Goal: Transaction & Acquisition: Purchase product/service

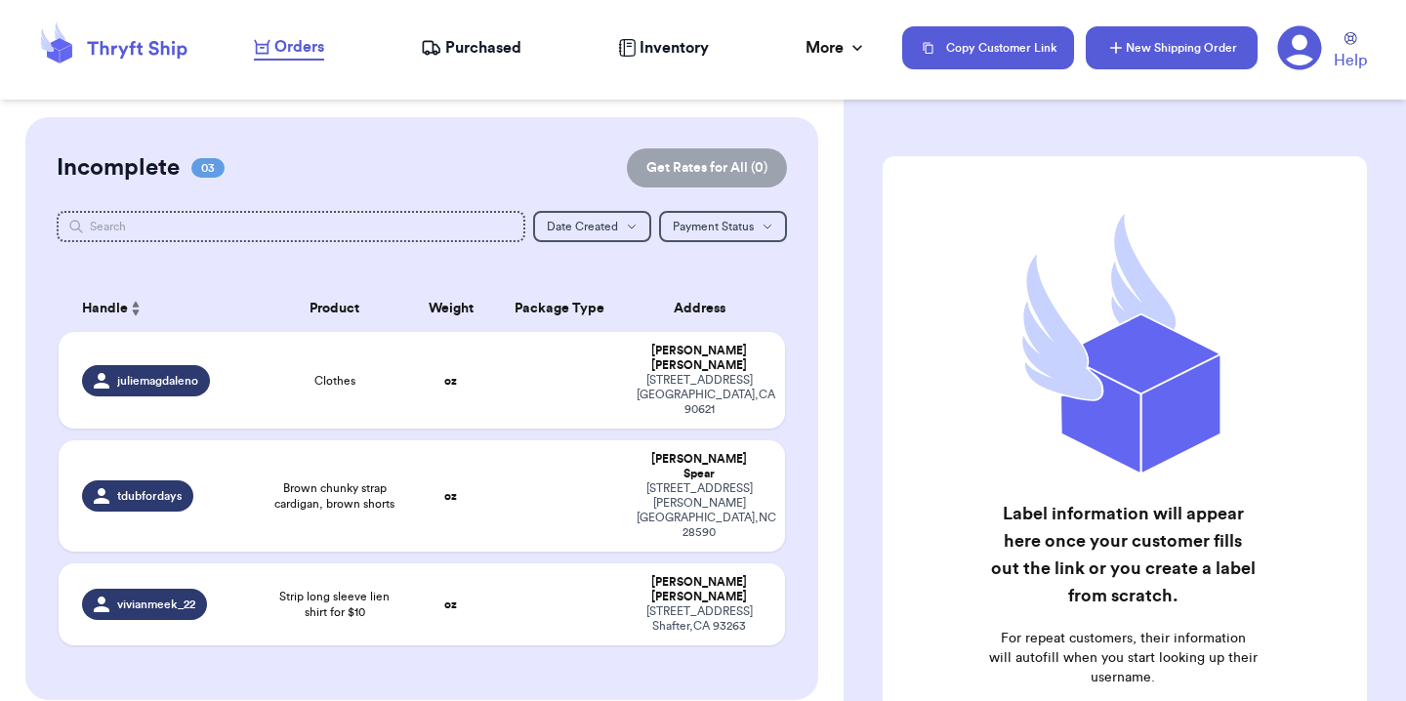
click at [1121, 61] on button "New Shipping Order" at bounding box center [1171, 47] width 172 height 43
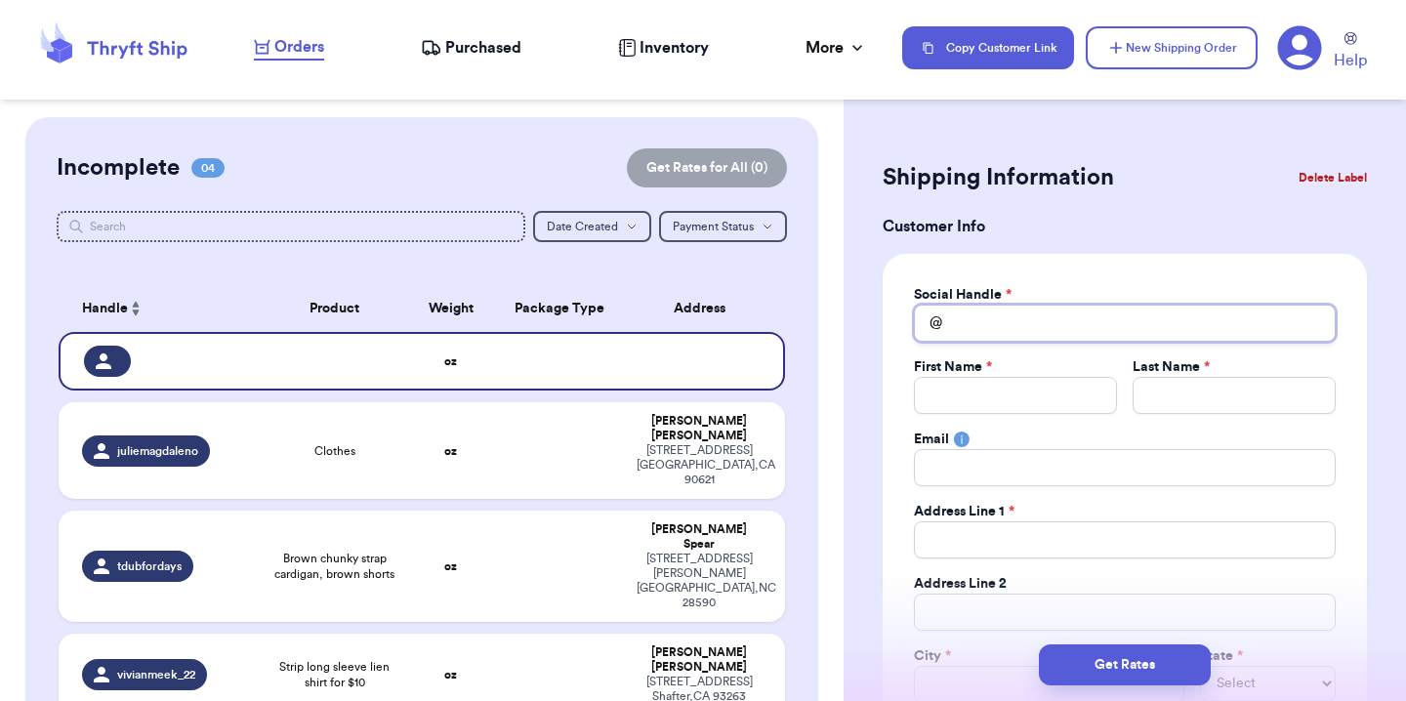
click at [1031, 325] on input "Total Amount Paid" at bounding box center [1125, 323] width 422 height 37
type input "h"
type input "hi"
type input "hip"
type input "[PERSON_NAME]"
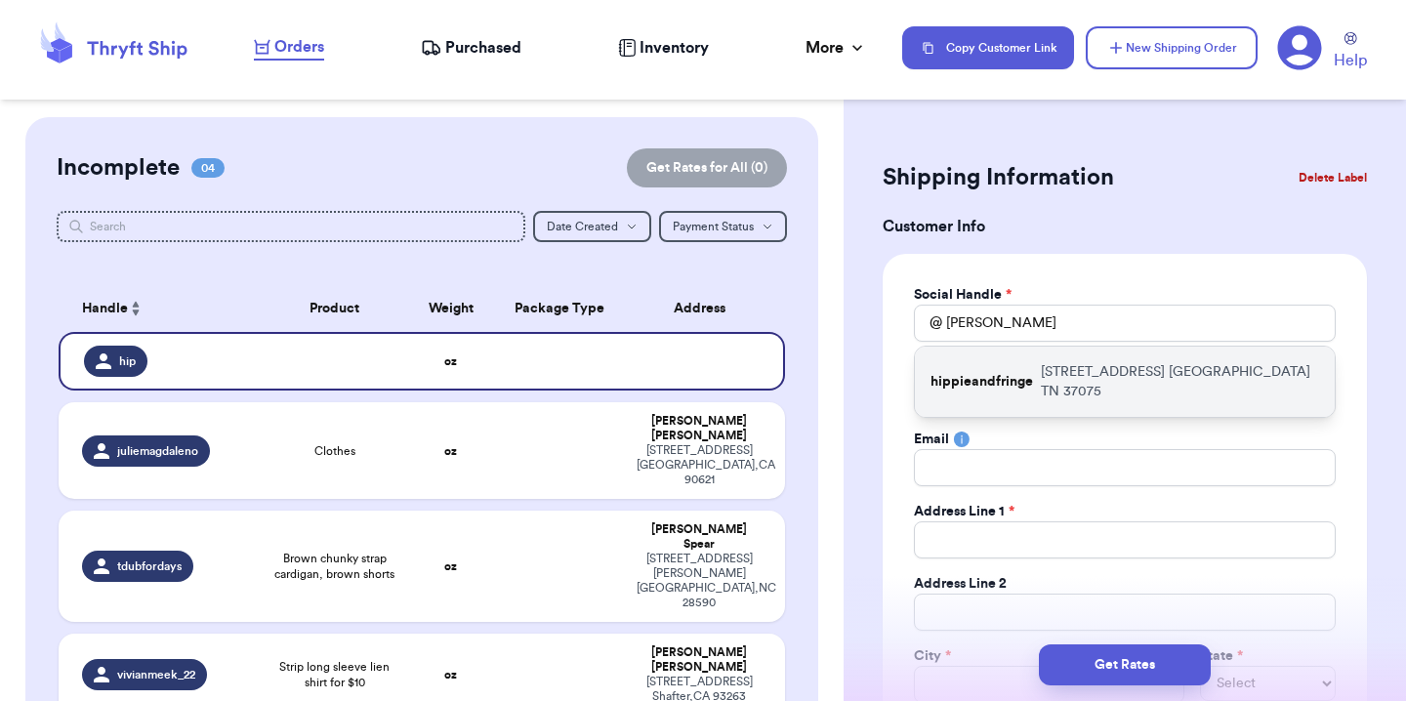
click at [1035, 391] on div "hippieandfringe [STREET_ADDRESS]" at bounding box center [1125, 382] width 420 height 70
type input "hippieandfringe"
type input "Cheyenne"
type input "[PERSON_NAME]"
type input "[EMAIL_ADDRESS][DOMAIN_NAME]"
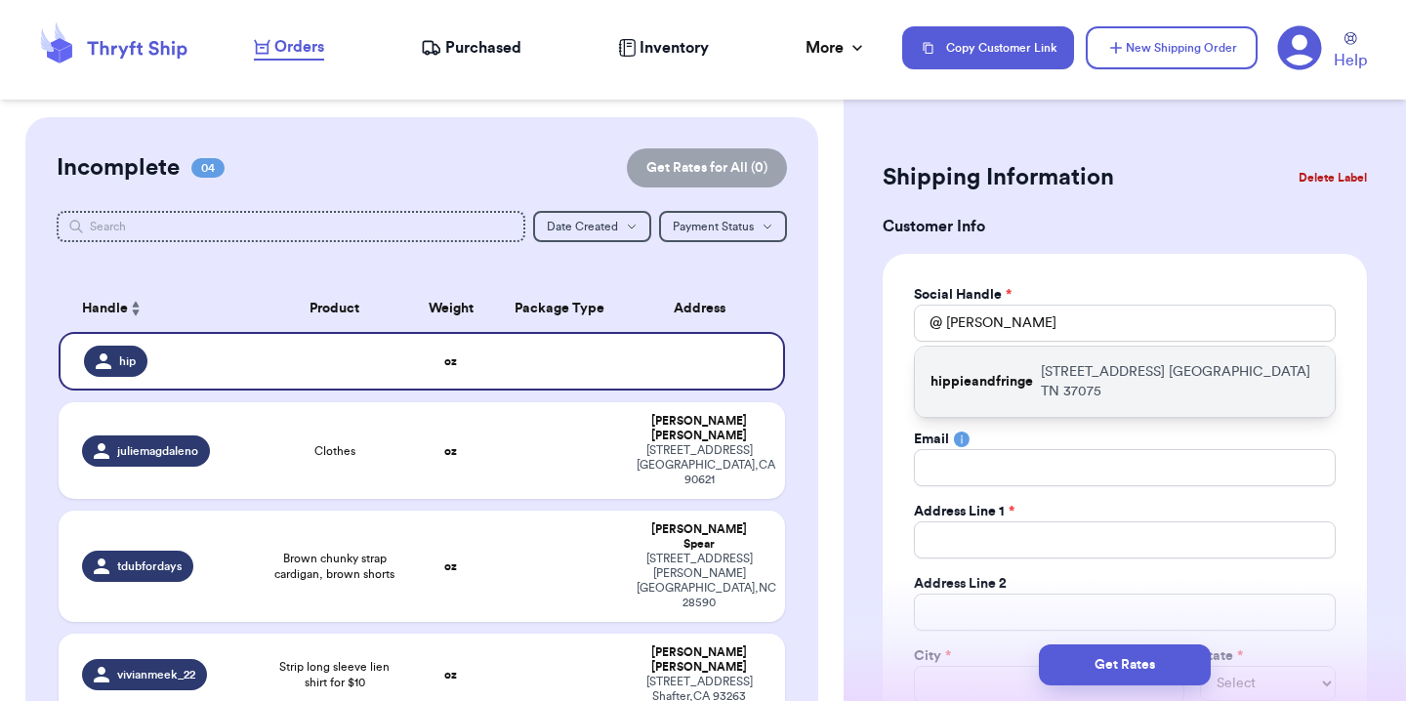
type input "[STREET_ADDRESS]"
type input "[GEOGRAPHIC_DATA]"
select select "TN"
type input "37075"
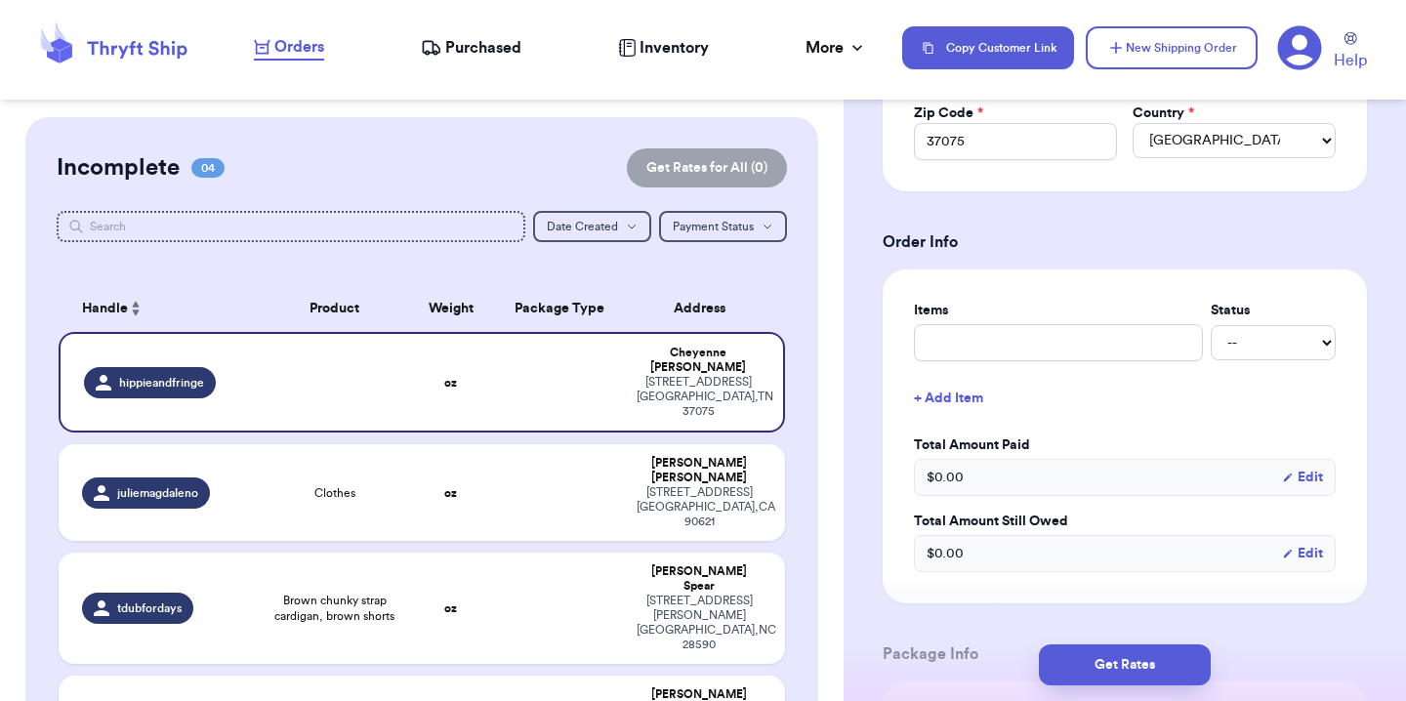
scroll to position [634, 0]
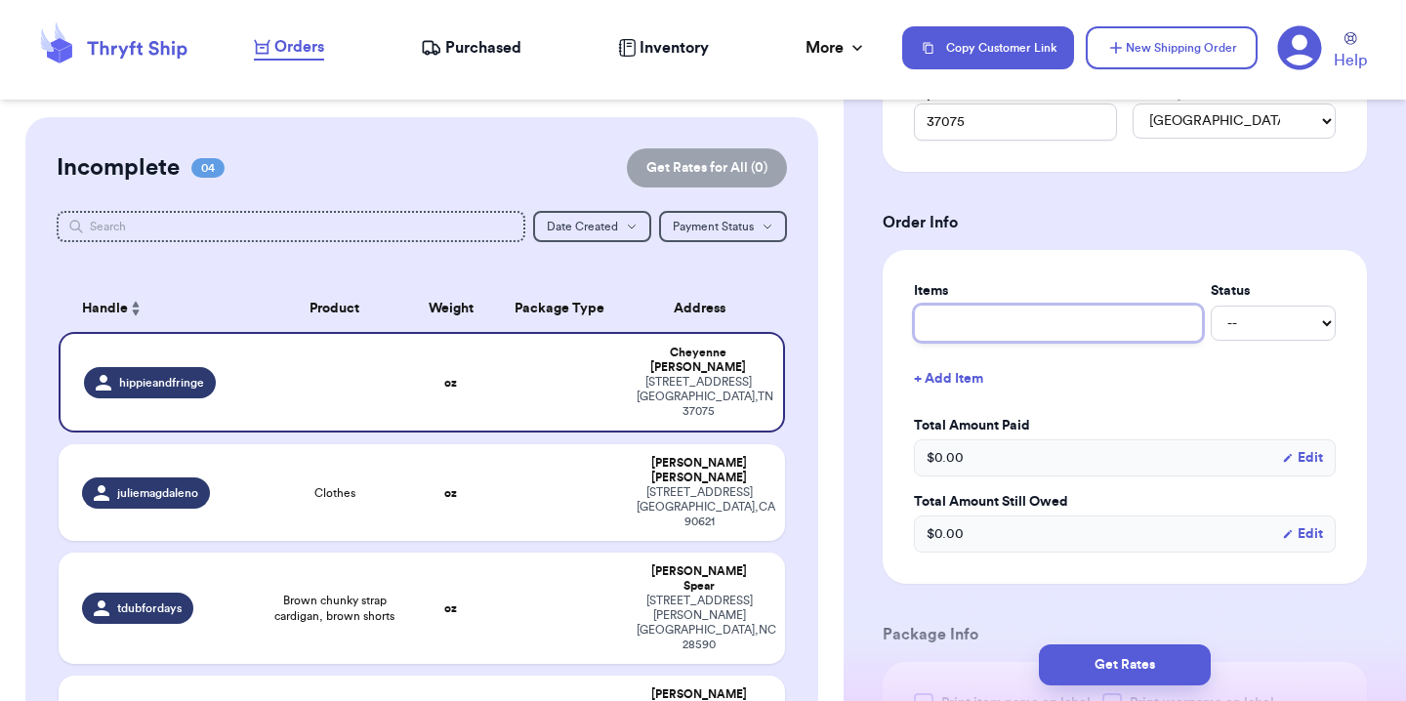
click at [1033, 327] on input "text" at bounding box center [1058, 323] width 289 height 37
type input "B"
type input "Bu"
type input "Bur"
type input "Burg"
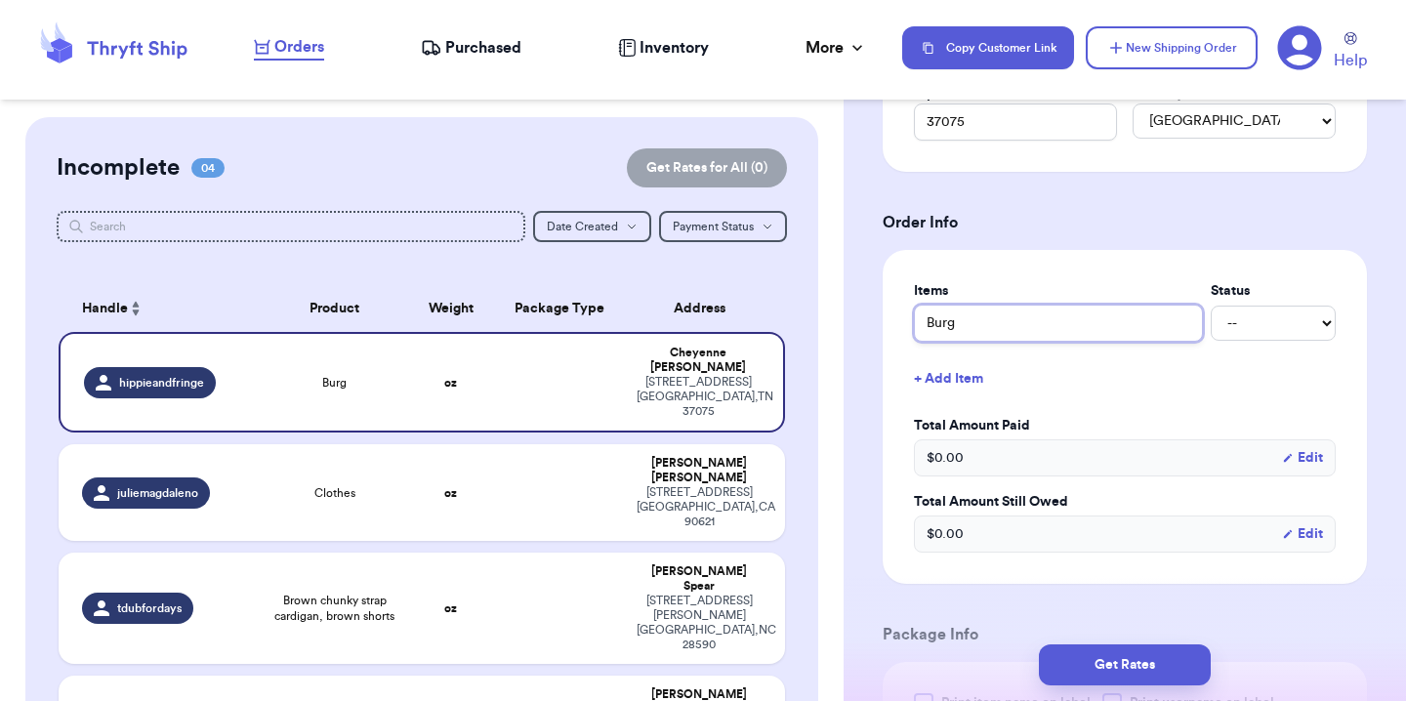
type input "Burgu"
type input "[PERSON_NAME]"
type input "Burgund"
type input "Burgundy"
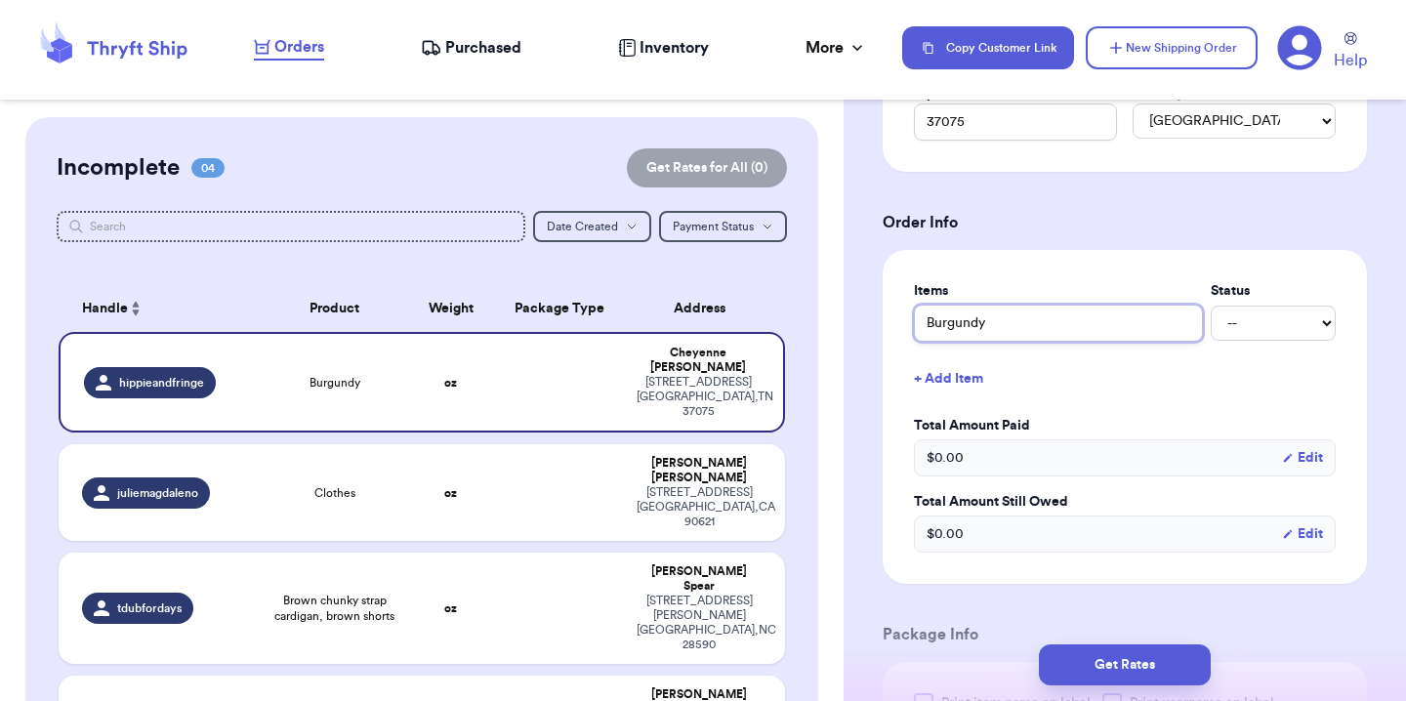
type input "Burgundy D"
type input "Burgundy Dr"
type input "Burgundy Dre"
type input "Burgundy Dres"
type input "Burgundy Dress"
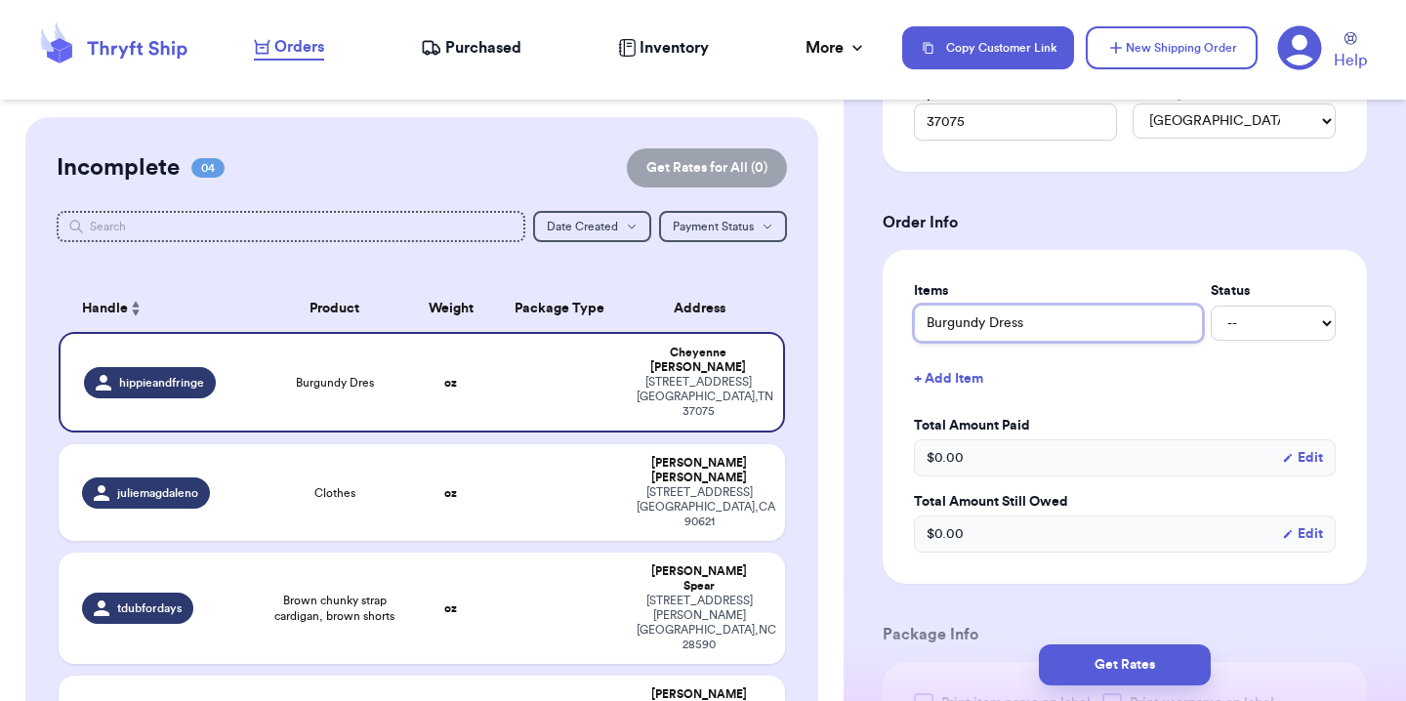
type input "Burgundy Dress"
click at [1286, 324] on select "-- Paid Owes" at bounding box center [1272, 323] width 125 height 35
select select "paid"
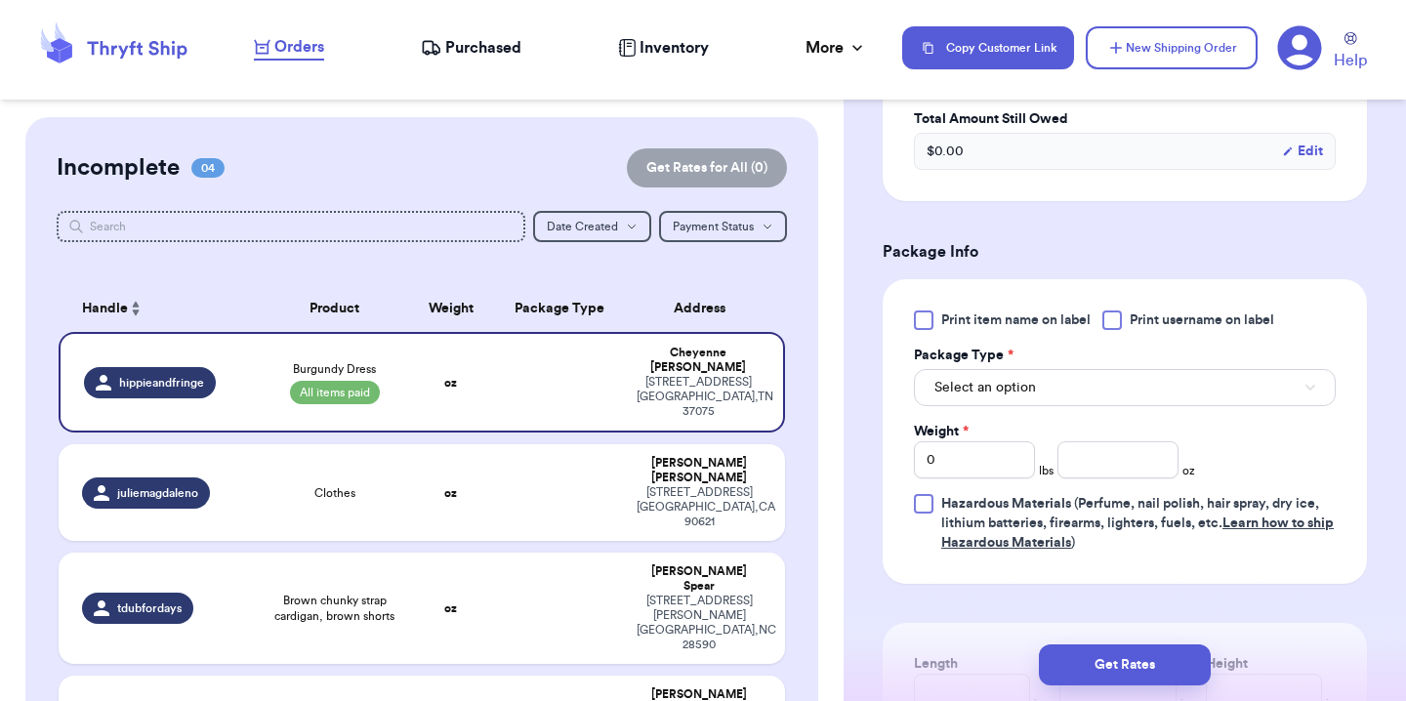
scroll to position [1018, 0]
click at [986, 392] on span "Select an option" at bounding box center [985, 387] width 102 height 20
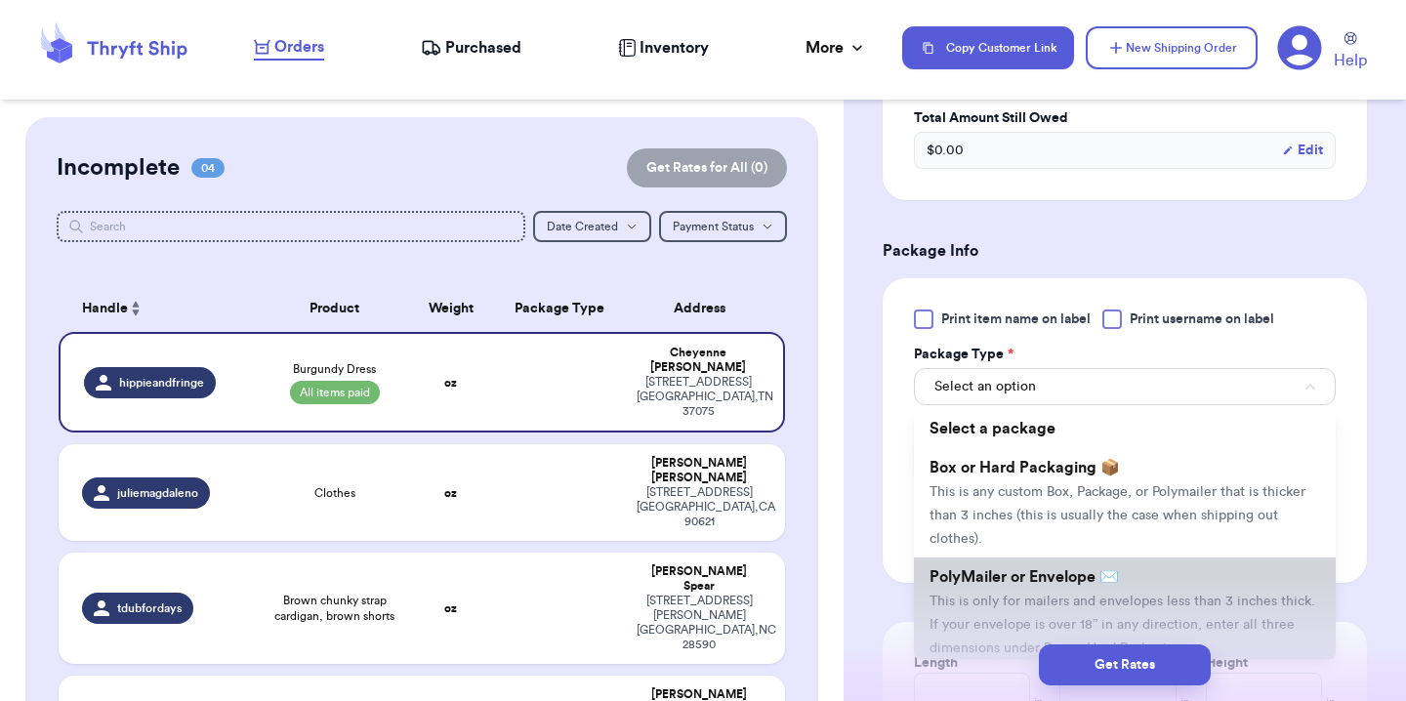
click at [1010, 585] on span "PolyMailer or Envelope ✉️" at bounding box center [1023, 577] width 189 height 16
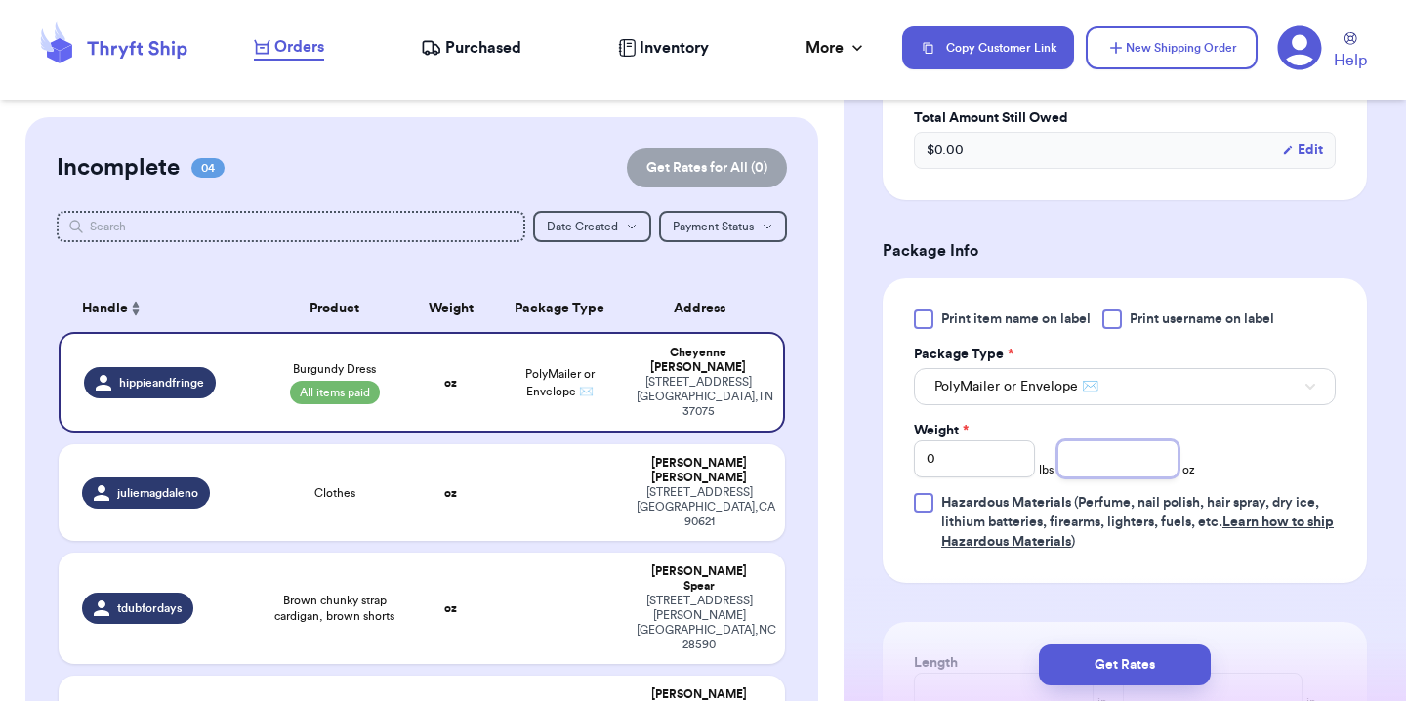
click at [1075, 466] on input "number" at bounding box center [1117, 458] width 121 height 37
type input "11"
click at [1266, 451] on div "Print item name on label Print username on label Package Type * PolyMailer or E…" at bounding box center [1125, 430] width 422 height 242
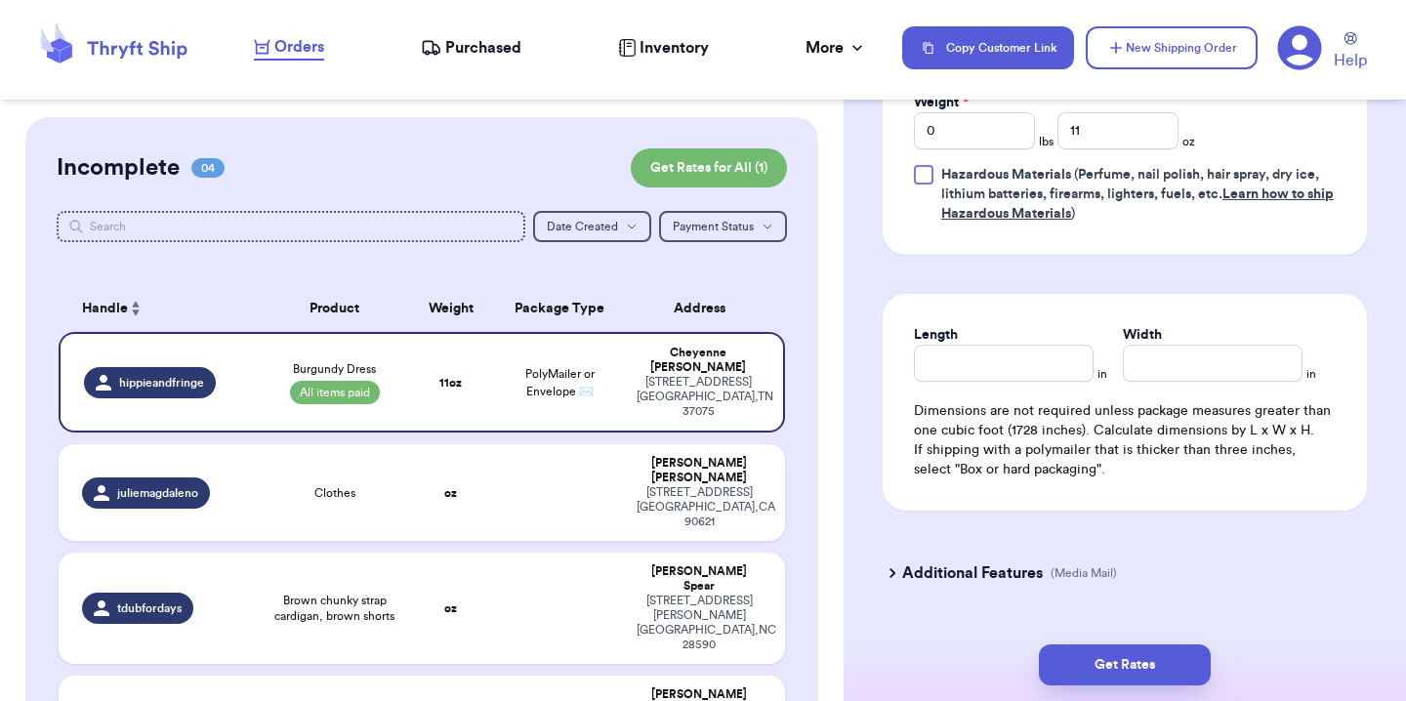
scroll to position [1347, 0]
click at [1022, 352] on input "Length" at bounding box center [1004, 362] width 180 height 37
type input "11"
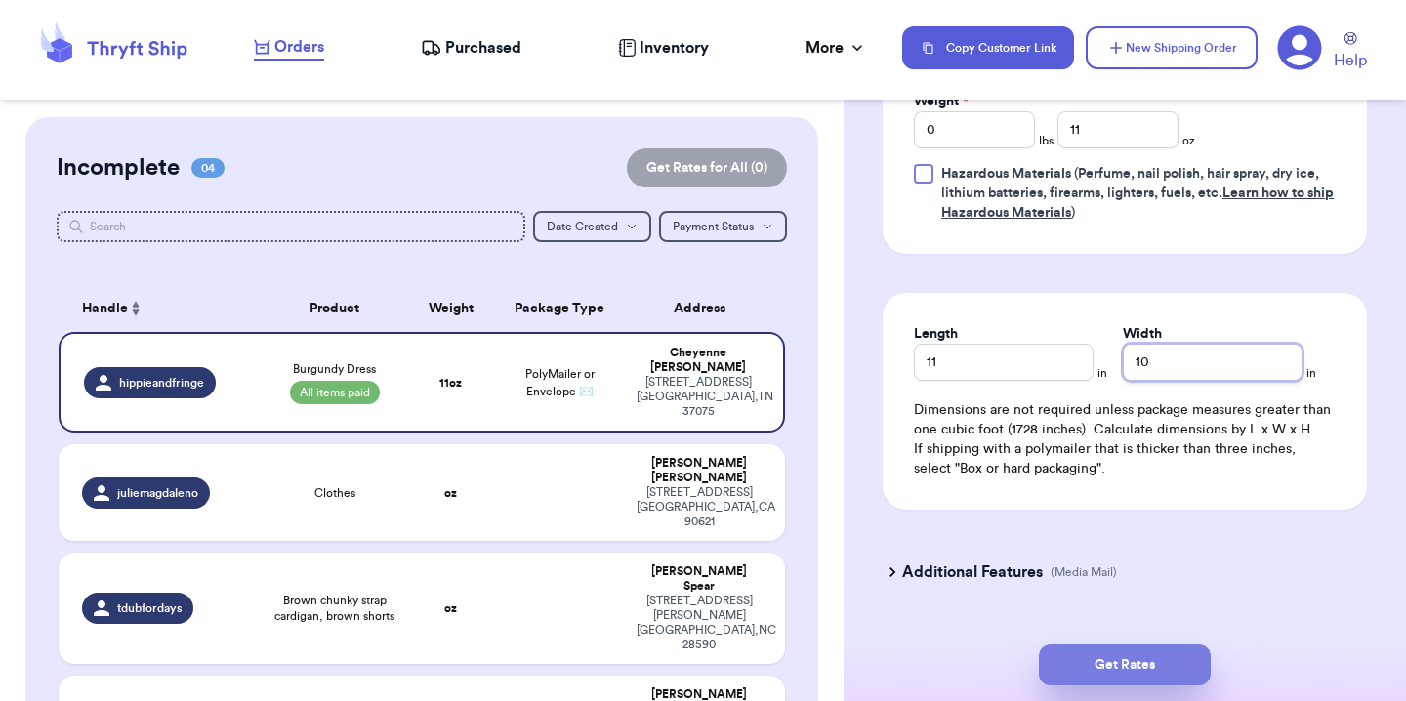
type input "10"
click at [1178, 649] on button "Get Rates" at bounding box center [1125, 664] width 172 height 41
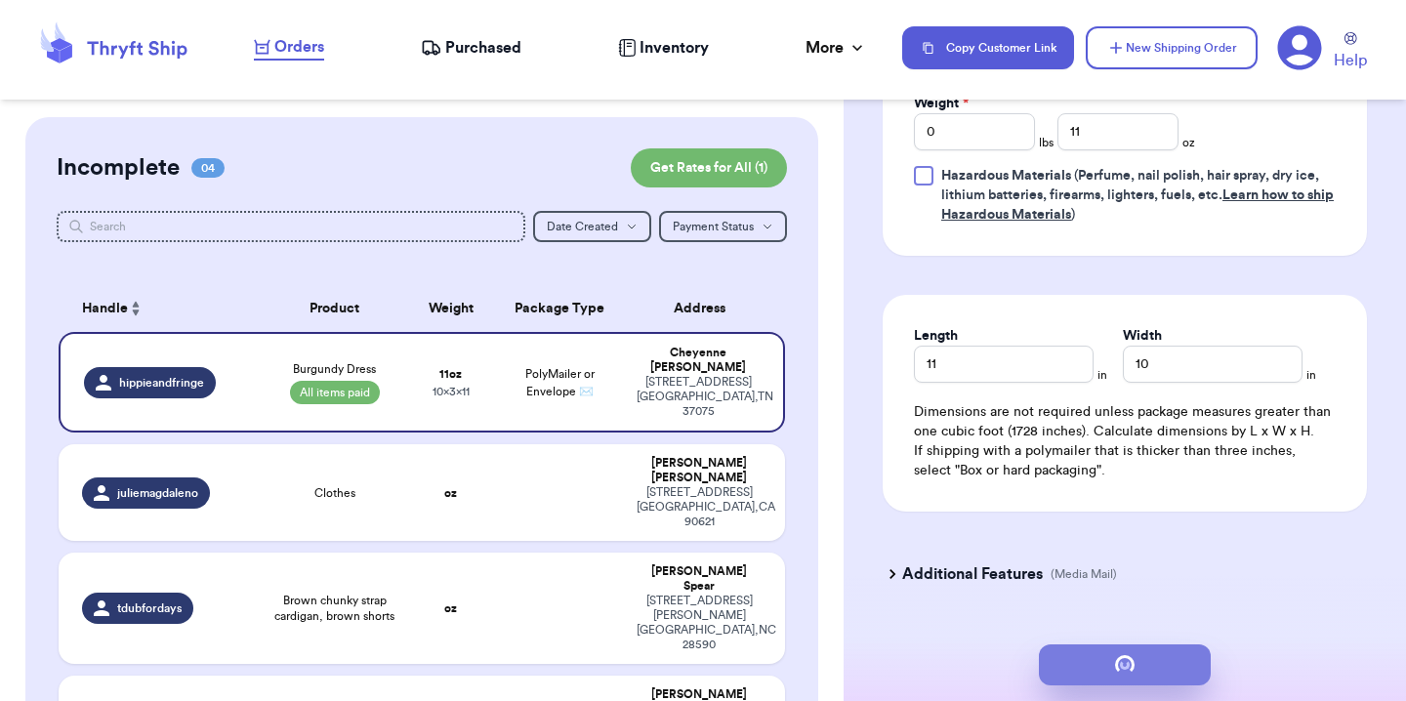
scroll to position [0, 0]
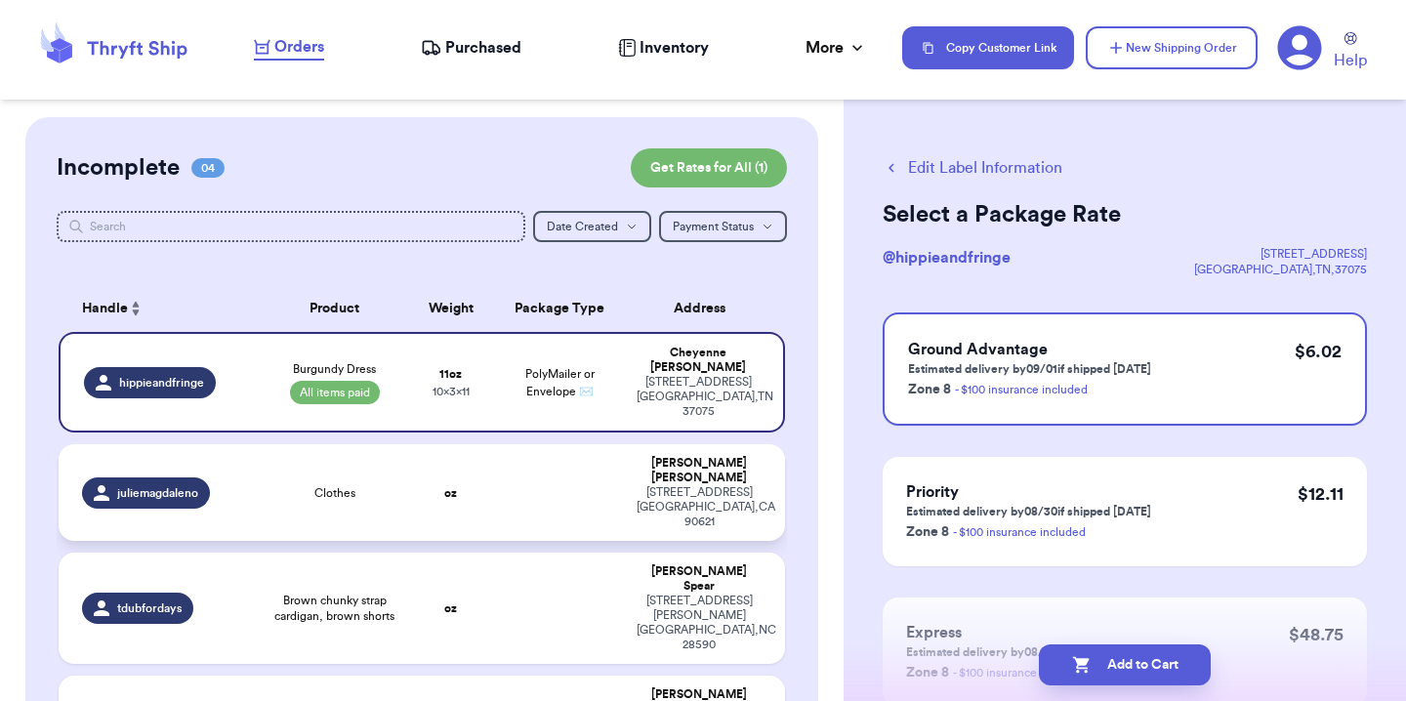
click at [256, 455] on td "juliemagdaleno" at bounding box center [160, 492] width 203 height 97
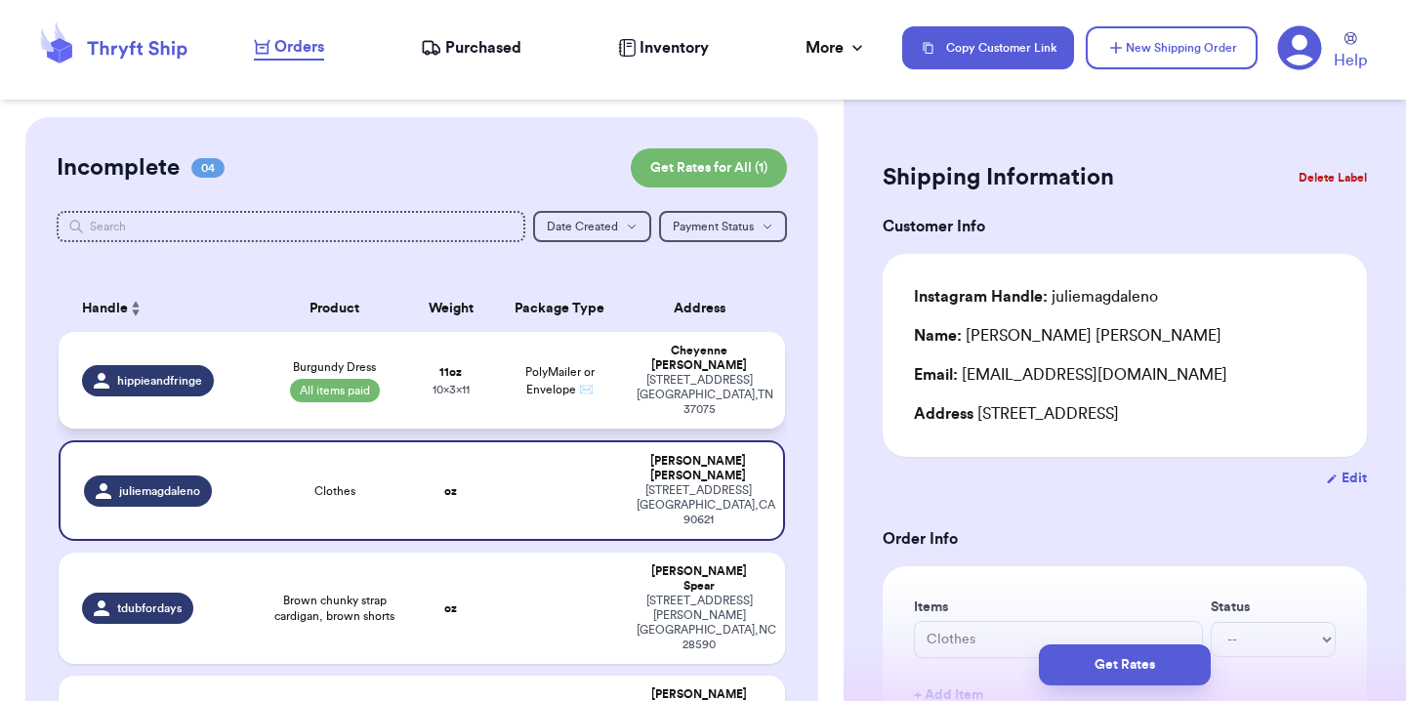
click at [263, 369] on td "Burgundy Dress All items paid" at bounding box center [334, 380] width 145 height 97
type input "Burgundy Dress"
select select "paid"
type input "11"
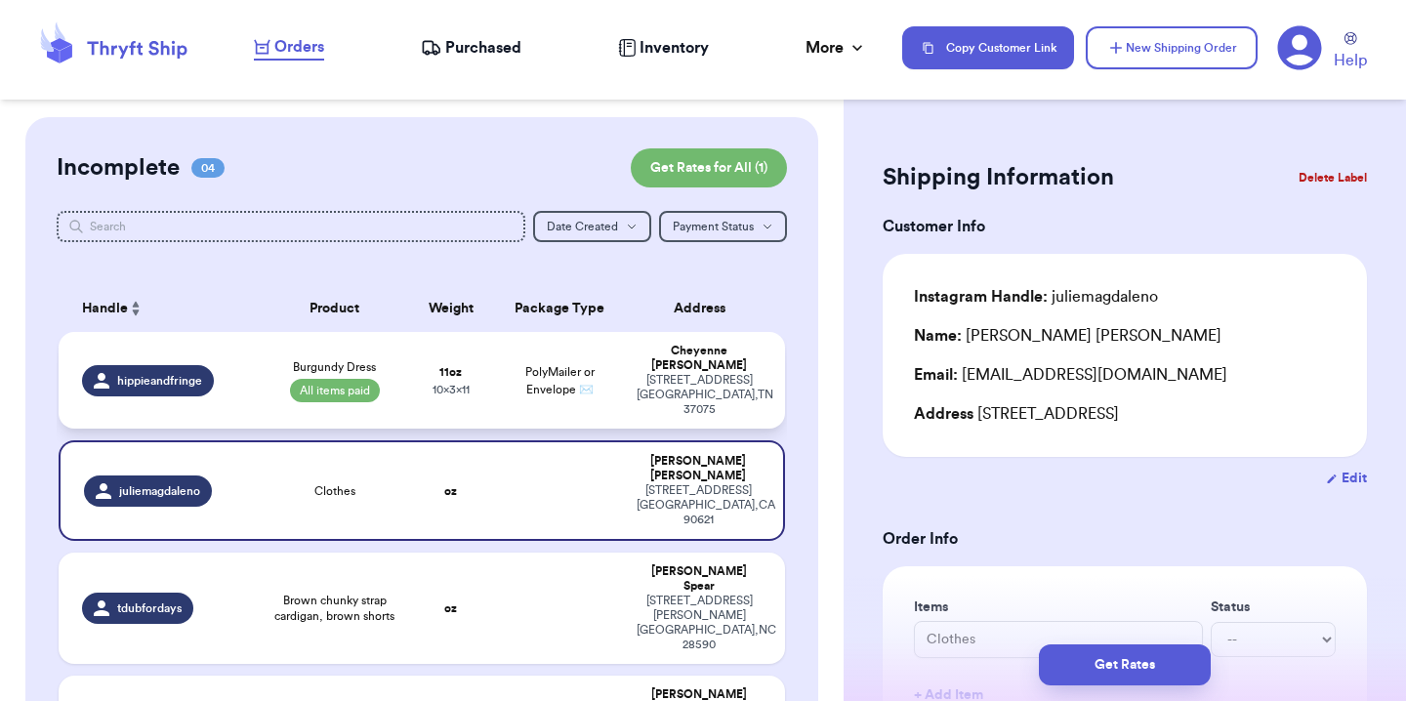
type input "10"
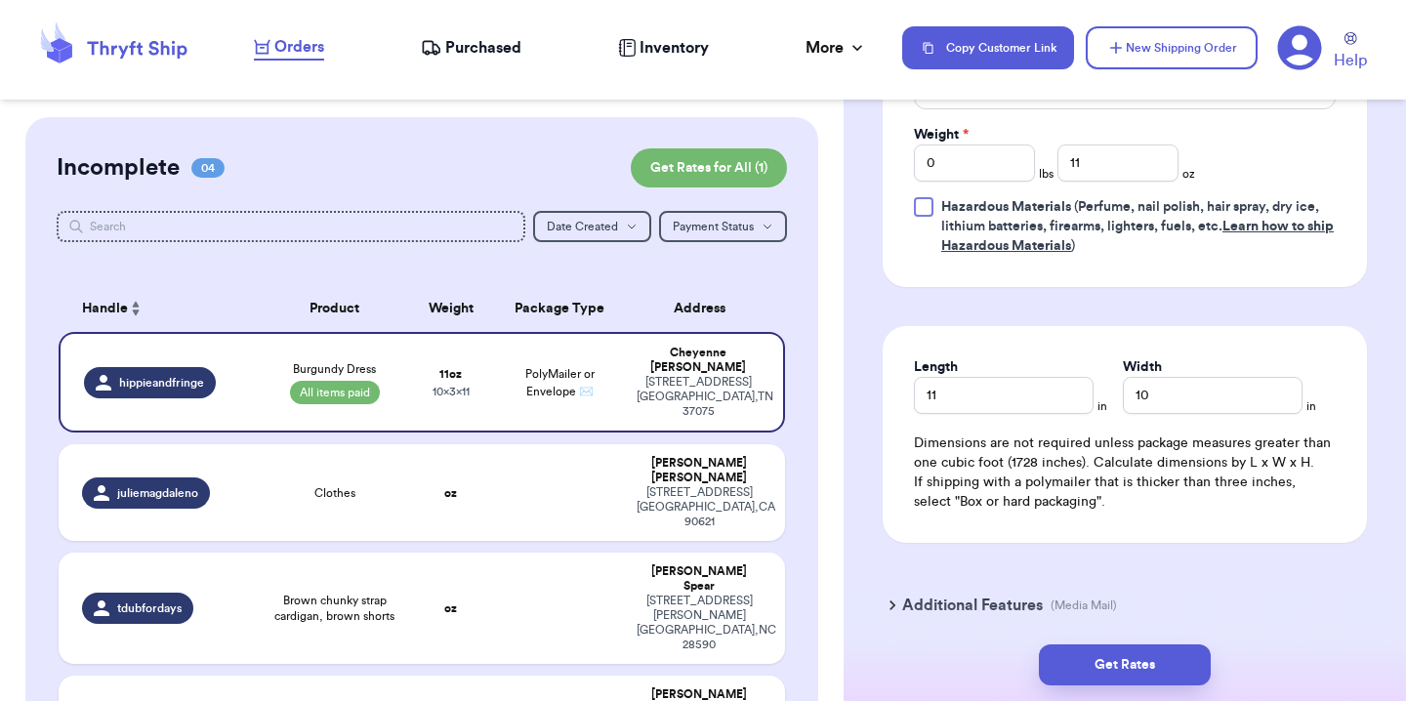
scroll to position [1016, 0]
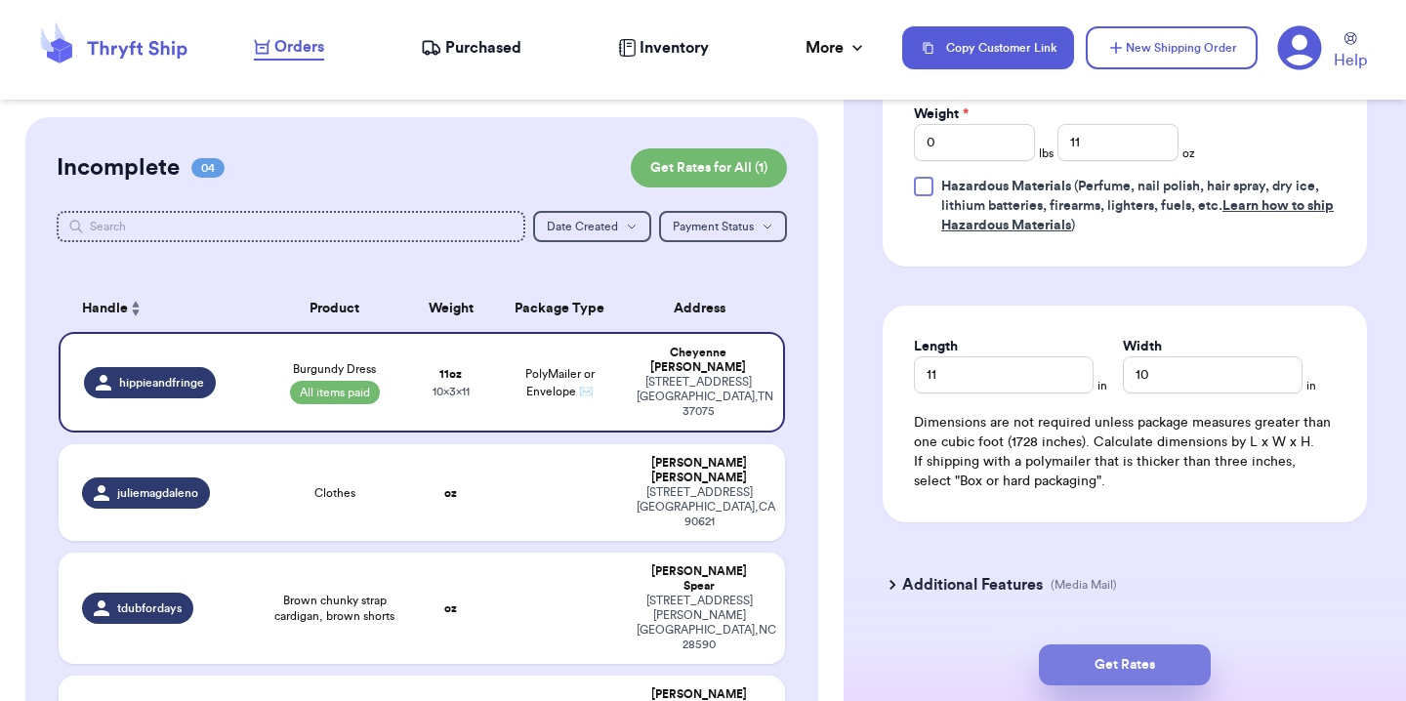
click at [1127, 681] on button "Get Rates" at bounding box center [1125, 664] width 172 height 41
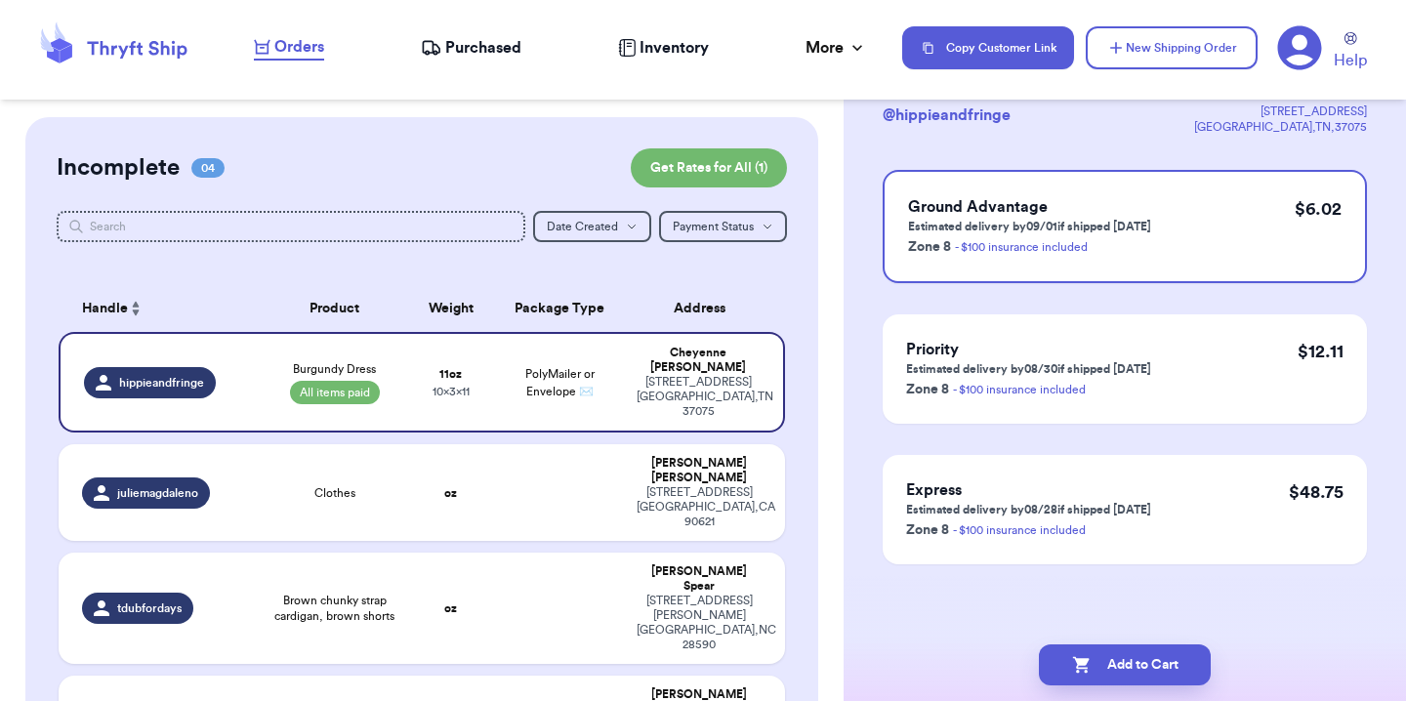
scroll to position [0, 0]
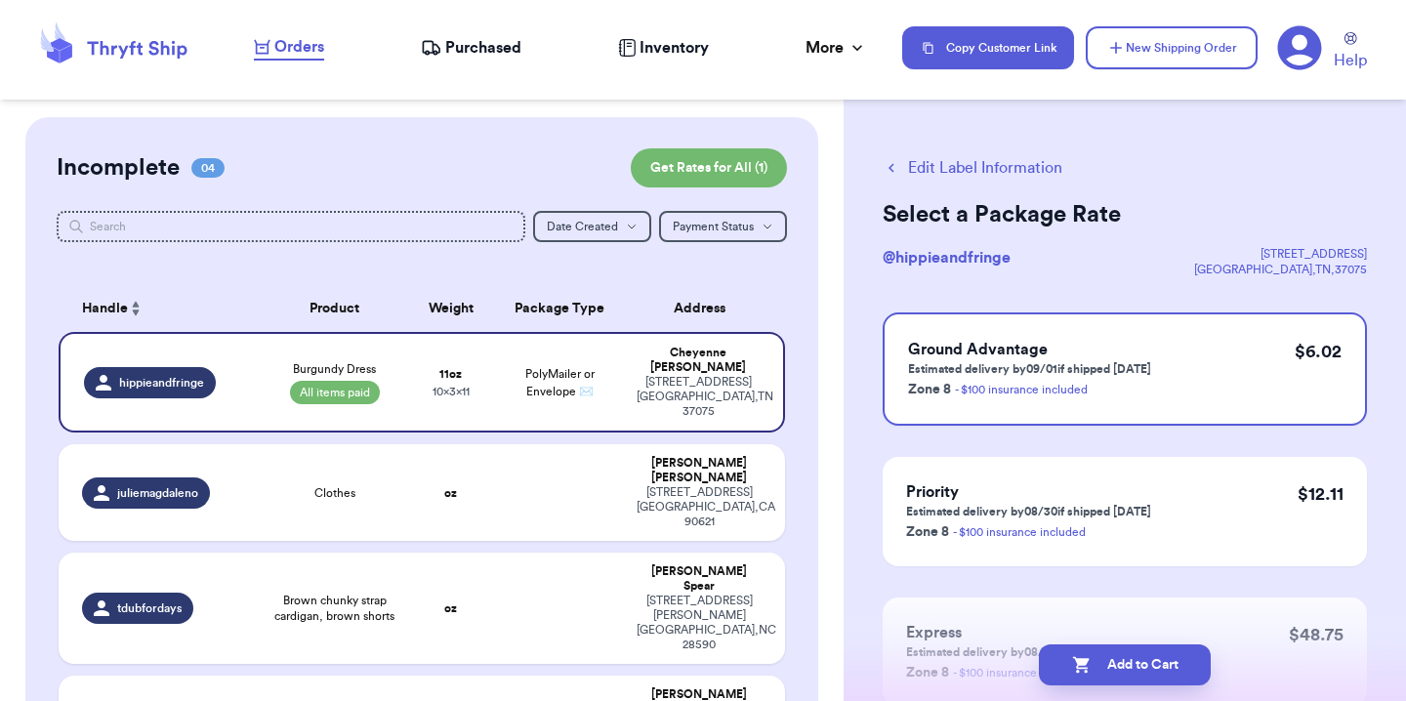
click at [1127, 681] on button "Add to Cart" at bounding box center [1125, 664] width 172 height 41
checkbox input "true"
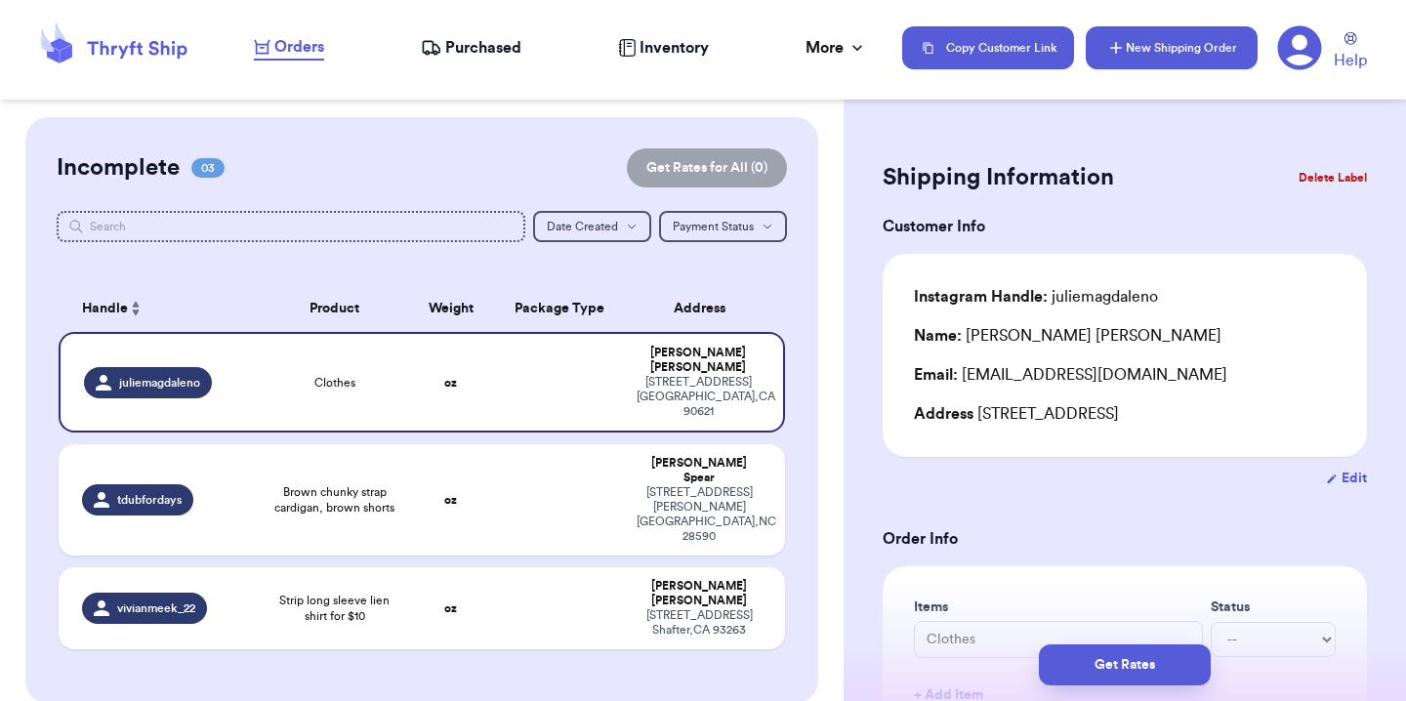
click at [1125, 61] on button "New Shipping Order" at bounding box center [1171, 47] width 172 height 43
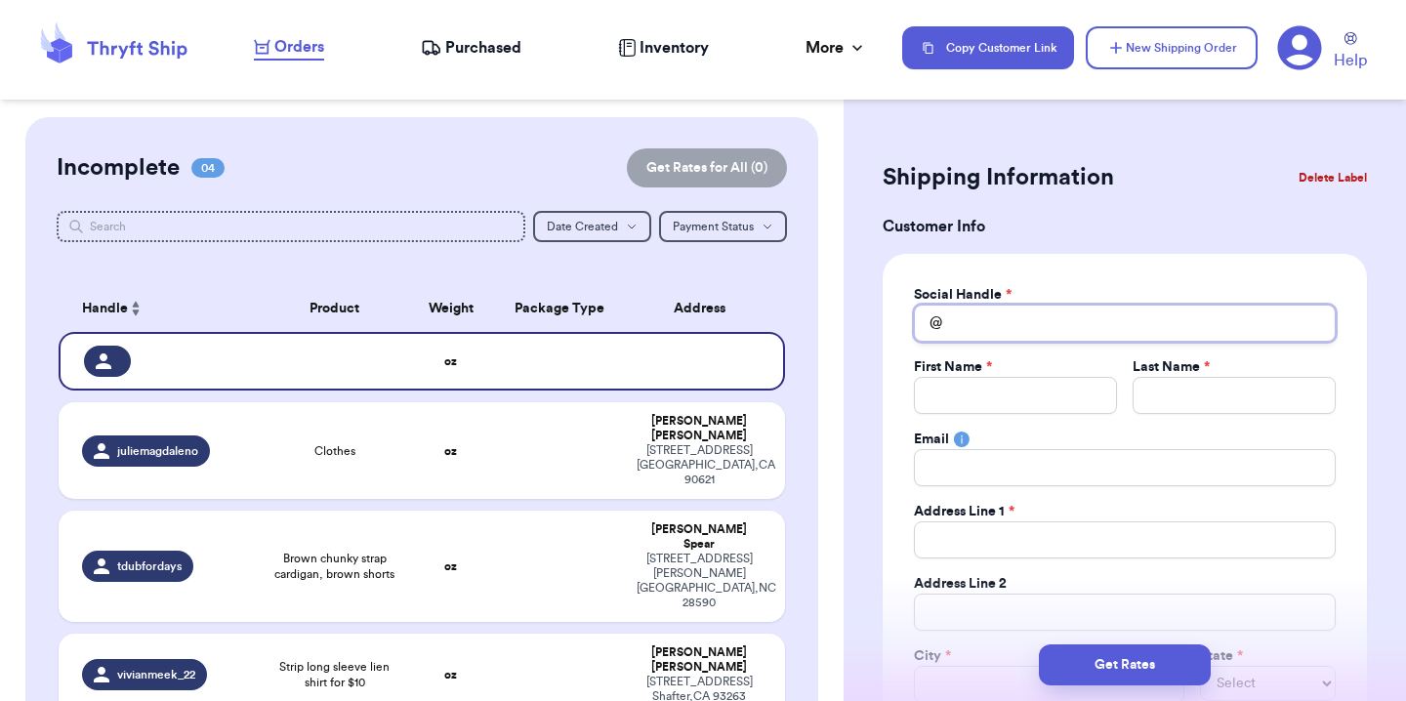
click at [984, 333] on input "Total Amount Paid" at bounding box center [1125, 323] width 422 height 37
type input "k"
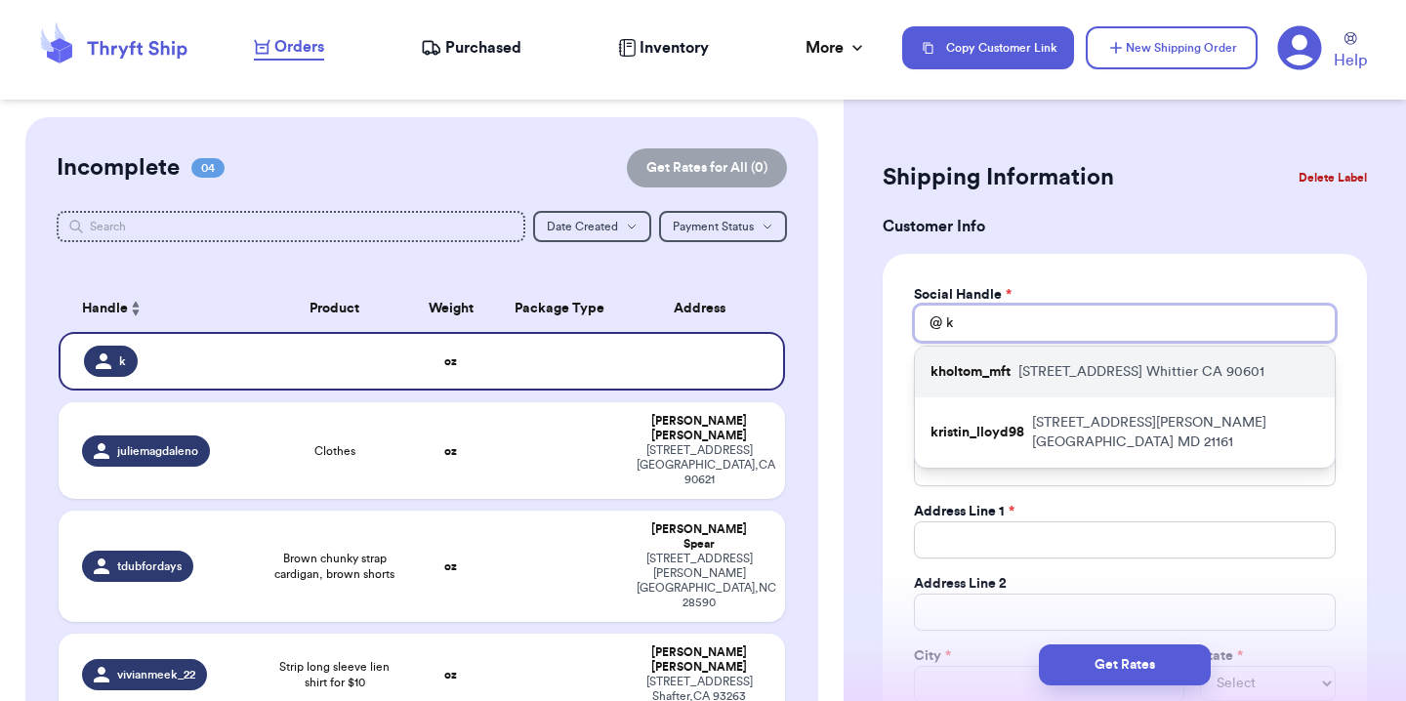
type input "k"
click at [969, 373] on p "kholtom_mft" at bounding box center [970, 372] width 80 height 20
type input "kholtom_mft"
type input "[PERSON_NAME]"
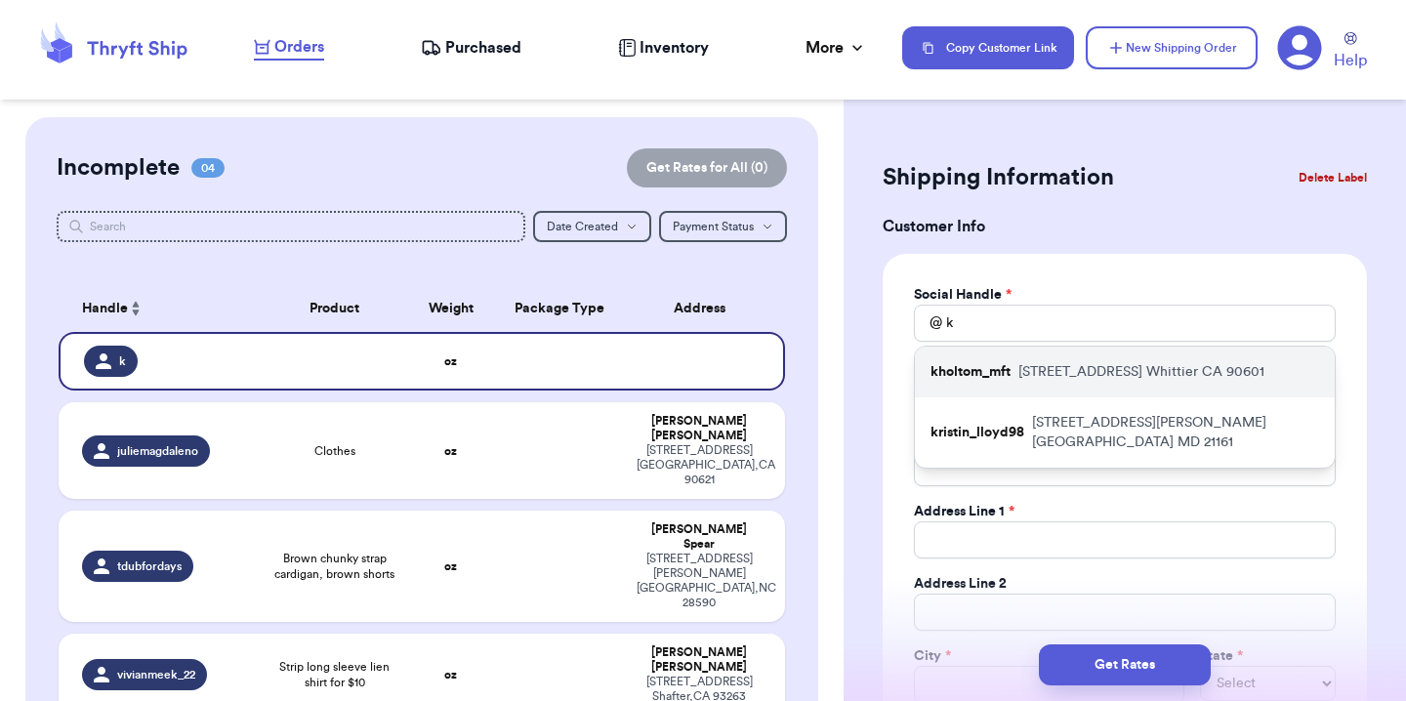
type input "[EMAIL_ADDRESS][DOMAIN_NAME]"
type input "[STREET_ADDRESS]"
type input "Whittier"
select select "CA"
type input "90601"
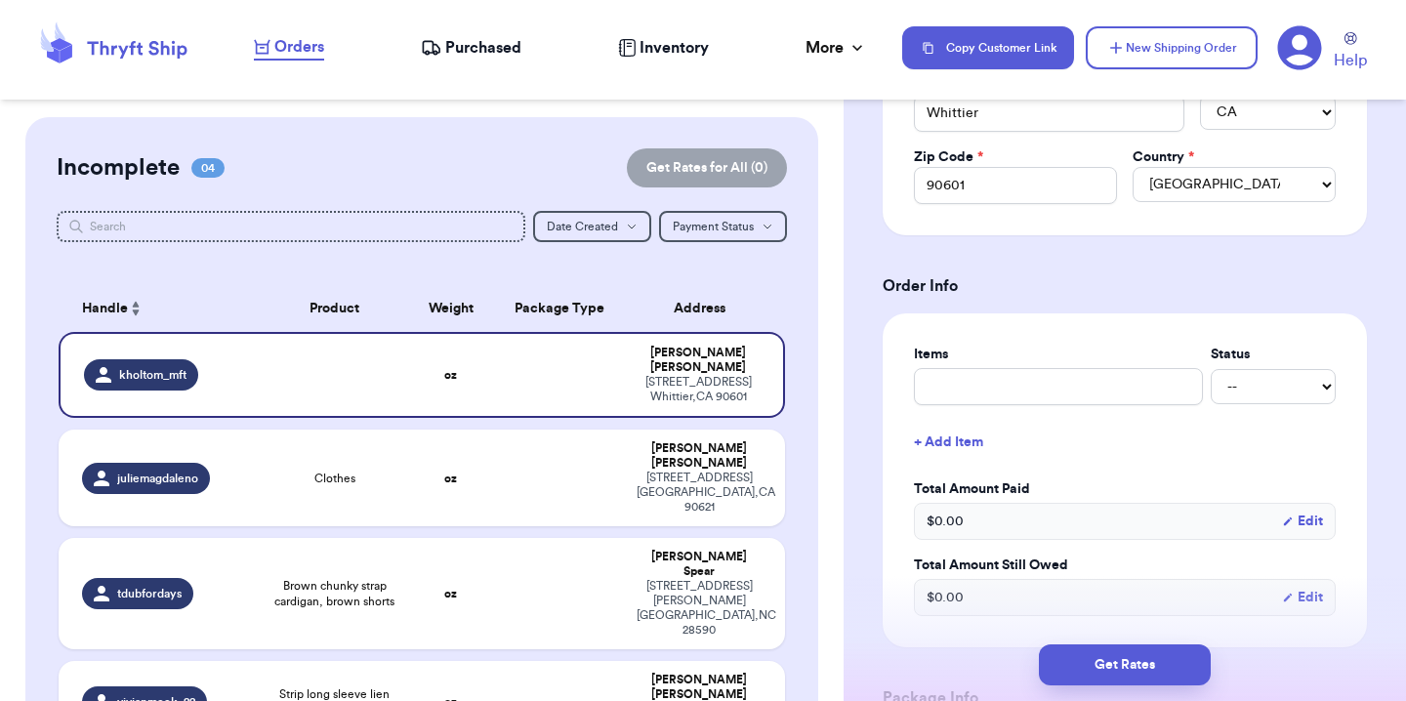
scroll to position [577, 0]
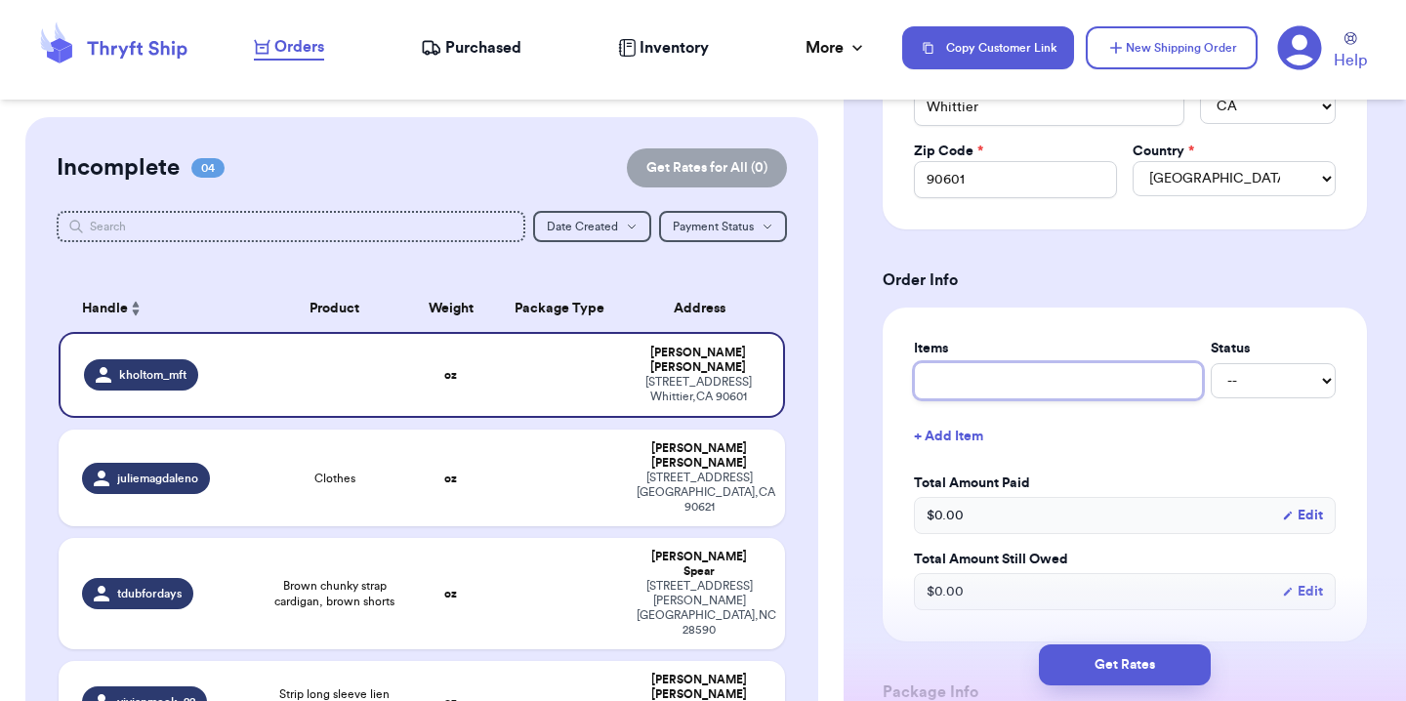
click at [969, 373] on input "text" at bounding box center [1058, 380] width 289 height 37
paste input "[PERSON_NAME] $16, orange tank $12, drapers $12, chore jacket $20, M stripe $12…"
type input "[PERSON_NAME] $16, orange tank $12, drapers $12, chore jacket $20, M stripe $12…"
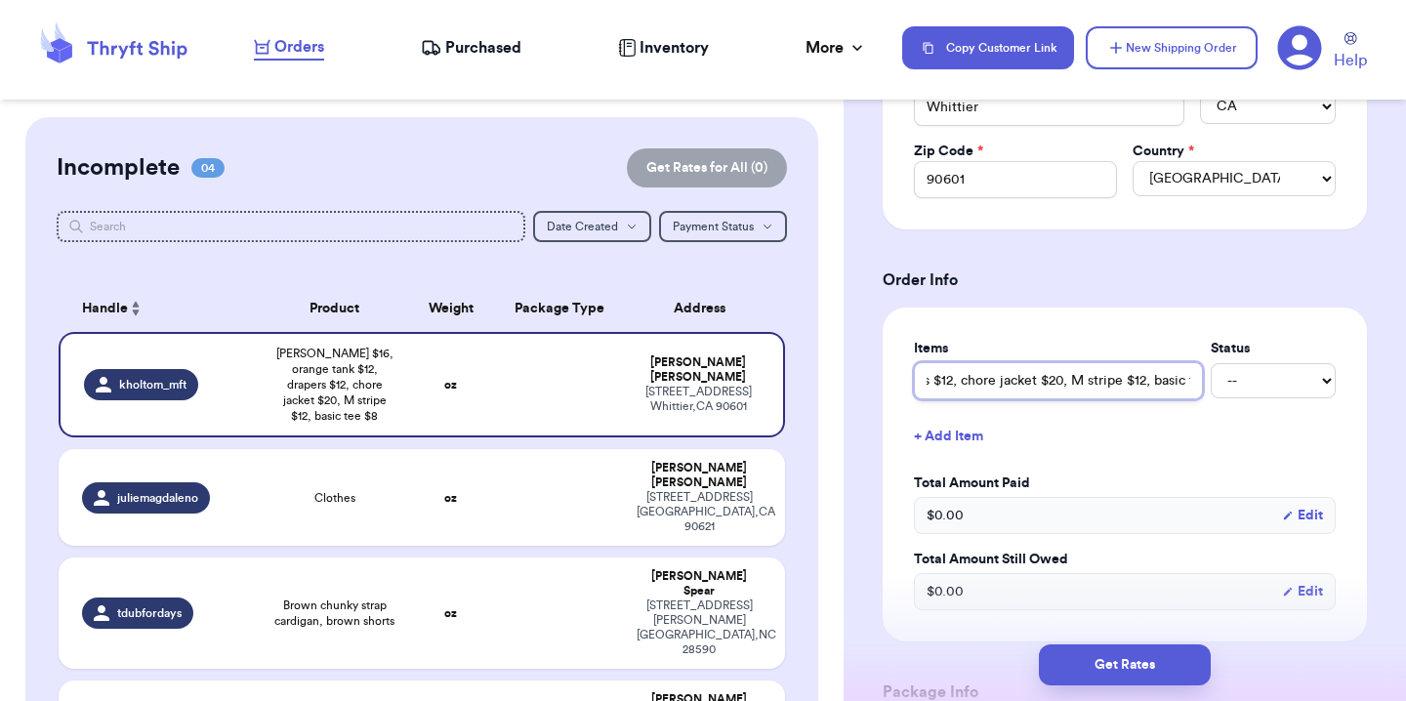
drag, startPoint x: 969, startPoint y: 379, endPoint x: 1405, endPoint y: 386, distance: 435.4
click at [1405, 386] on div "Shipping Information Delete Label Customer Info Social Handle * @ kholtom_mft F…" at bounding box center [1124, 350] width 562 height 701
type input "[PERSON_NAME] $16, orange tank $12, drapers $12, chore jack"
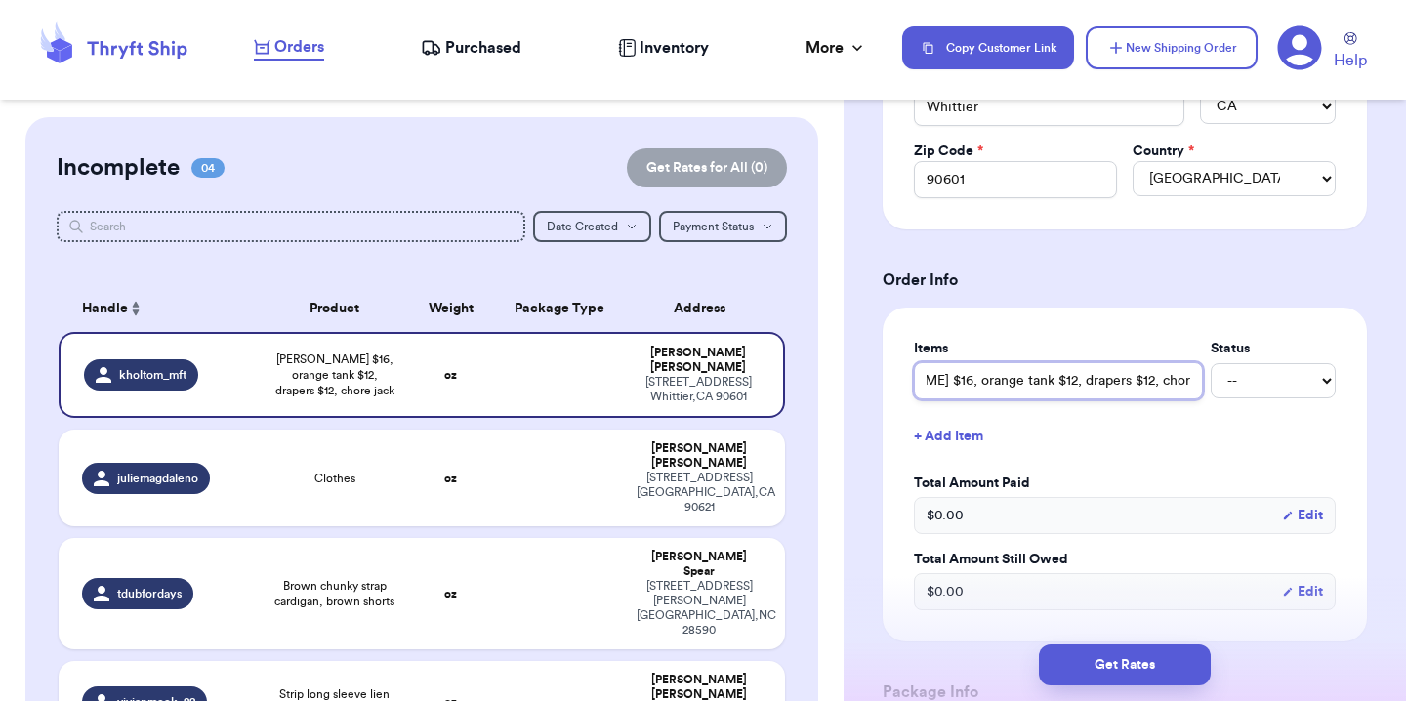
drag, startPoint x: 1006, startPoint y: 385, endPoint x: 1405, endPoint y: 388, distance: 398.3
click at [1405, 388] on div "Shipping Information Delete Label Customer Info Social Handle * @ kholtom_mft F…" at bounding box center [1124, 350] width 562 height 701
type input "[PERSON_NAME] $16, orange tank"
drag, startPoint x: 1125, startPoint y: 385, endPoint x: 985, endPoint y: 387, distance: 140.6
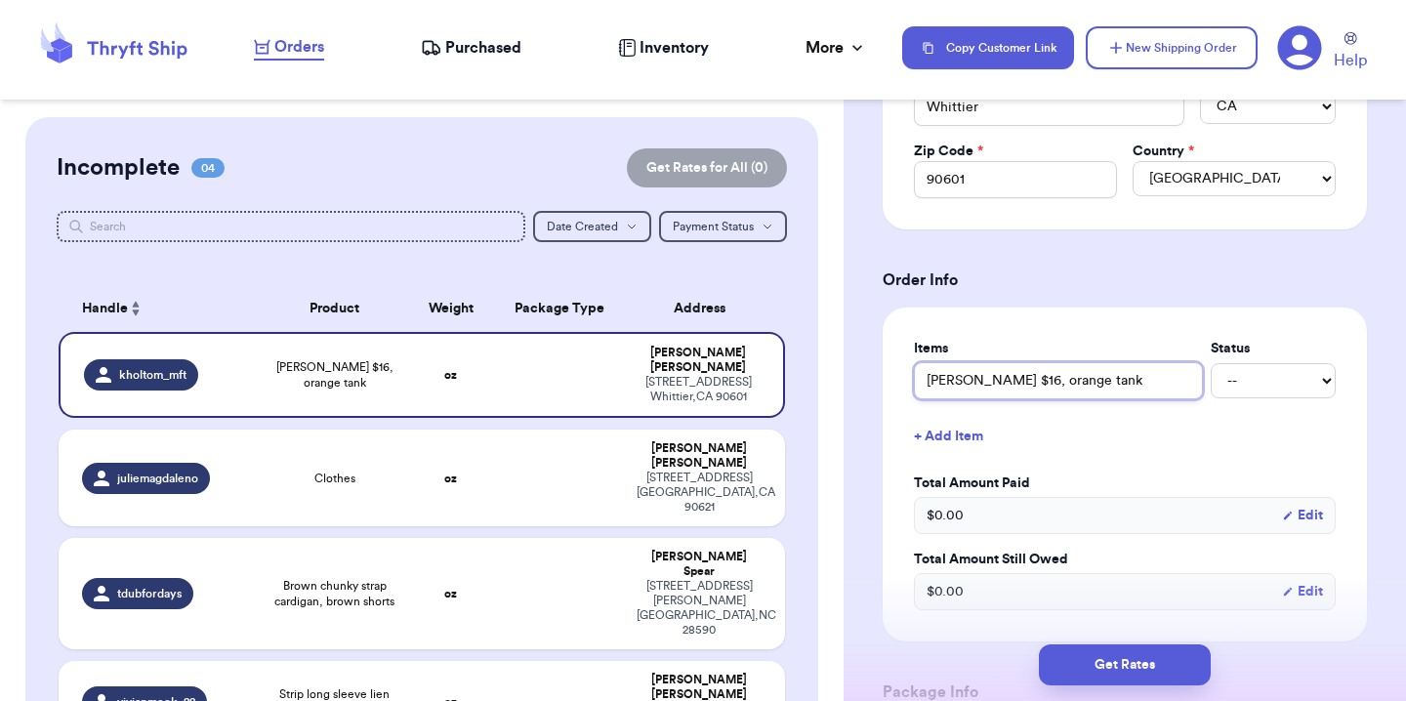
click at [985, 387] on input "[PERSON_NAME] $16, orange tank" at bounding box center [1058, 380] width 289 height 37
type input "[PERSON_NAME]"
type input "[PERSON_NAME] S"
type input "[PERSON_NAME]"
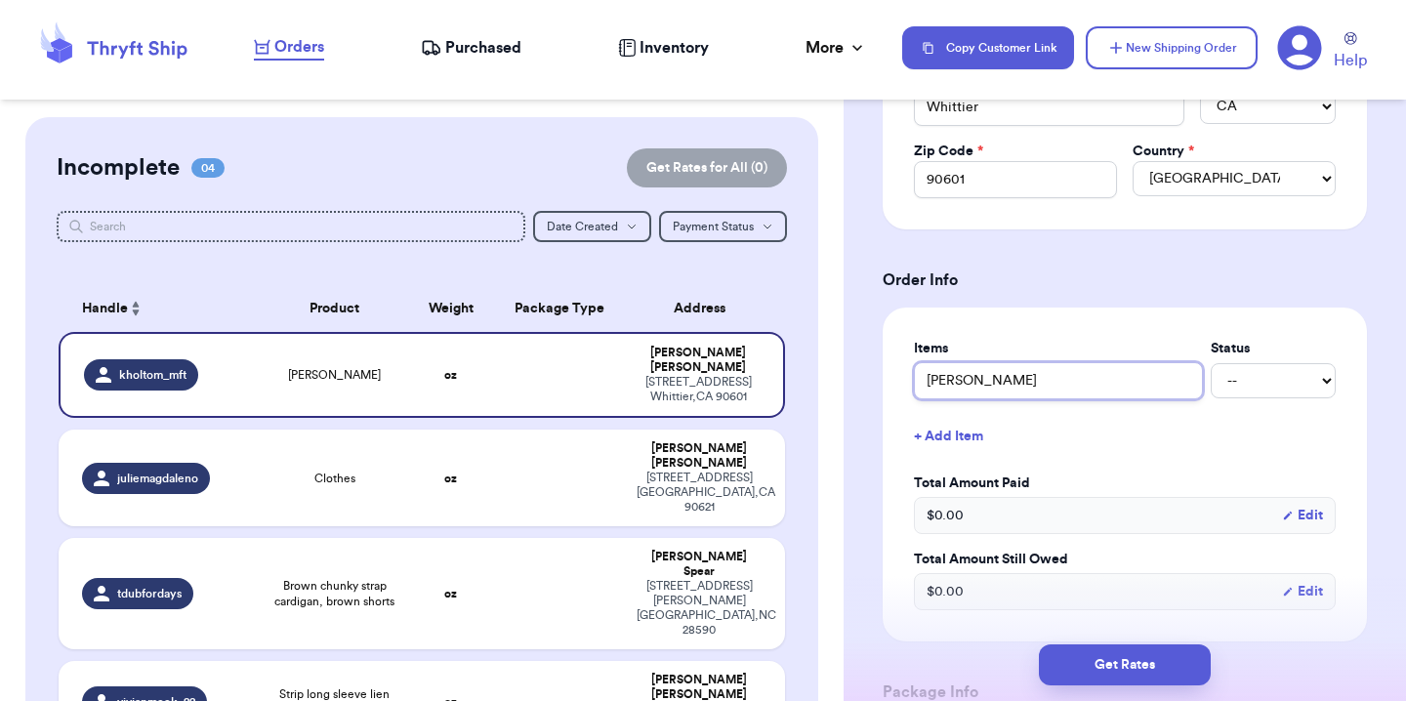
type input "[PERSON_NAME]"
type input "[PERSON_NAME] [PERSON_NAME]"
type input "[PERSON_NAME] Short"
type input "[PERSON_NAME] Shorts"
click at [936, 391] on input "[PERSON_NAME] Shorts" at bounding box center [1058, 380] width 289 height 37
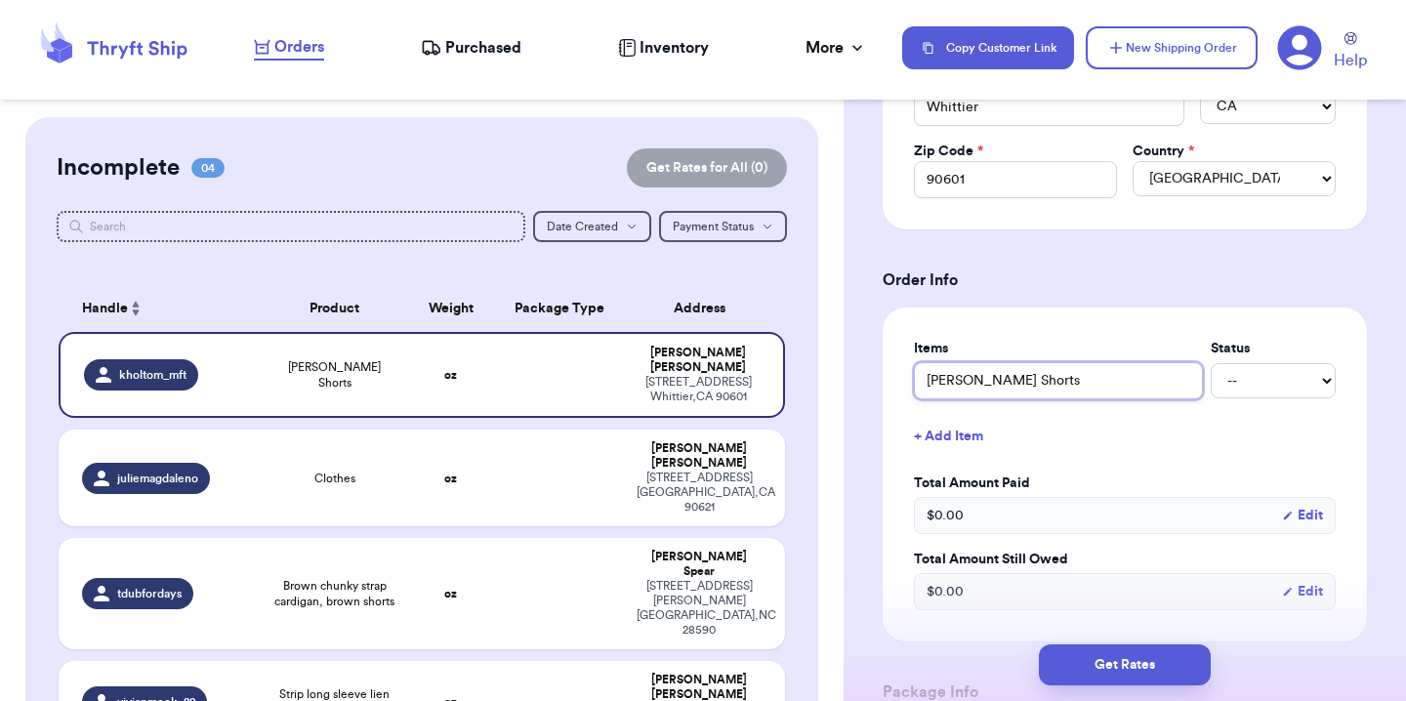
type input "adewell Shorts"
type input "[PERSON_NAME] Shorts"
click at [1219, 387] on select "-- Paid Owes" at bounding box center [1272, 380] width 125 height 35
select select "paid"
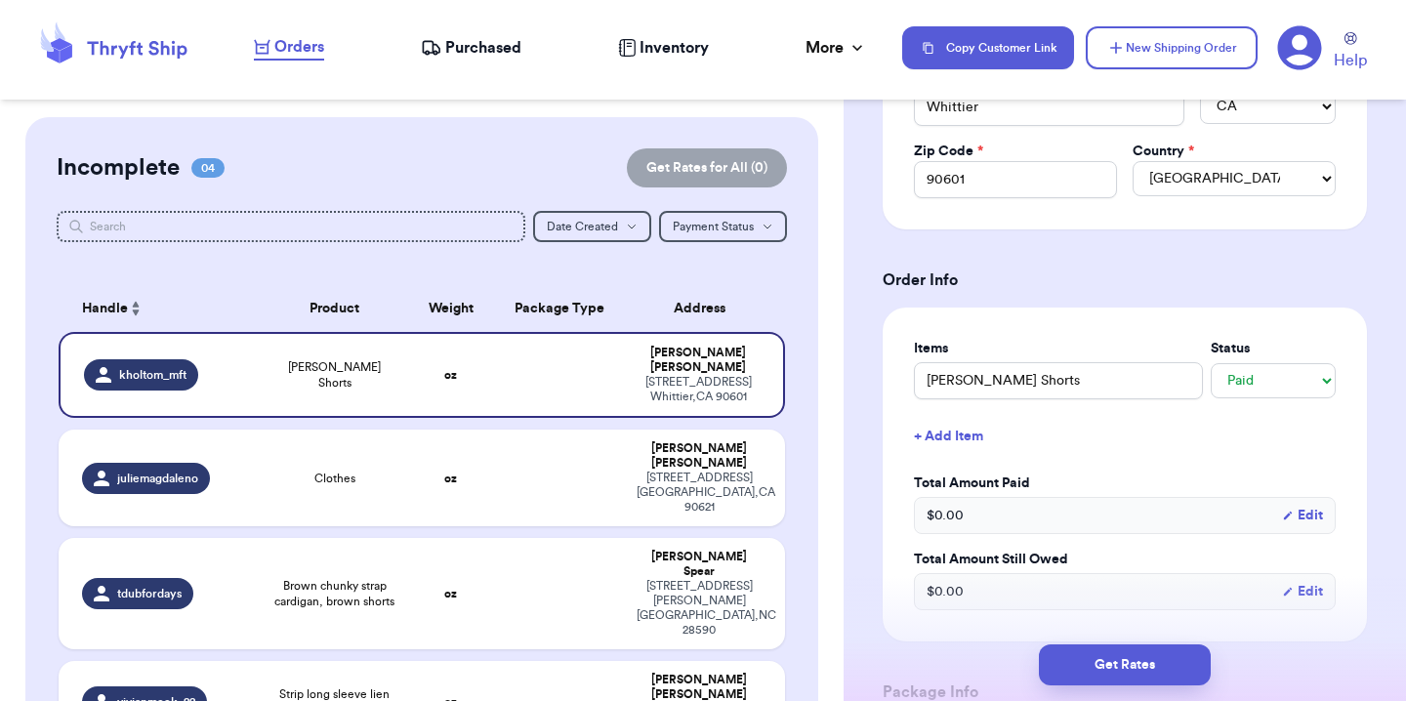
click at [937, 438] on button "+ Add Item" at bounding box center [1124, 436] width 437 height 43
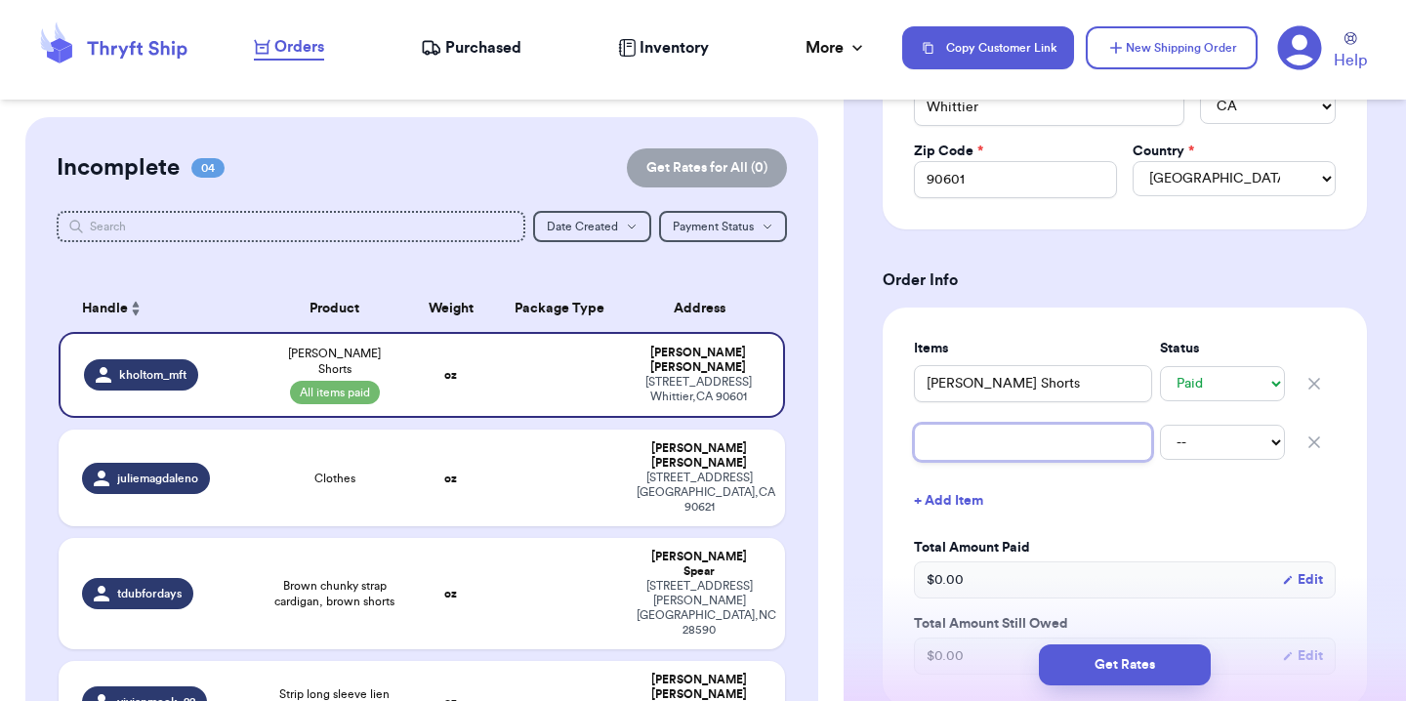
click at [945, 444] on input "text" at bounding box center [1033, 442] width 238 height 37
paste input "[PERSON_NAME] $16, orange tank $12, drapers $12, chore jacket $20, M stripe $12…"
type input "[PERSON_NAME] $16, orange tank $12, drapers $12, chore jacket $20, M stripe $12…"
click at [989, 442] on input "[PERSON_NAME] $16, orange tank $12, drapers $12, chore jacket $20, M stripe $12…" at bounding box center [1033, 442] width 238 height 37
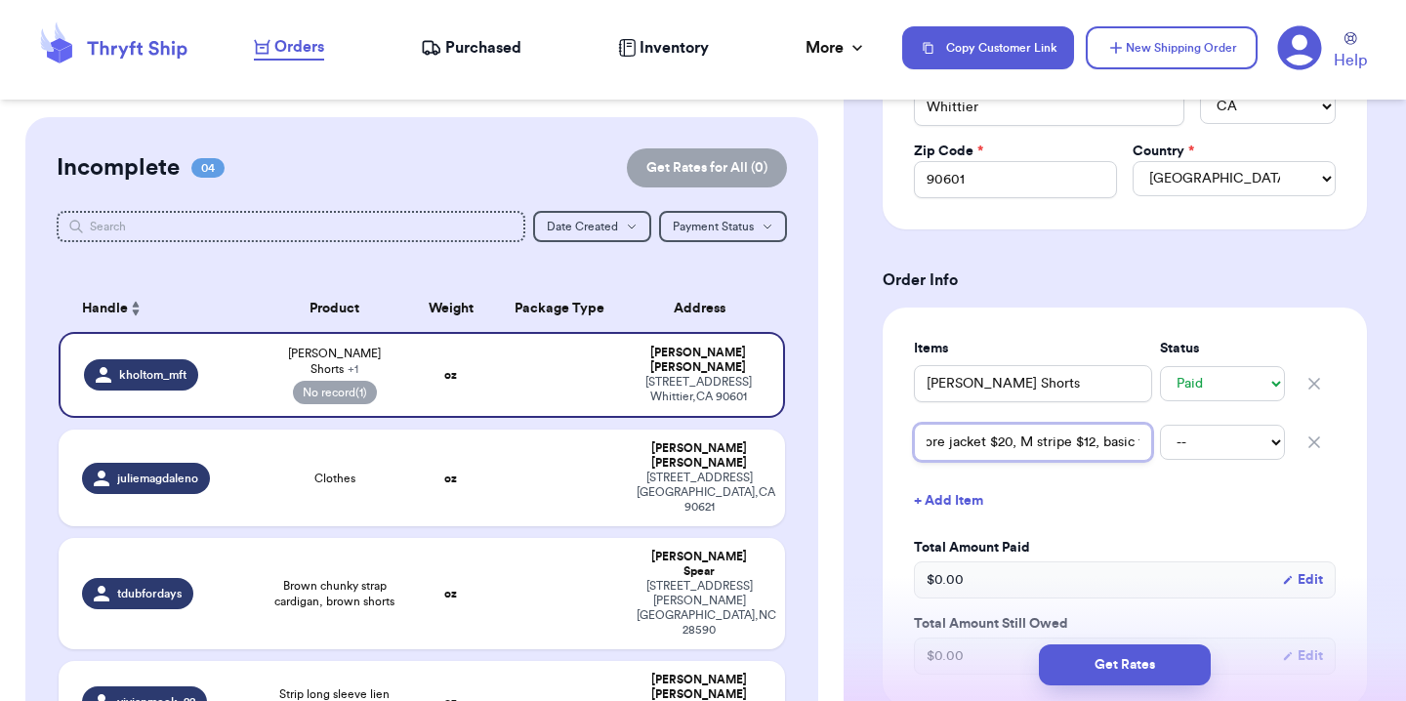
drag, startPoint x: 989, startPoint y: 442, endPoint x: 1185, endPoint y: 444, distance: 196.2
click at [1185, 444] on div "[PERSON_NAME] $16, orange tank $12, drapers $12, chore jacket $20, M stripe $12…" at bounding box center [1125, 442] width 422 height 43
type input "[PERSON_NAME] $16, orange tank $12, drapers $12, chore jacket $20, M s"
drag, startPoint x: 991, startPoint y: 450, endPoint x: 1228, endPoint y: 446, distance: 237.2
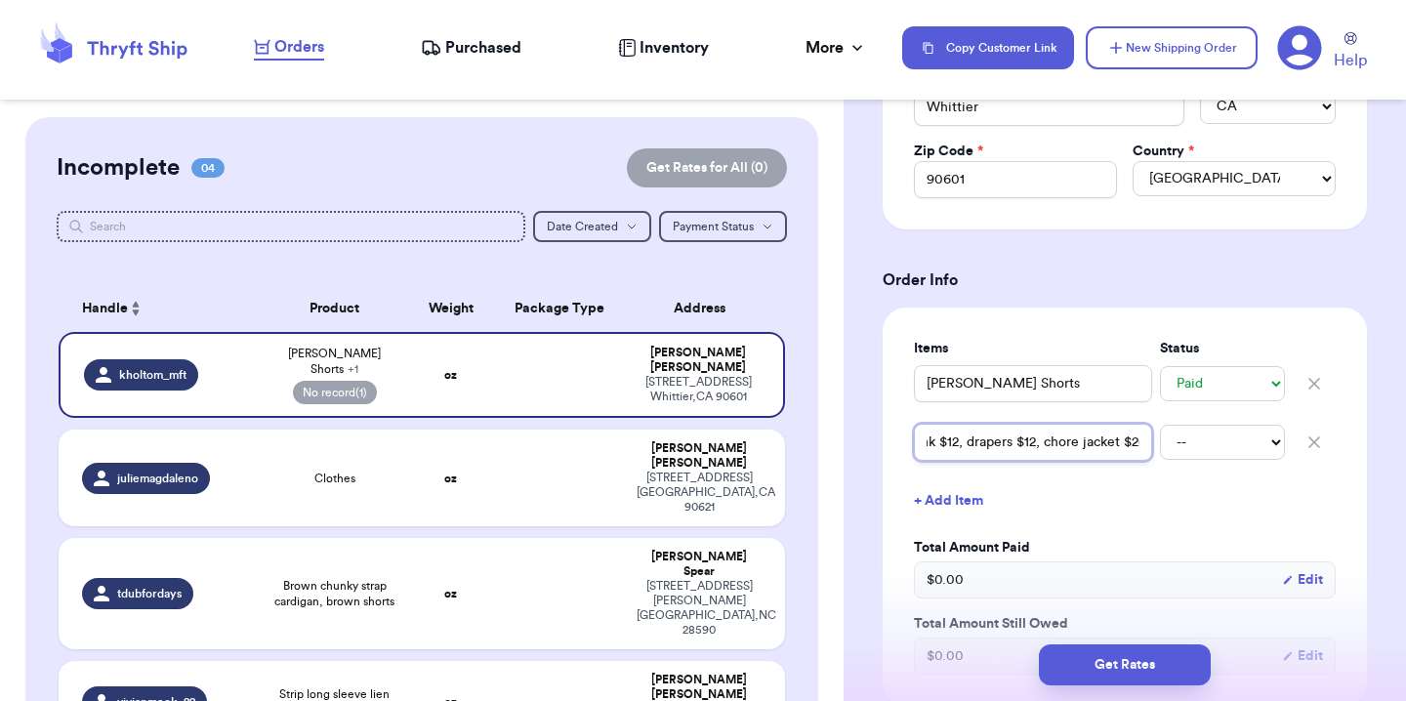
click at [1228, 449] on div "[PERSON_NAME] $16, orange tank $12, drapers $12, chore jacket $20, M s -- Paid …" at bounding box center [1125, 442] width 422 height 43
type input "[PERSON_NAME] $16, orange tank $12, drapers $12,"
drag, startPoint x: 1016, startPoint y: 446, endPoint x: 1275, endPoint y: 437, distance: 258.8
click at [1272, 440] on div "[PERSON_NAME] $16, orange tank $12, drapers $12, -- Paid Owes" at bounding box center [1125, 442] width 422 height 43
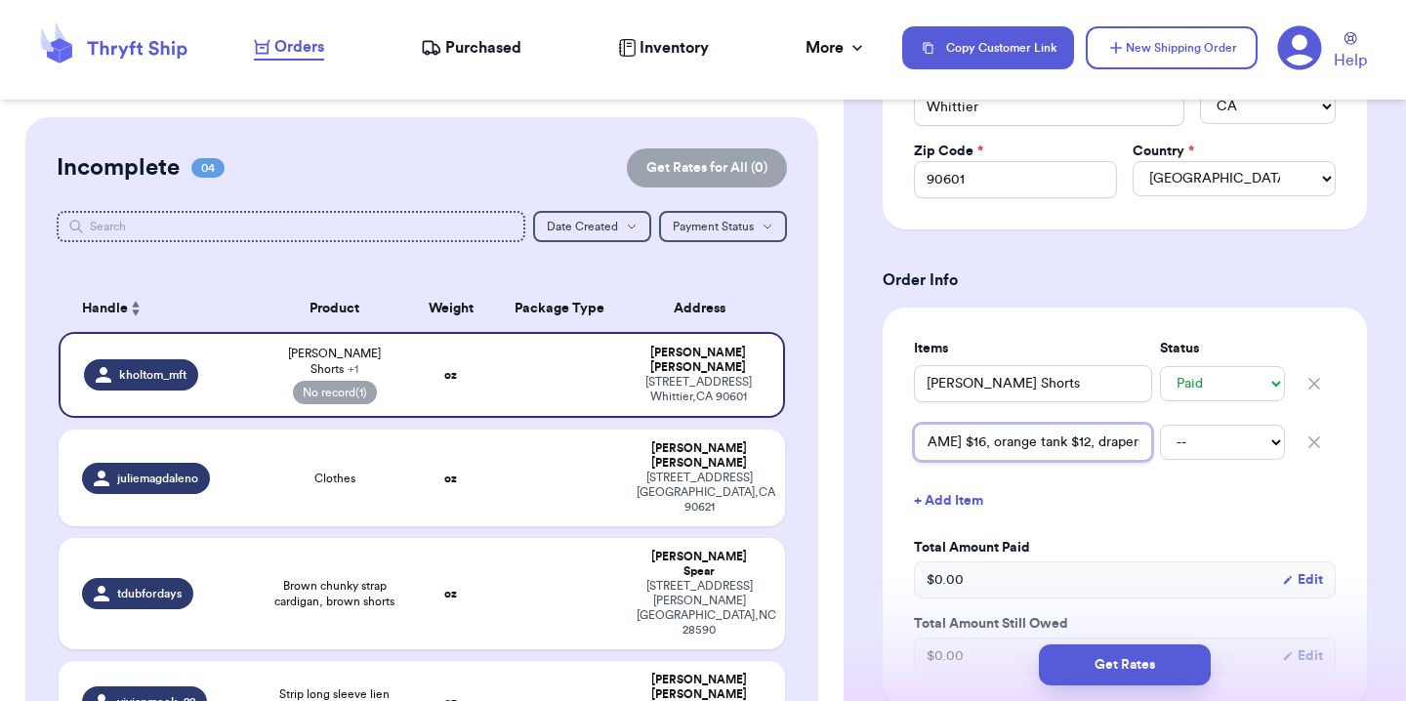
type input "[PERSON_NAME] $16, orange tank"
drag, startPoint x: 1104, startPoint y: 451, endPoint x: 899, endPoint y: 448, distance: 205.0
click at [899, 449] on div "Items Status [PERSON_NAME] Shorts -- Paid Owes [PERSON_NAME] $16, orange tank -…" at bounding box center [1124, 506] width 484 height 398
type input "O"
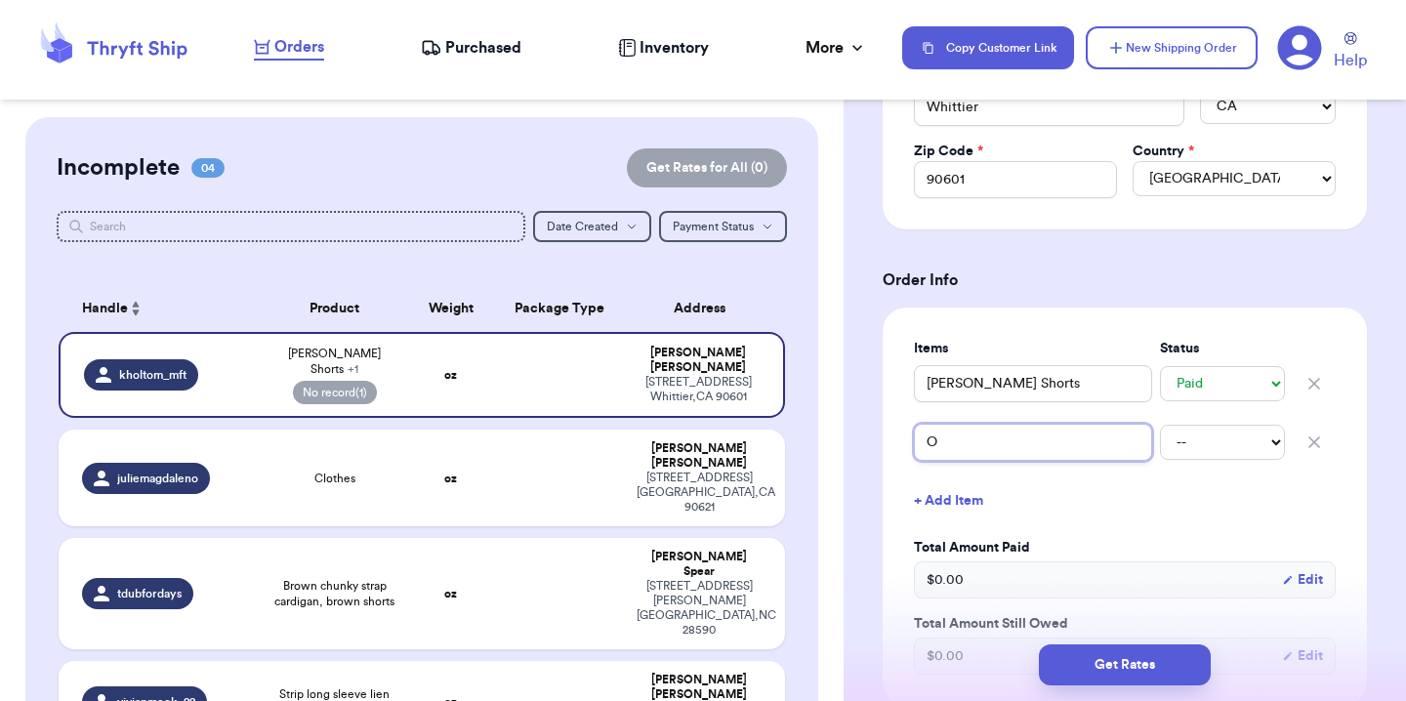
type input "Or"
type input "Ora"
type input "Oran"
type input "Orang"
type input "Orange"
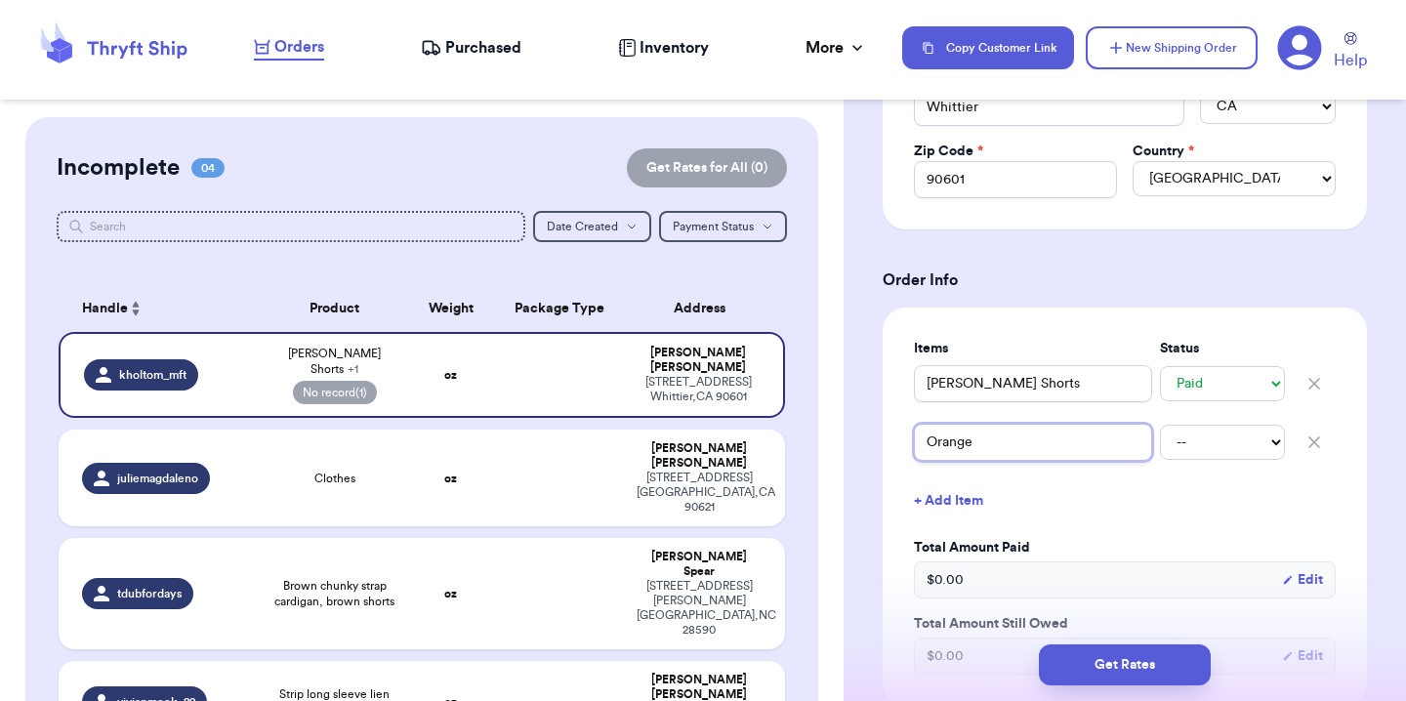
type input "Orange"
type input "Orange T"
type input "Orange Ta"
type input "Orange Tan"
type input "Orange Tank"
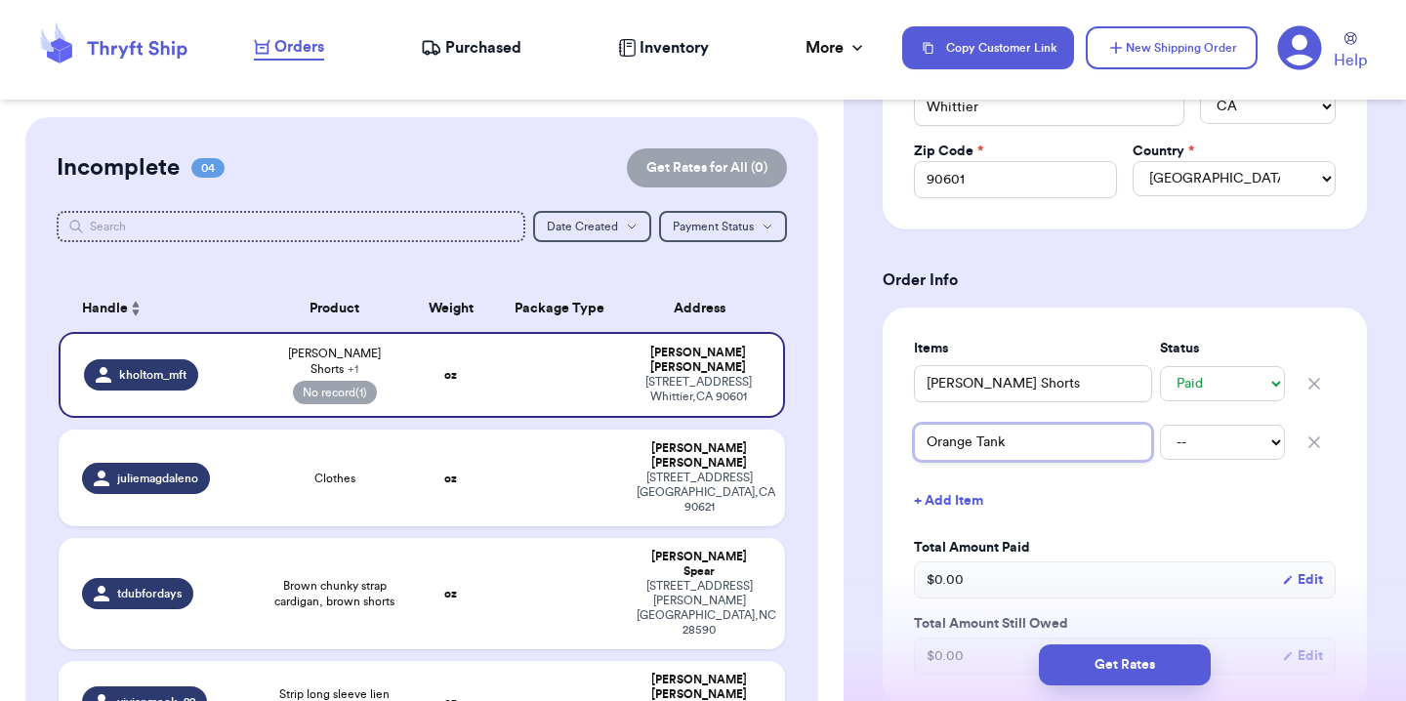
type input "Orange Tank"
click at [1203, 432] on select "-- Paid Owes" at bounding box center [1222, 442] width 125 height 35
select select "paid"
click at [958, 508] on button "+ Add Item" at bounding box center [1124, 500] width 437 height 43
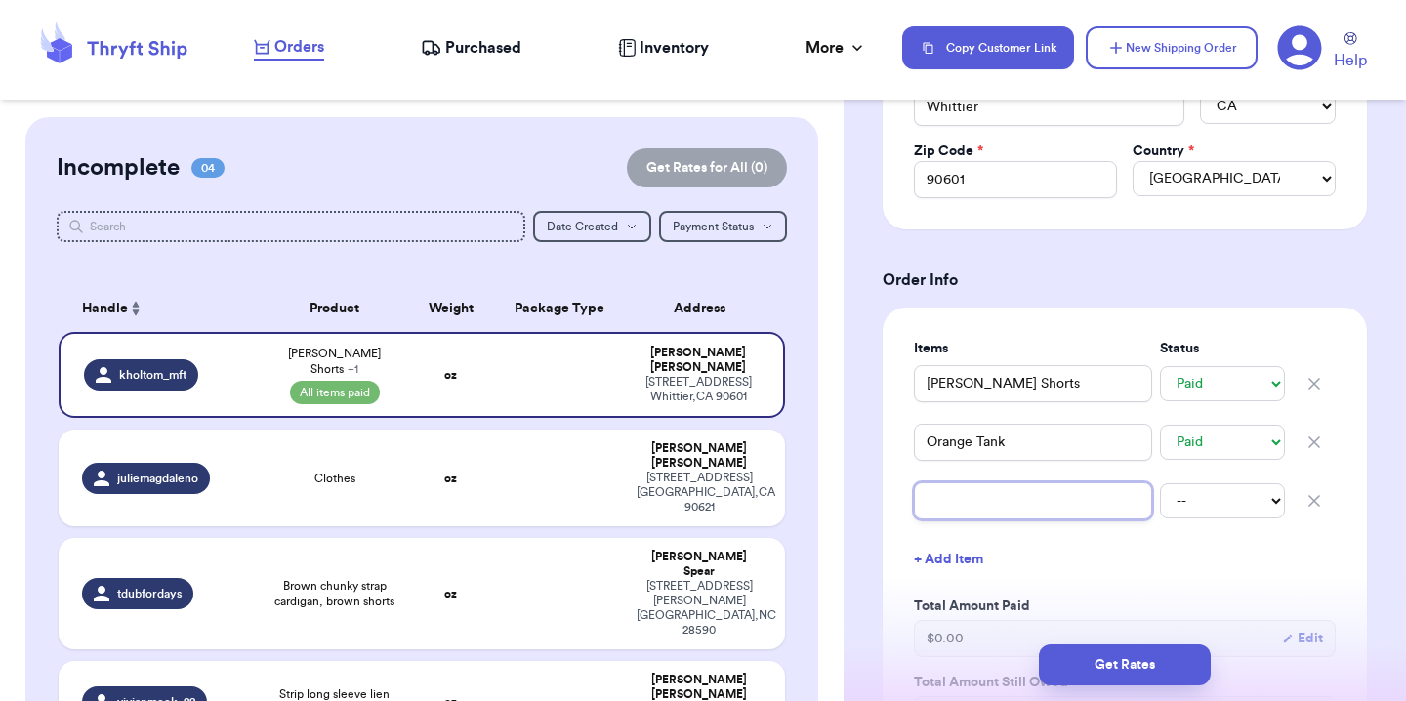
click at [955, 495] on input "text" at bounding box center [1033, 500] width 238 height 37
type input "T"
type input "Ta"
type input "Tan"
type input "TanT"
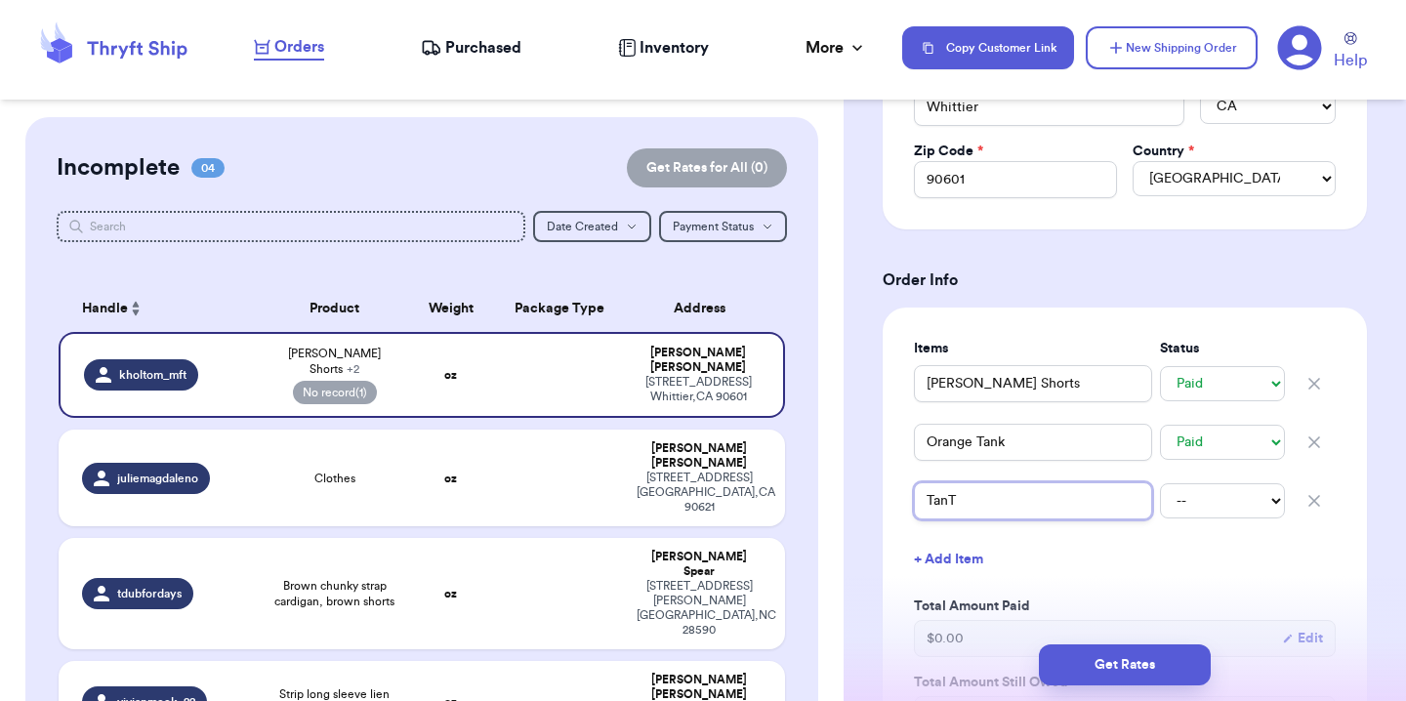
type input "Tan"
type input "[PERSON_NAME]"
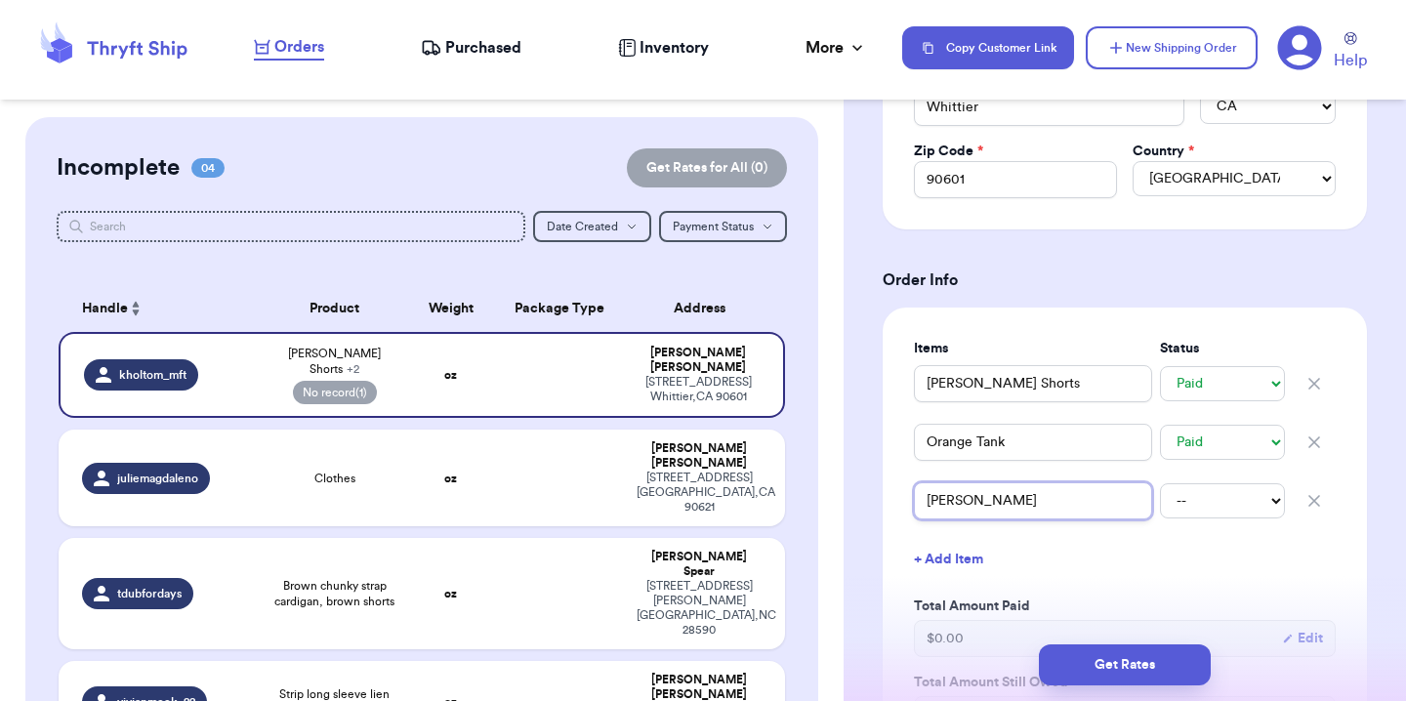
type input "Tan Tank"
click at [1171, 501] on select "-- Paid Owes" at bounding box center [1222, 500] width 125 height 35
select select "paid"
click at [967, 558] on button "+ Add Item" at bounding box center [1124, 559] width 437 height 43
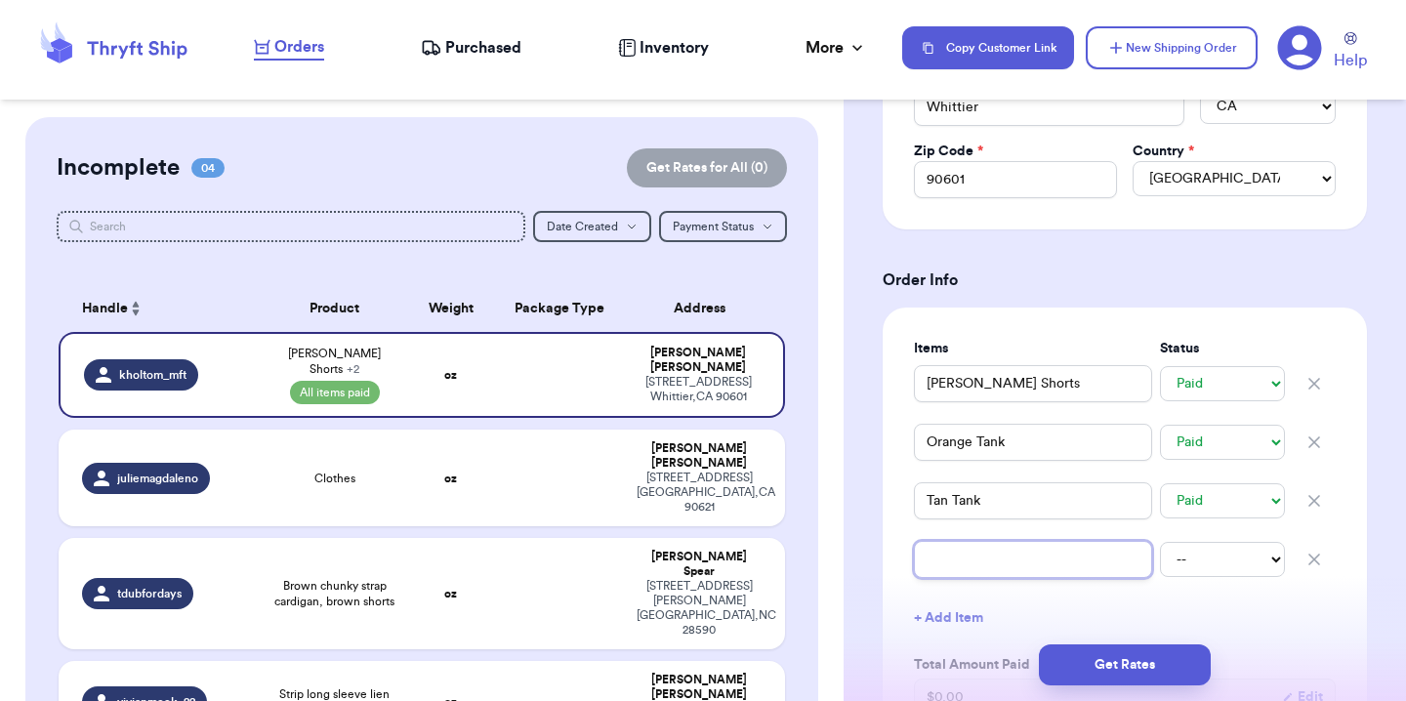
click at [999, 559] on input "text" at bounding box center [1033, 559] width 238 height 37
type input "C"
type input "Ch"
type input "Cho"
type input "Chor"
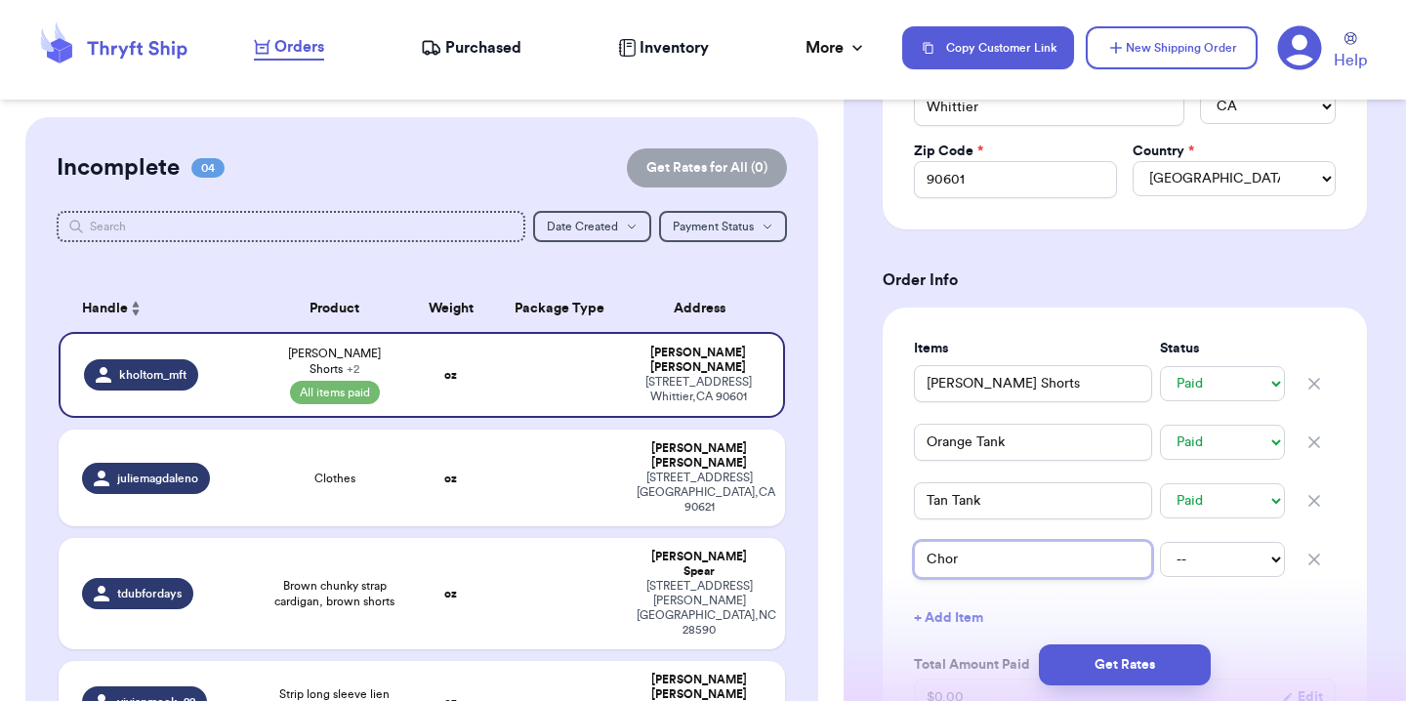
type input "Chore"
type input "Chore J"
type input "Chore Ja"
type input "Chore Jac"
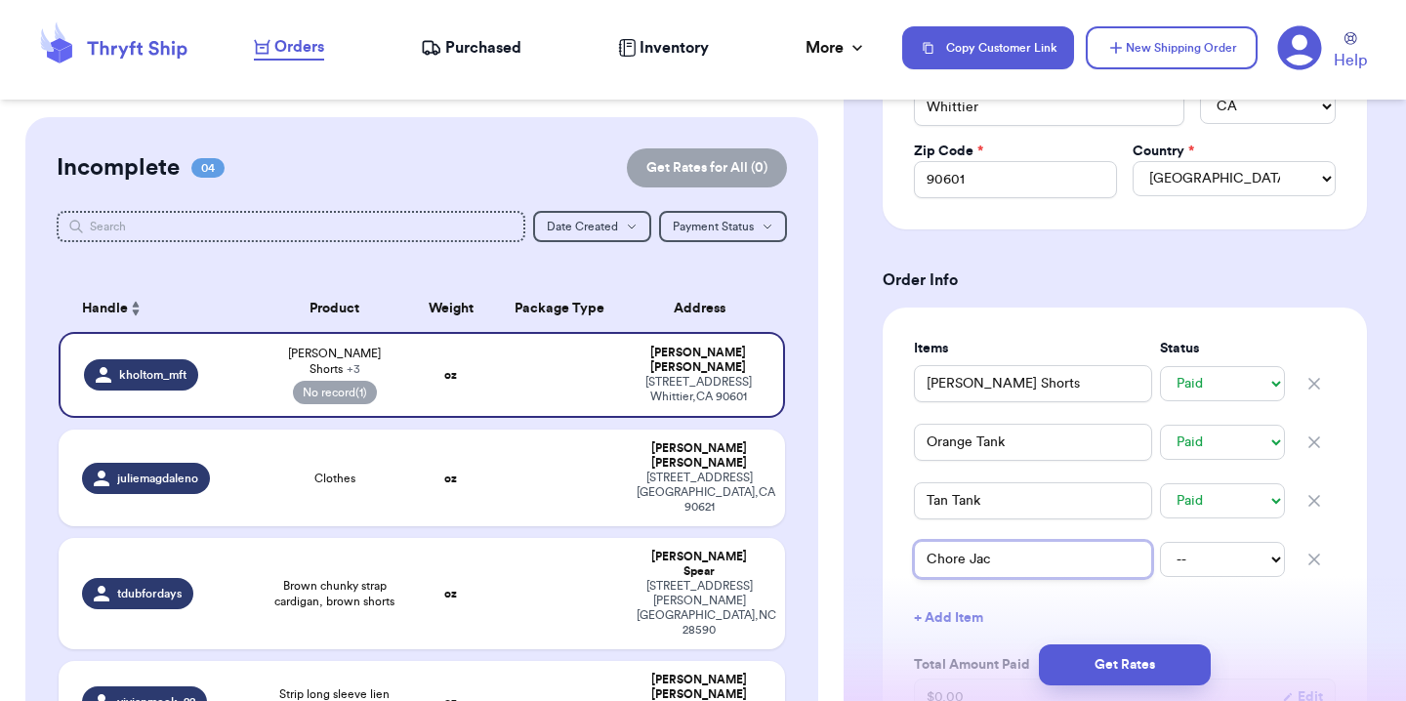
type input "Chore Jack"
type input "Chore Jacke"
type input "Chore Jacket"
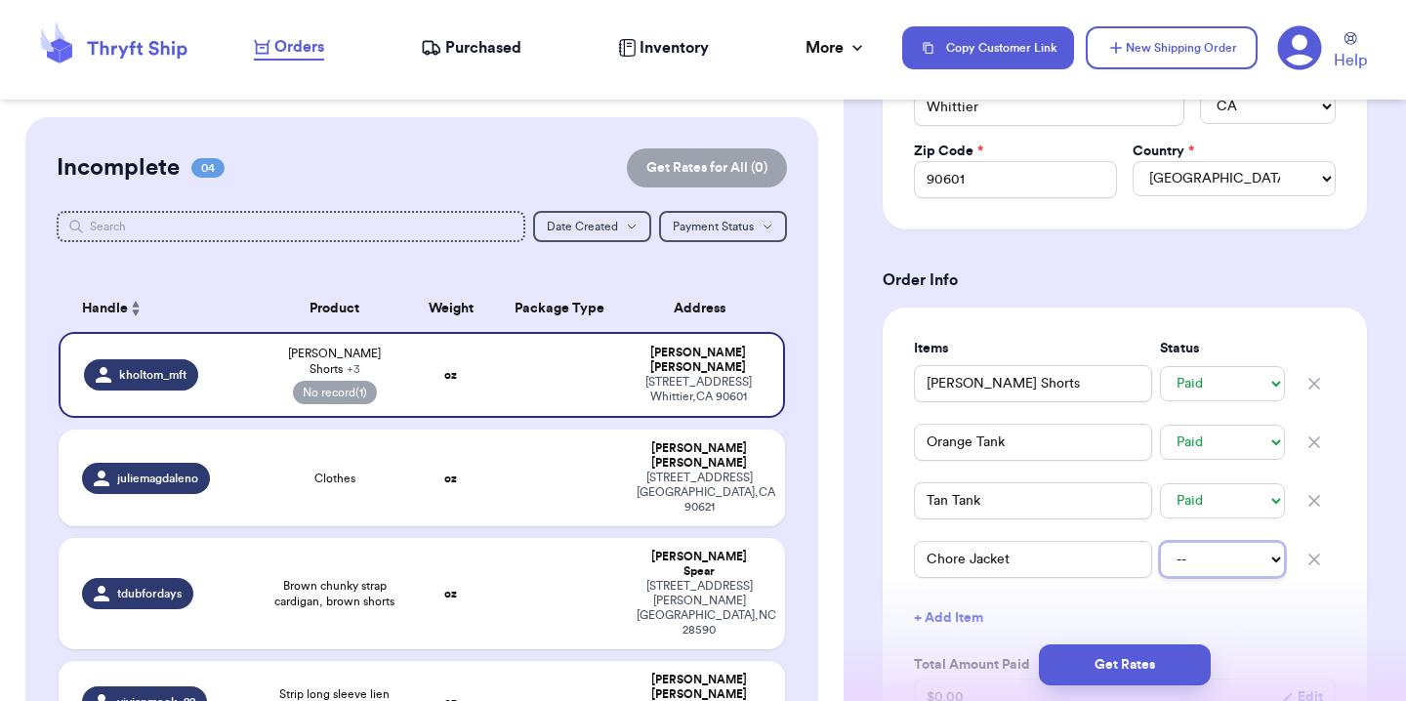
click at [1229, 561] on select "-- Paid Owes" at bounding box center [1222, 559] width 125 height 35
select select "paid"
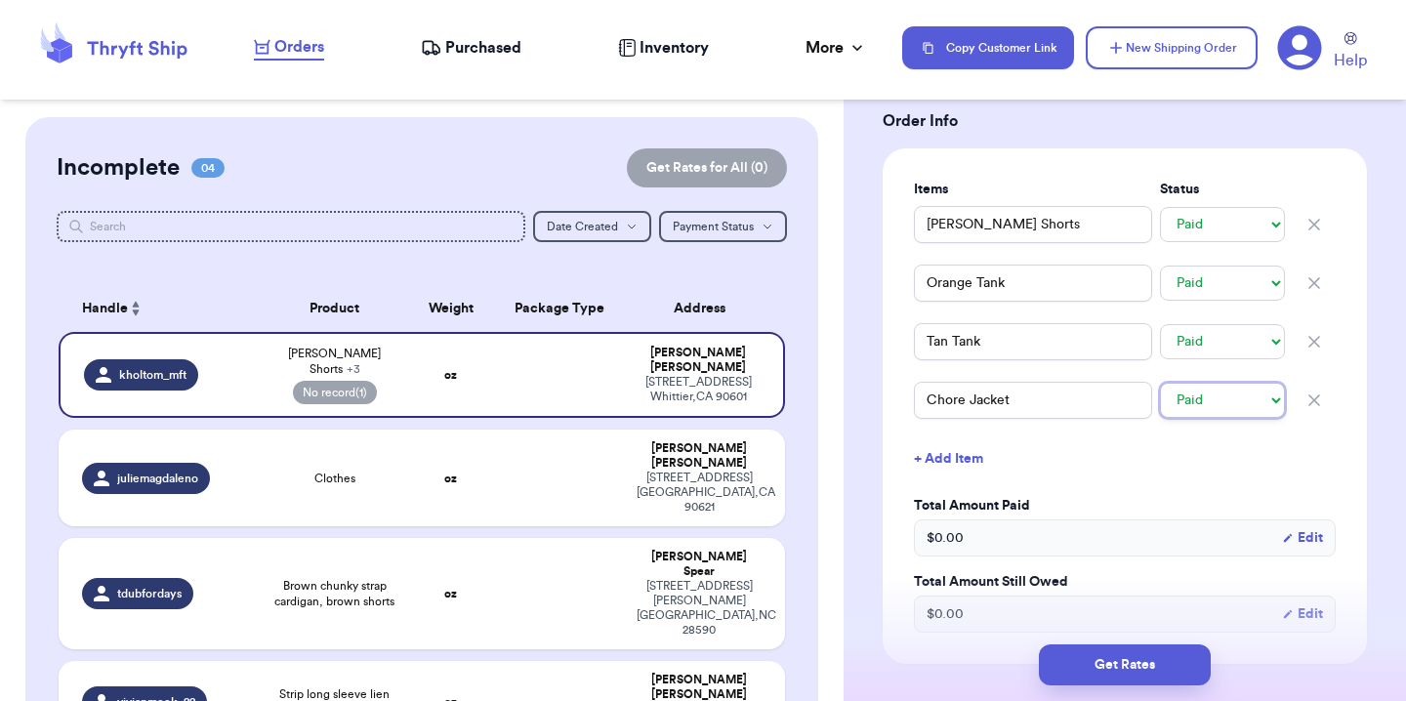
scroll to position [746, 0]
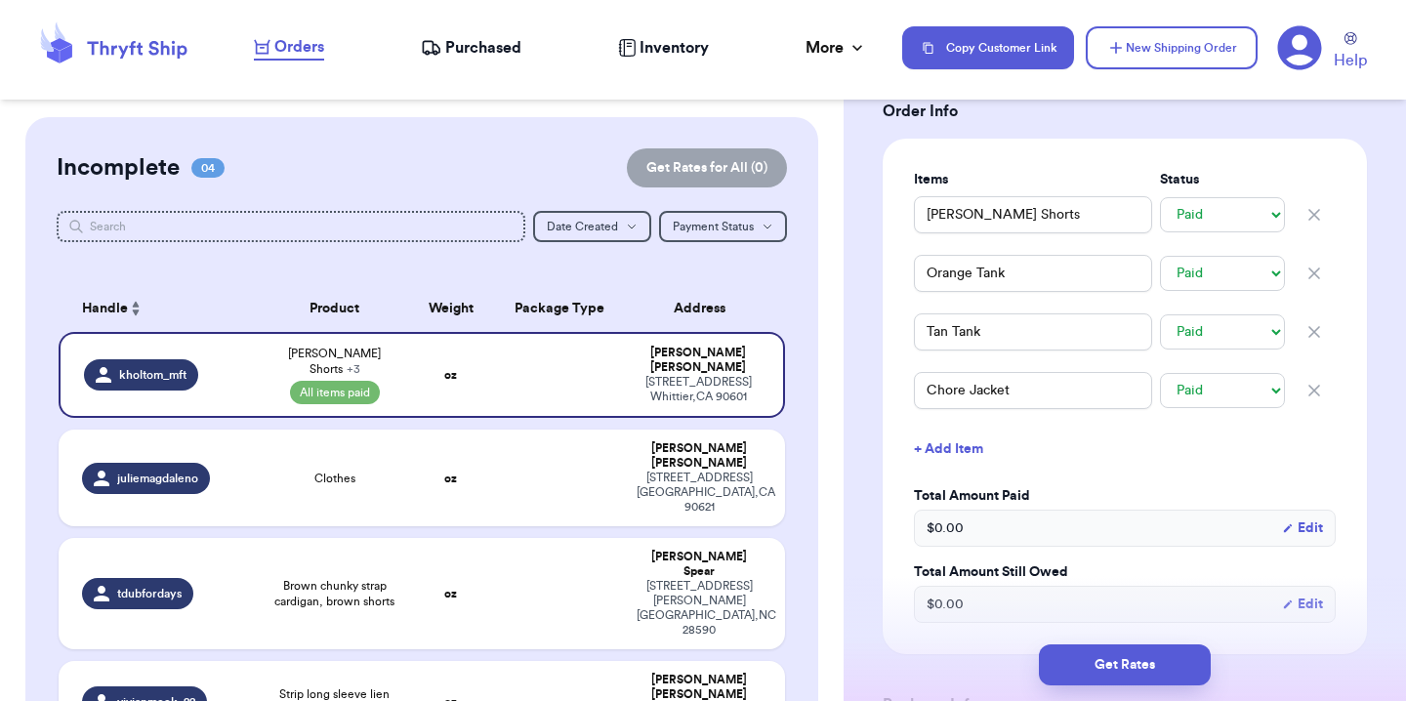
click at [945, 467] on button "+ Add Item" at bounding box center [1124, 449] width 437 height 43
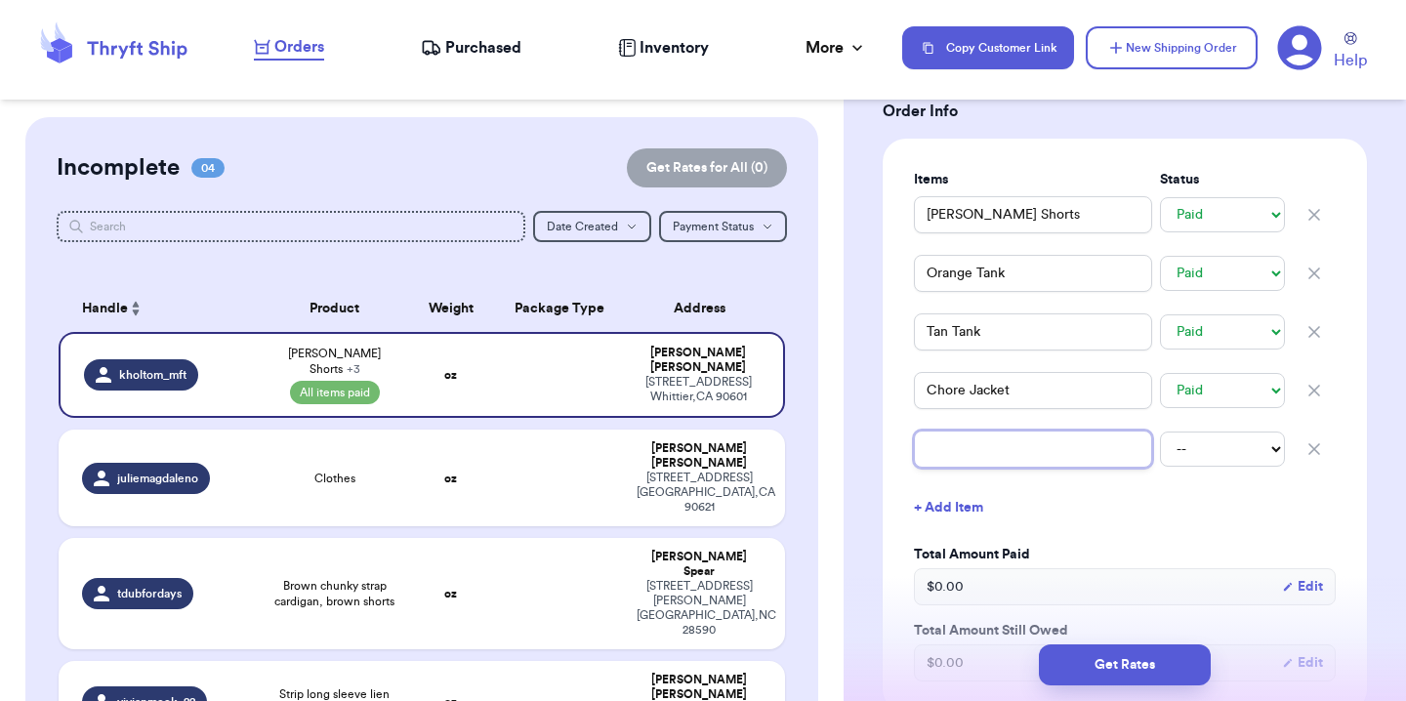
click at [946, 457] on input "text" at bounding box center [1033, 448] width 238 height 37
type input "S"
type input "St"
type input "Str"
type input "Stri"
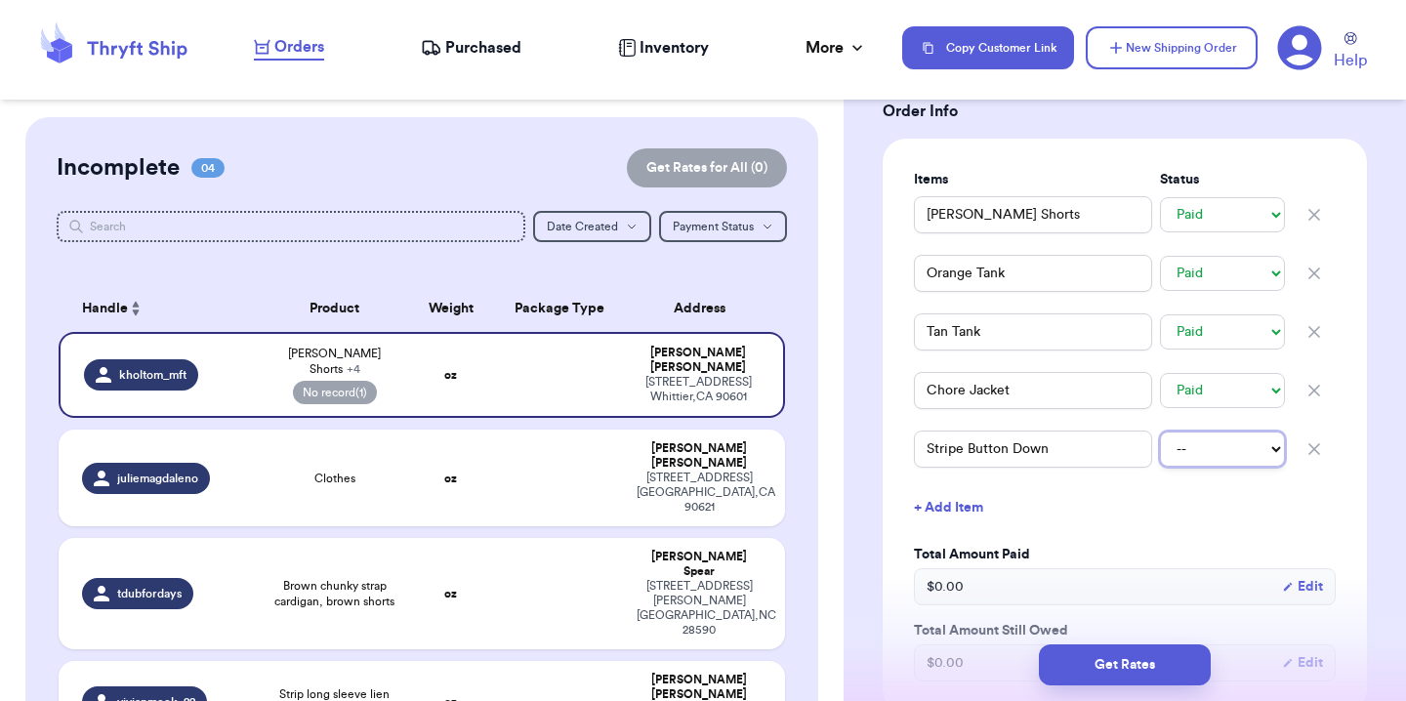
click at [1178, 458] on select "-- Paid Owes" at bounding box center [1222, 448] width 125 height 35
click at [992, 501] on button "+ Add Item" at bounding box center [1124, 507] width 437 height 43
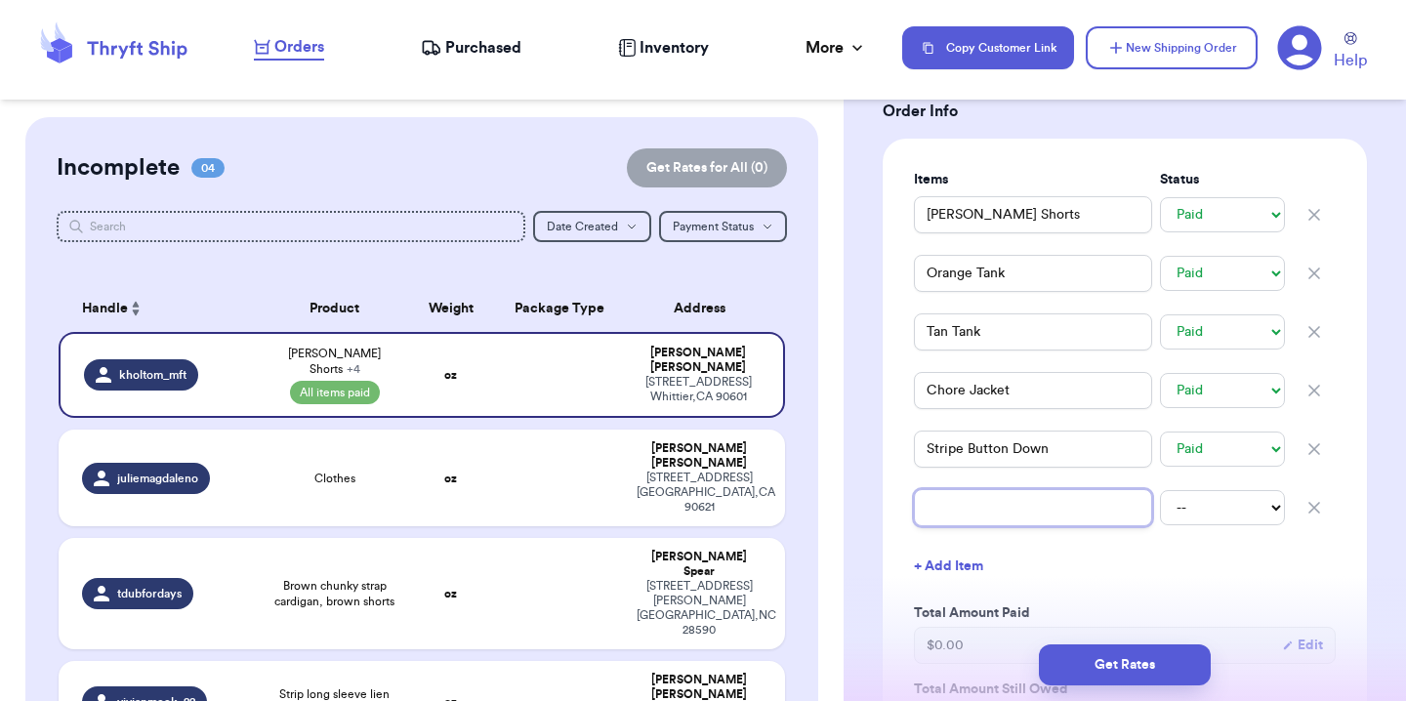
click at [992, 501] on input "text" at bounding box center [1033, 507] width 238 height 37
click at [1193, 505] on select "-- Paid Owes" at bounding box center [1222, 507] width 125 height 35
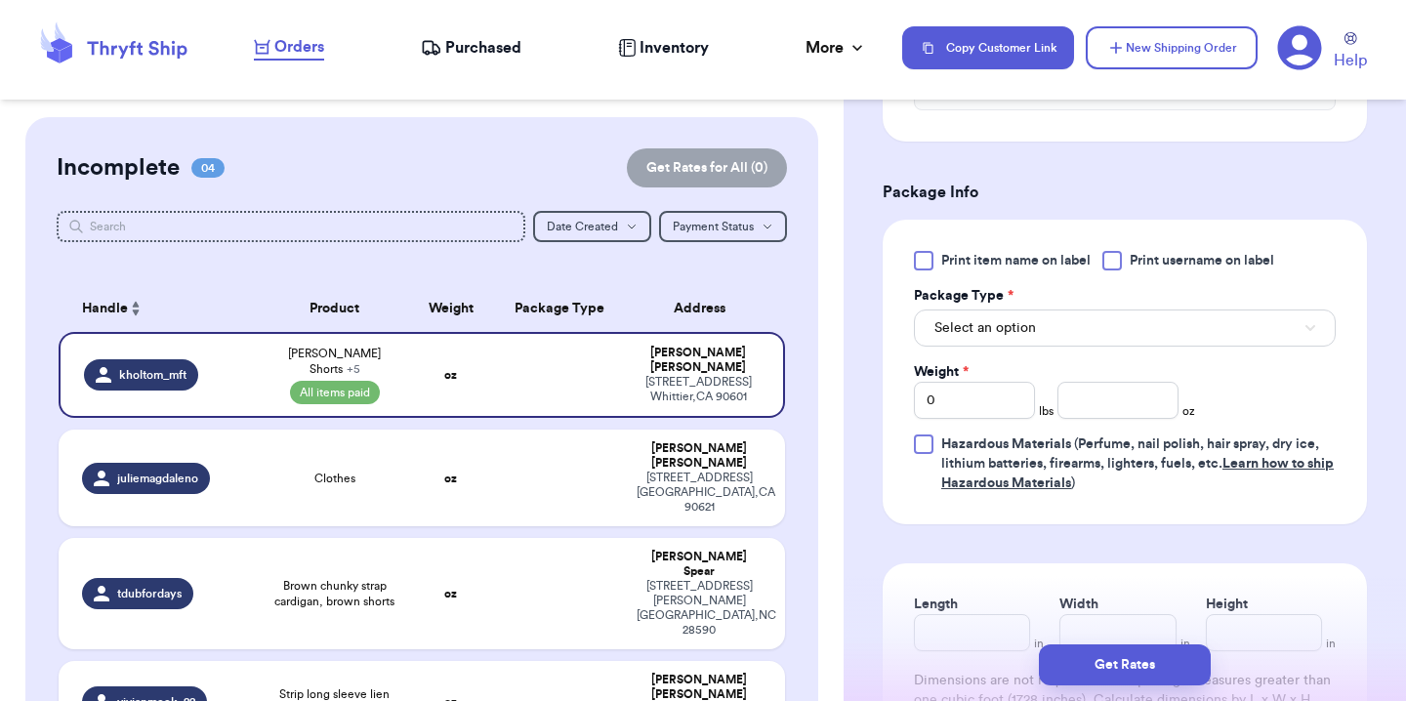
scroll to position [1393, 0]
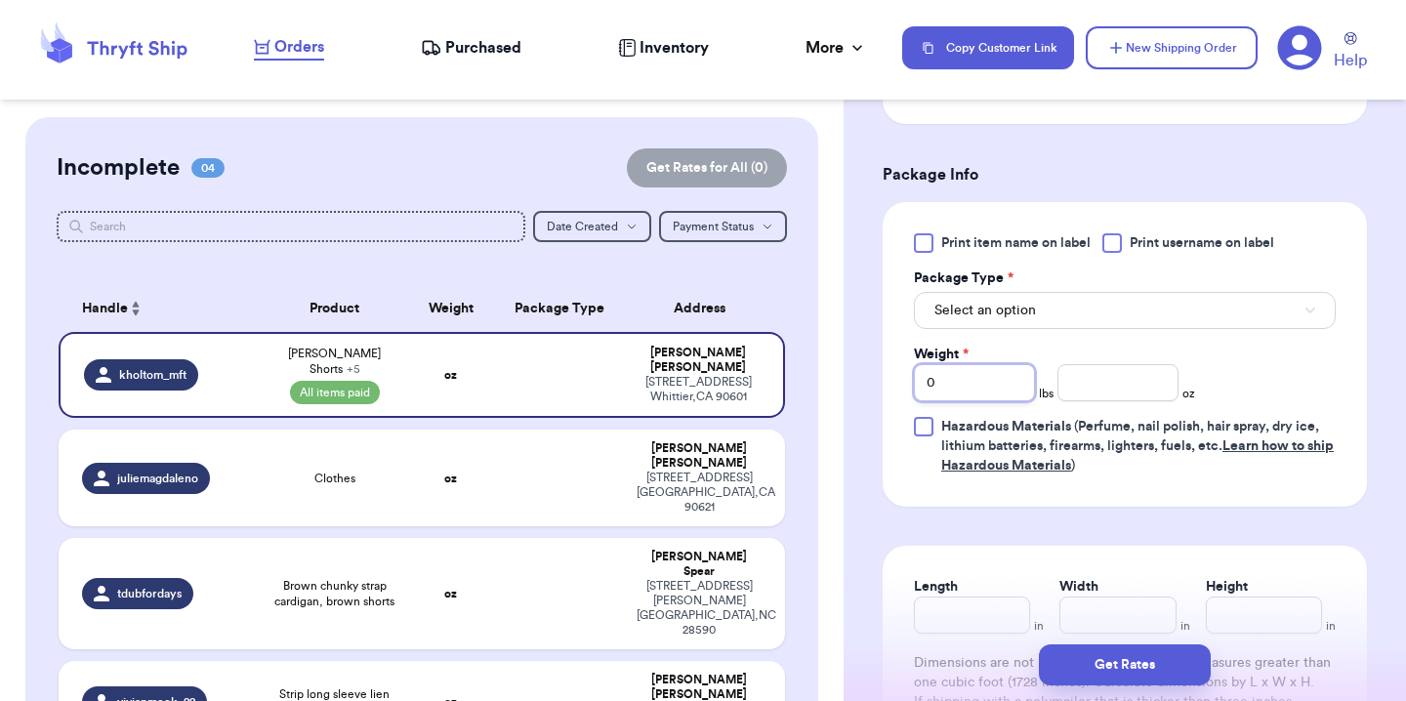
click at [963, 380] on input "0" at bounding box center [974, 382] width 121 height 37
click at [1036, 505] on div "Print item name on label Print username on label Package Type * Select an optio…" at bounding box center [1124, 354] width 484 height 305
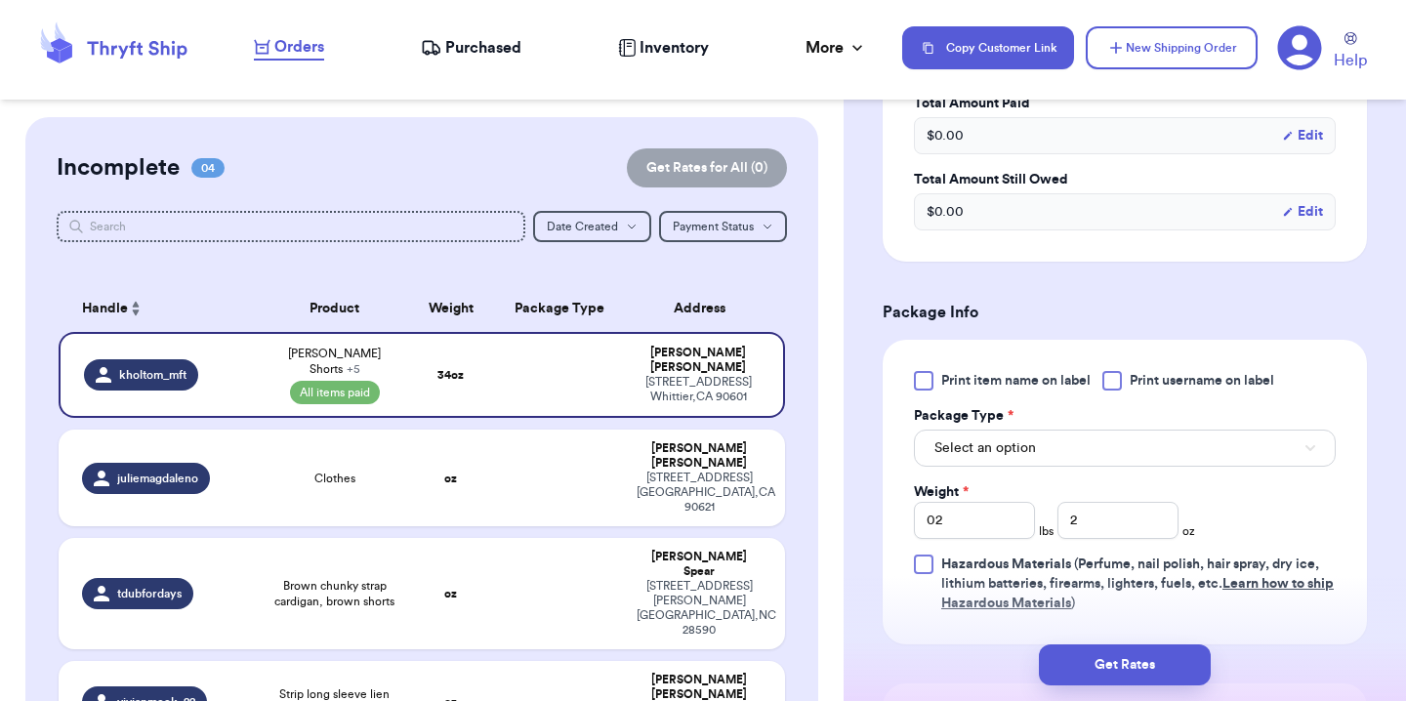
scroll to position [1258, 0]
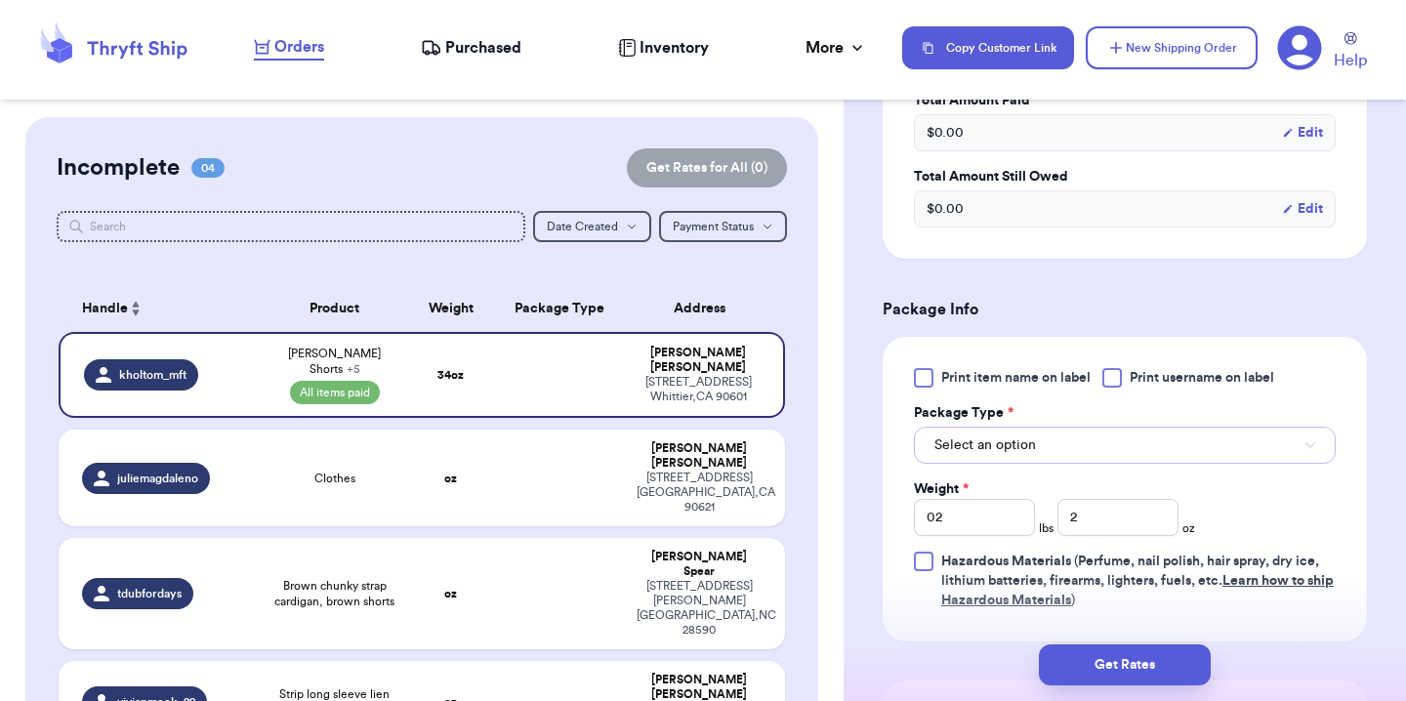
click at [1043, 452] on button "Select an option" at bounding box center [1125, 445] width 422 height 37
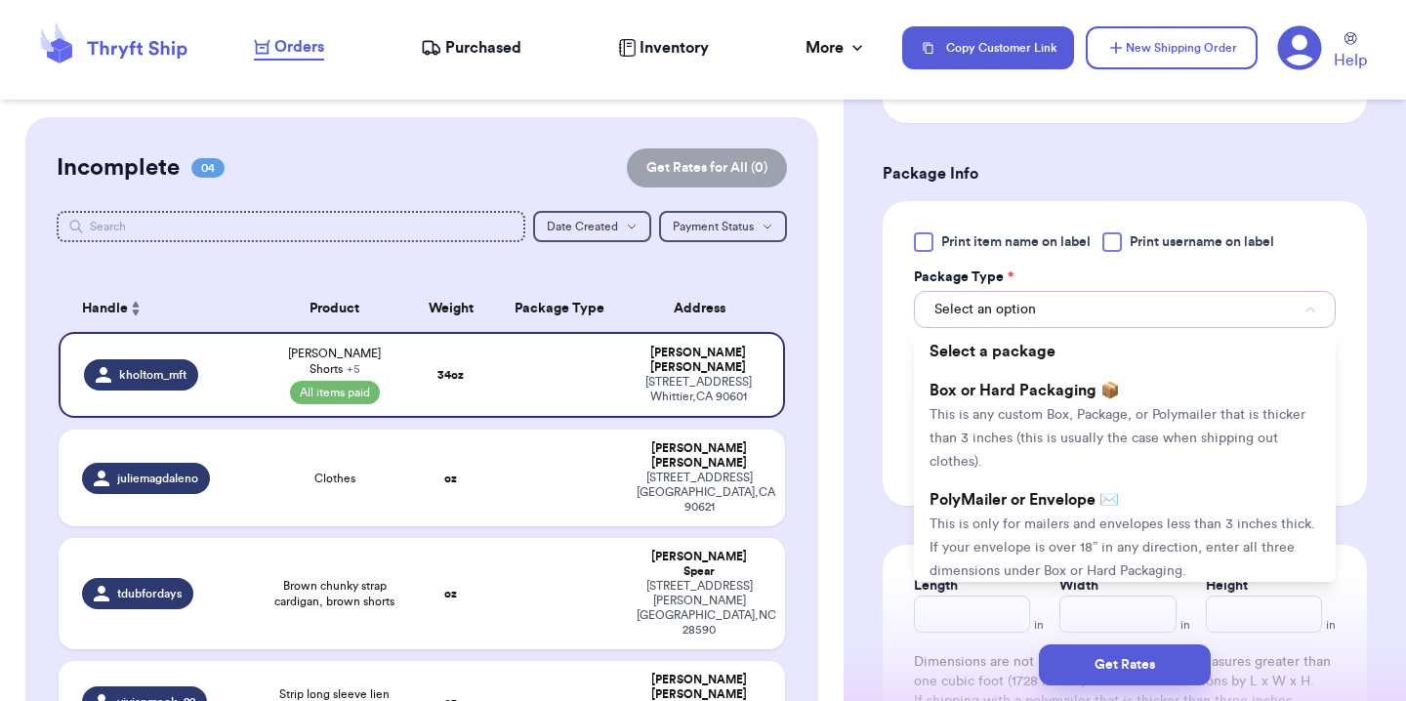
scroll to position [1400, 0]
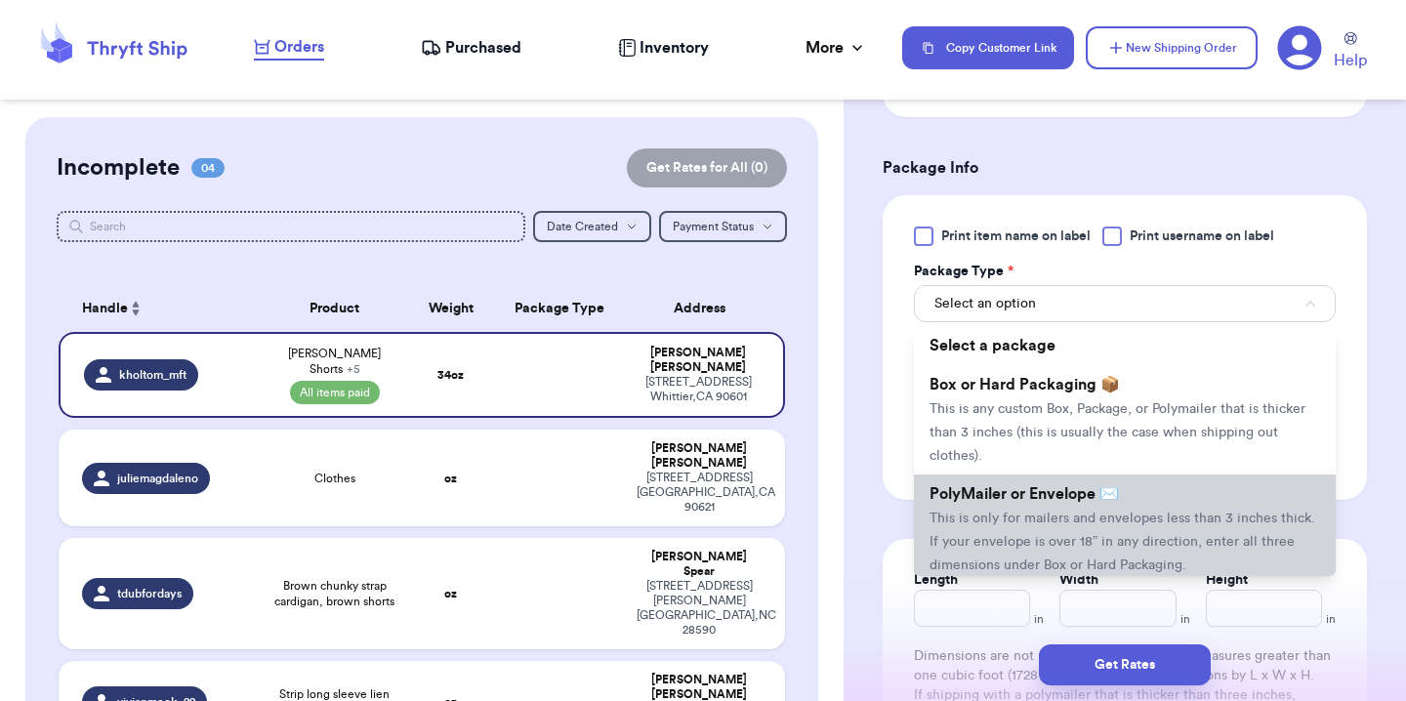
click at [1045, 508] on li "PolyMailer or Envelope ✉️ This is only for mailers and envelopes less than 3 in…" at bounding box center [1125, 528] width 422 height 109
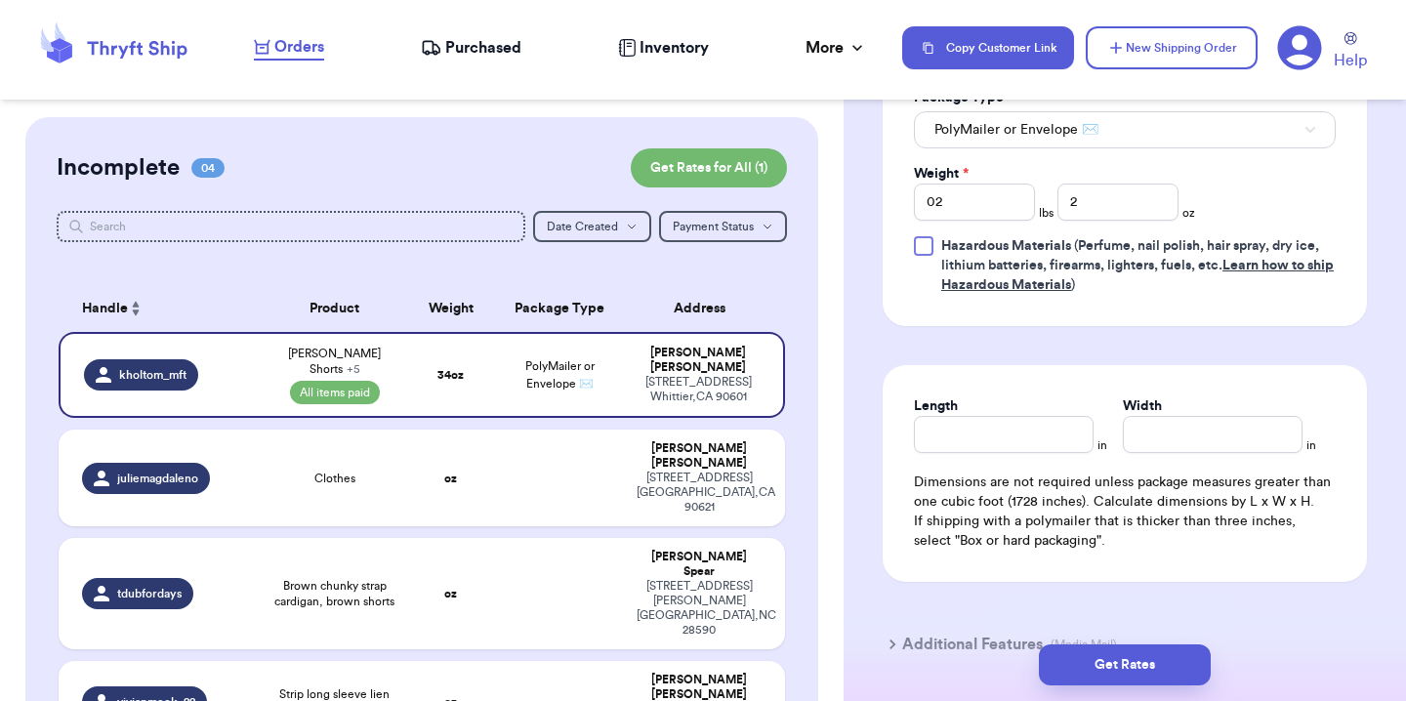
scroll to position [1577, 0]
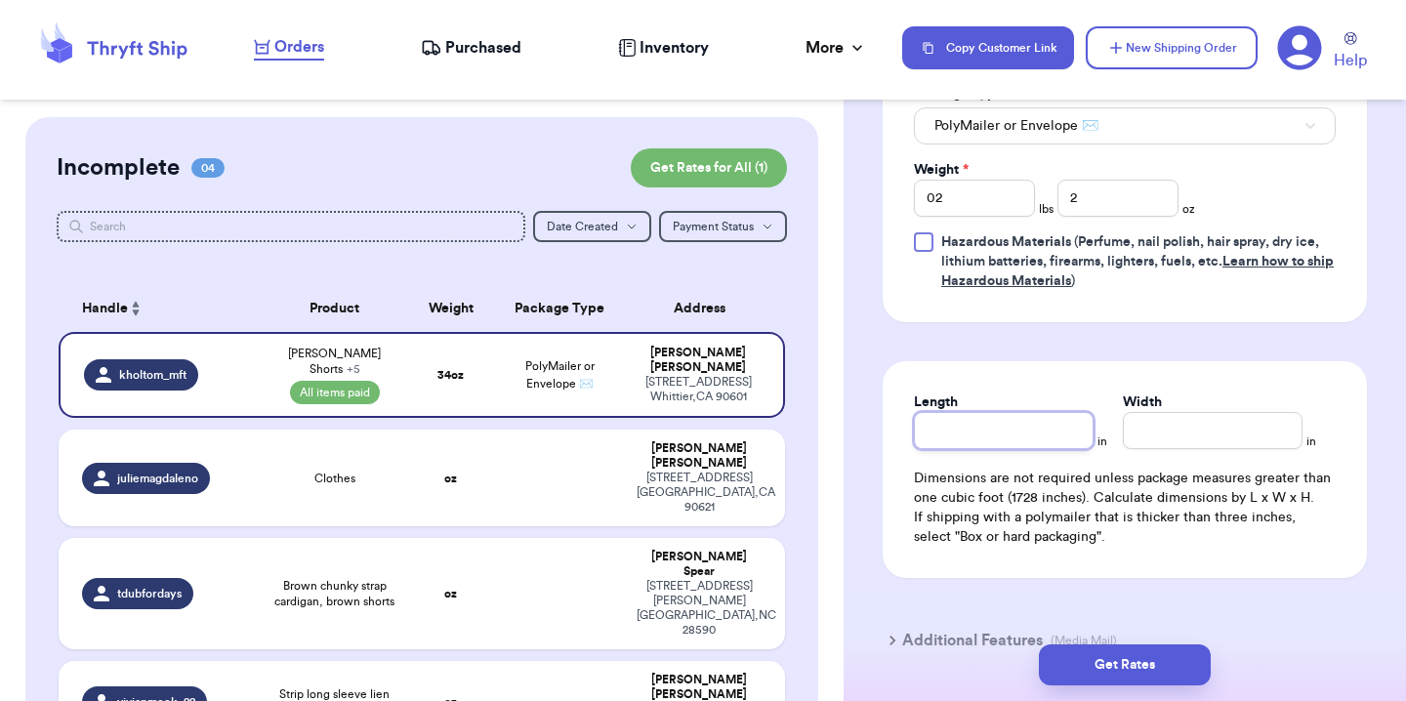
click at [1006, 428] on input "Length" at bounding box center [1004, 430] width 180 height 37
click at [1020, 386] on div "Length 14 in Width 18 in Dimensions are not required unless package measures gr…" at bounding box center [1124, 469] width 484 height 217
click at [994, 427] on input "14" at bounding box center [1004, 430] width 180 height 37
click at [1012, 368] on div "Length 18 in Width 14 in Dimensions are not required unless package measures gr…" at bounding box center [1124, 469] width 484 height 217
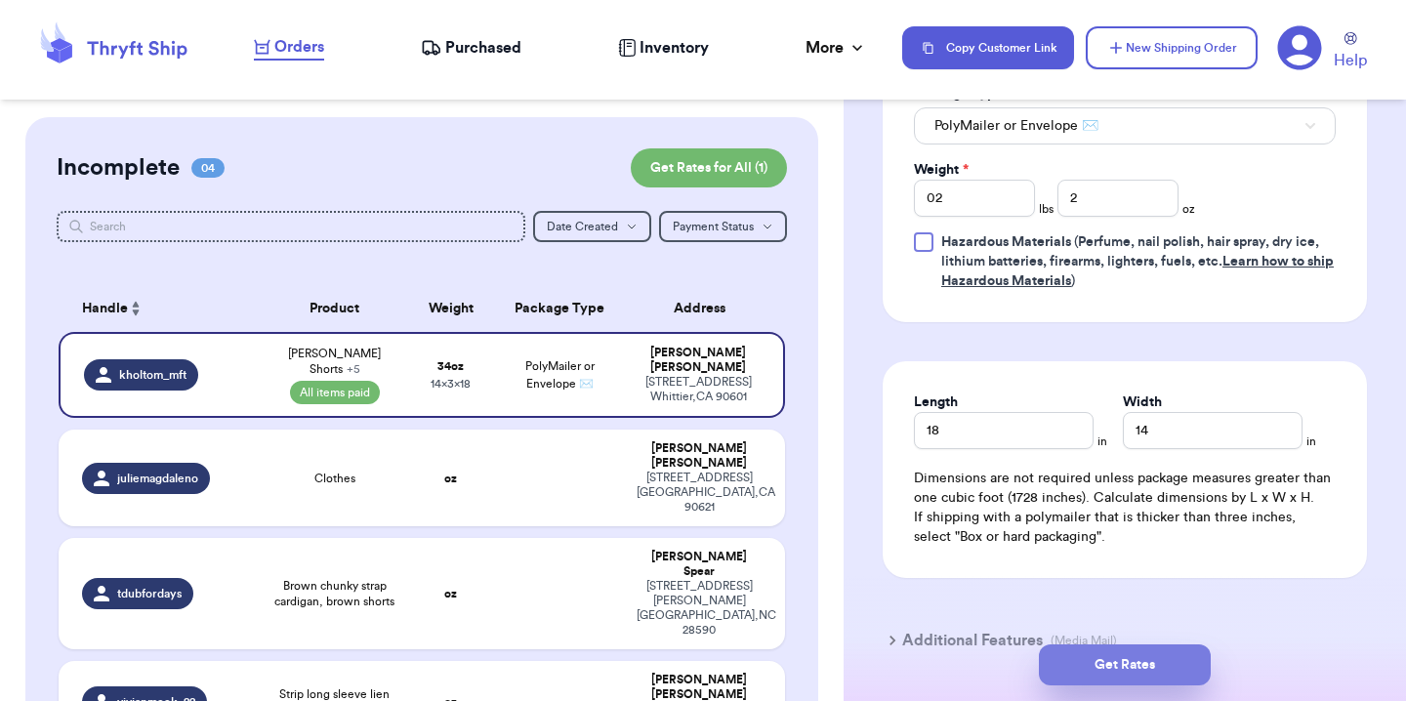
click at [1144, 677] on button "Get Rates" at bounding box center [1125, 664] width 172 height 41
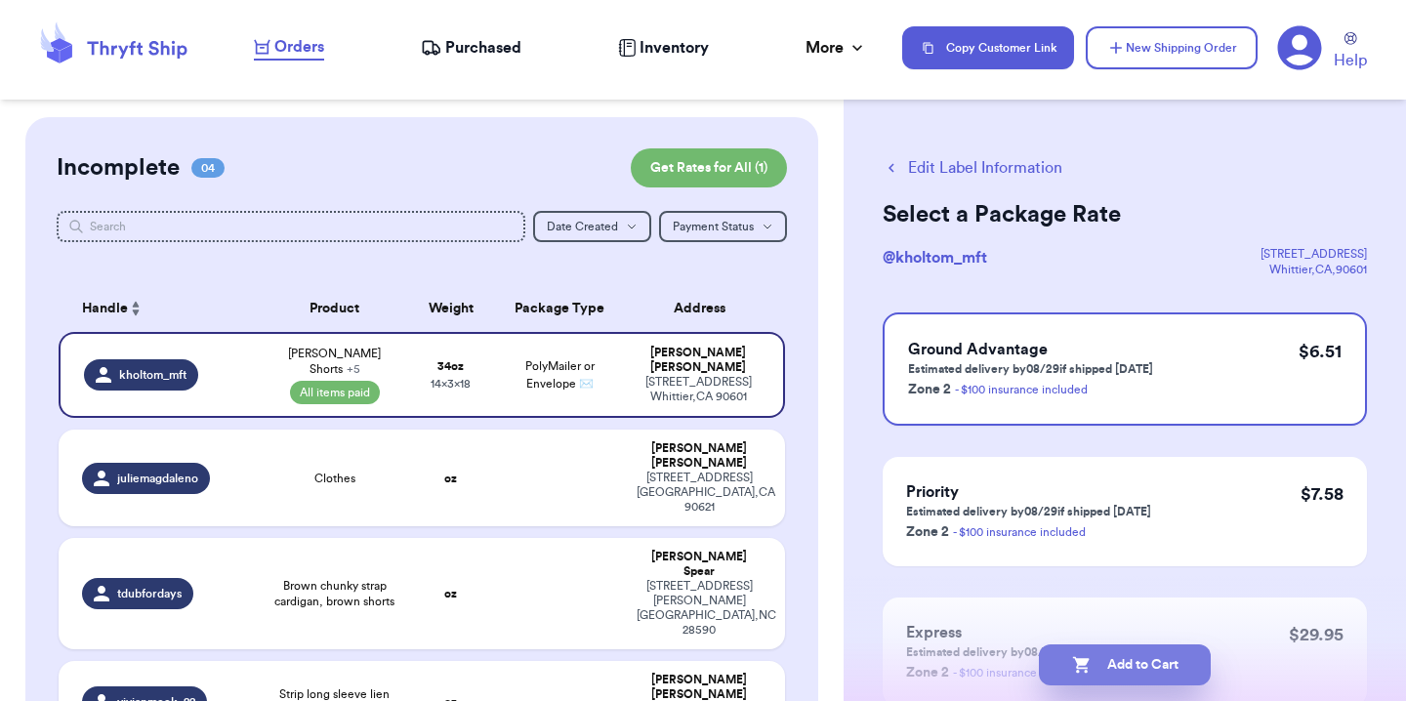
click at [1137, 665] on button "Add to Cart" at bounding box center [1125, 664] width 172 height 41
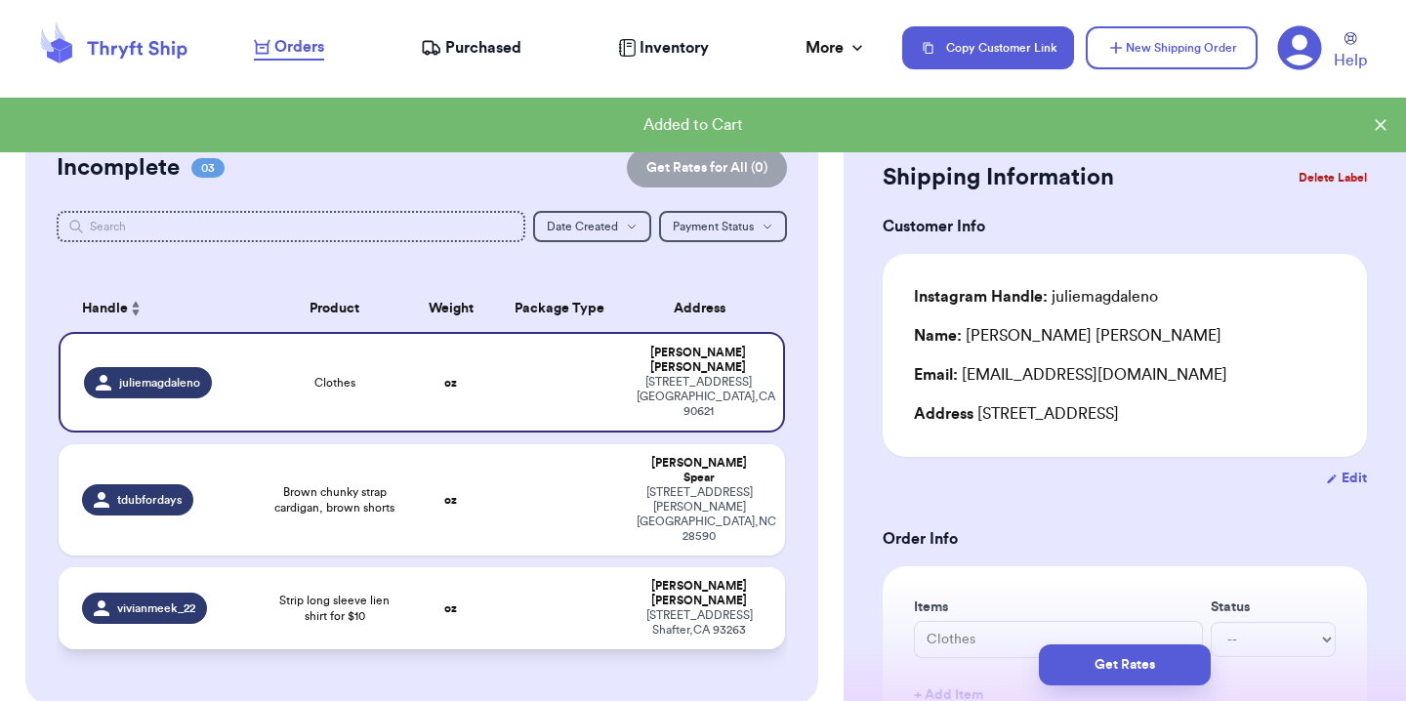
click at [232, 592] on div "vivianmeek_22" at bounding box center [166, 607] width 168 height 31
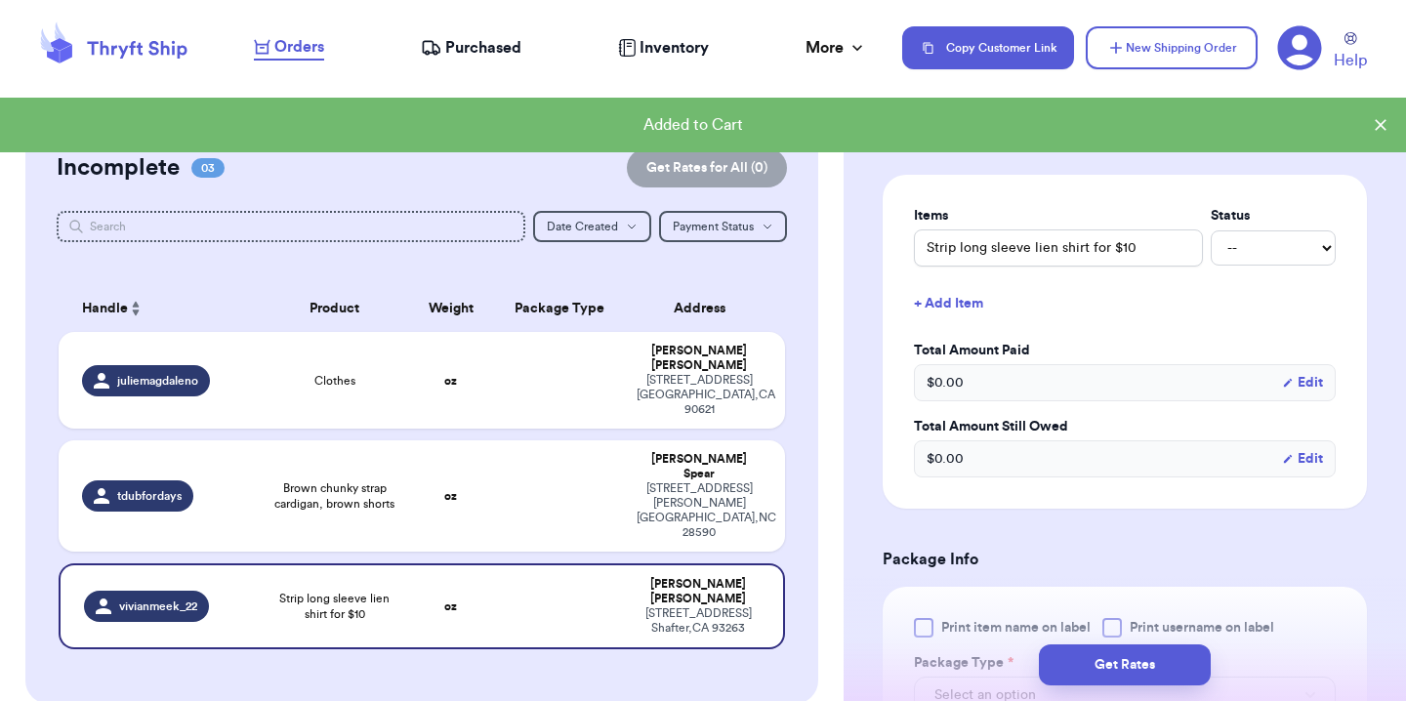
scroll to position [392, 0]
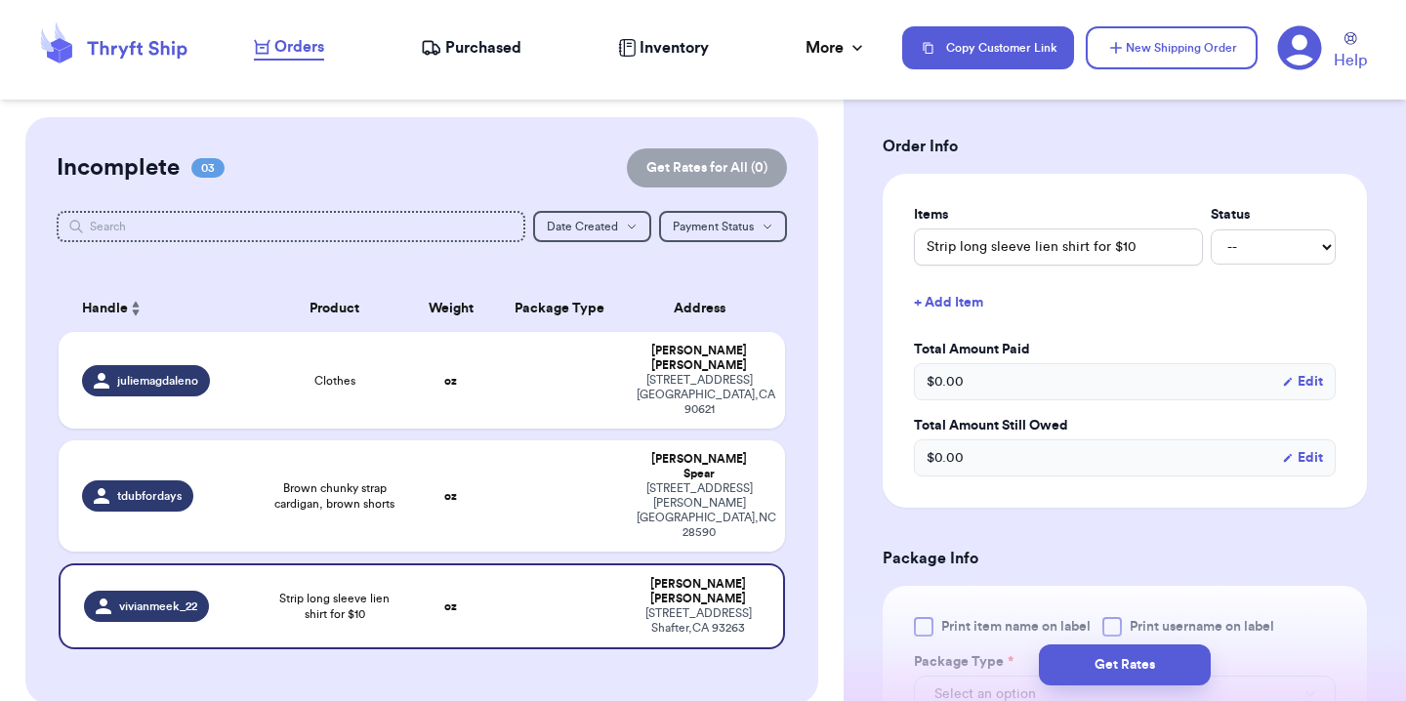
click at [958, 307] on button "+ Add Item" at bounding box center [1124, 302] width 437 height 43
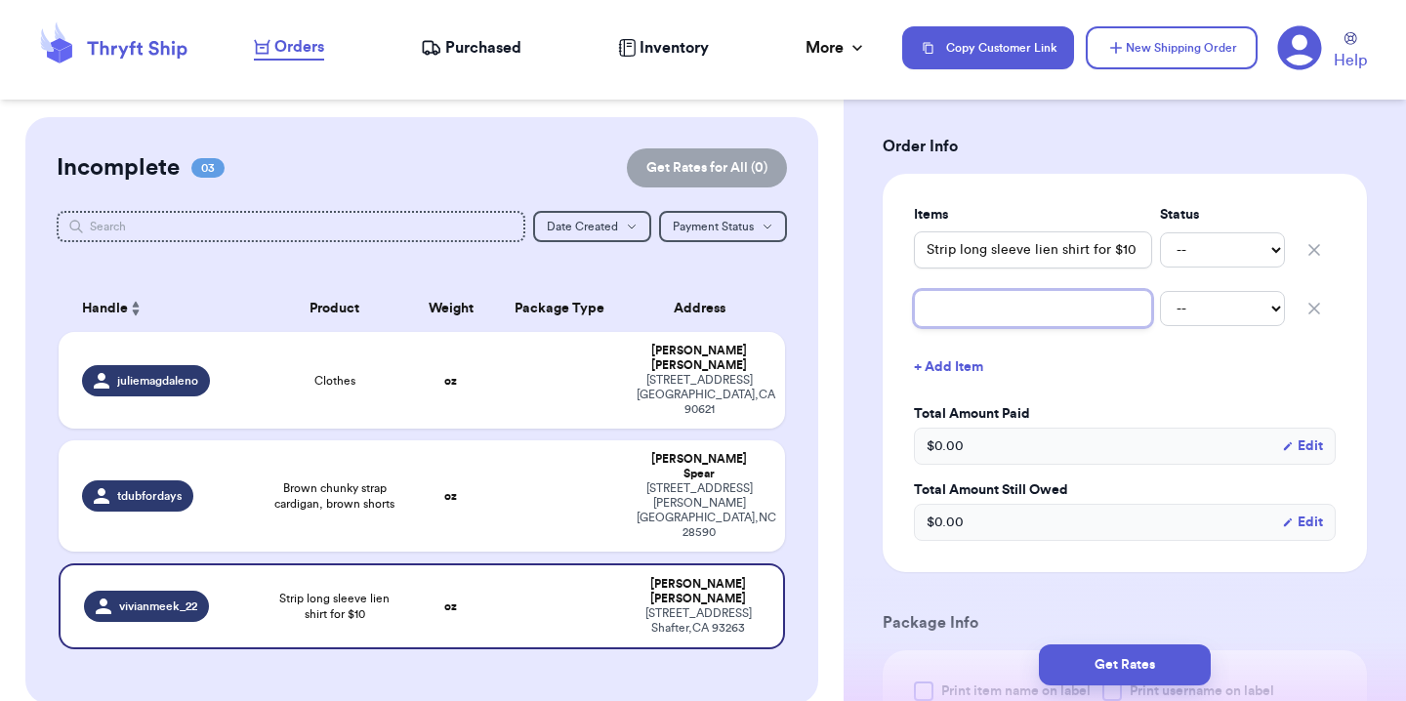
click at [959, 306] on input "text" at bounding box center [1033, 308] width 238 height 37
click at [1017, 248] on input "Strip long sleeve lien shirt for $10" at bounding box center [1033, 249] width 238 height 37
click at [1017, 249] on input "Strip long sleeve lien shirt for $10" at bounding box center [1033, 249] width 238 height 37
click at [1204, 236] on select "-- Paid Owes" at bounding box center [1222, 249] width 125 height 35
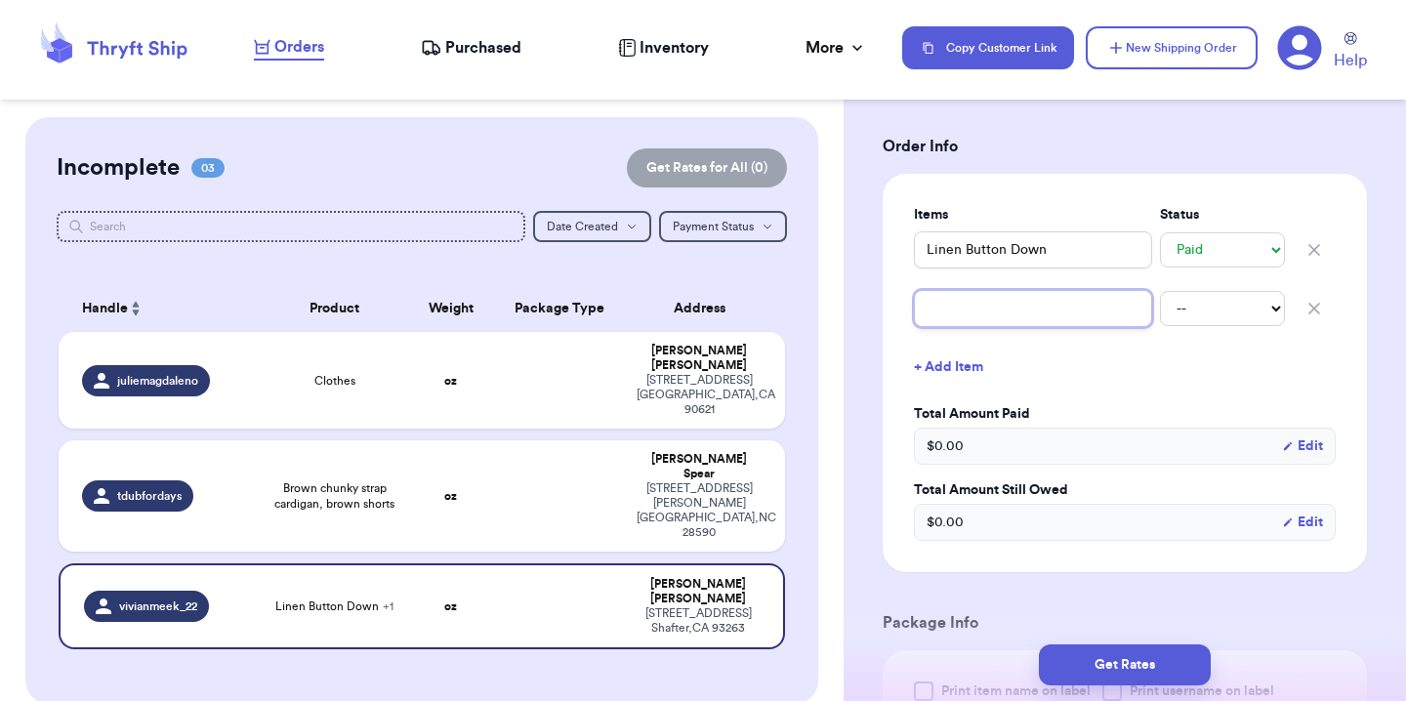
click at [1067, 297] on input "text" at bounding box center [1033, 308] width 238 height 37
click at [1241, 302] on select "-- Paid Owes" at bounding box center [1222, 308] width 125 height 35
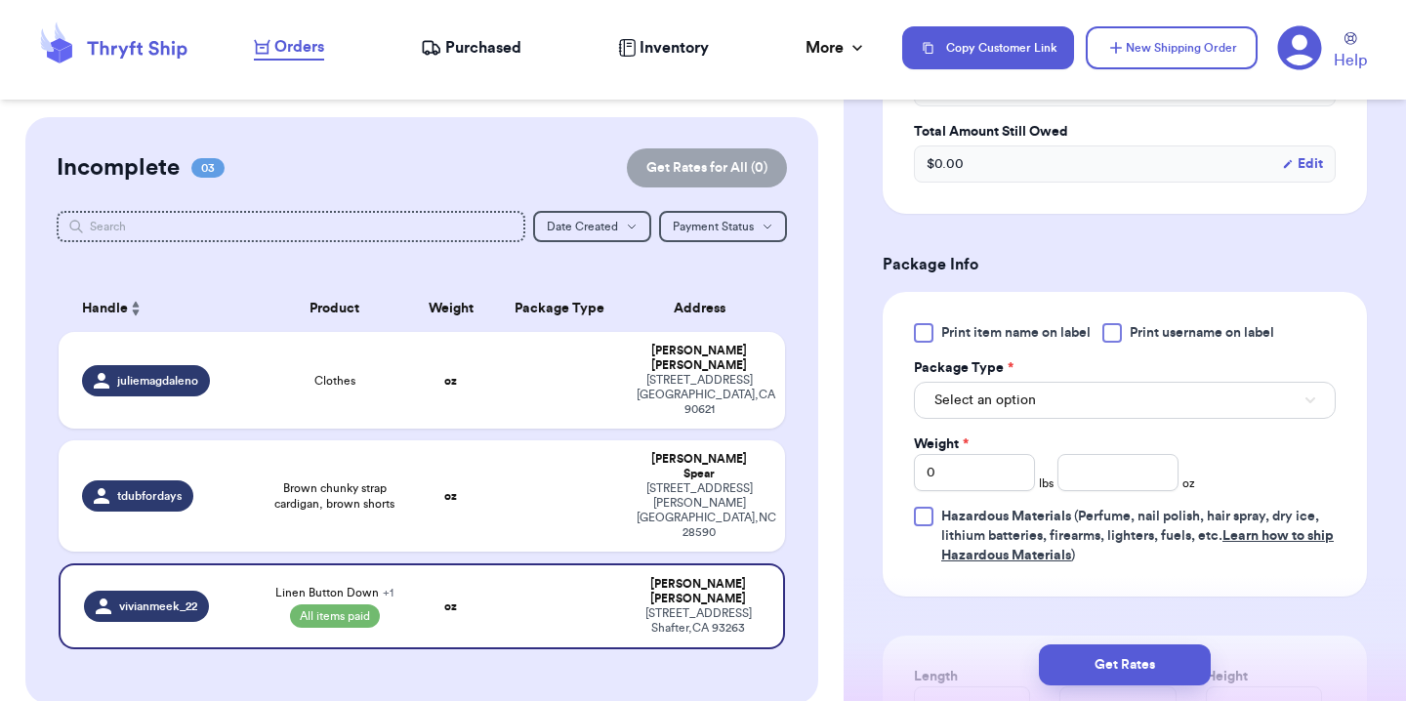
scroll to position [761, 0]
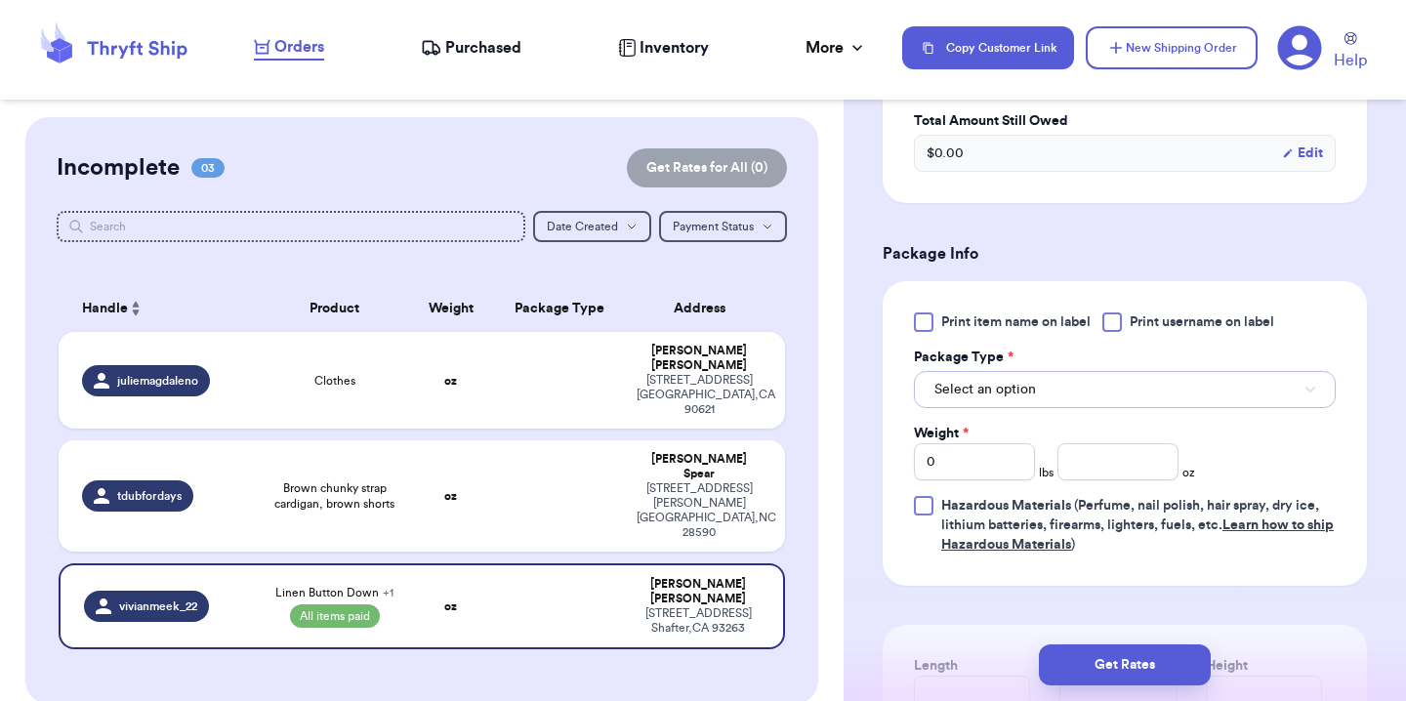
click at [1078, 392] on button "Select an option" at bounding box center [1125, 389] width 422 height 37
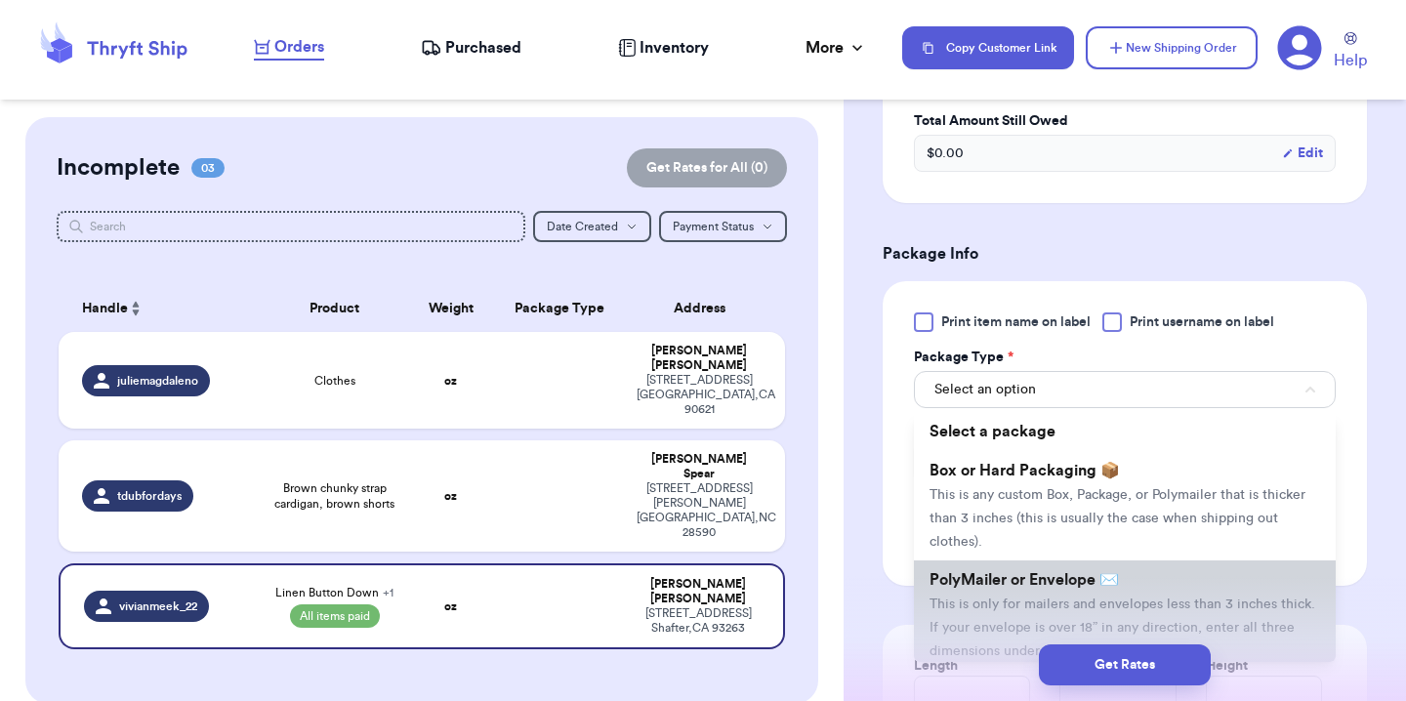
click at [1039, 590] on li "PolyMailer or Envelope ✉️ This is only for mailers and envelopes less than 3 in…" at bounding box center [1125, 614] width 422 height 109
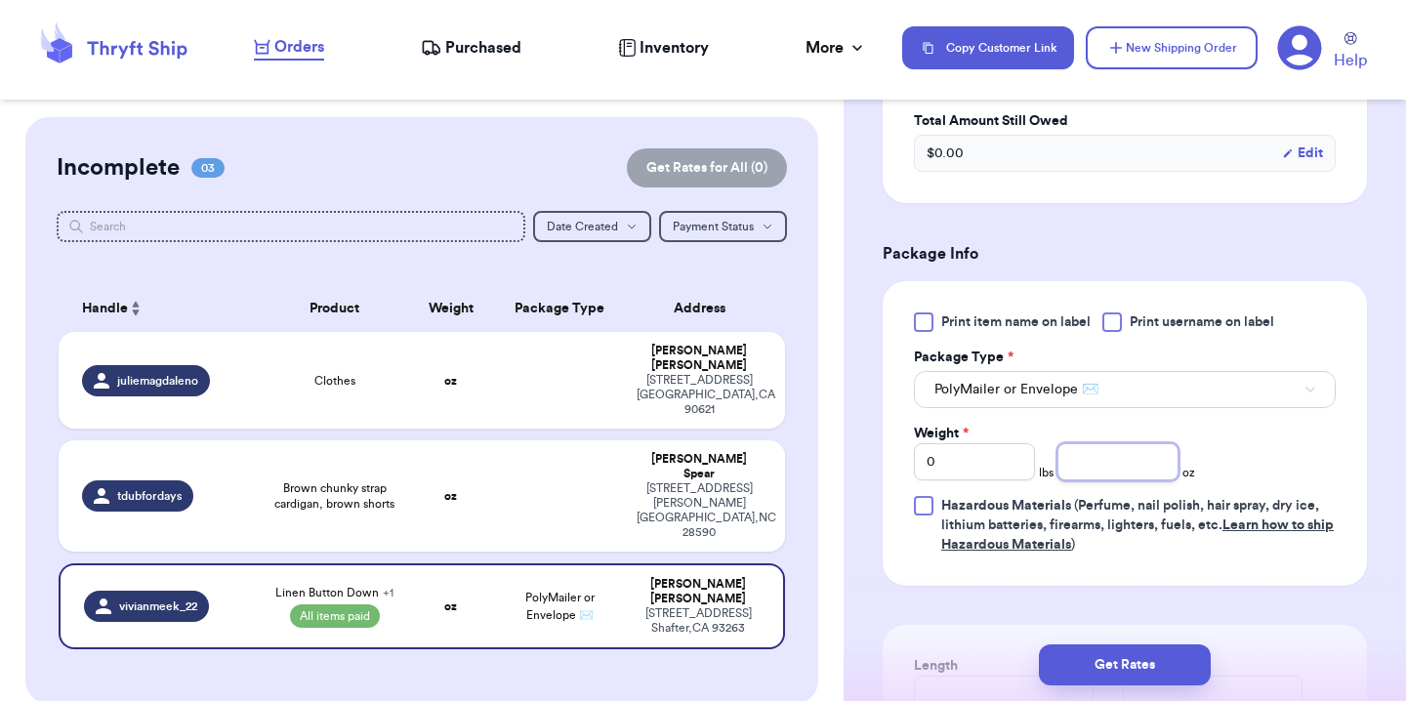
click at [1075, 460] on input "number" at bounding box center [1117, 461] width 121 height 37
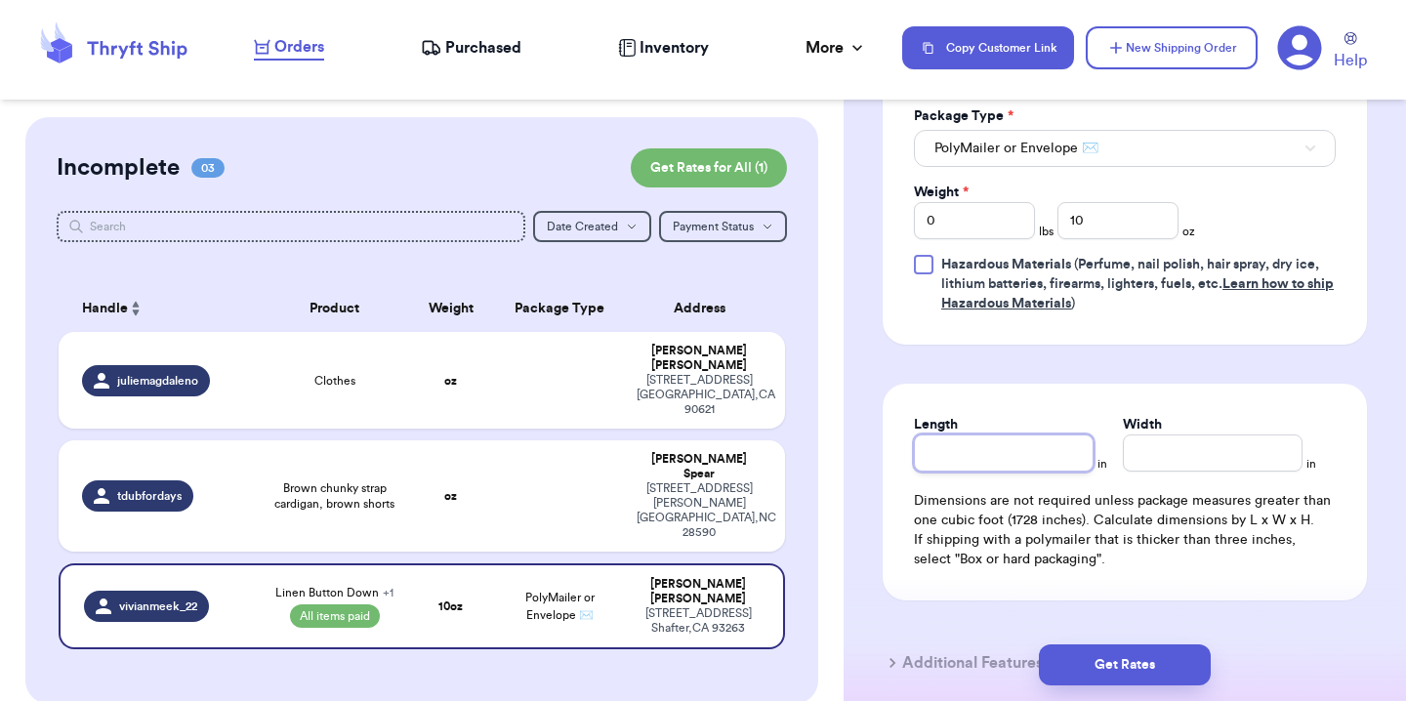
click at [1041, 456] on input "Length" at bounding box center [1004, 452] width 180 height 37
click at [1096, 643] on div "Get Rates" at bounding box center [1124, 665] width 562 height 72
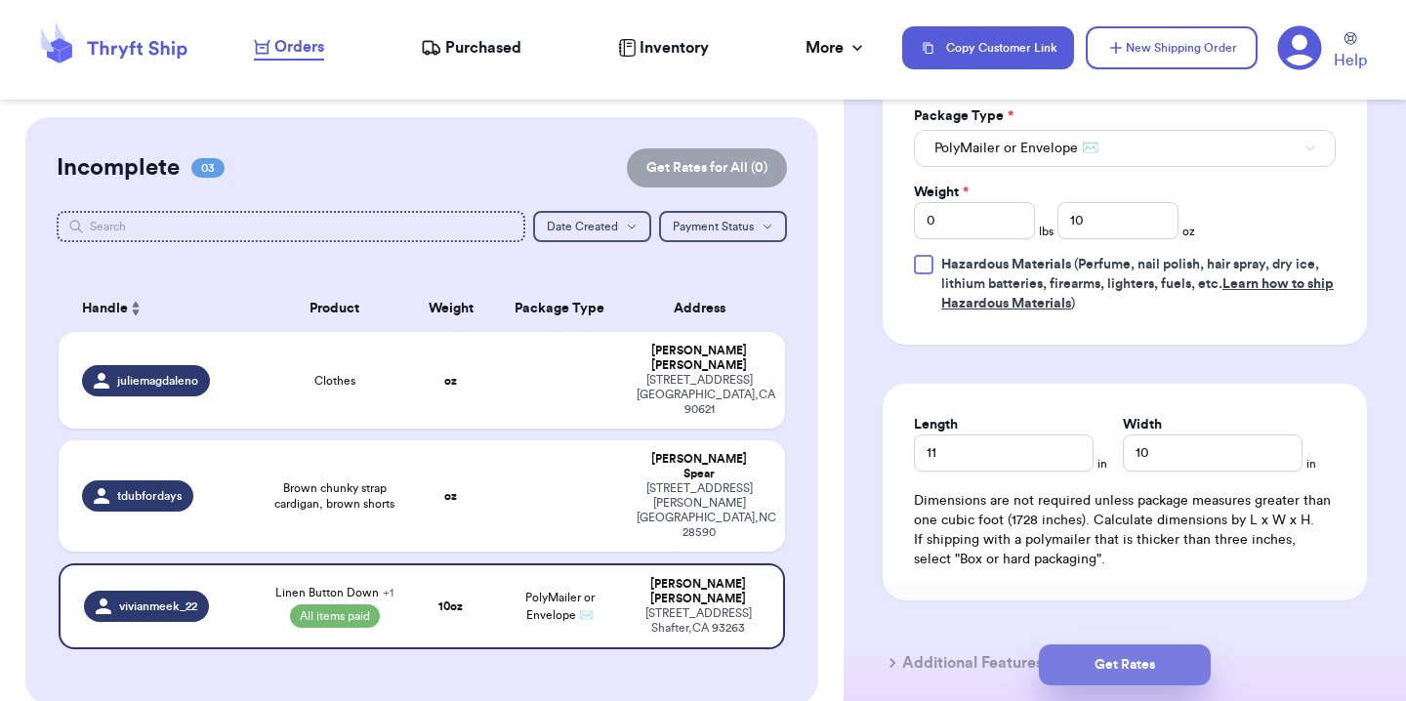
click at [1099, 654] on button "Get Rates" at bounding box center [1125, 664] width 172 height 41
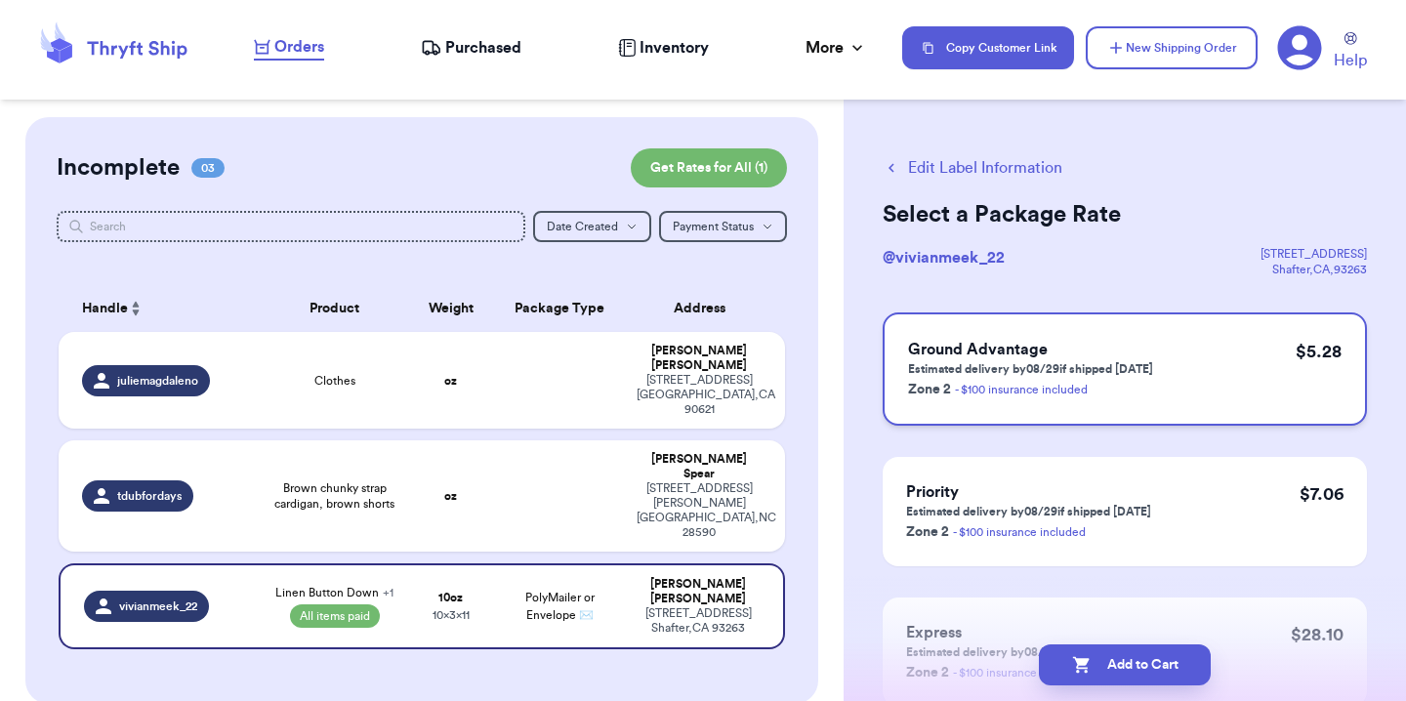
click at [1195, 385] on div "Ground Advantage Estimated delivery by 08/29 if shipped [DATE] Zone 2 - $100 in…" at bounding box center [1124, 368] width 484 height 113
click at [1146, 662] on button "Add to Cart" at bounding box center [1125, 664] width 172 height 41
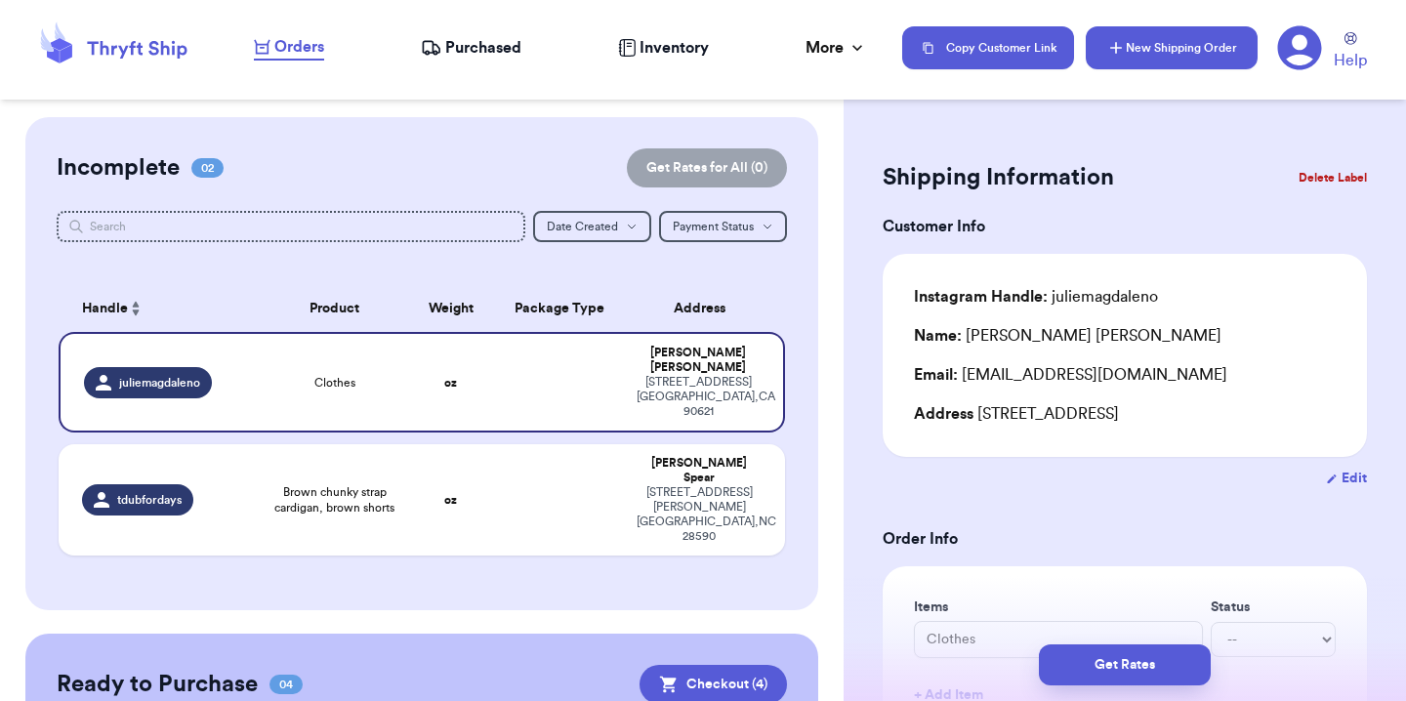
click at [1142, 57] on button "New Shipping Order" at bounding box center [1171, 47] width 172 height 43
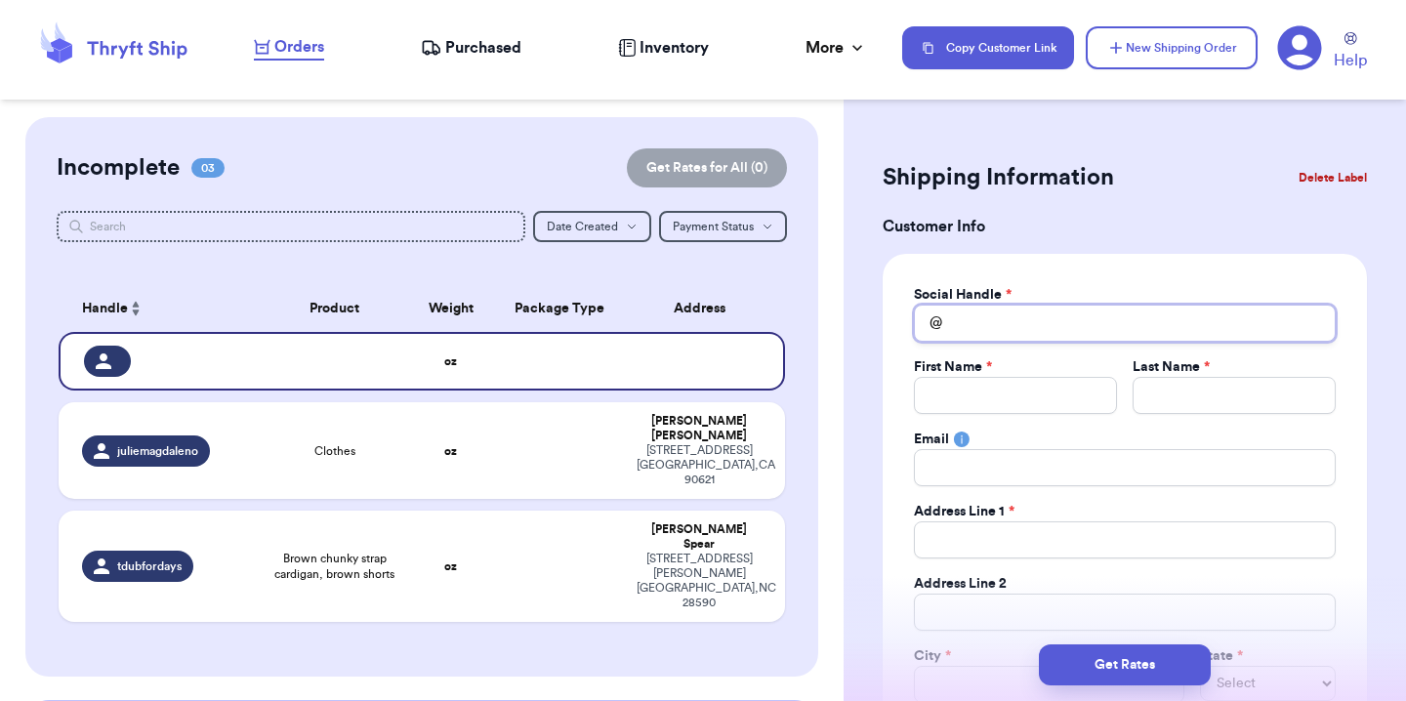
click at [1003, 321] on input "Total Amount Paid" at bounding box center [1125, 323] width 422 height 37
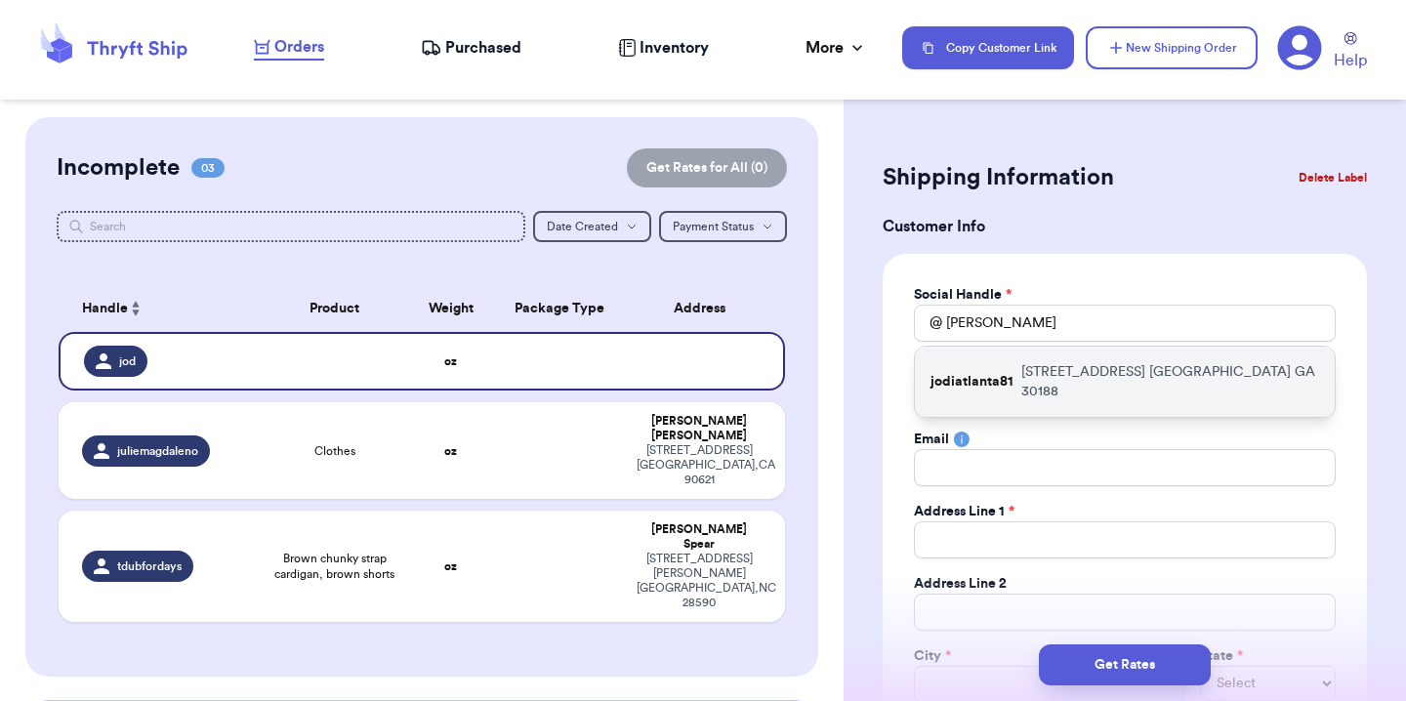
click at [999, 372] on p "jodiatlanta81" at bounding box center [971, 382] width 83 height 20
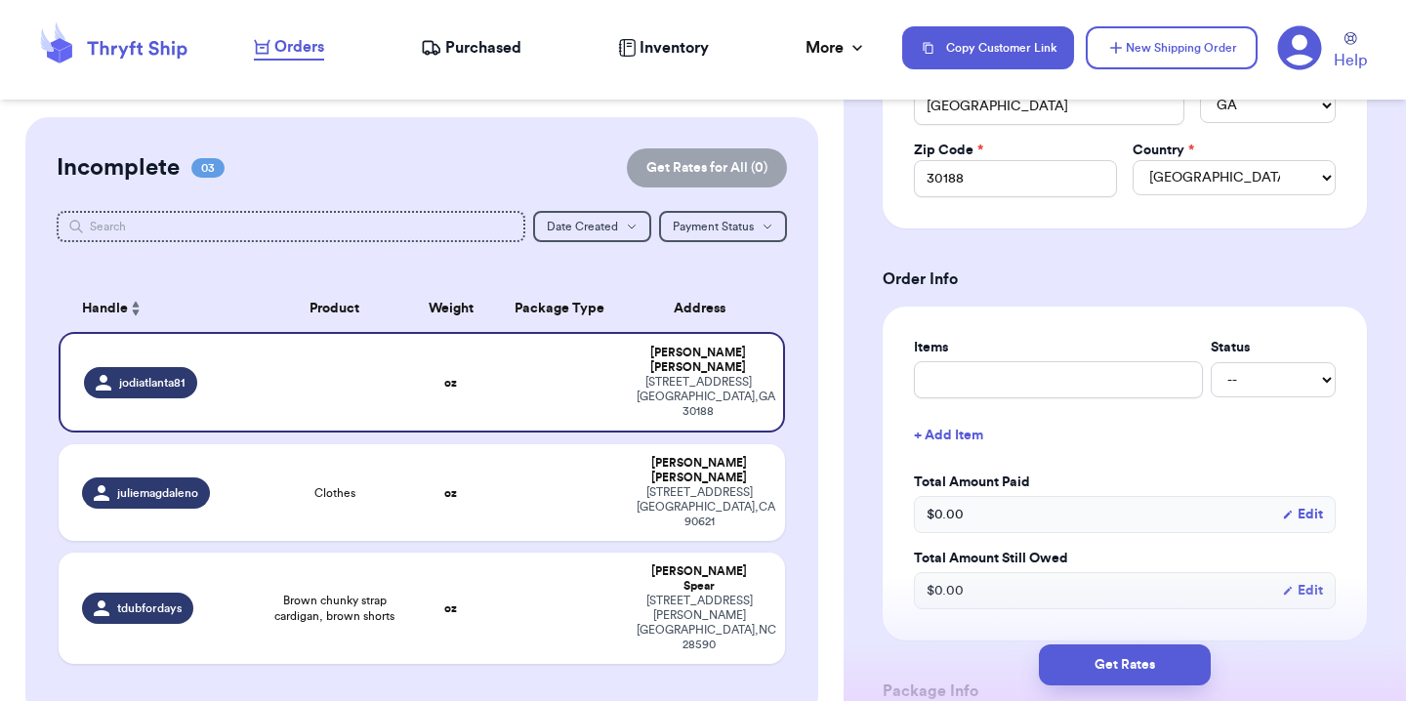
scroll to position [578, 0]
click at [1056, 385] on input "text" at bounding box center [1058, 379] width 289 height 37
click at [1278, 397] on select "-- Paid Owes" at bounding box center [1272, 379] width 125 height 35
click at [968, 429] on button "+ Add Item" at bounding box center [1124, 435] width 437 height 43
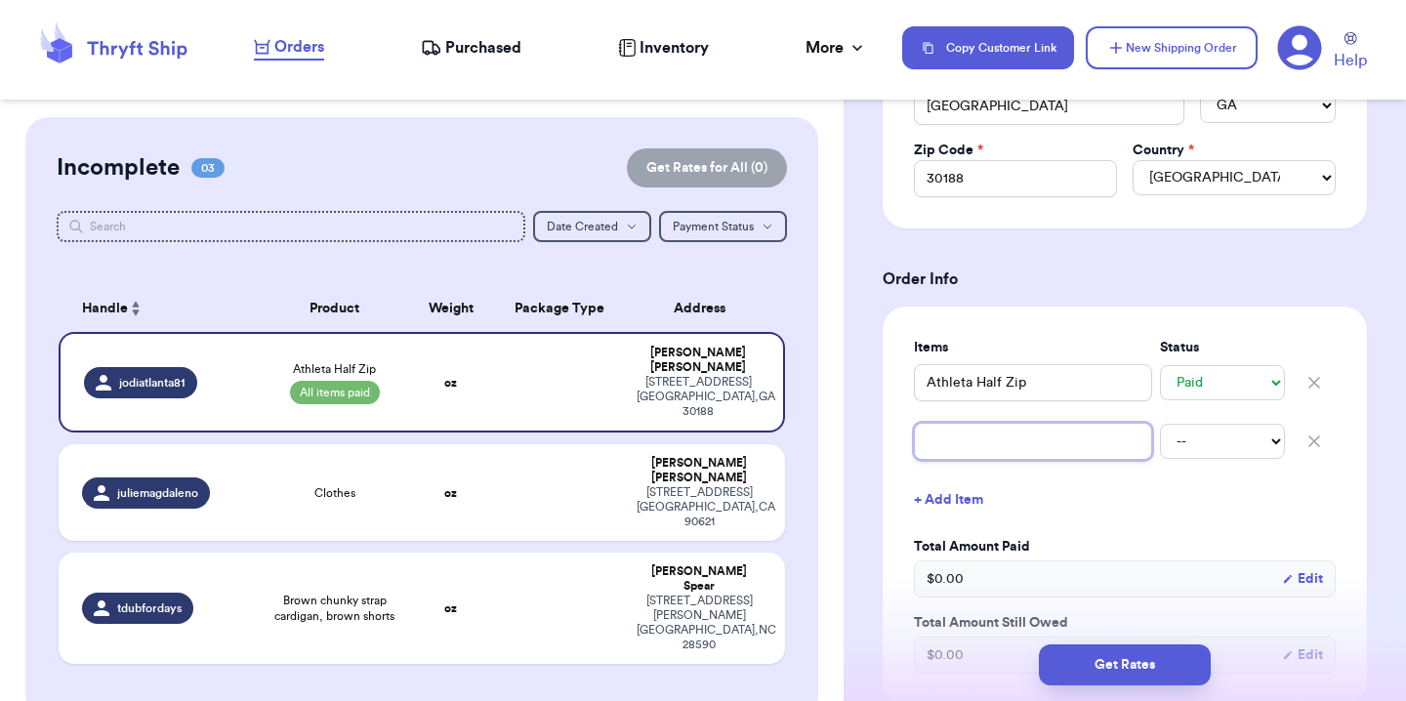
click at [973, 449] on input "text" at bounding box center [1033, 441] width 238 height 37
click at [1179, 428] on select "-- Paid Owes" at bounding box center [1222, 441] width 125 height 35
click at [936, 496] on button "+ Add Item" at bounding box center [1124, 499] width 437 height 43
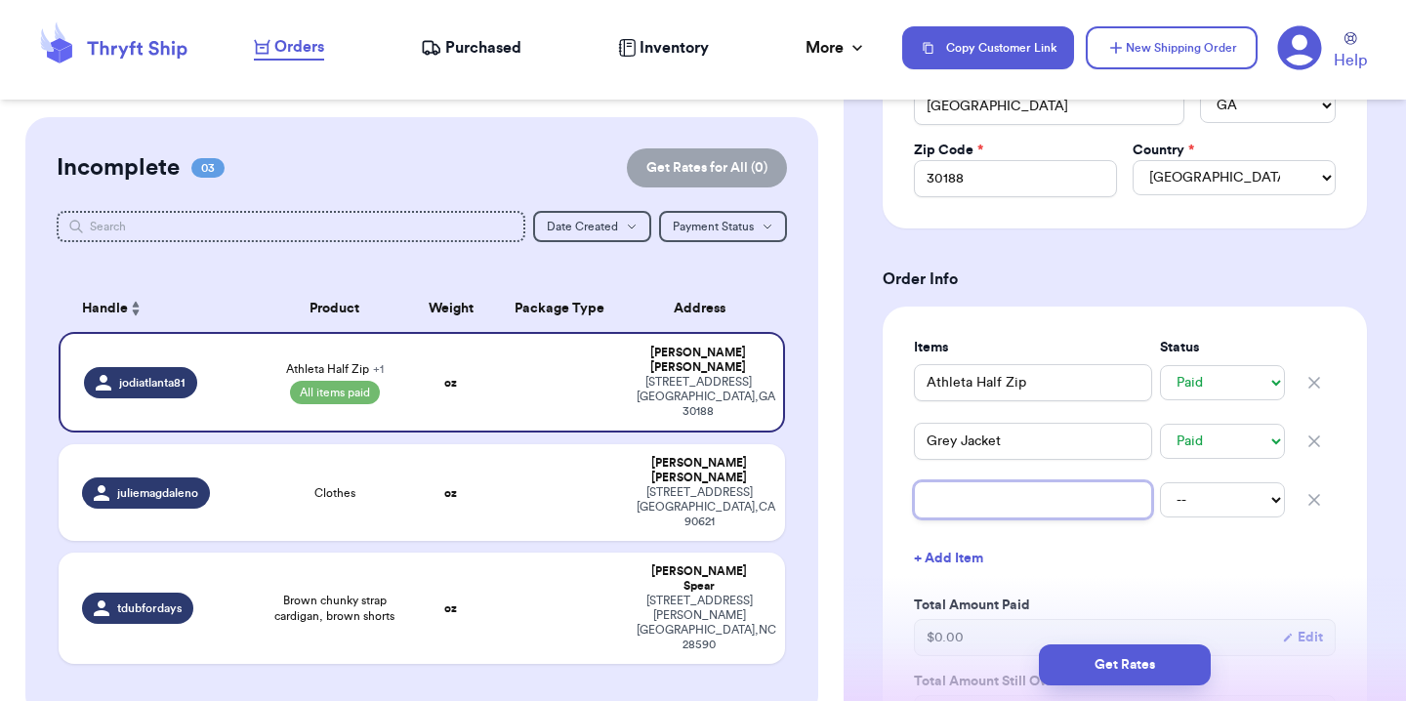
click at [953, 505] on input "text" at bounding box center [1033, 499] width 238 height 37
click at [1201, 500] on select "-- Paid Owes" at bounding box center [1222, 499] width 125 height 35
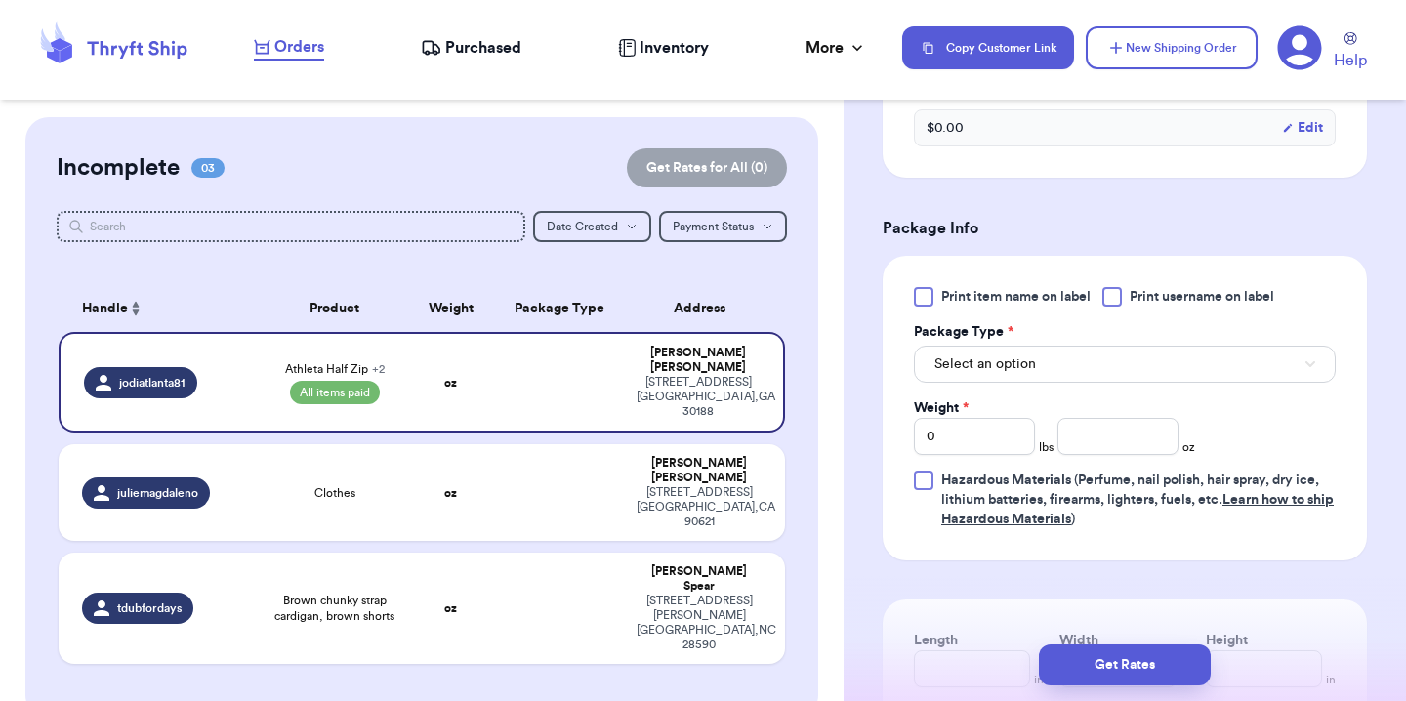
scroll to position [1171, 0]
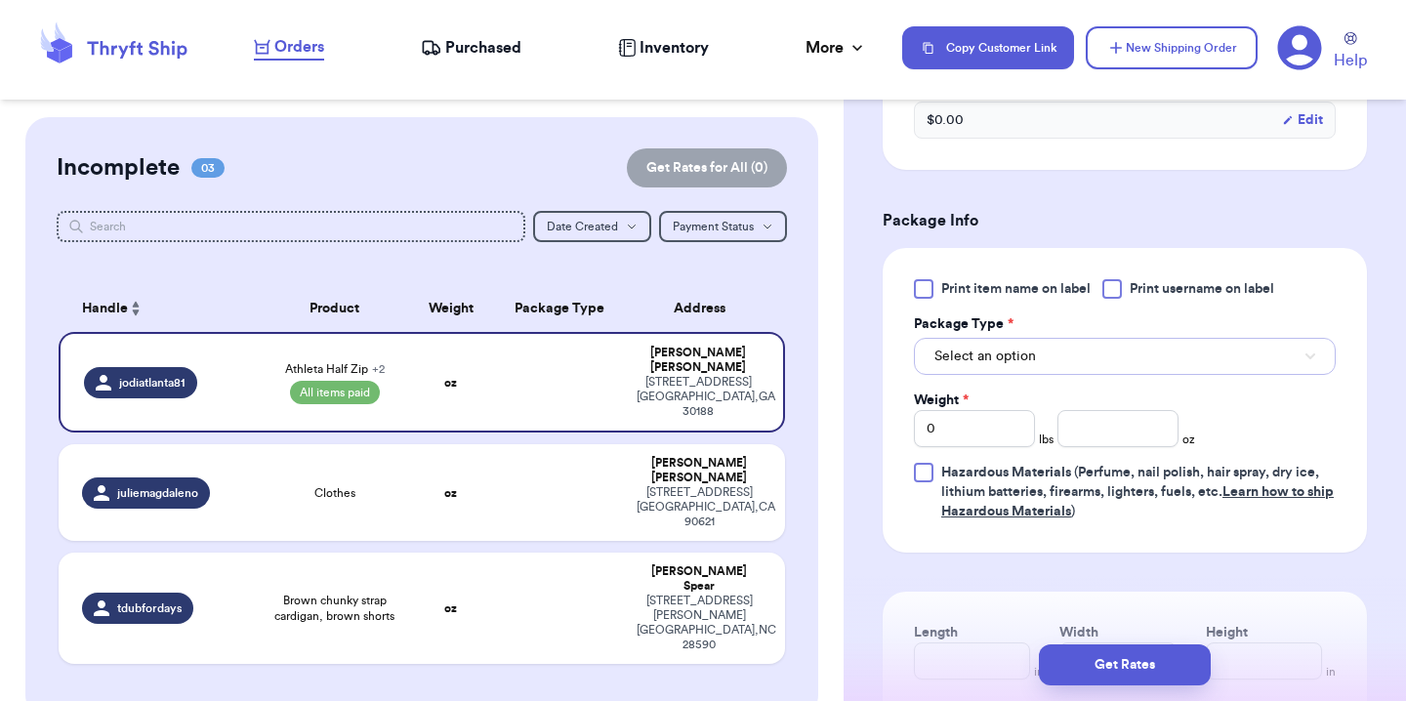
click at [1013, 358] on span "Select an option" at bounding box center [985, 357] width 102 height 20
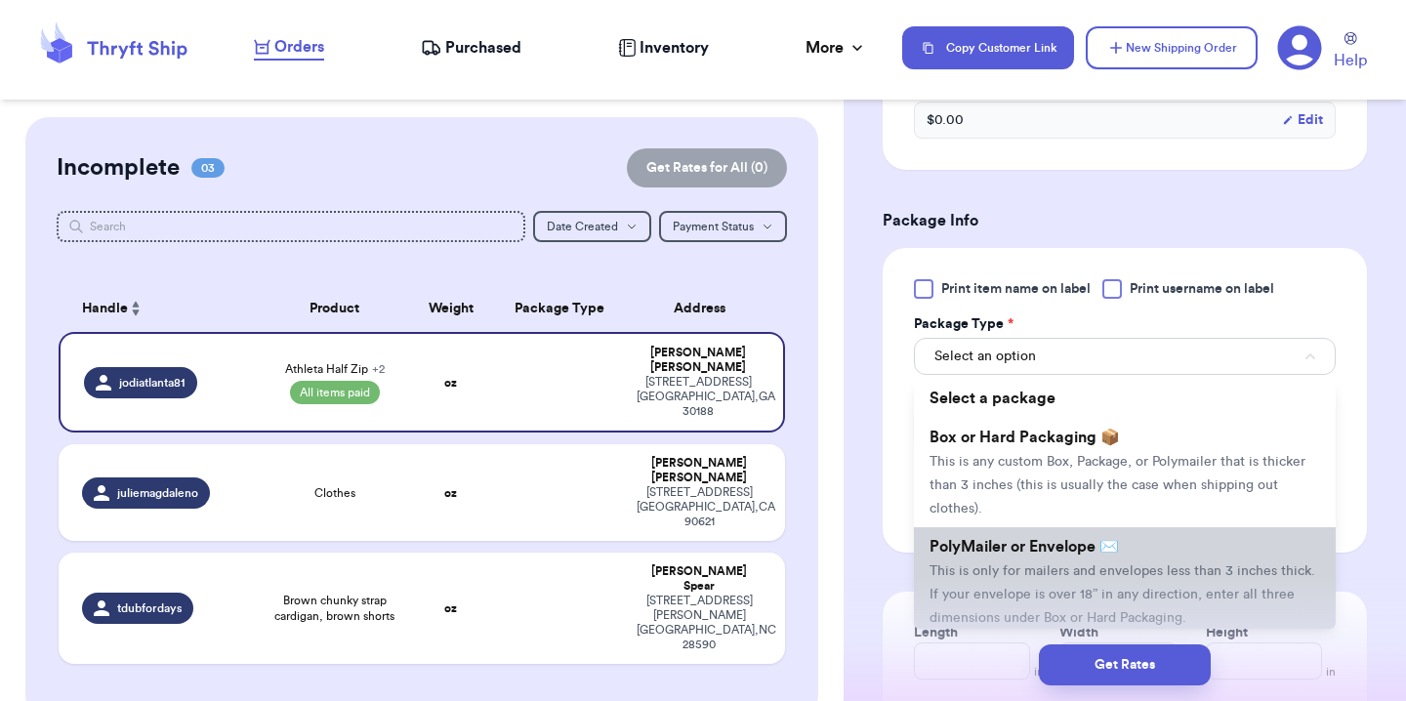
click at [1019, 579] on span "This is only for mailers and envelopes less than 3 inches thick. If your envelo…" at bounding box center [1122, 594] width 386 height 61
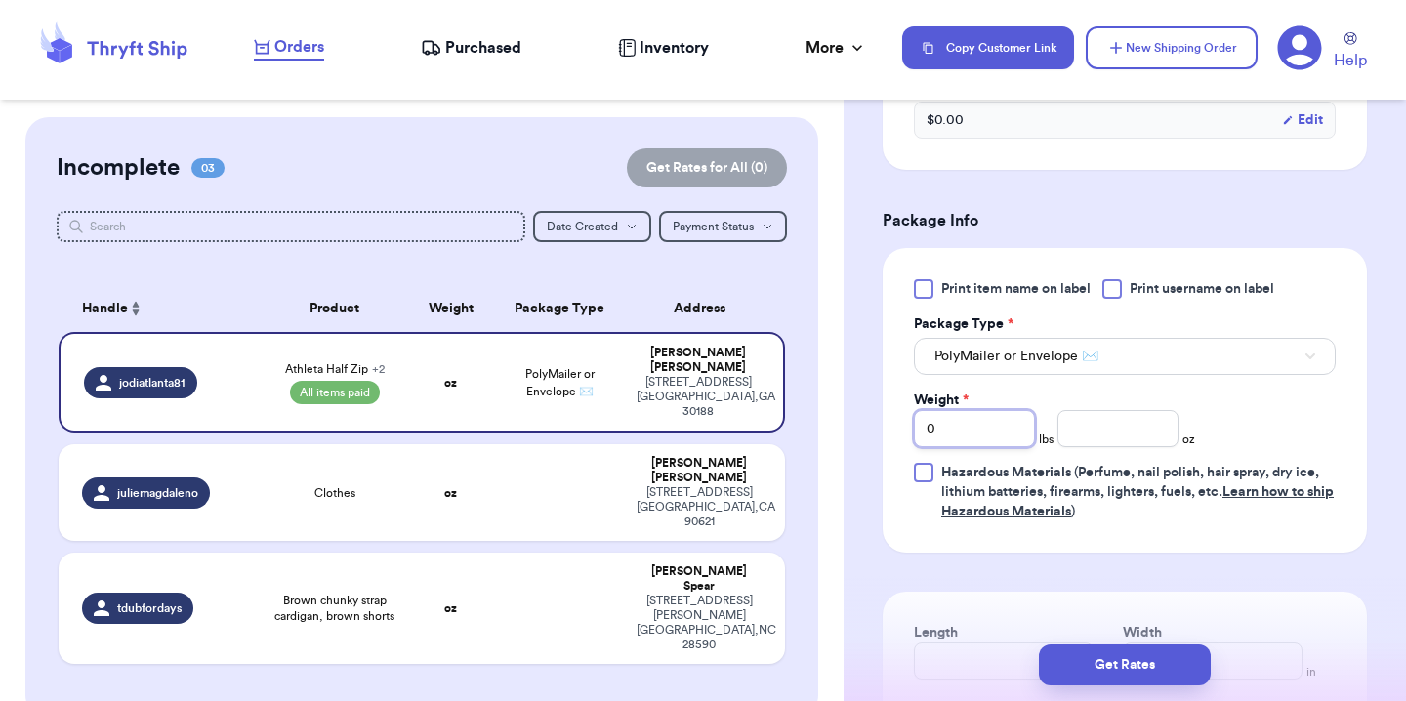
click at [992, 427] on input "0" at bounding box center [974, 428] width 121 height 37
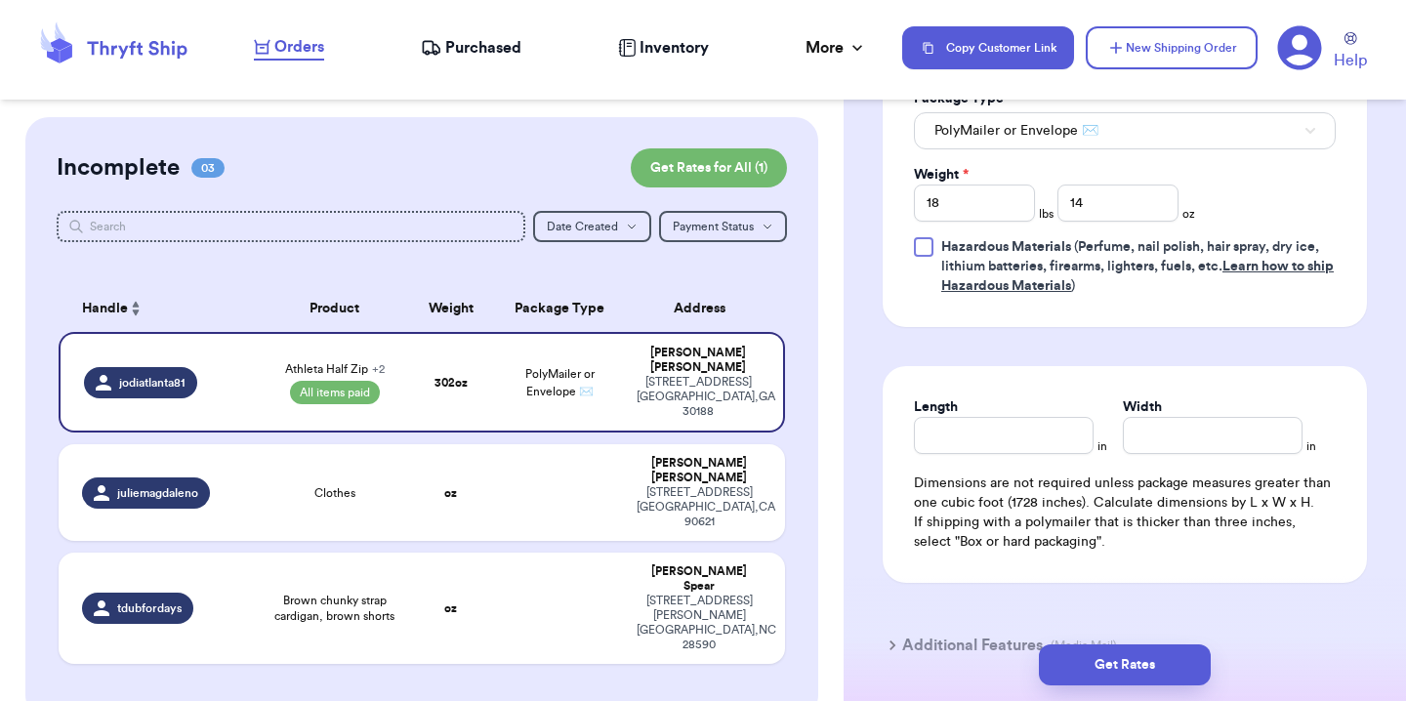
scroll to position [1398, 0]
drag, startPoint x: 988, startPoint y: 208, endPoint x: 864, endPoint y: 204, distance: 124.0
drag, startPoint x: 1091, startPoint y: 203, endPoint x: 1055, endPoint y: 202, distance: 36.1
click at [1068, 203] on input "14" at bounding box center [1117, 202] width 121 height 37
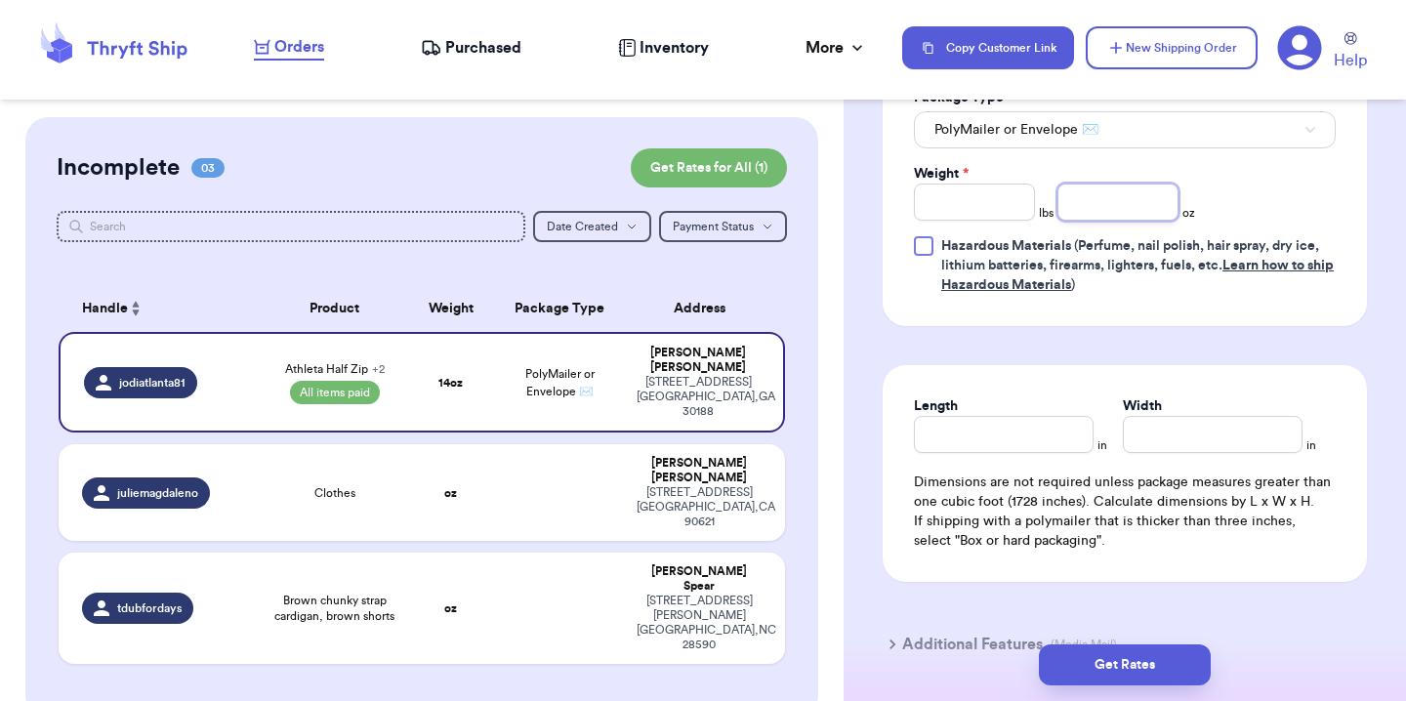
scroll to position [1397, 0]
click at [985, 438] on input "Length" at bounding box center [1004, 435] width 180 height 37
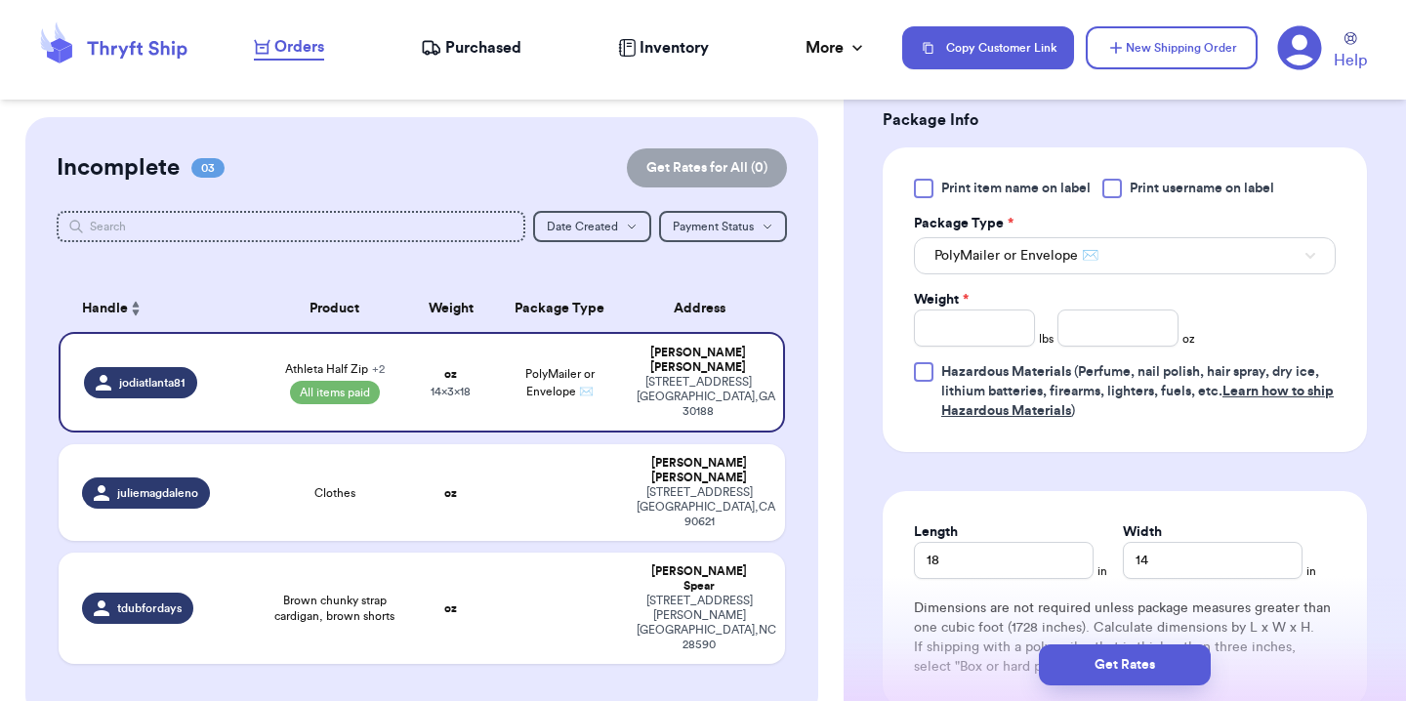
scroll to position [1271, 0]
click at [988, 339] on input "Weight *" at bounding box center [974, 328] width 121 height 37
click at [1244, 322] on div "Print item name on label Print username on label Package Type * PolyMailer or E…" at bounding box center [1125, 301] width 422 height 242
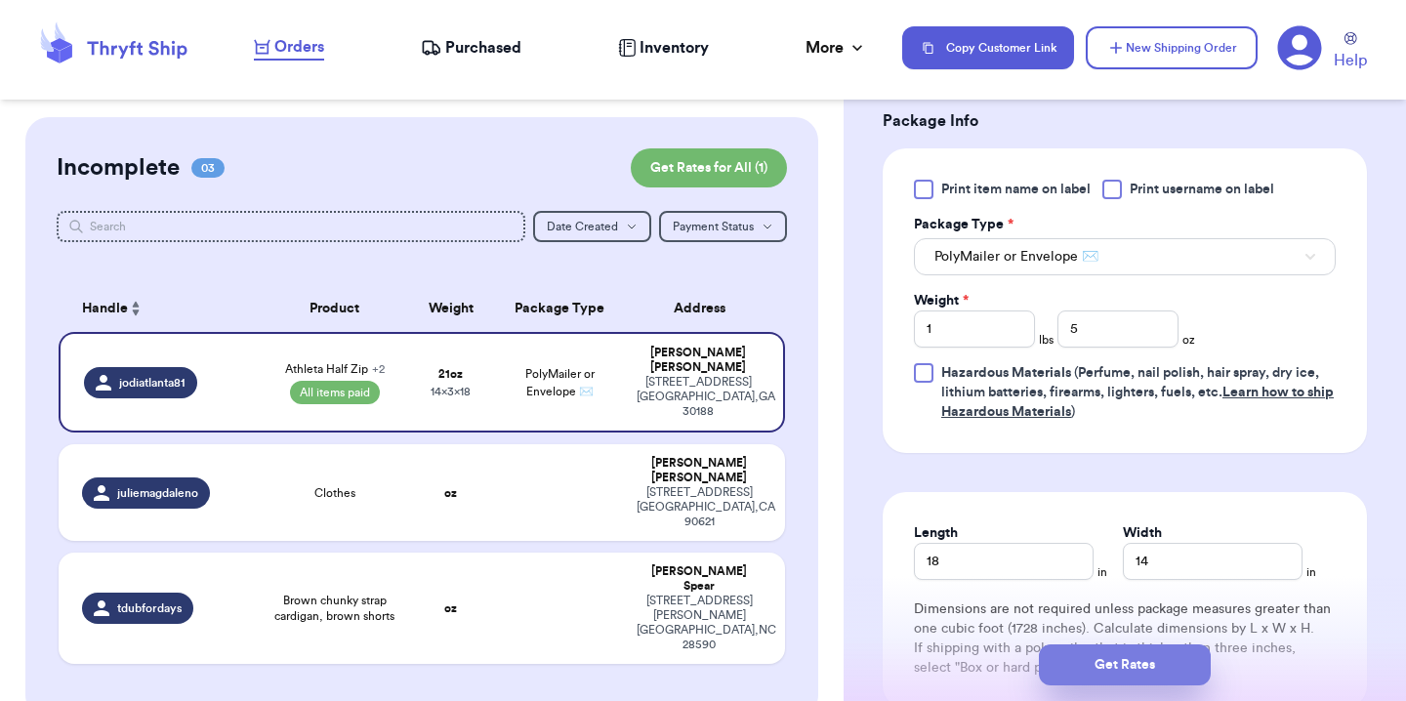
click at [1169, 662] on button "Get Rates" at bounding box center [1125, 664] width 172 height 41
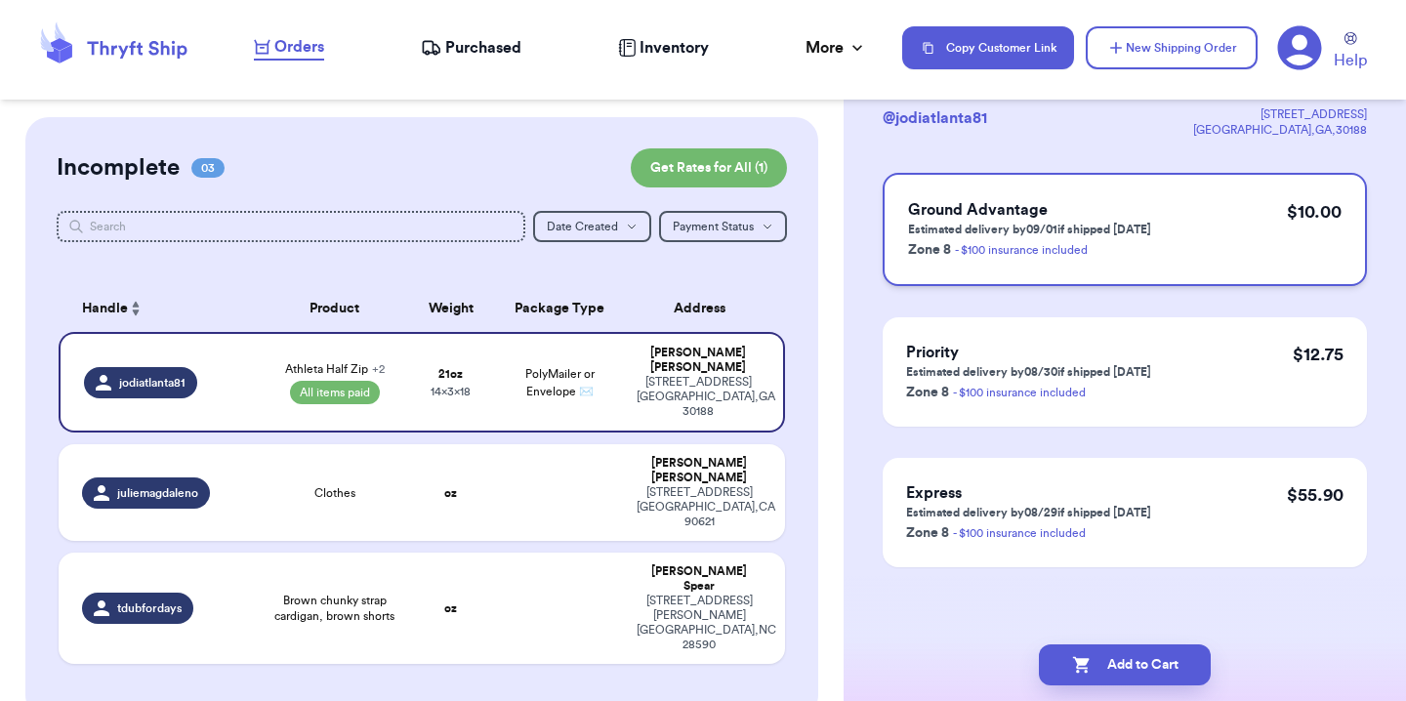
scroll to position [0, 0]
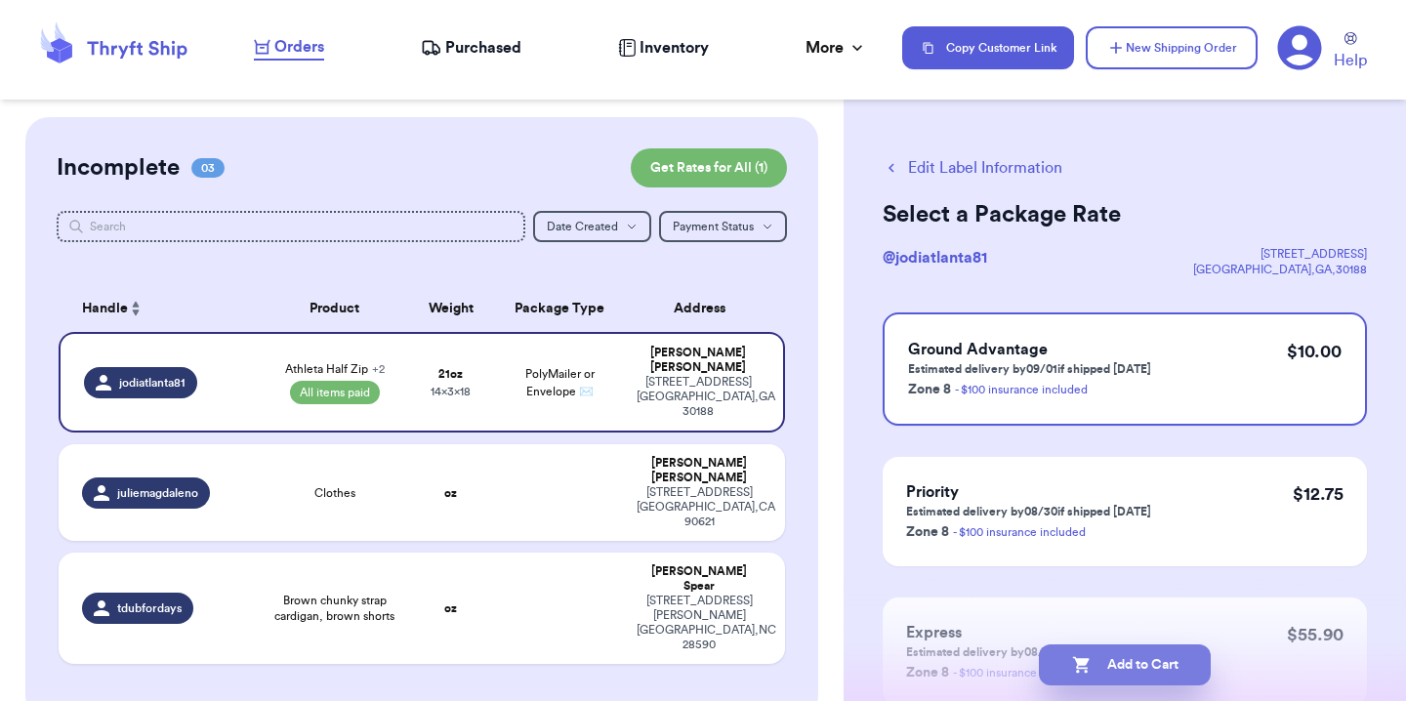
click at [1141, 662] on button "Add to Cart" at bounding box center [1125, 664] width 172 height 41
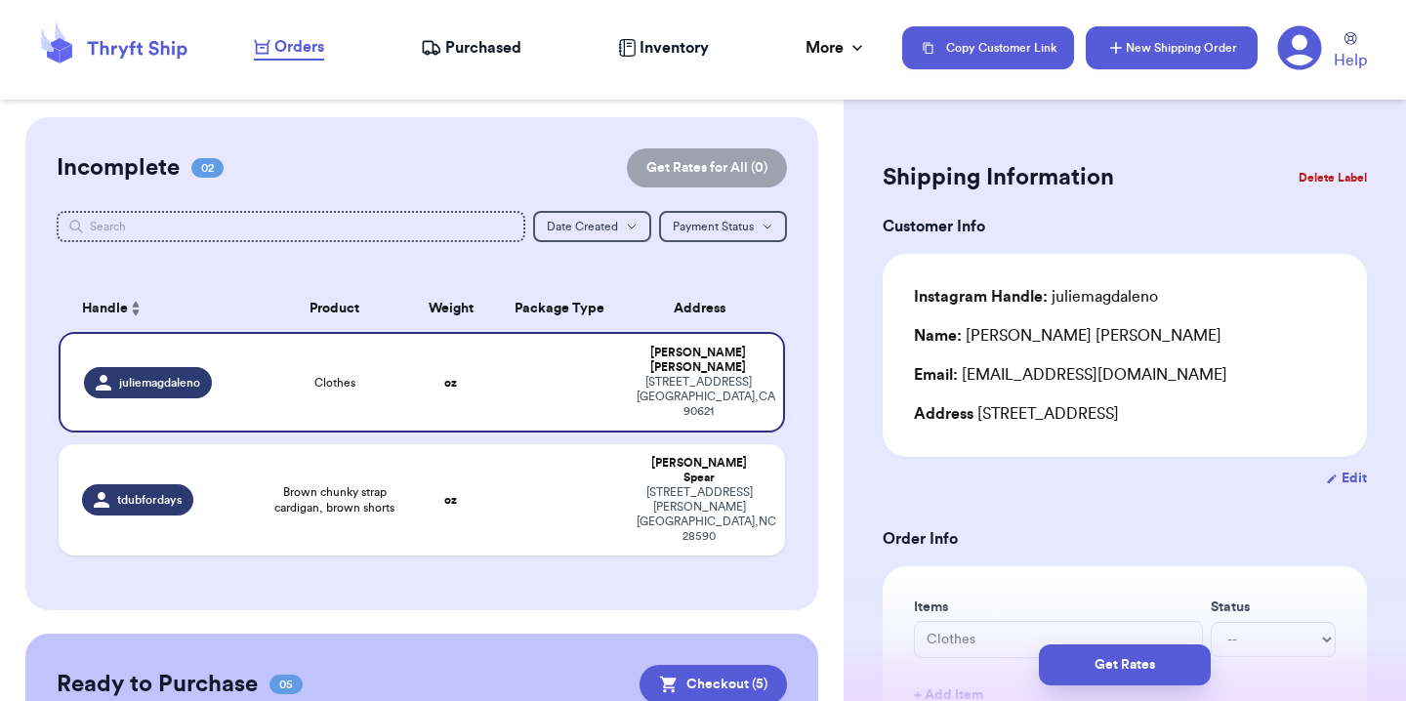
click at [1144, 56] on button "New Shipping Order" at bounding box center [1171, 47] width 172 height 43
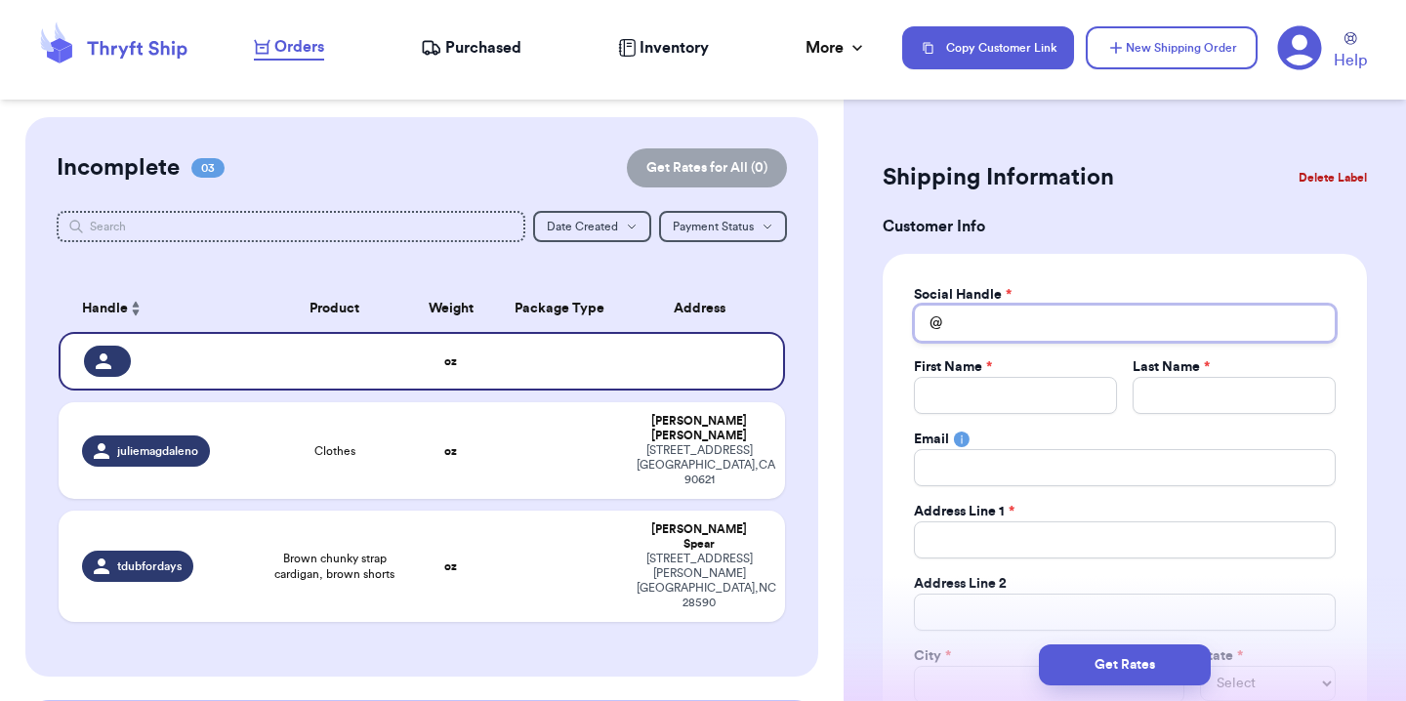
click at [1045, 339] on input "Total Amount Paid" at bounding box center [1125, 323] width 422 height 37
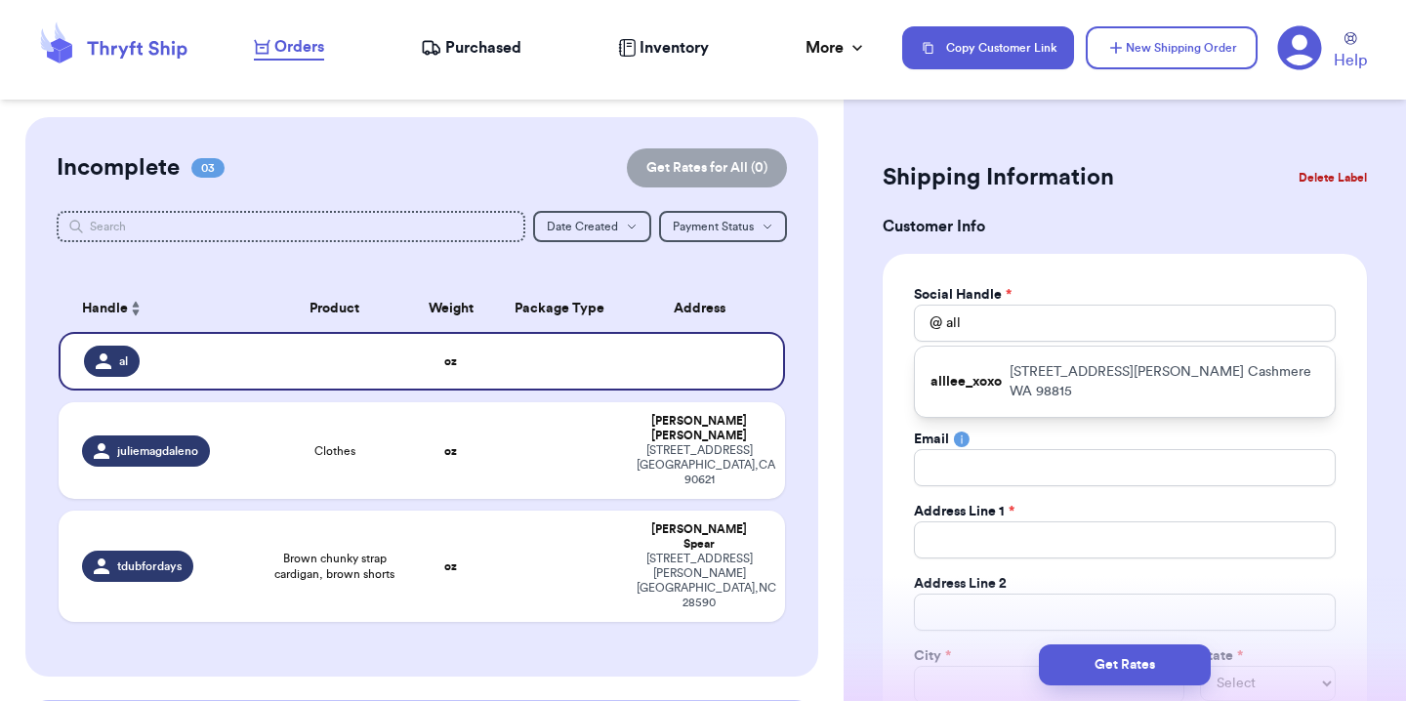
click at [1081, 367] on p "[STREET_ADDRESS][PERSON_NAME]" at bounding box center [1163, 381] width 309 height 39
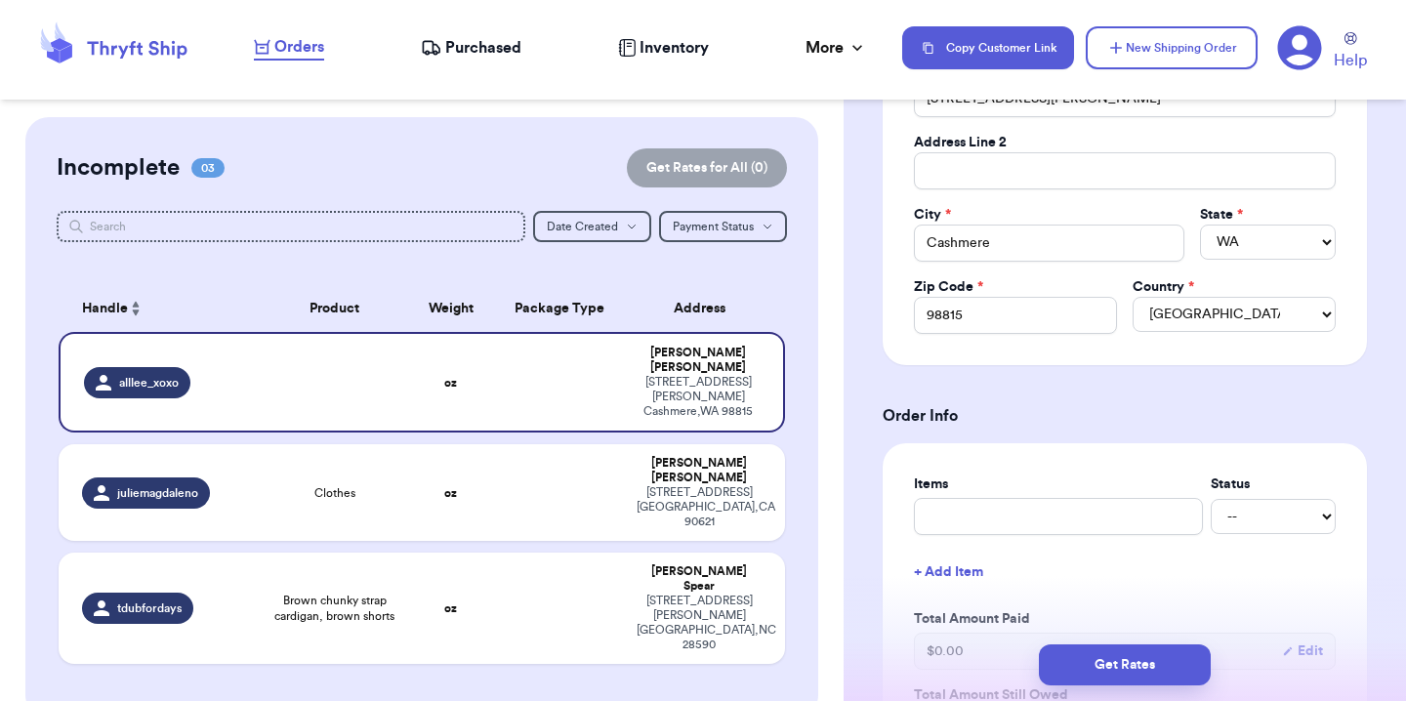
scroll to position [538, 0]
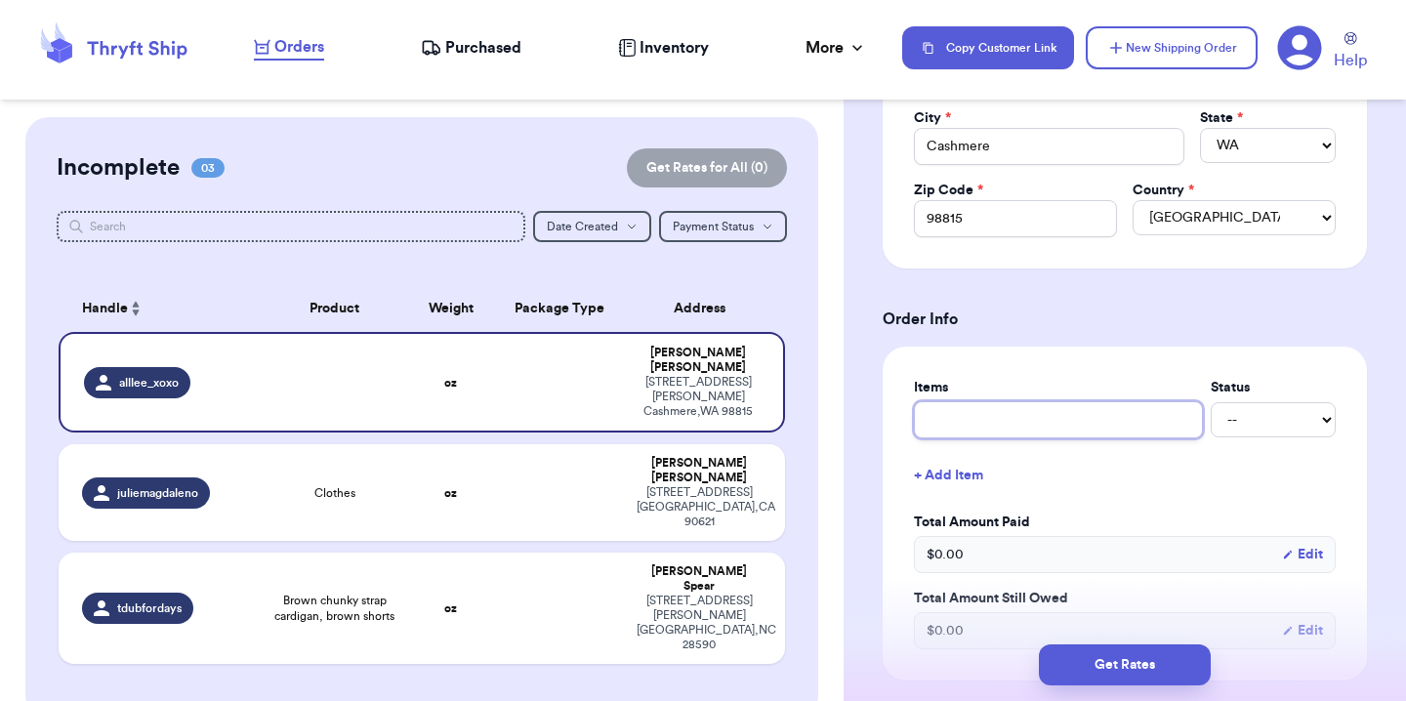
click at [1019, 416] on input "text" at bounding box center [1058, 419] width 289 height 37
paste input "white waffle"
click at [936, 425] on input "white waffle" at bounding box center [1058, 419] width 289 height 37
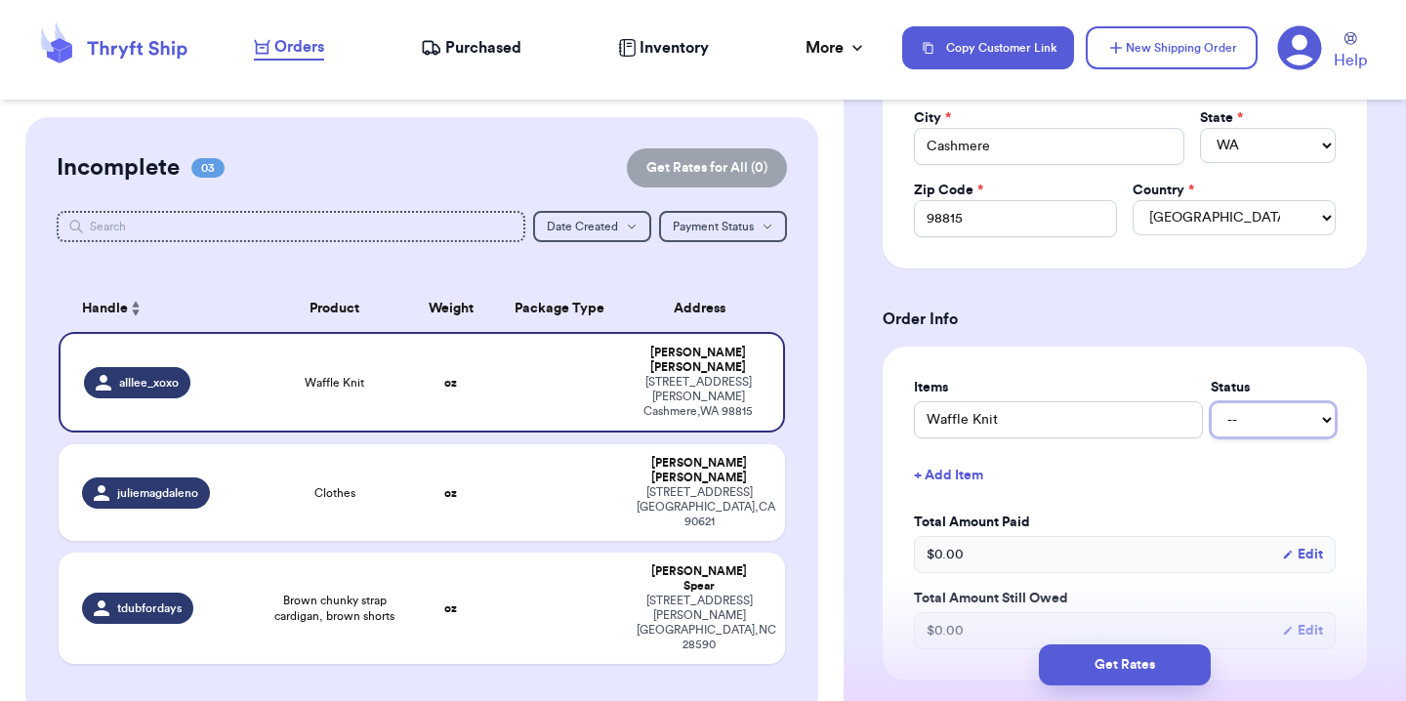
click at [1212, 427] on select "-- Paid Owes" at bounding box center [1272, 419] width 125 height 35
click at [948, 485] on button "+ Add Item" at bounding box center [1124, 475] width 437 height 43
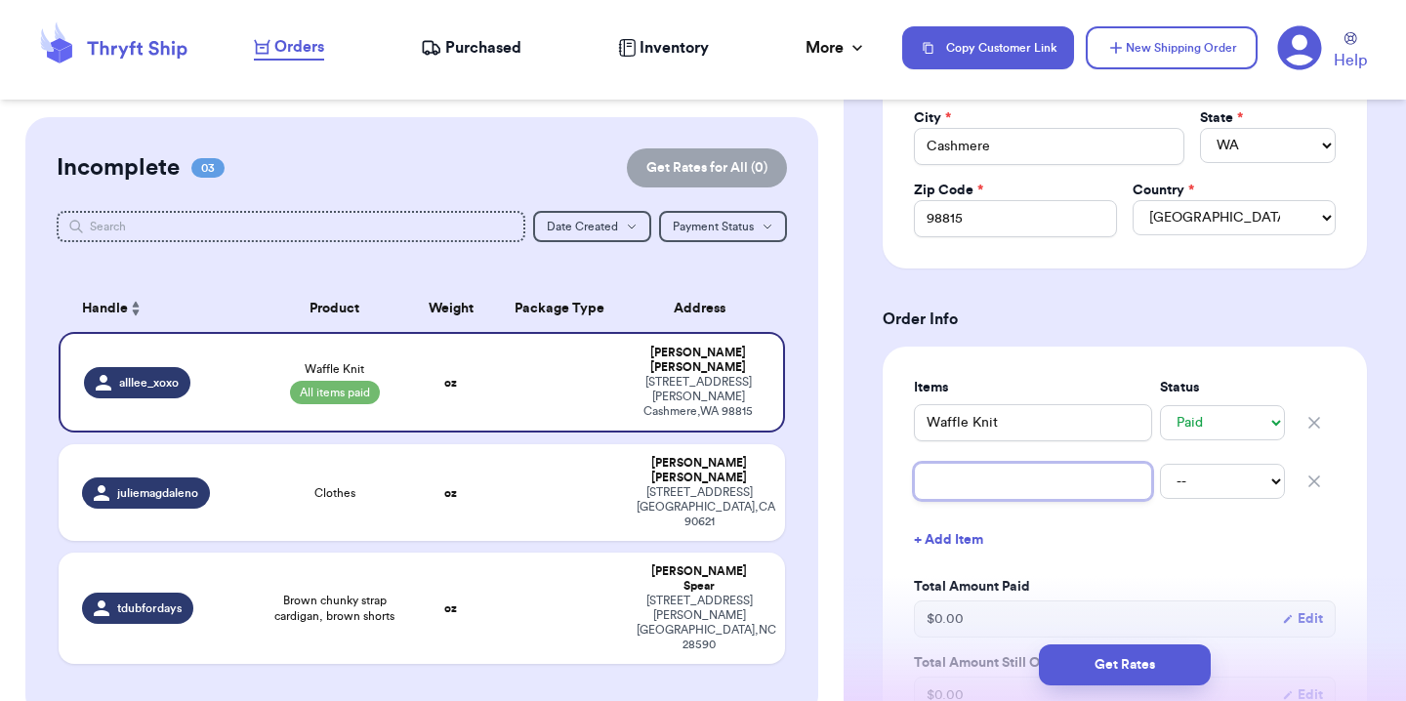
click at [948, 485] on input "text" at bounding box center [1033, 481] width 238 height 37
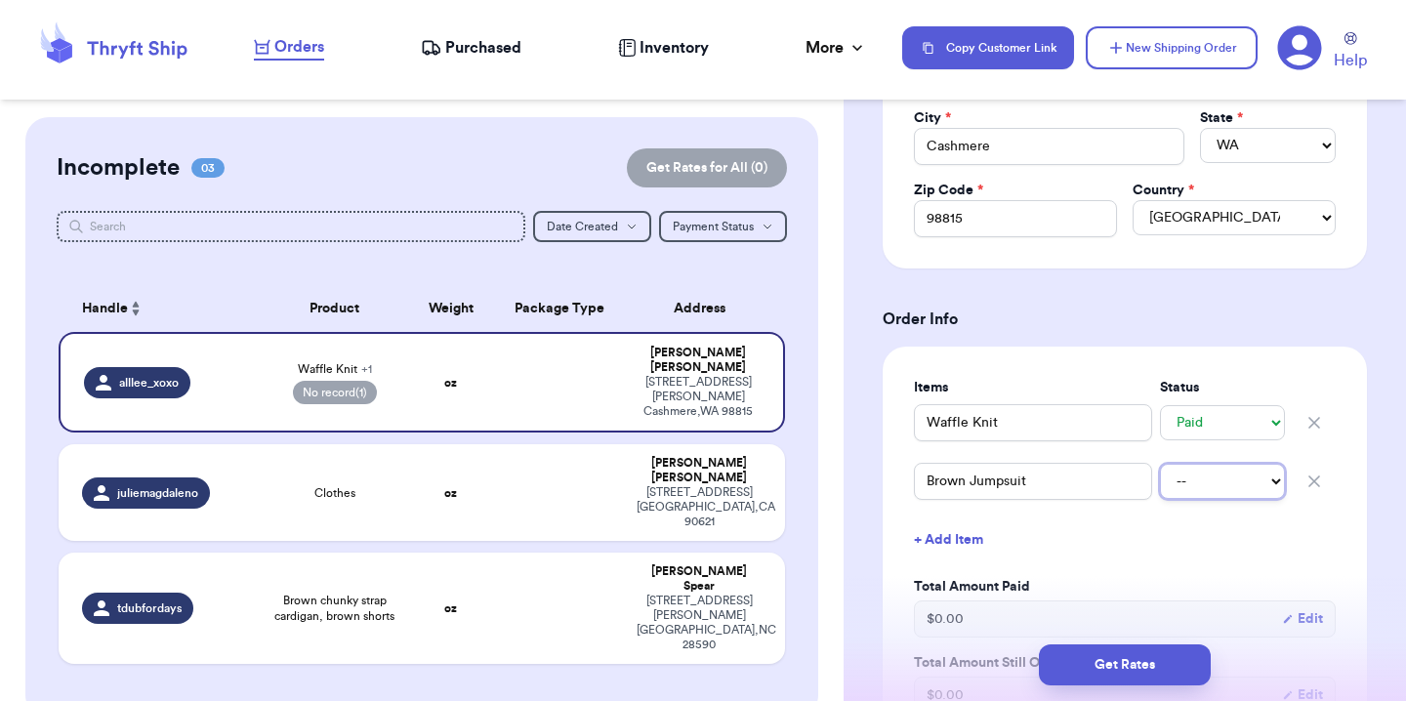
click at [1175, 490] on select "-- Paid Owes" at bounding box center [1222, 481] width 125 height 35
click at [962, 538] on button "+ Add Item" at bounding box center [1124, 539] width 437 height 43
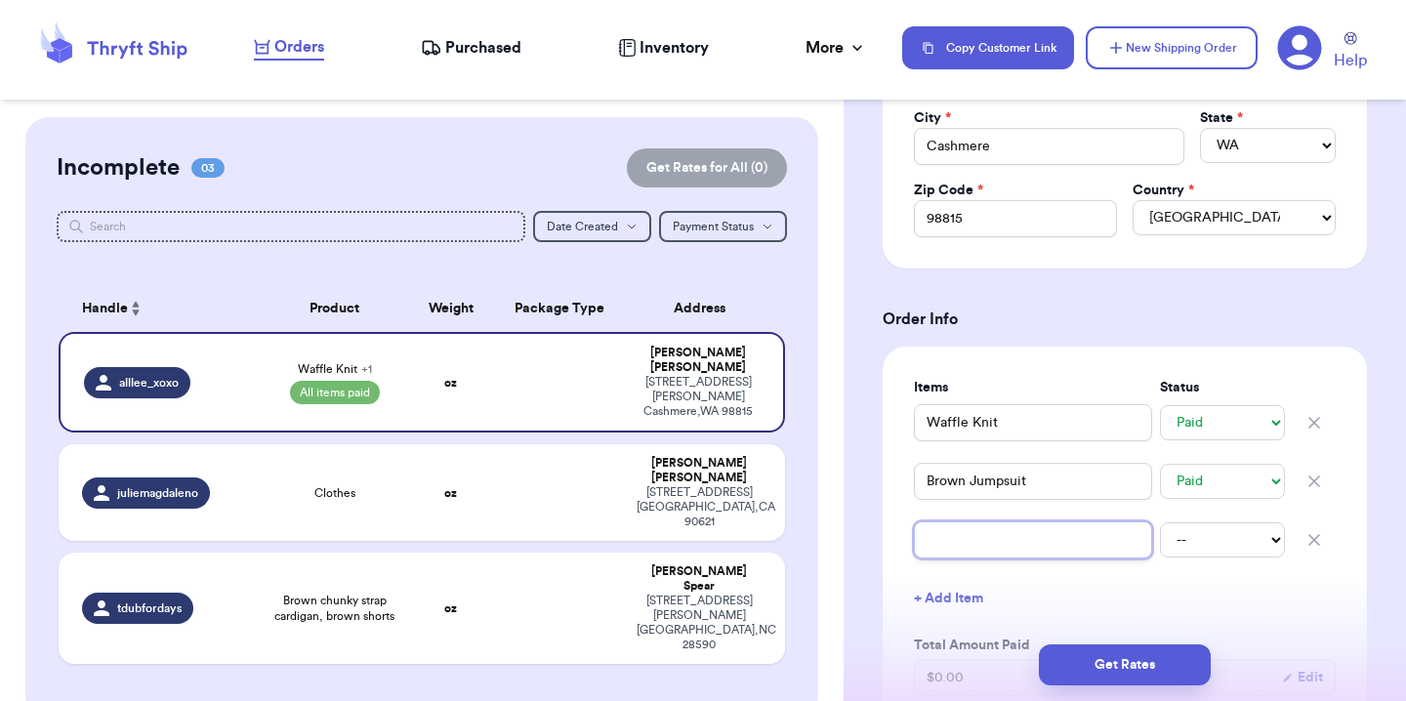
click at [962, 538] on input "text" at bounding box center [1033, 539] width 238 height 37
click at [1214, 546] on select "-- Paid Owes" at bounding box center [1222, 539] width 125 height 35
click at [957, 610] on button "+ Add Item" at bounding box center [1124, 598] width 437 height 43
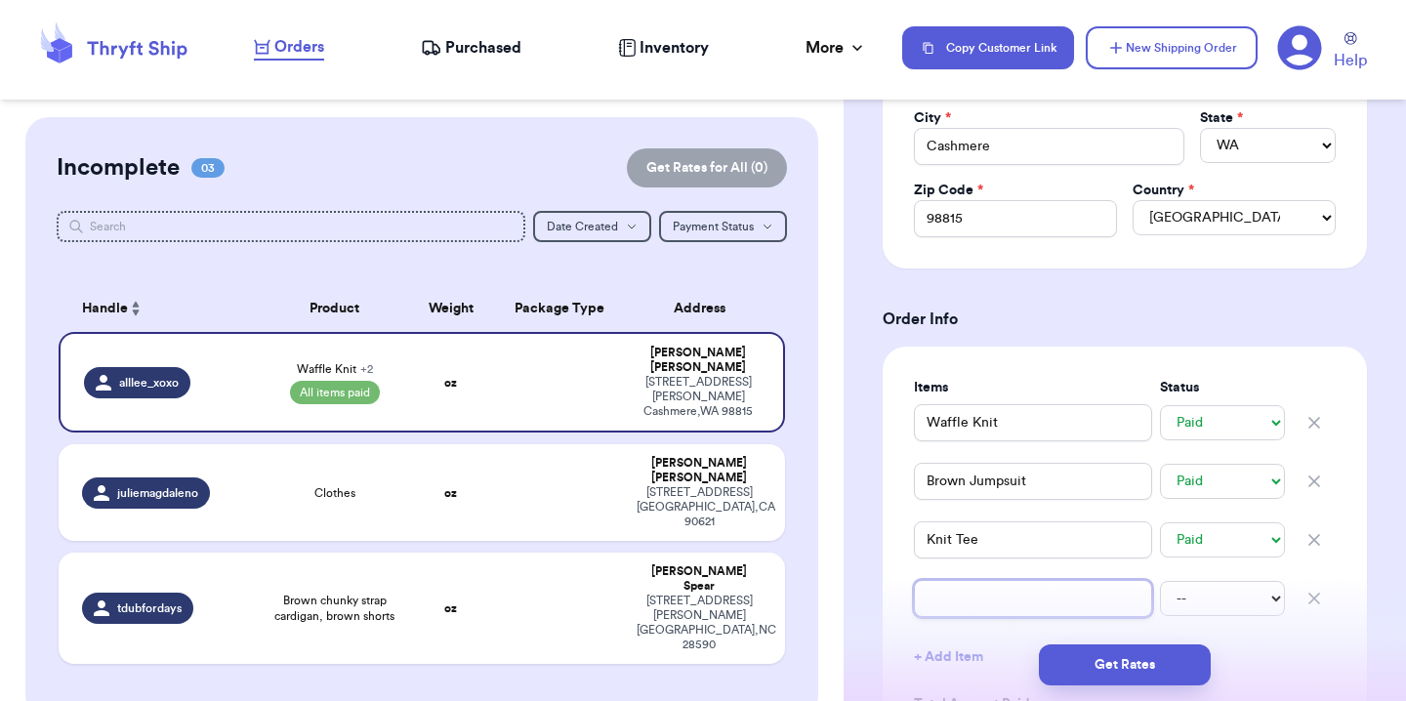
click at [961, 596] on input "text" at bounding box center [1033, 598] width 238 height 37
click at [1164, 582] on select "-- Paid Owes" at bounding box center [1222, 598] width 125 height 35
click at [1165, 610] on select "-- Paid Owes" at bounding box center [1222, 598] width 125 height 35
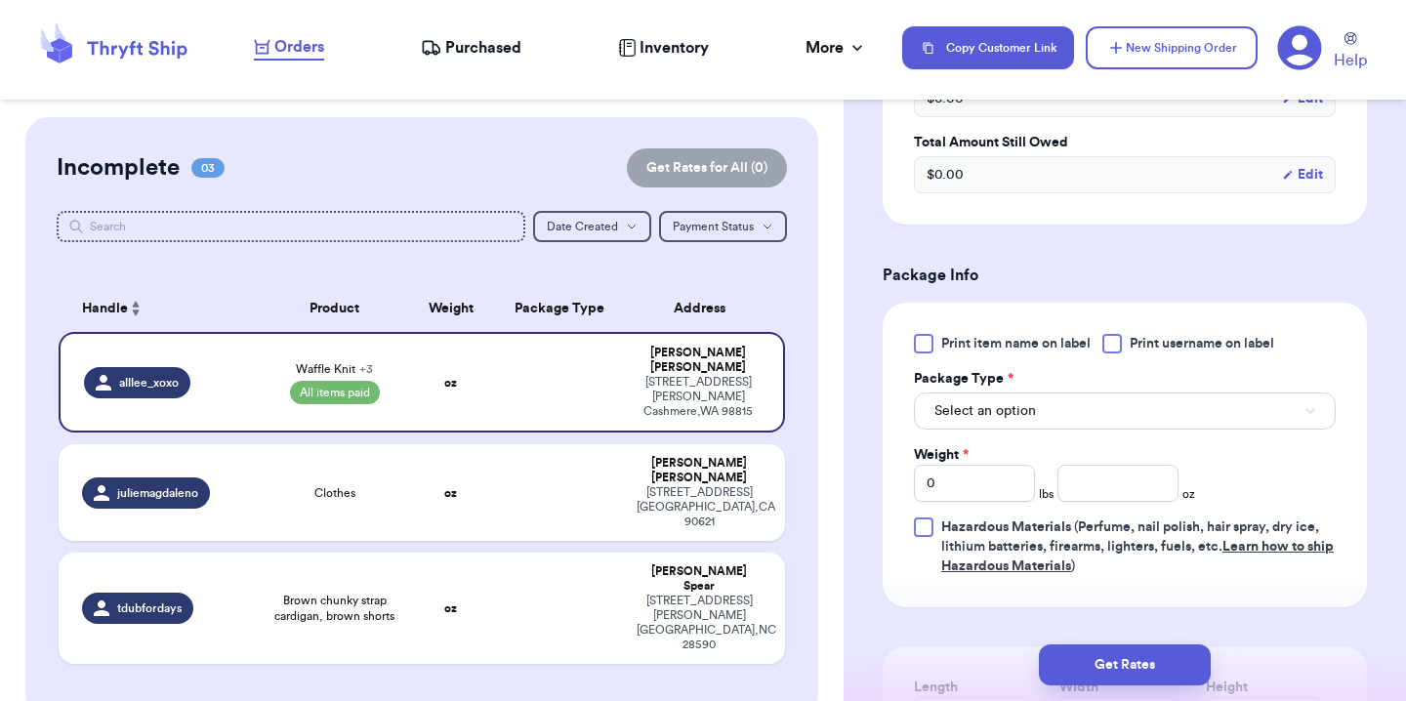
scroll to position [1176, 0]
click at [969, 402] on span "Select an option" at bounding box center [985, 410] width 102 height 20
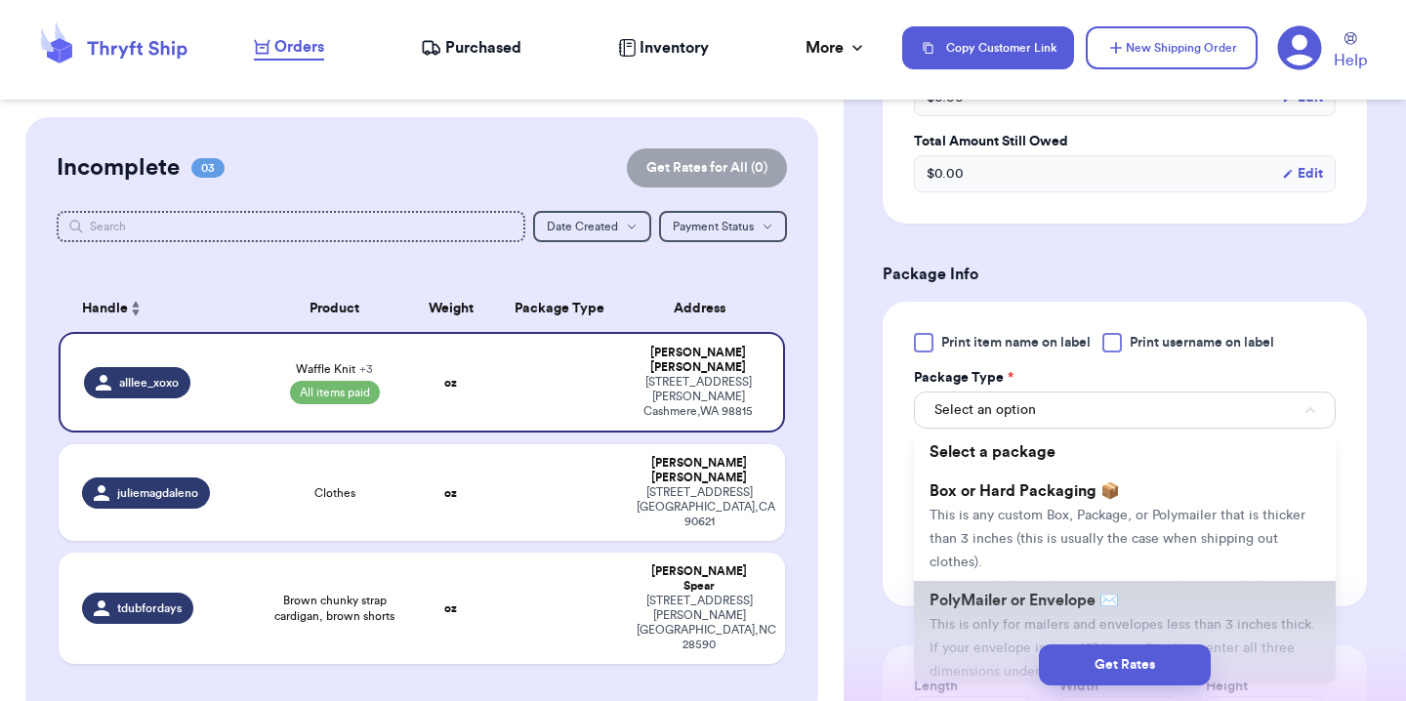
click at [1018, 602] on span "PolyMailer or Envelope ✉️" at bounding box center [1023, 600] width 189 height 16
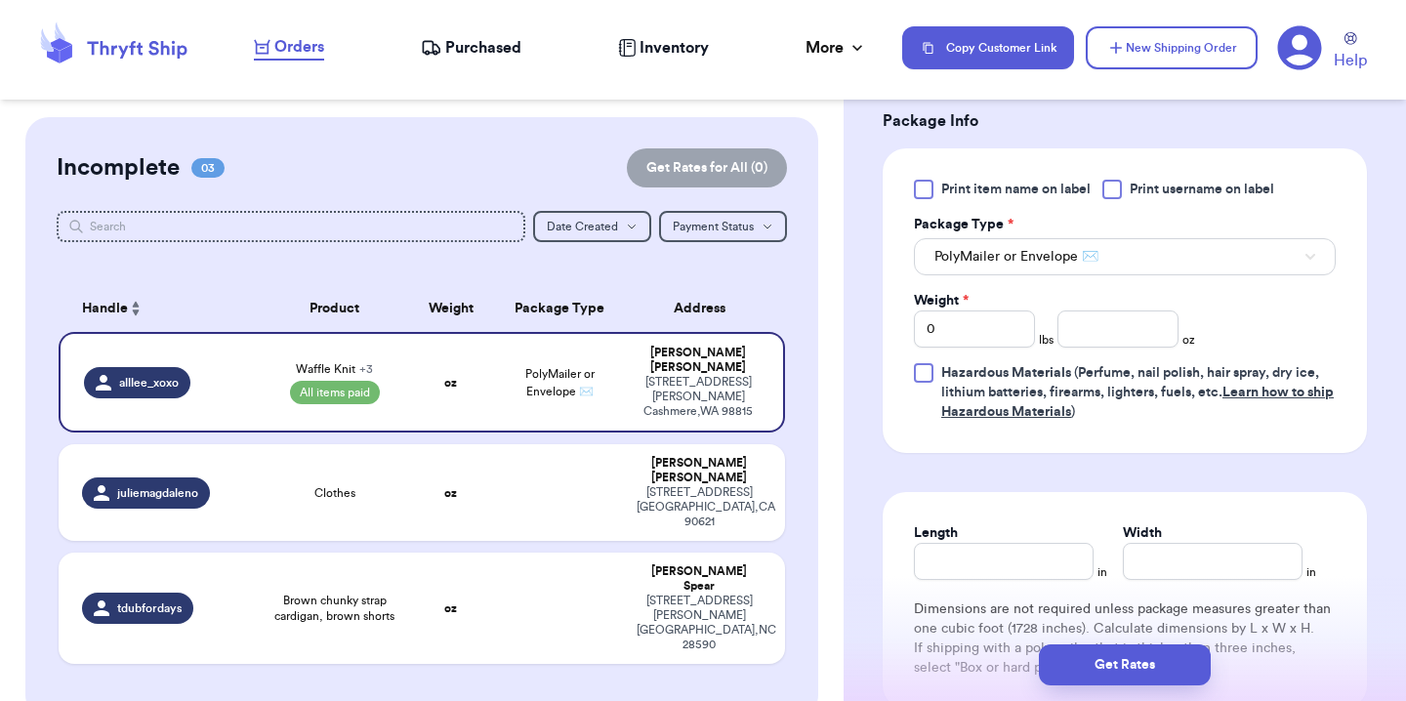
scroll to position [1327, 0]
click at [1005, 567] on input "Length" at bounding box center [1004, 563] width 180 height 37
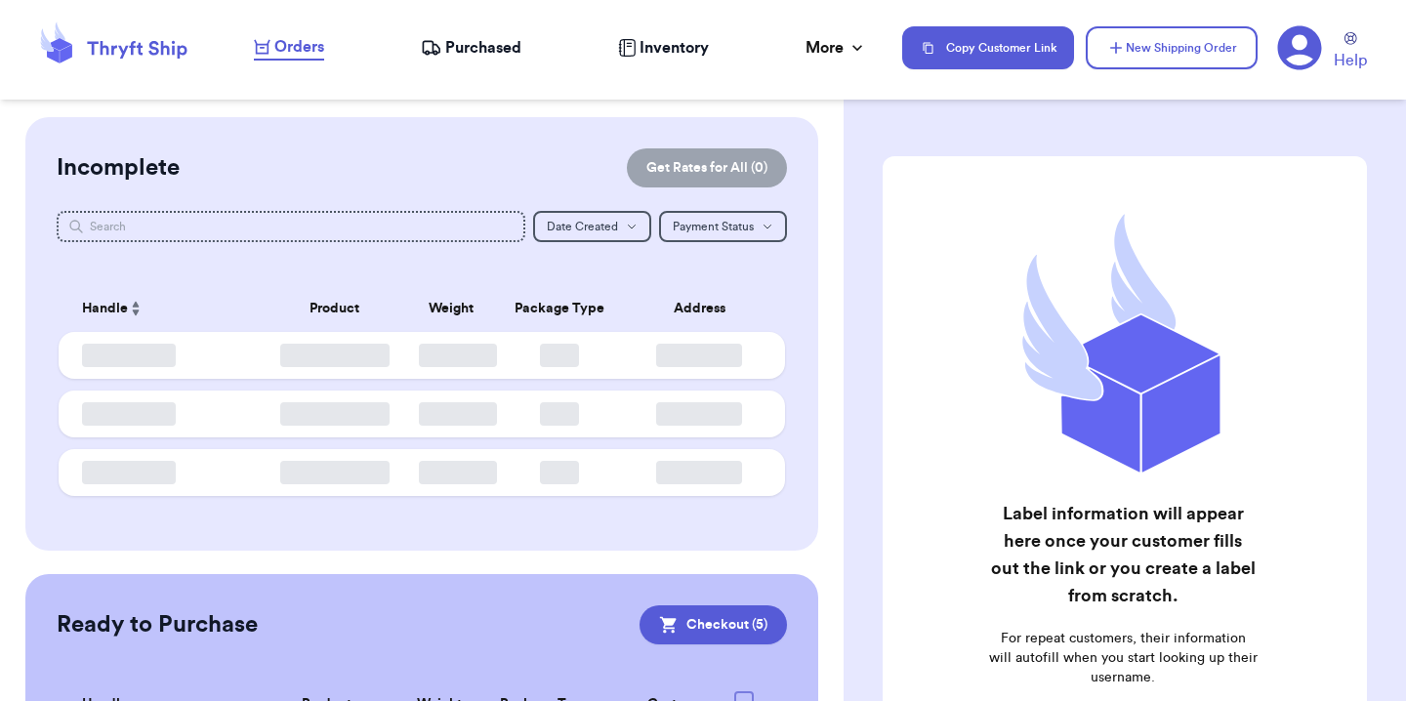
checkbox input "true"
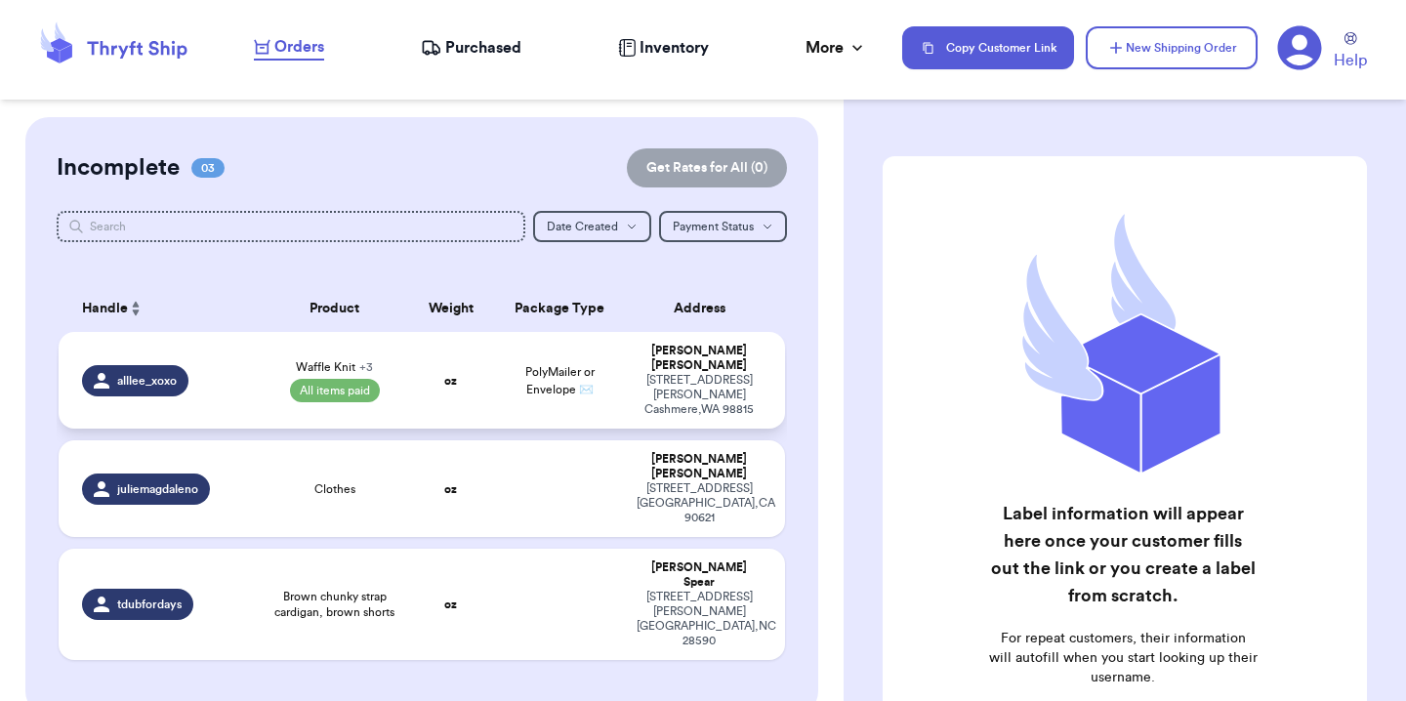
click at [243, 365] on div "alllee_xoxo" at bounding box center [166, 380] width 168 height 31
select select "paid"
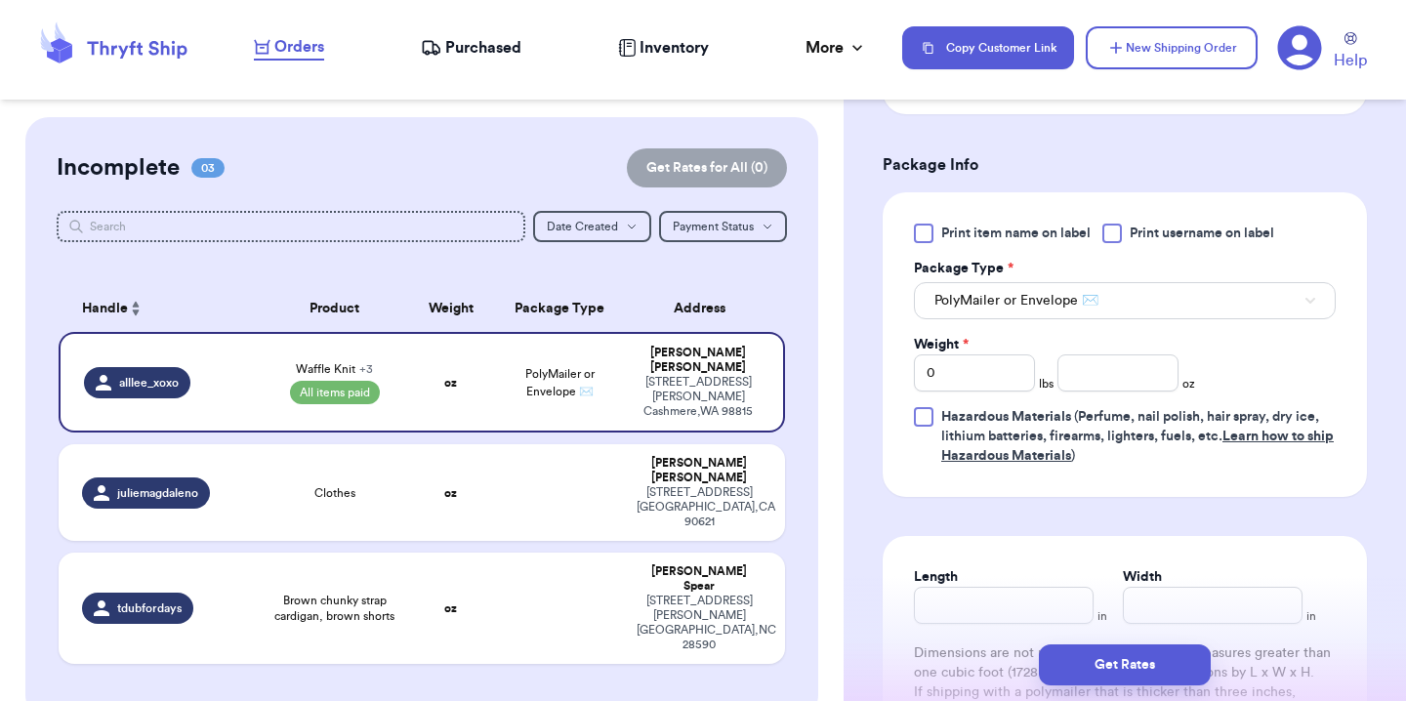
scroll to position [984, 0]
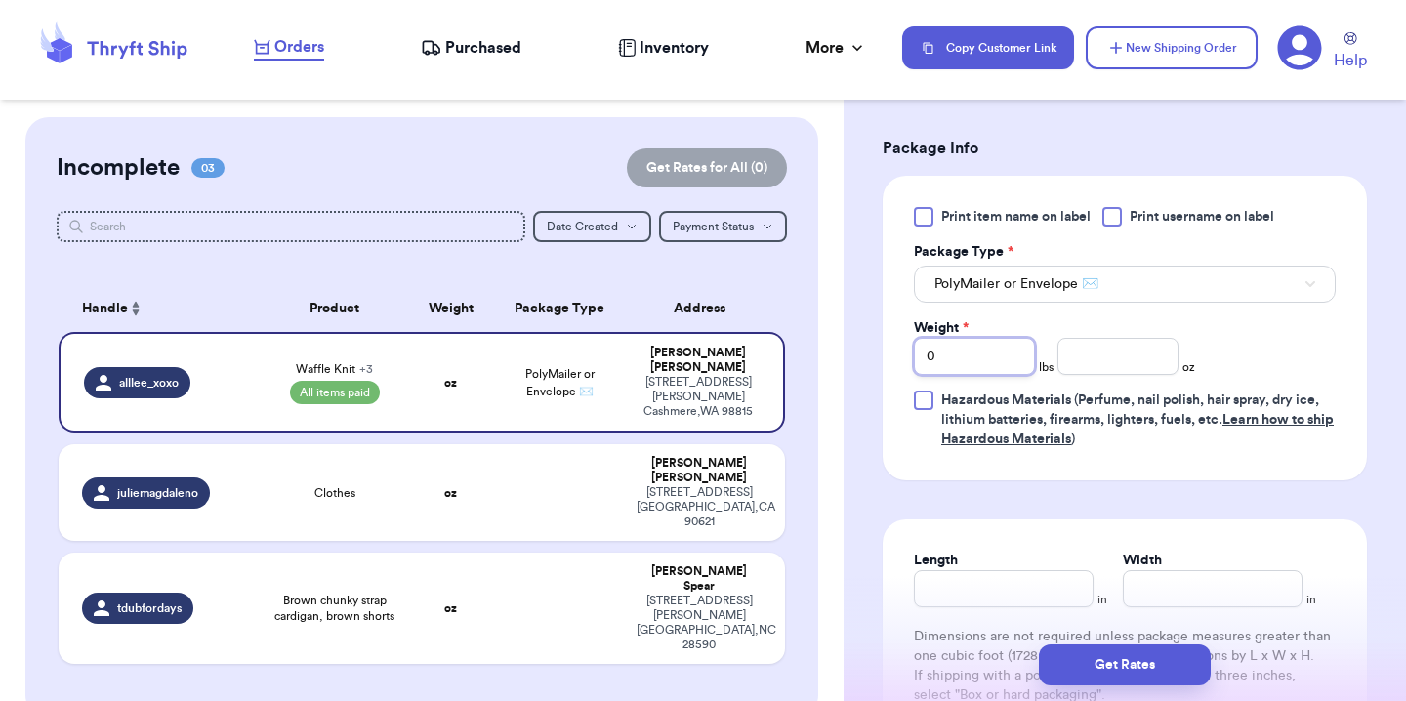
click at [969, 344] on input "0" at bounding box center [974, 356] width 121 height 37
type input "01"
click at [984, 363] on input "01" at bounding box center [974, 356] width 121 height 37
type input "0"
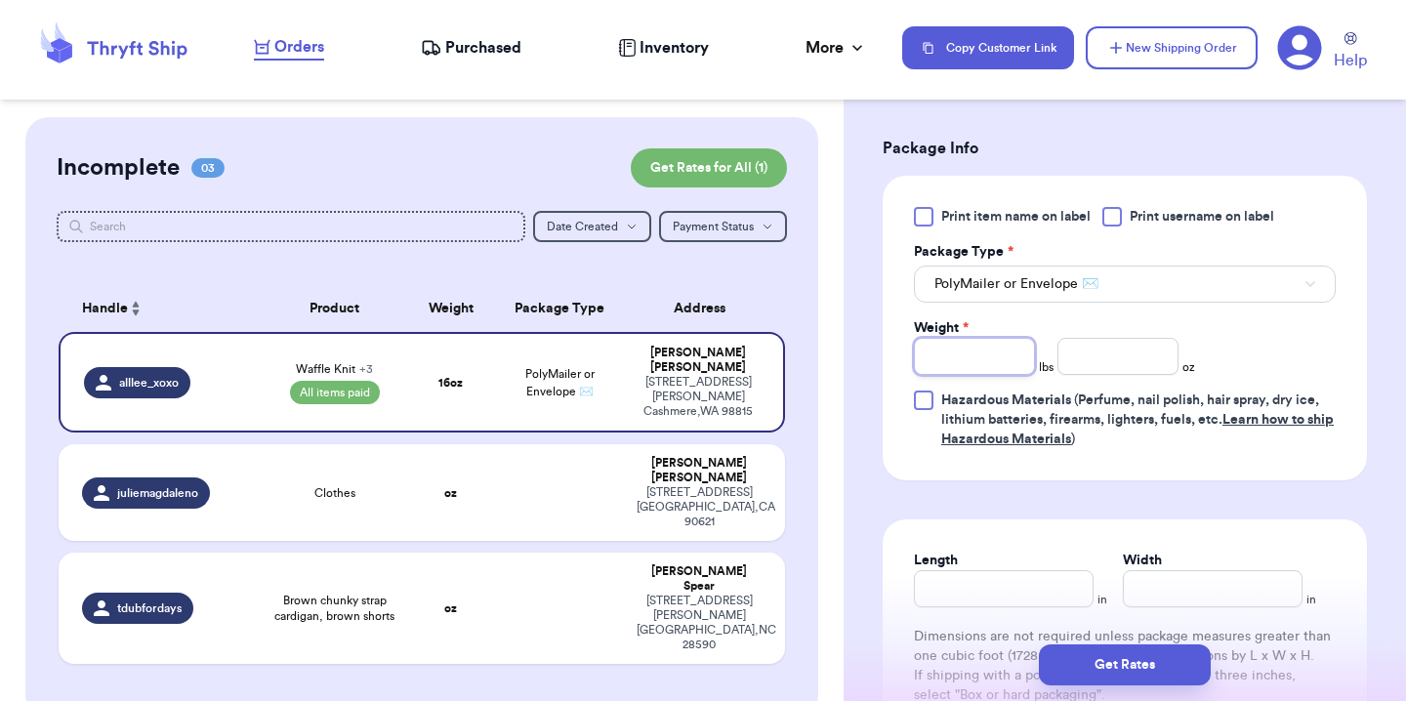
type input "1"
type input "6"
click at [1305, 343] on div "Print item name on label Print username on label Package Type * PolyMailer or E…" at bounding box center [1125, 328] width 422 height 242
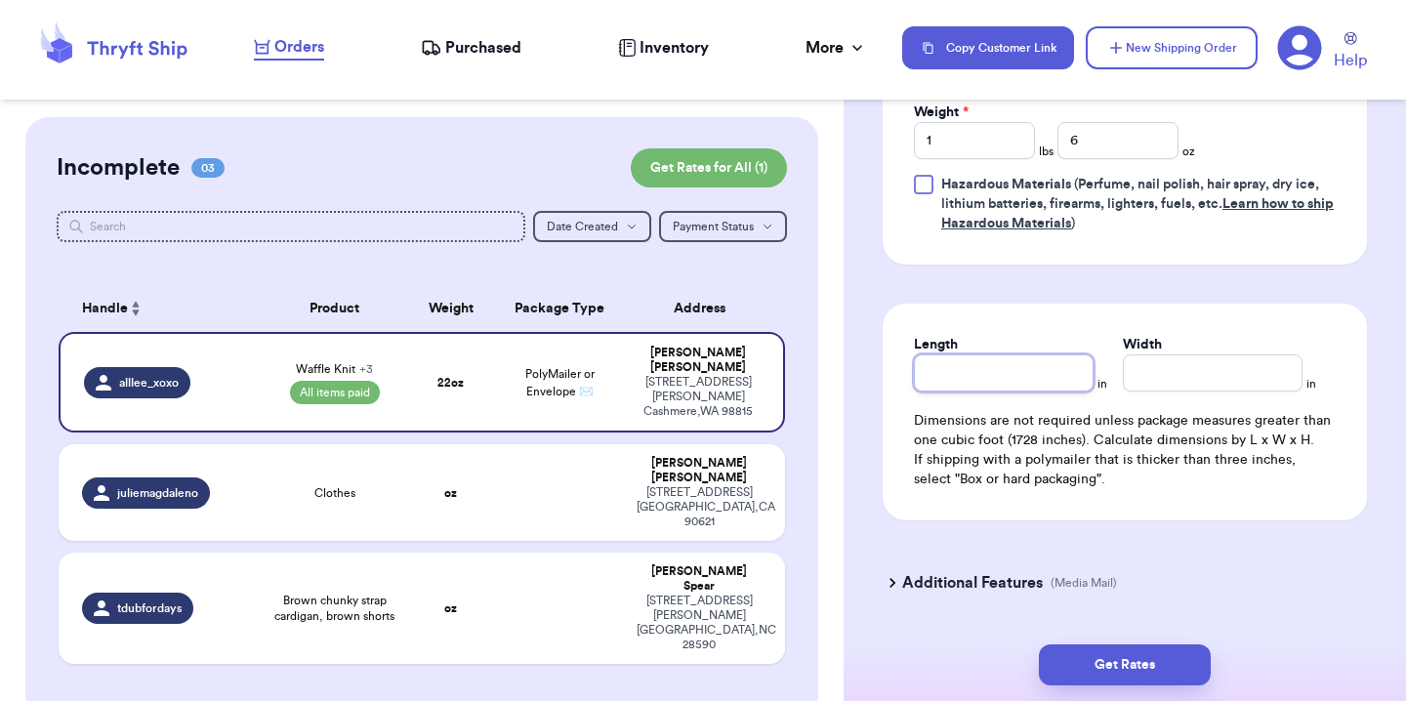
click at [985, 380] on input "Length" at bounding box center [1004, 372] width 180 height 37
type input "17"
type input "13"
click at [1162, 661] on button "Get Rates" at bounding box center [1125, 664] width 172 height 41
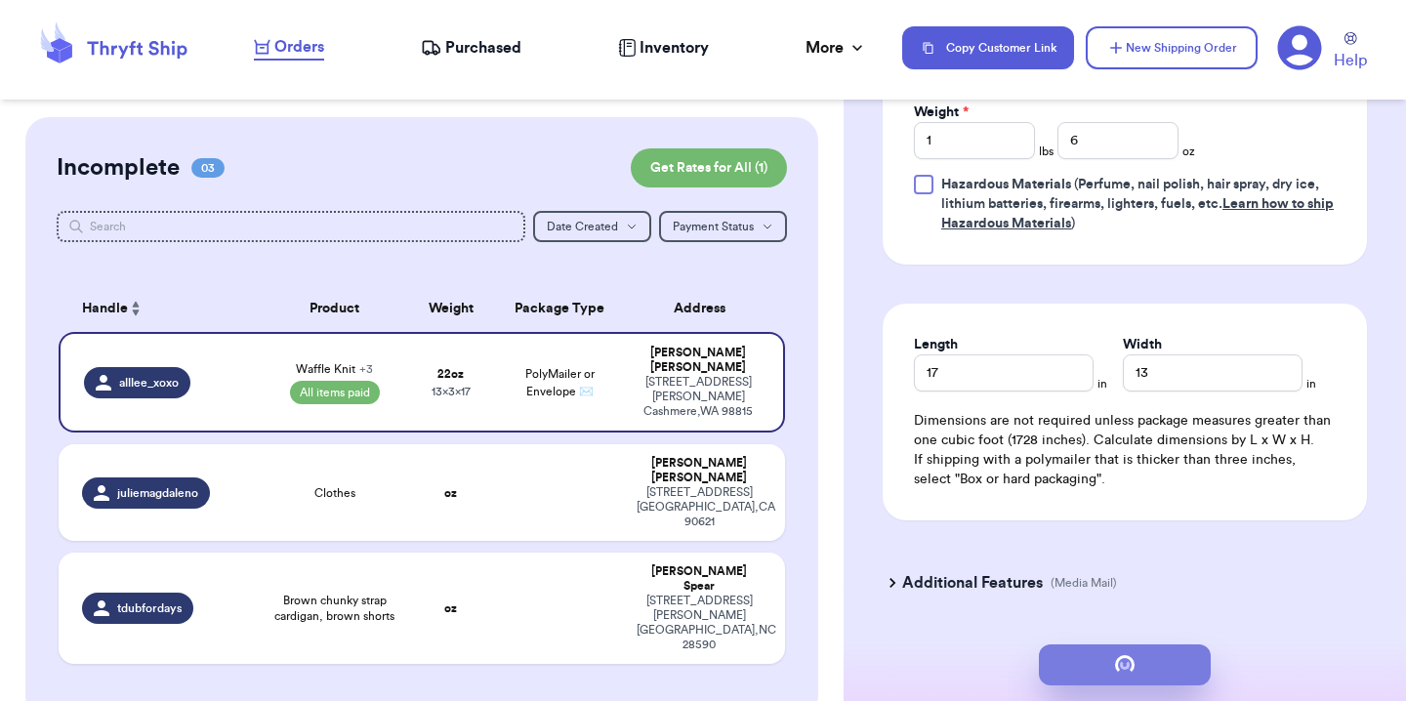
scroll to position [0, 0]
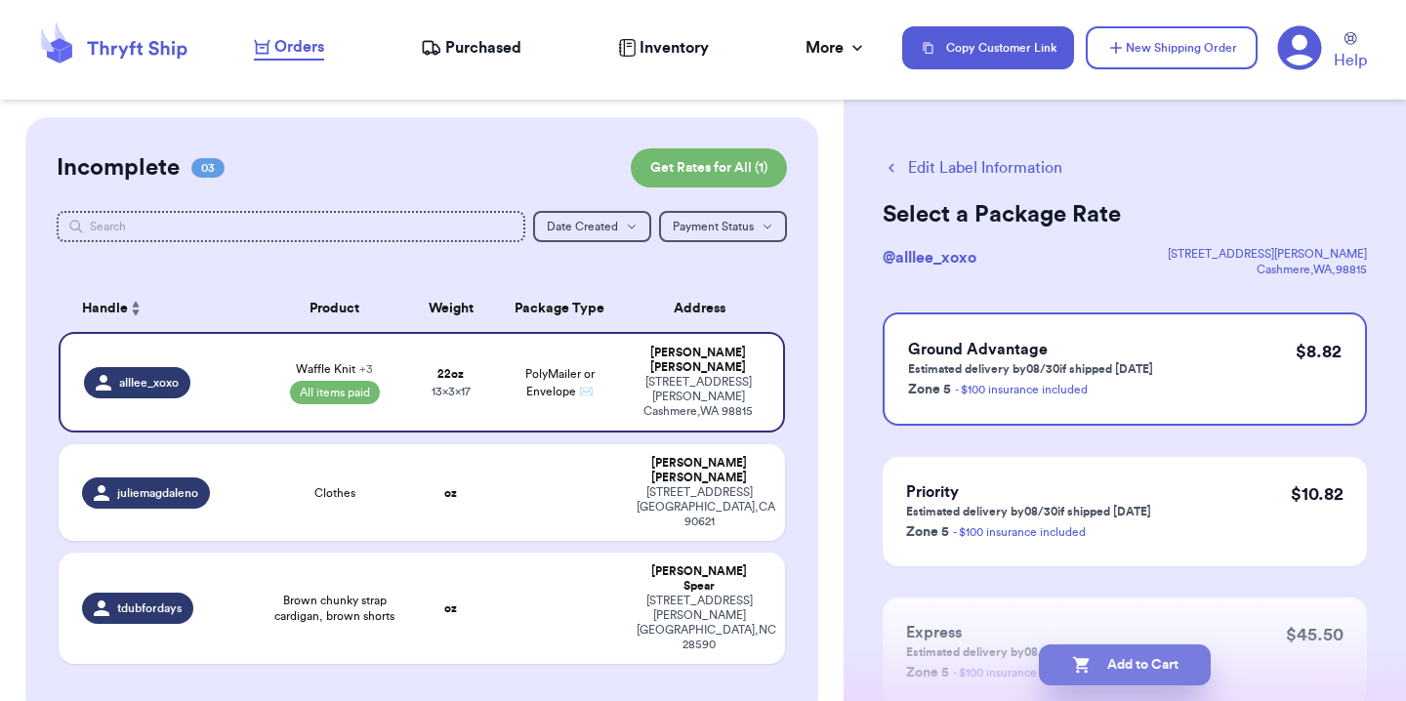
click at [1138, 658] on button "Add to Cart" at bounding box center [1125, 664] width 172 height 41
checkbox input "true"
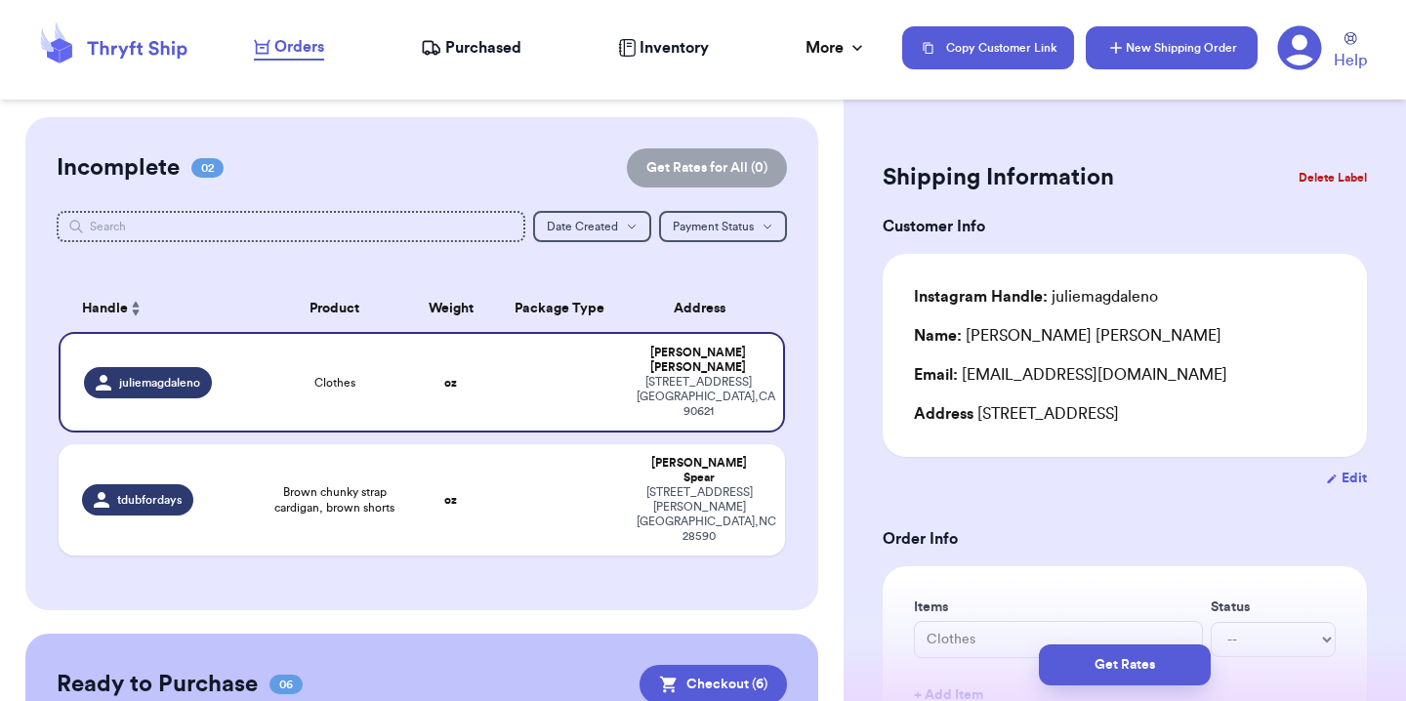
click at [1140, 52] on button "New Shipping Order" at bounding box center [1171, 47] width 172 height 43
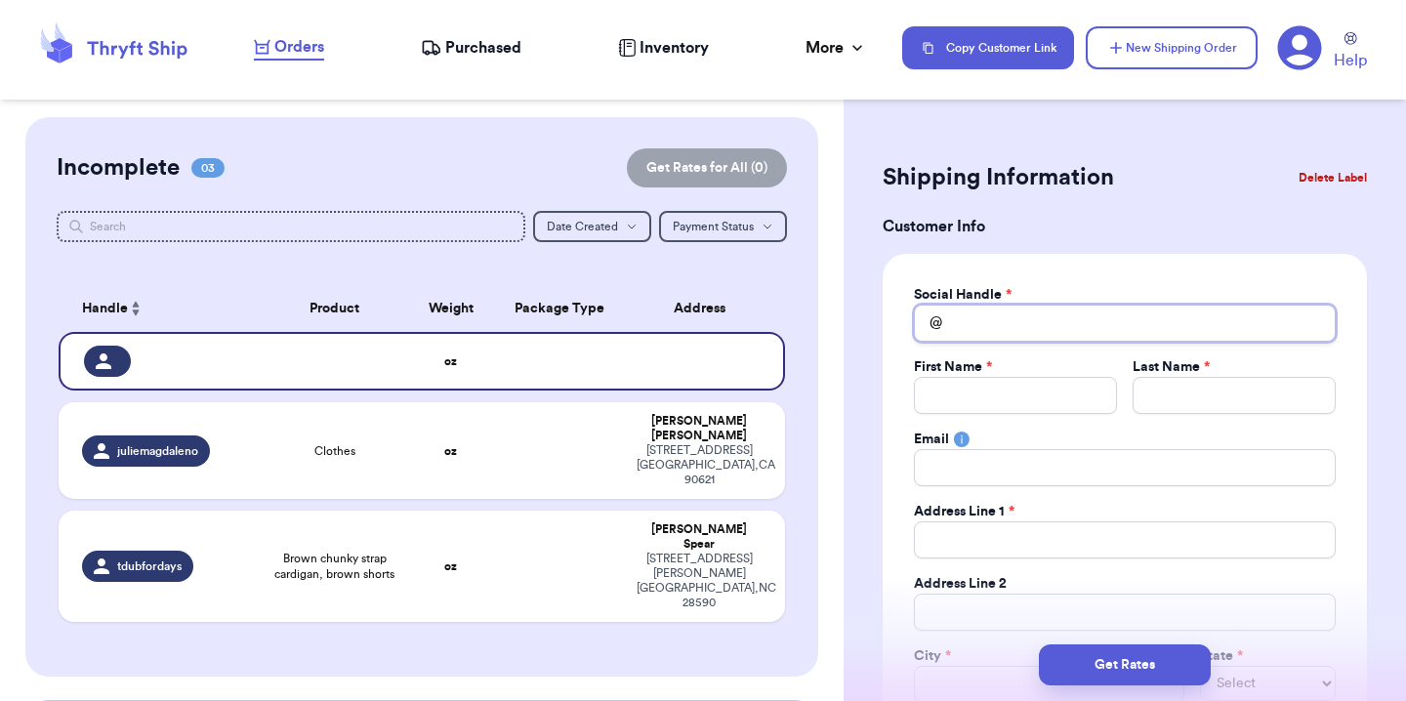
click at [992, 326] on input "Total Amount Paid" at bounding box center [1125, 323] width 422 height 37
type input "f"
type input "fa"
type input "far"
type input "farm"
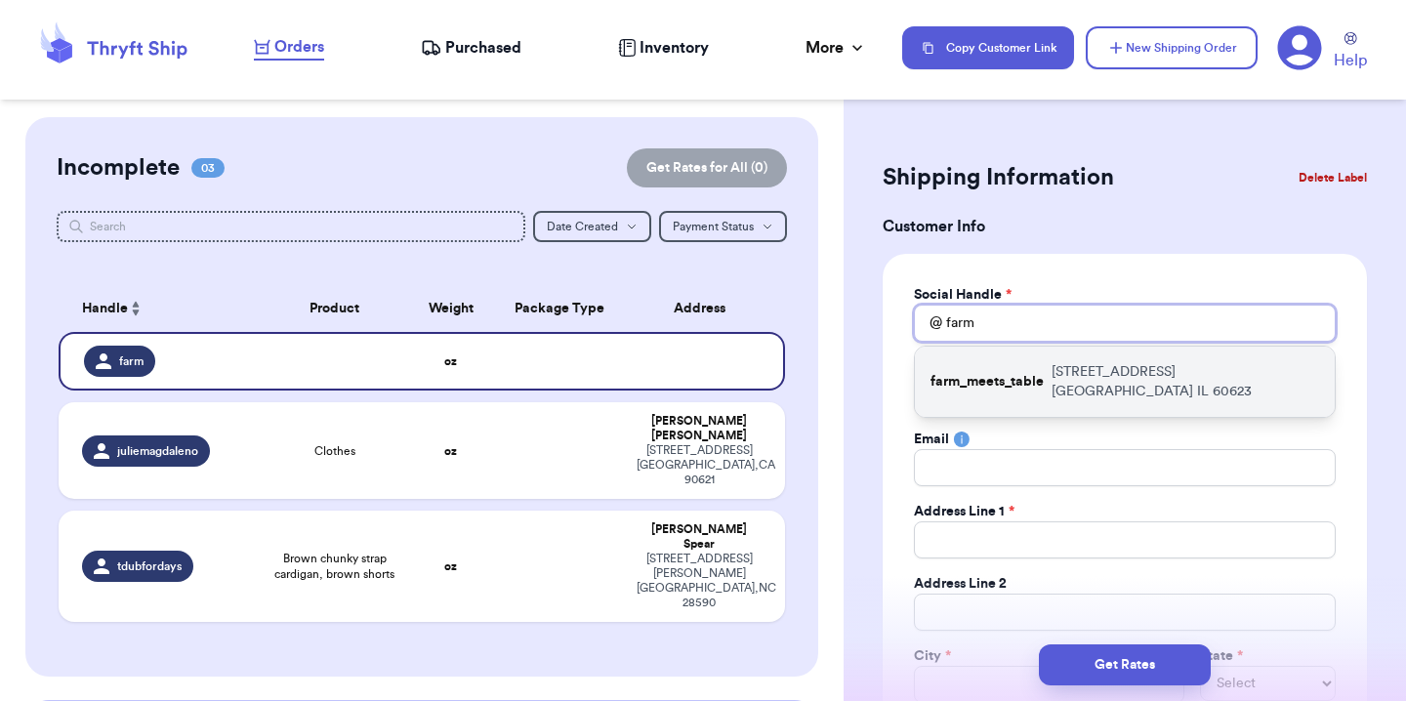
type input "farm"
click at [1005, 372] on p "farm_meets_table" at bounding box center [986, 382] width 113 height 20
type input "farm_meets_table"
type input "Angelique"
type input "Moreno"
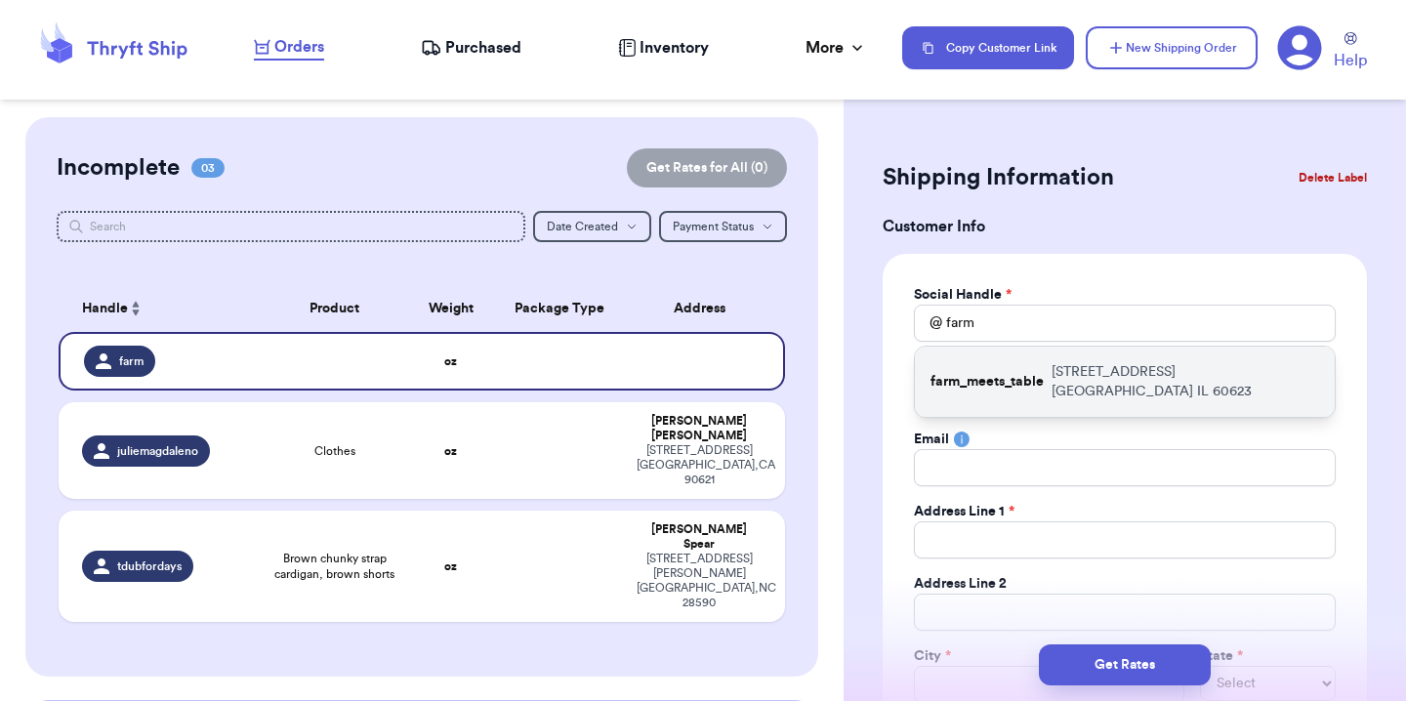
type input "angeliquemoreno@gmail.com"
type input "3724 W. 26th St."
type input "Chicago"
select select "IL"
type input "60623"
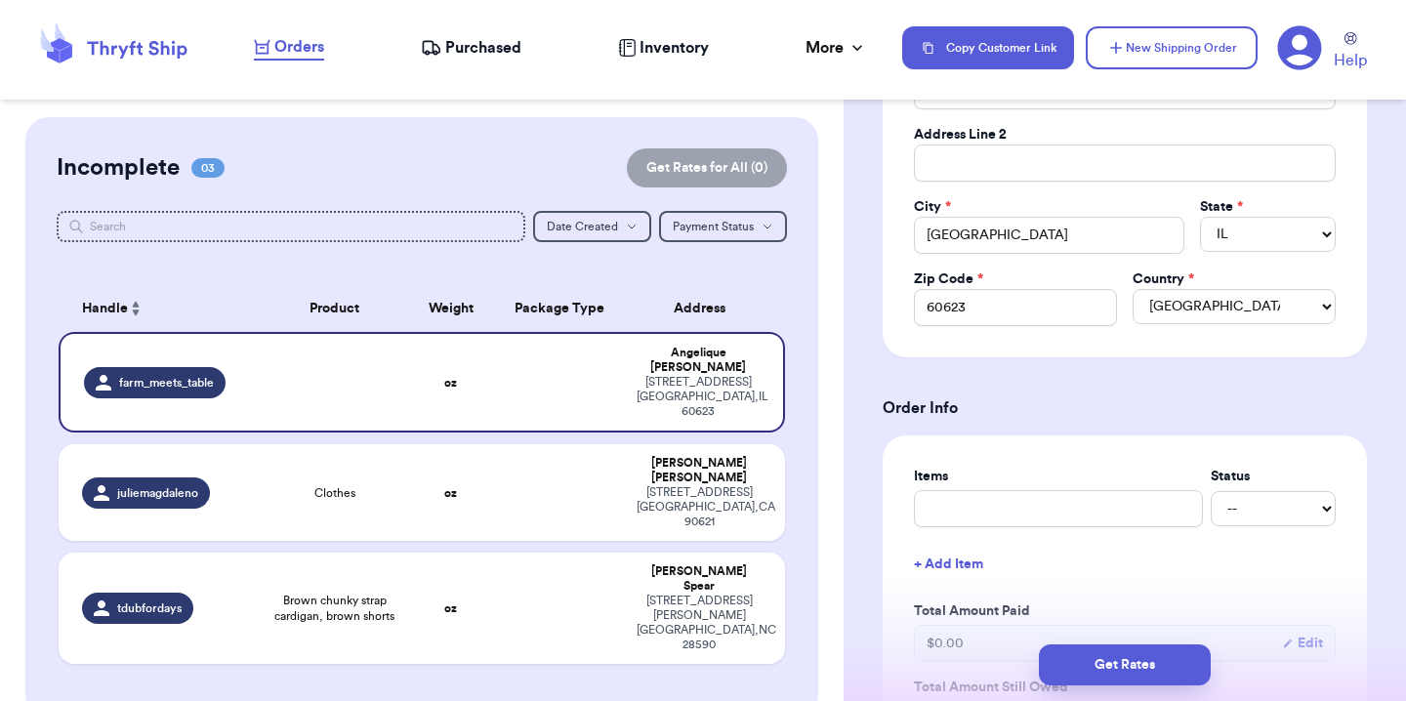
scroll to position [580, 0]
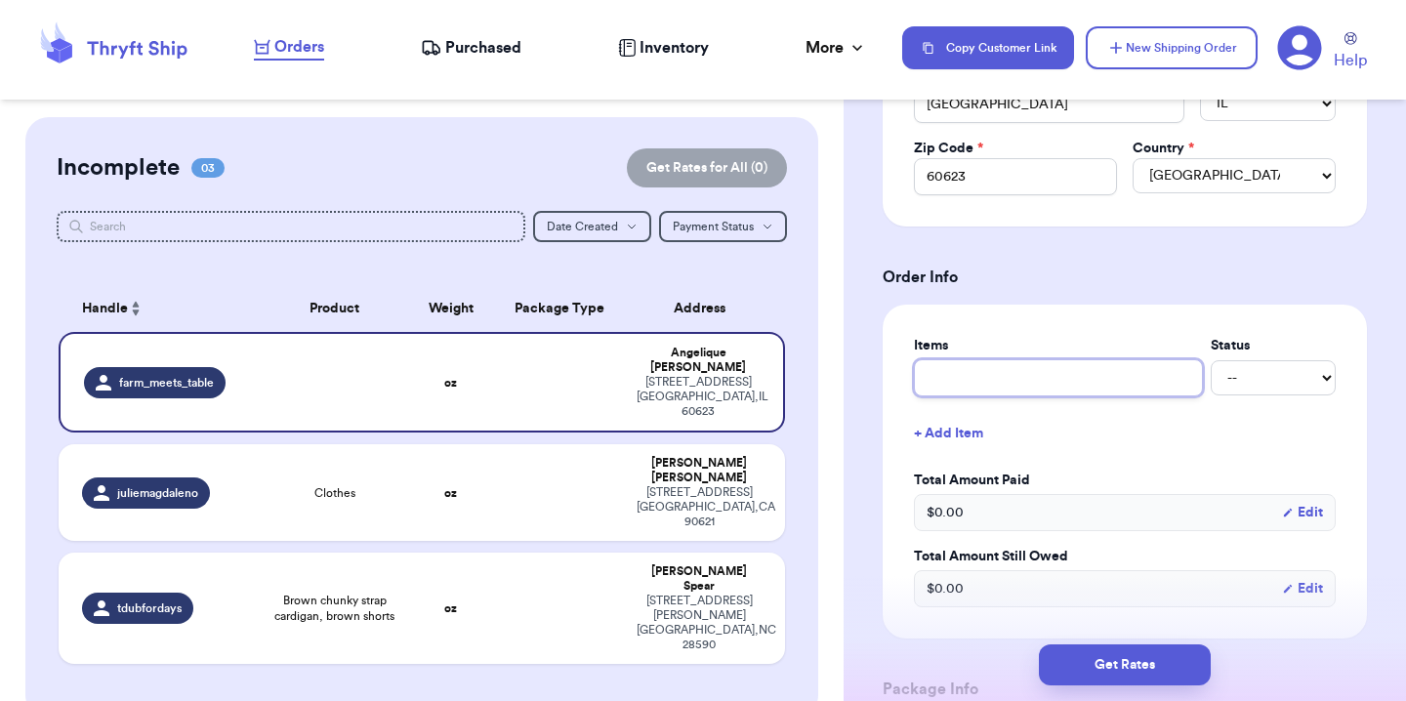
click at [1001, 379] on input "text" at bounding box center [1058, 377] width 289 height 37
type input "B"
type input "Br"
type input "Bro"
type input "Brow"
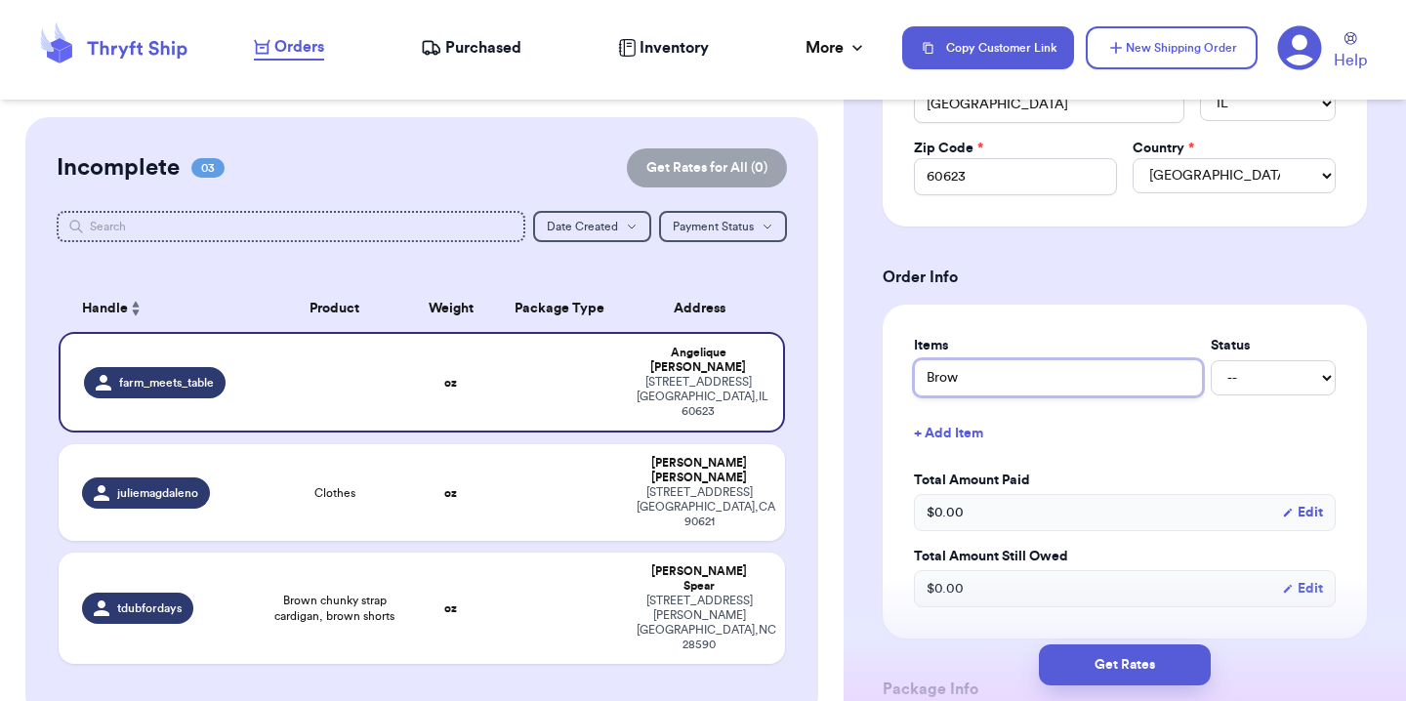
type input "Brown"
type input "Brown S"
type input "Brown Sh"
type input "Brown Sho"
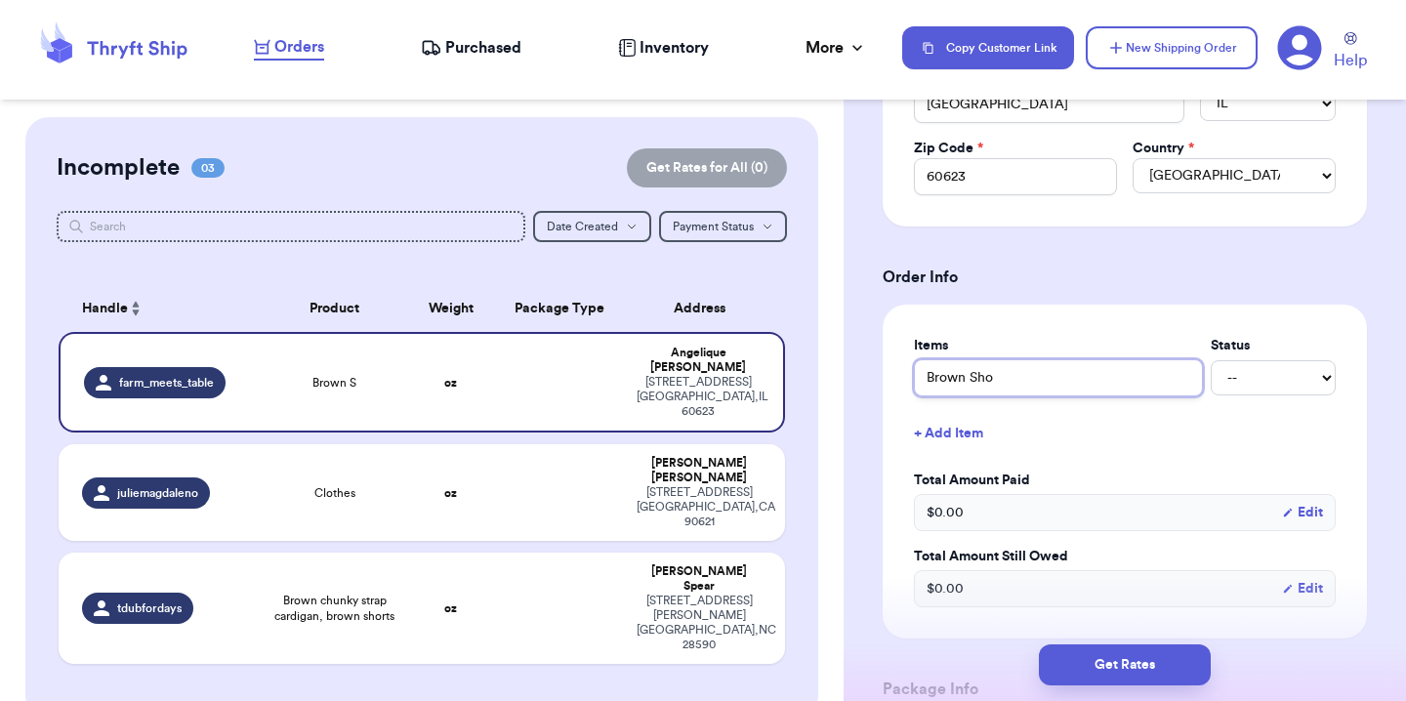
type input "Brown Shor"
type input "Brown Short"
type input "Brown Shorts"
click at [1210, 374] on select "-- Paid Owes" at bounding box center [1272, 377] width 125 height 35
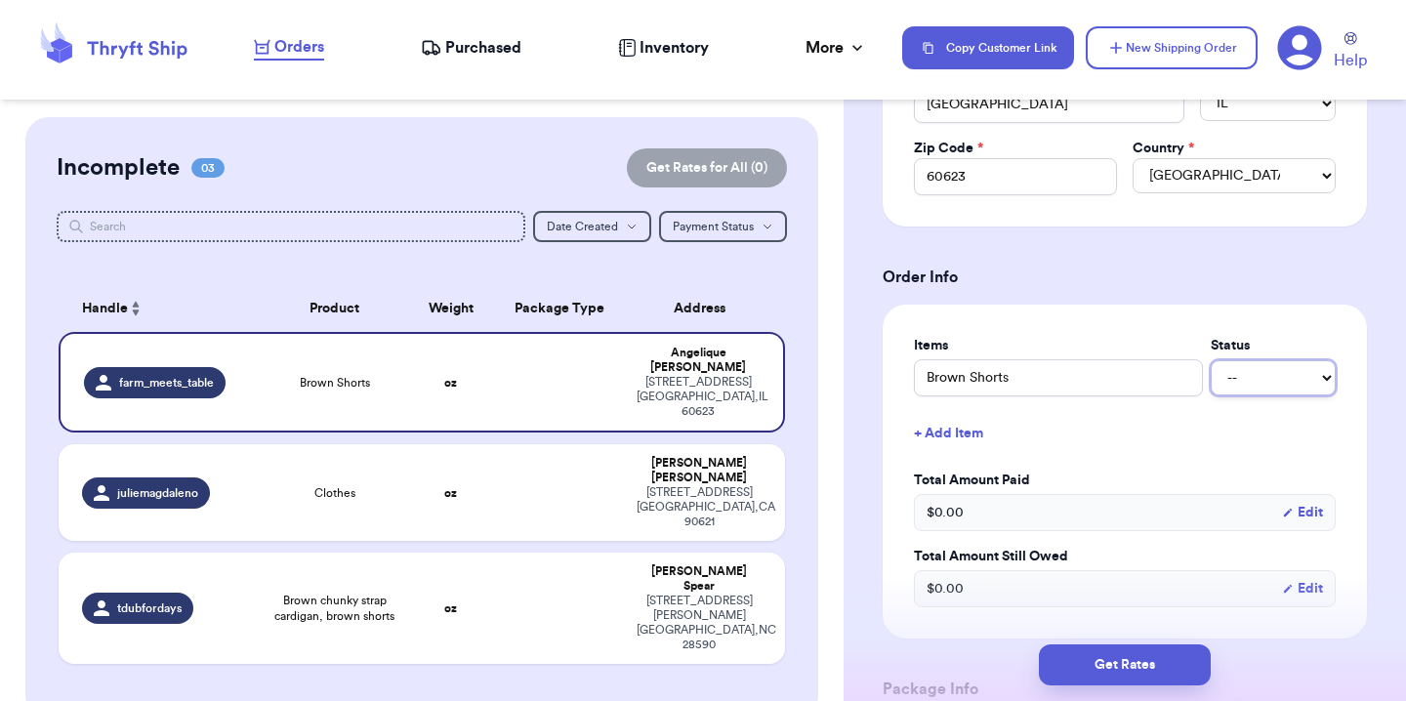
select select "paid"
click at [947, 432] on button "+ Add Item" at bounding box center [1124, 433] width 437 height 43
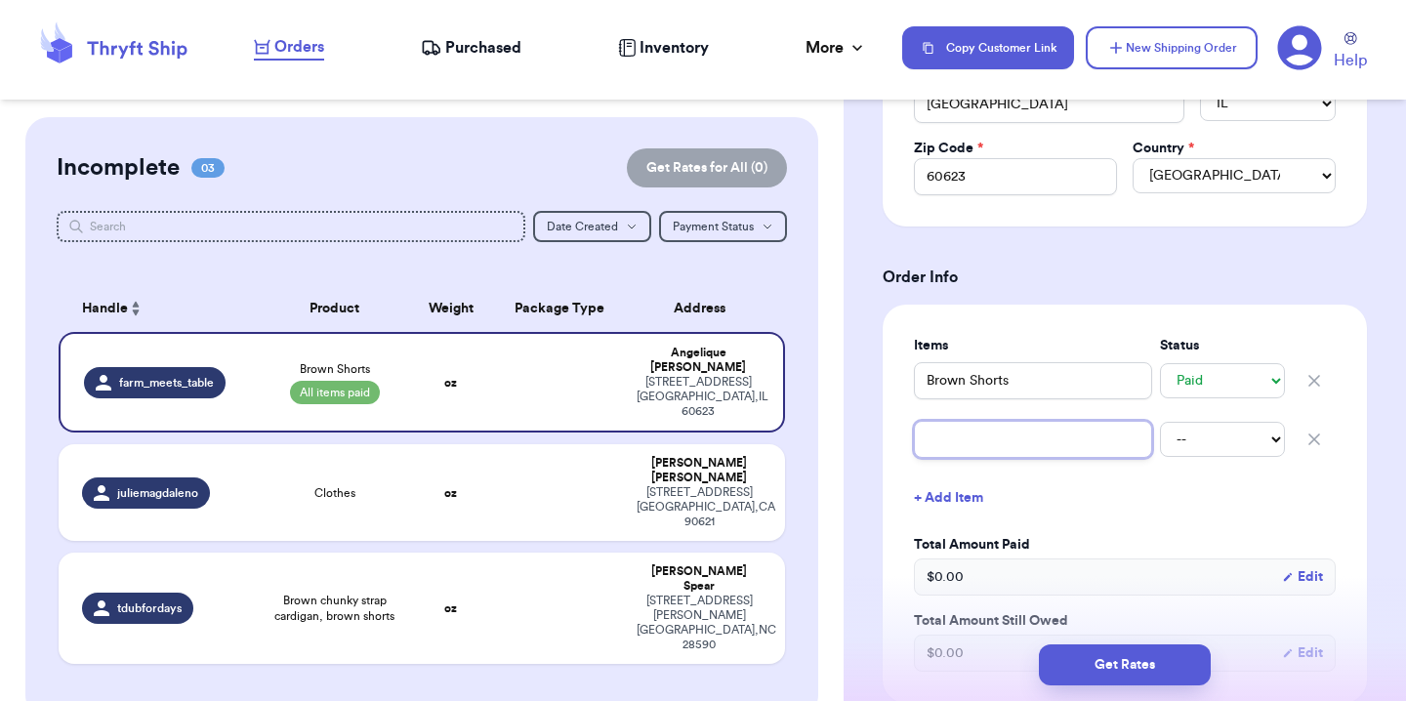
click at [946, 432] on input "text" at bounding box center [1033, 439] width 238 height 37
type input "F"
type input "Fr"
type input "Fre"
type input "Free"
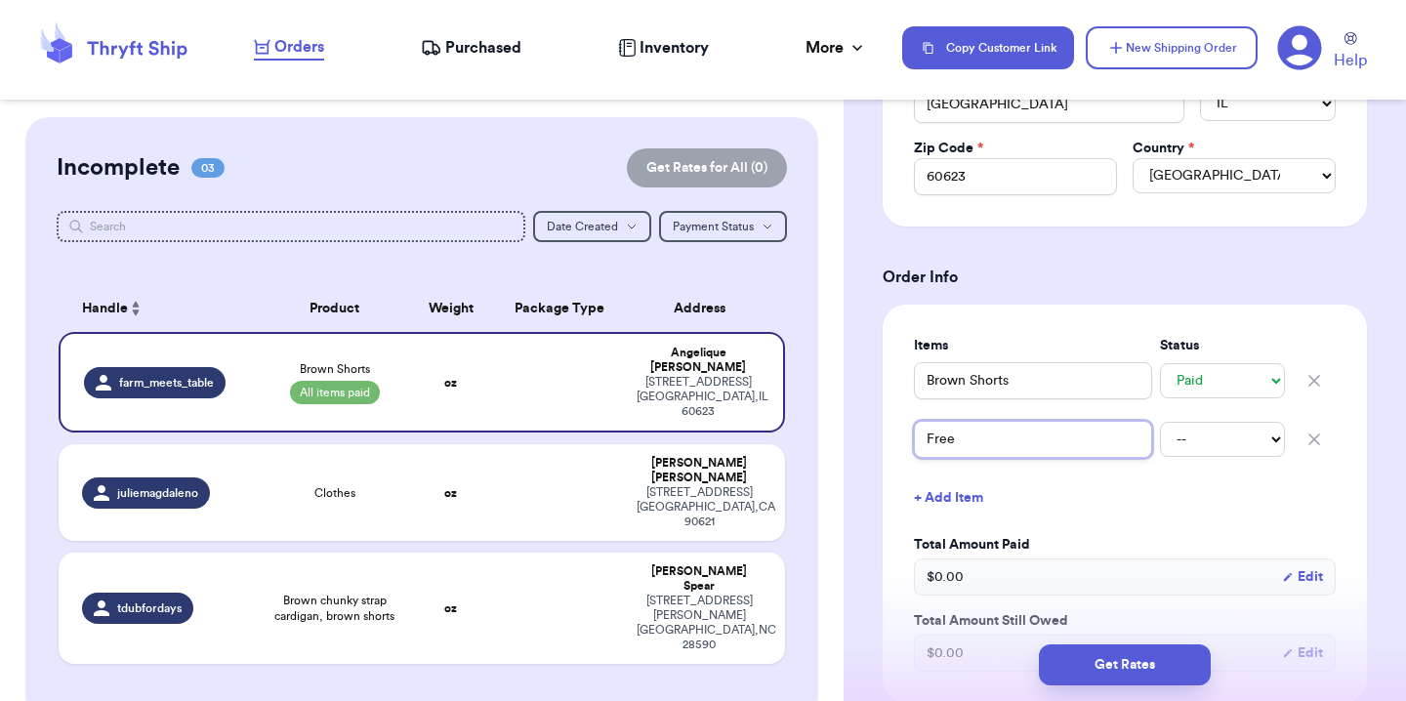
type input "Free"
type input "Free P"
type input "Free Pe"
type input "Free Peo"
type input "Free Peop"
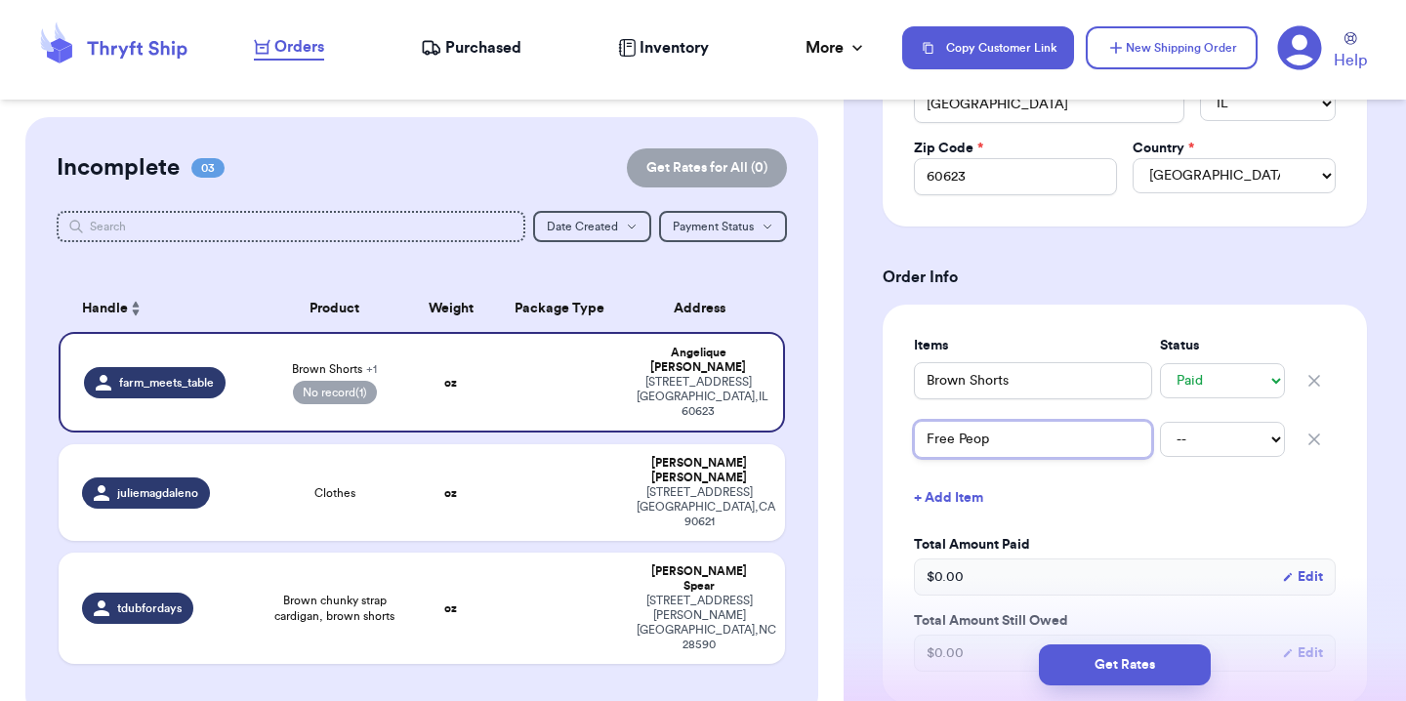
type input "Free Peopl"
type input "Free People"
type input "Free People P"
type input "Free People Pa"
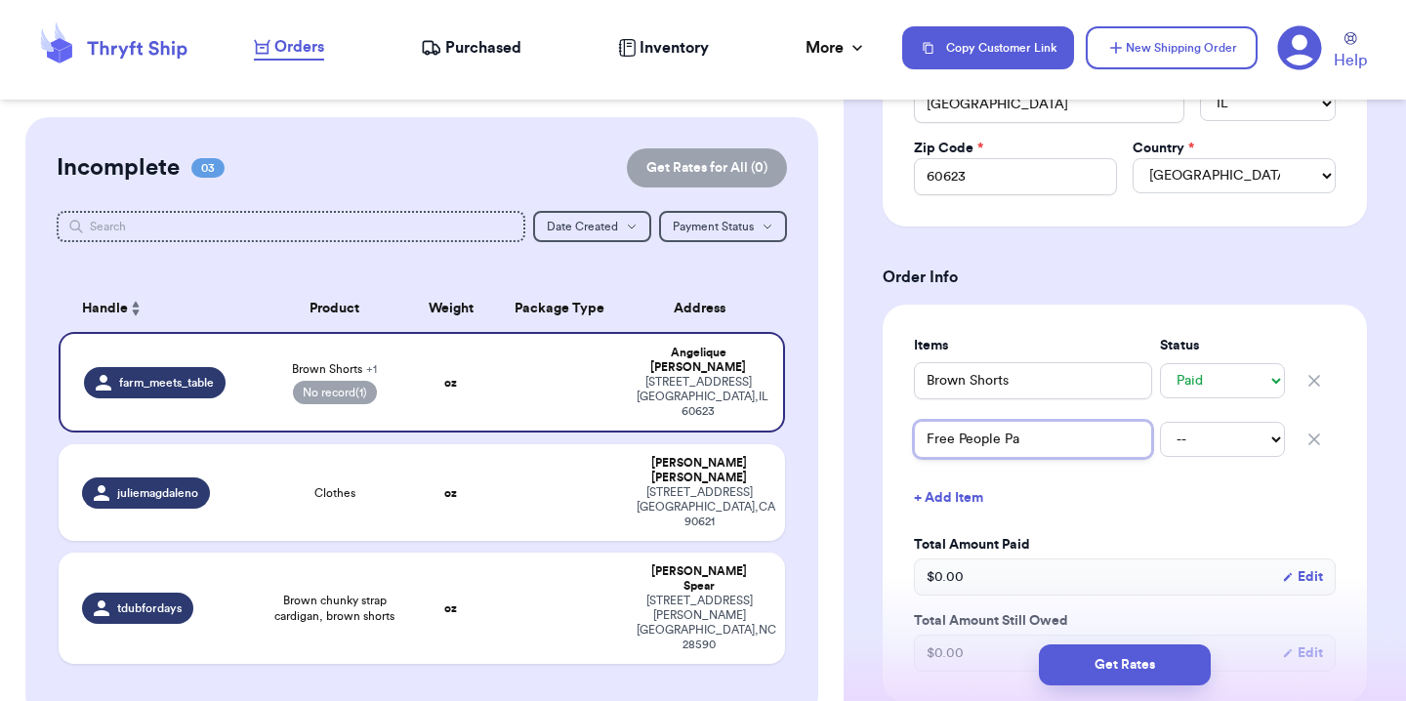
type input "Free People Pan"
type input "Free People Pant"
type input "Free People Pants"
click at [1200, 434] on select "-- Paid Owes" at bounding box center [1222, 439] width 125 height 35
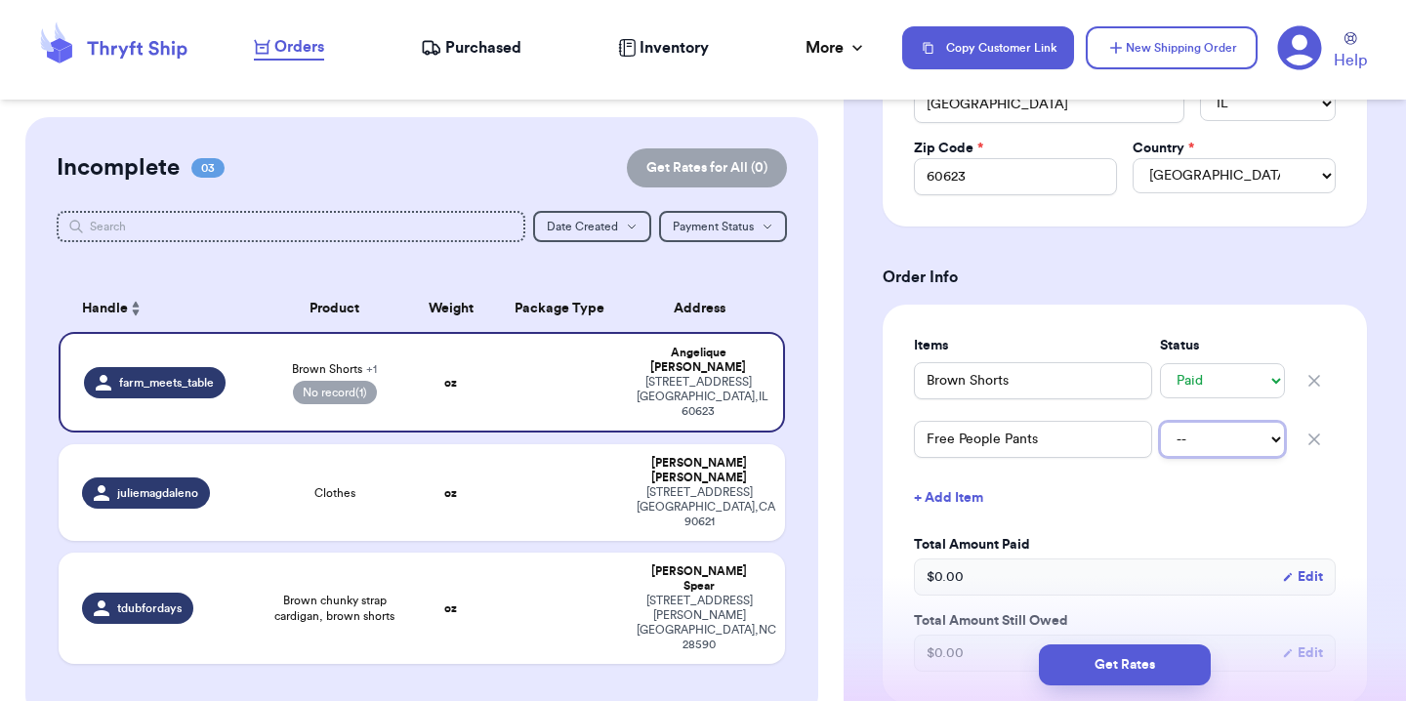
select select "paid"
click at [964, 508] on button "+ Add Item" at bounding box center [1124, 497] width 437 height 43
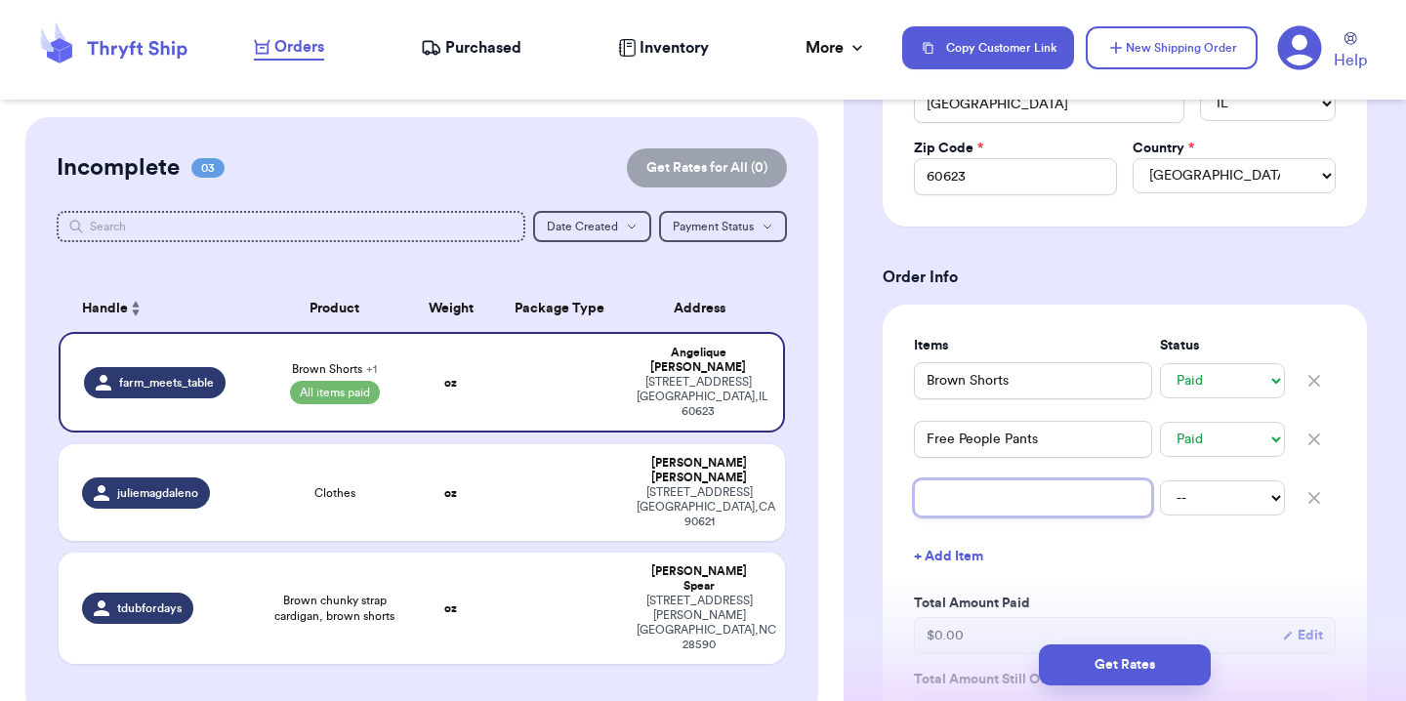
click at [964, 508] on input "text" at bounding box center [1033, 497] width 238 height 37
type input "S"
type input "Si"
type input "Sil"
type input "Silk"
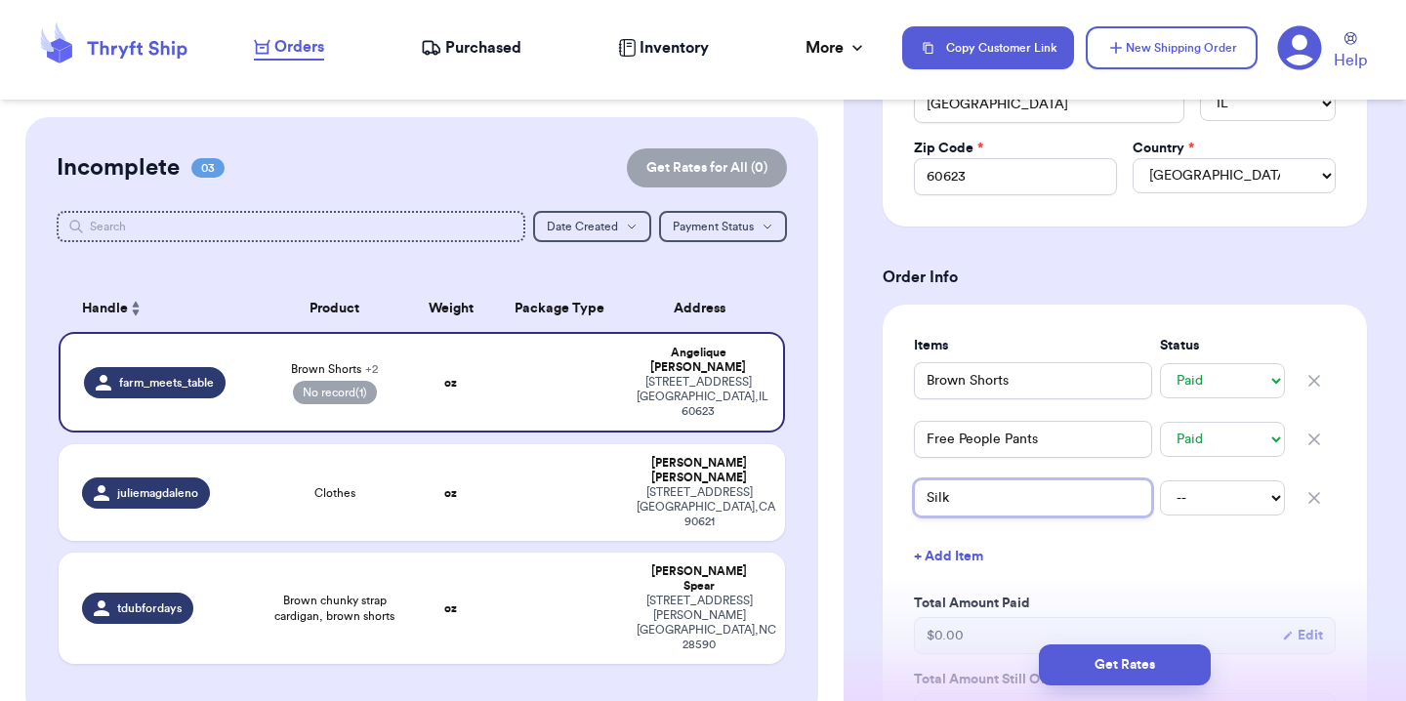
type input "Silk"
type input "Silk S"
type input "Silk Sh"
type input "Silk Shi"
type input "Silk Shir"
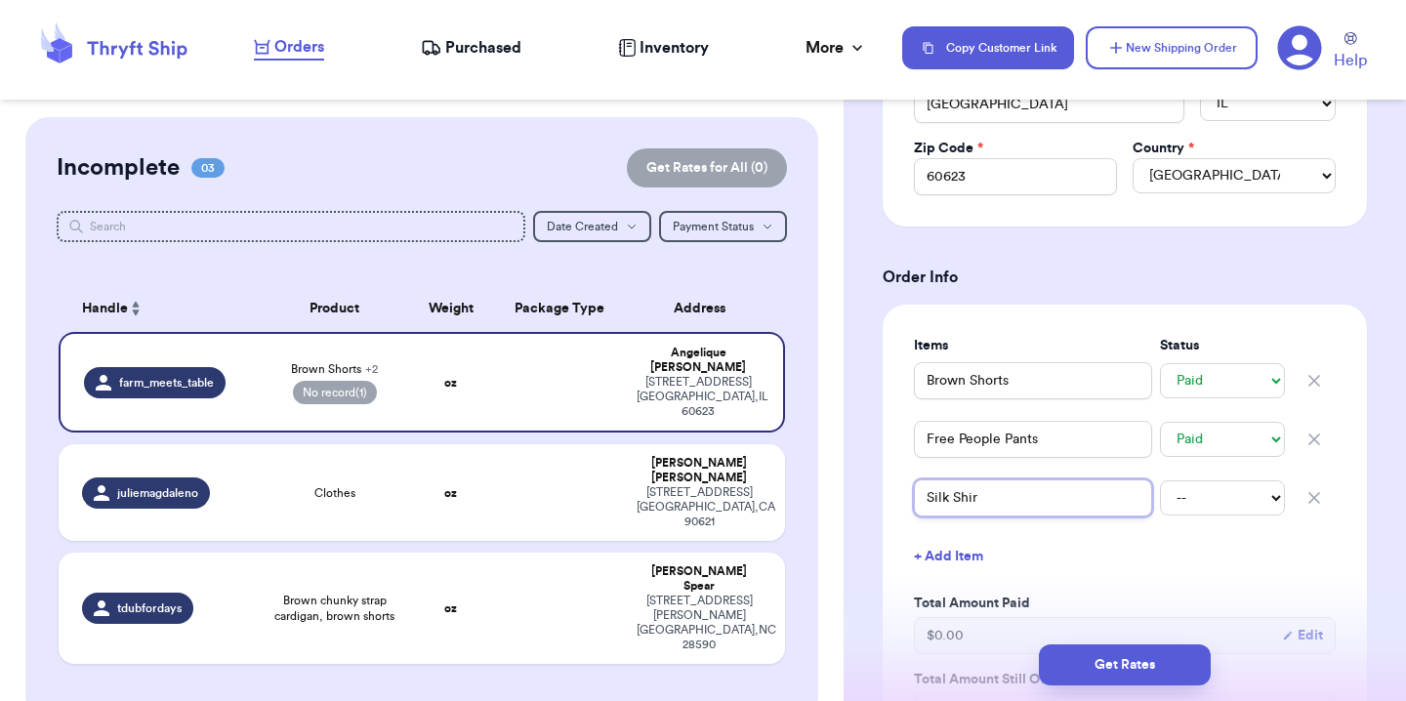
type input "Silk Shi"
type input "Silk Sh"
type input "Silk S"
type input "Silk"
type input "Silk B"
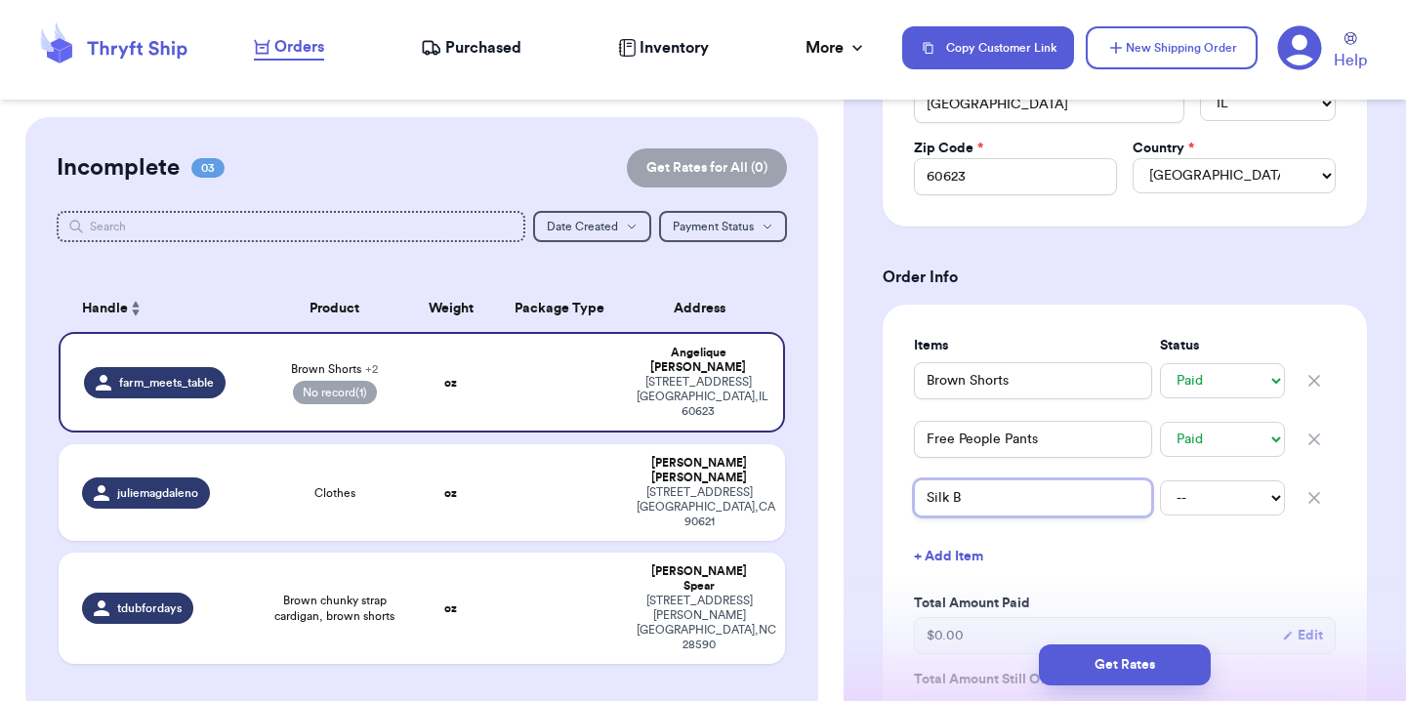
type input "Silk Bu"
type input "Silk But"
type input "Silk Butt"
type input "Silk Butto"
type input "Silk Button"
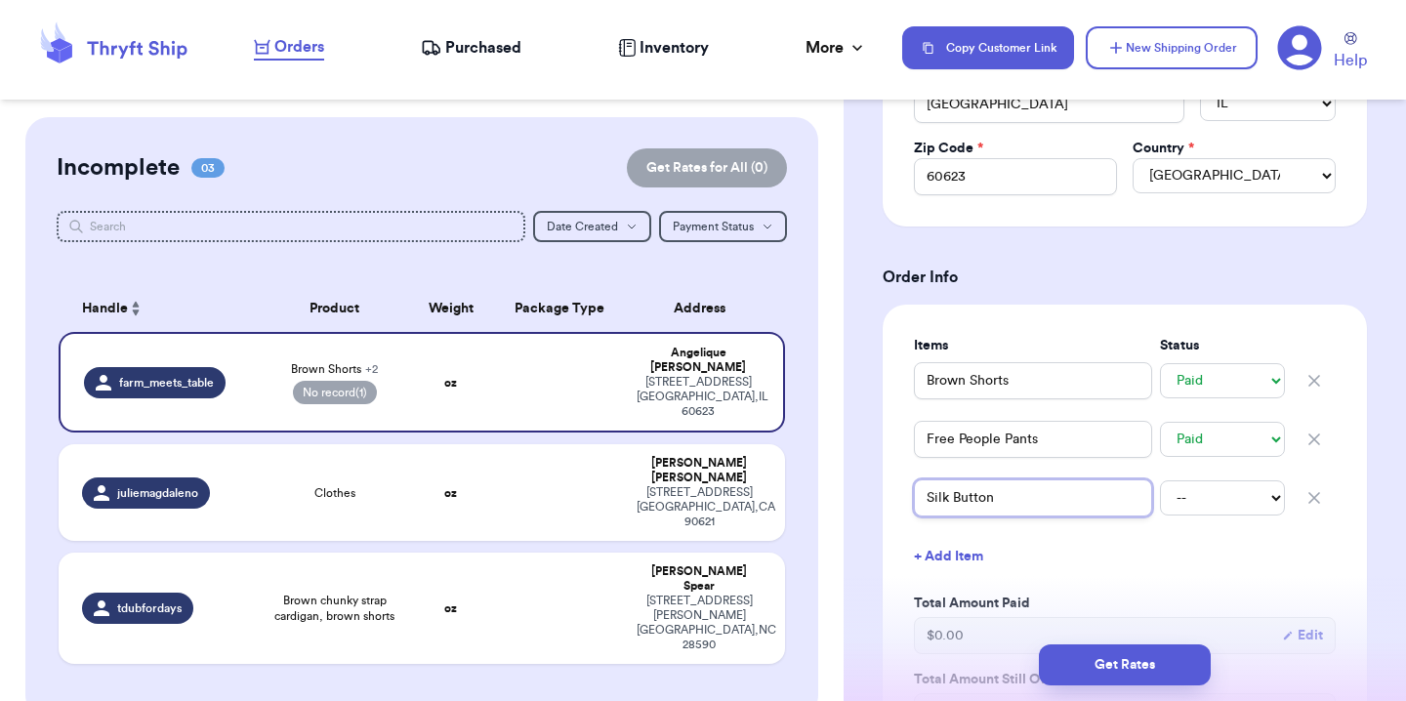
type input "Silk Button"
type input "Silk Button D"
type input "Silk Button Do"
type input "Silk Button Dow"
type input "Silk Button Down"
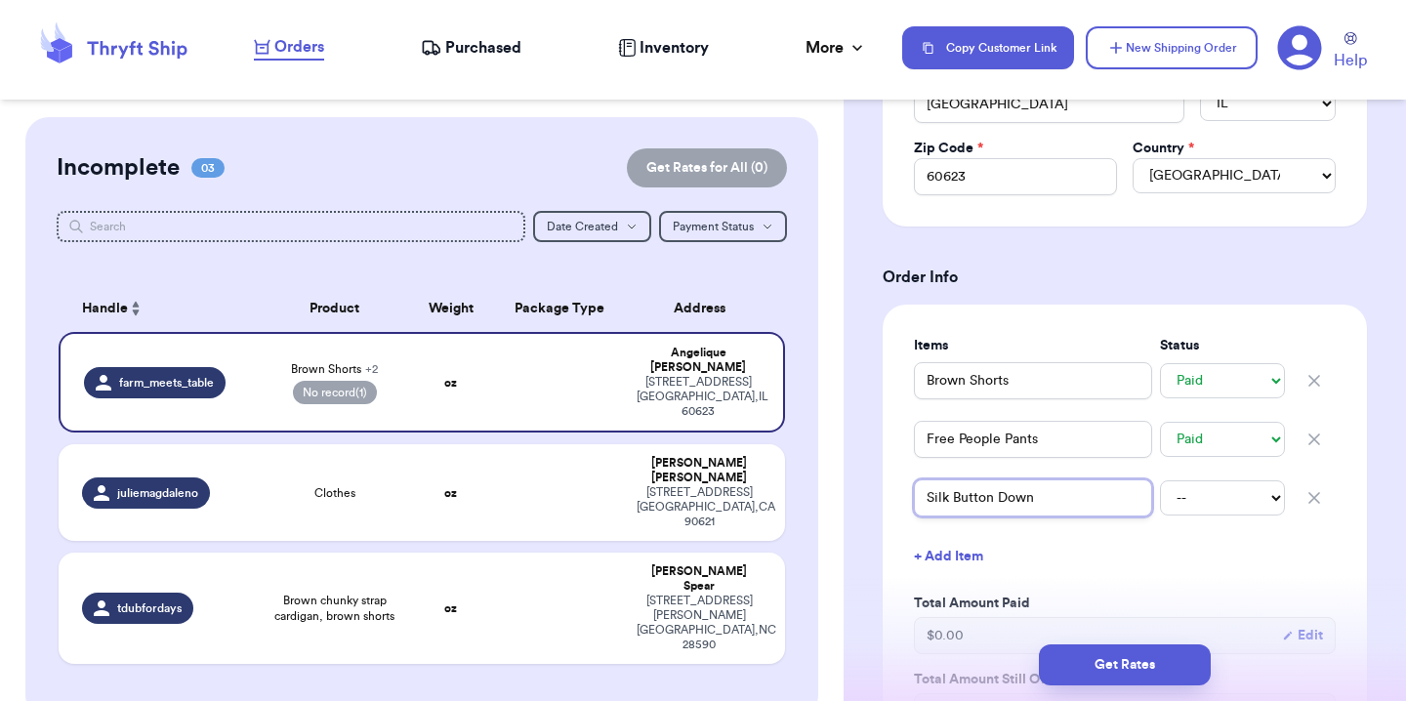
type input "Silk Button Down"
click at [1201, 510] on select "-- Paid Owes" at bounding box center [1222, 497] width 125 height 35
select select "paid"
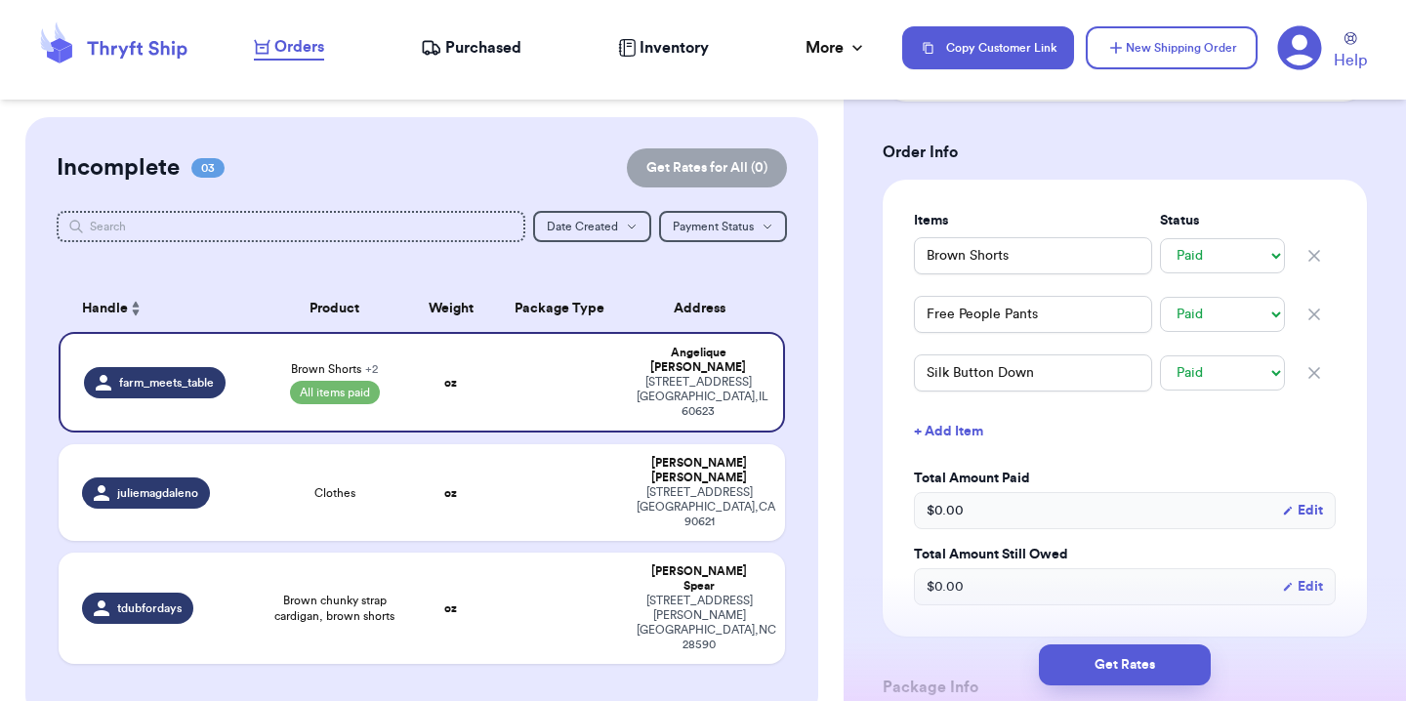
click at [958, 439] on button "+ Add Item" at bounding box center [1124, 431] width 437 height 43
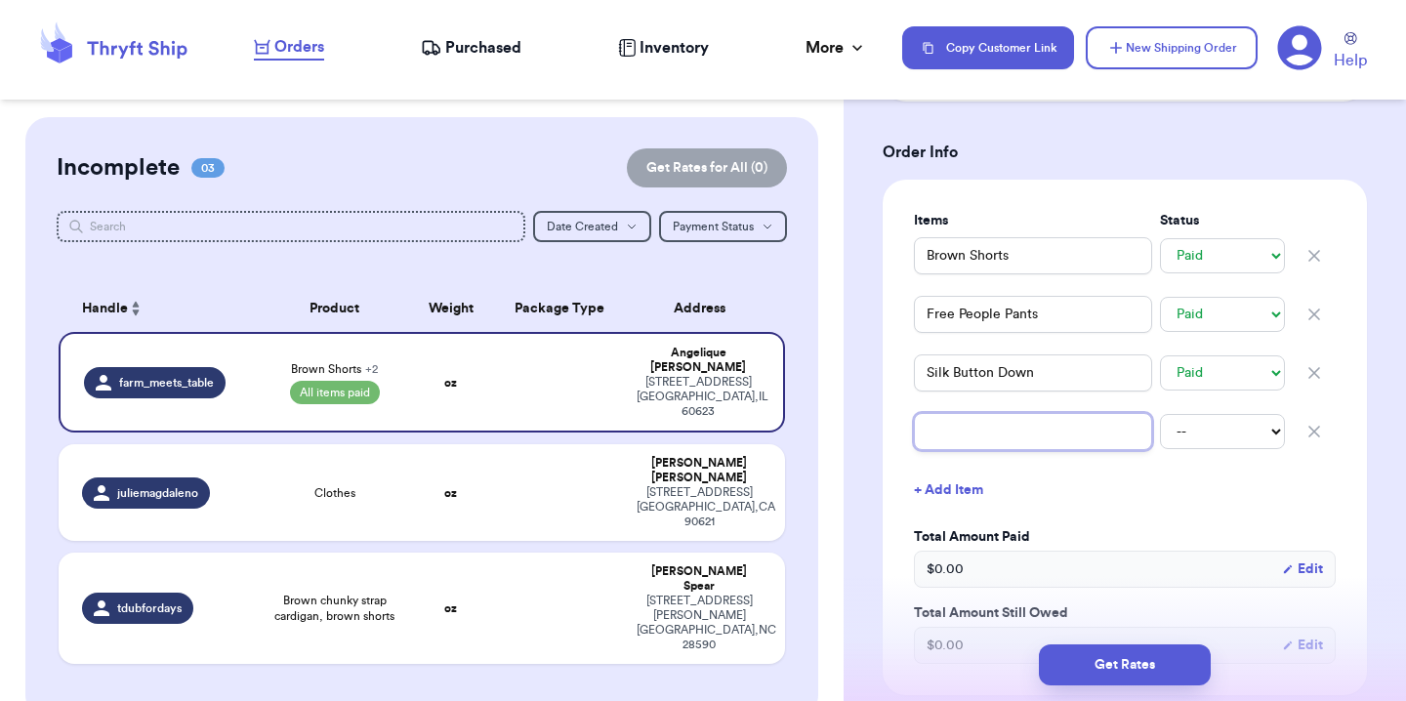
click at [958, 439] on input "text" at bounding box center [1033, 431] width 238 height 37
type input "F"
type input "Fr"
type input "Fre"
type input "Free"
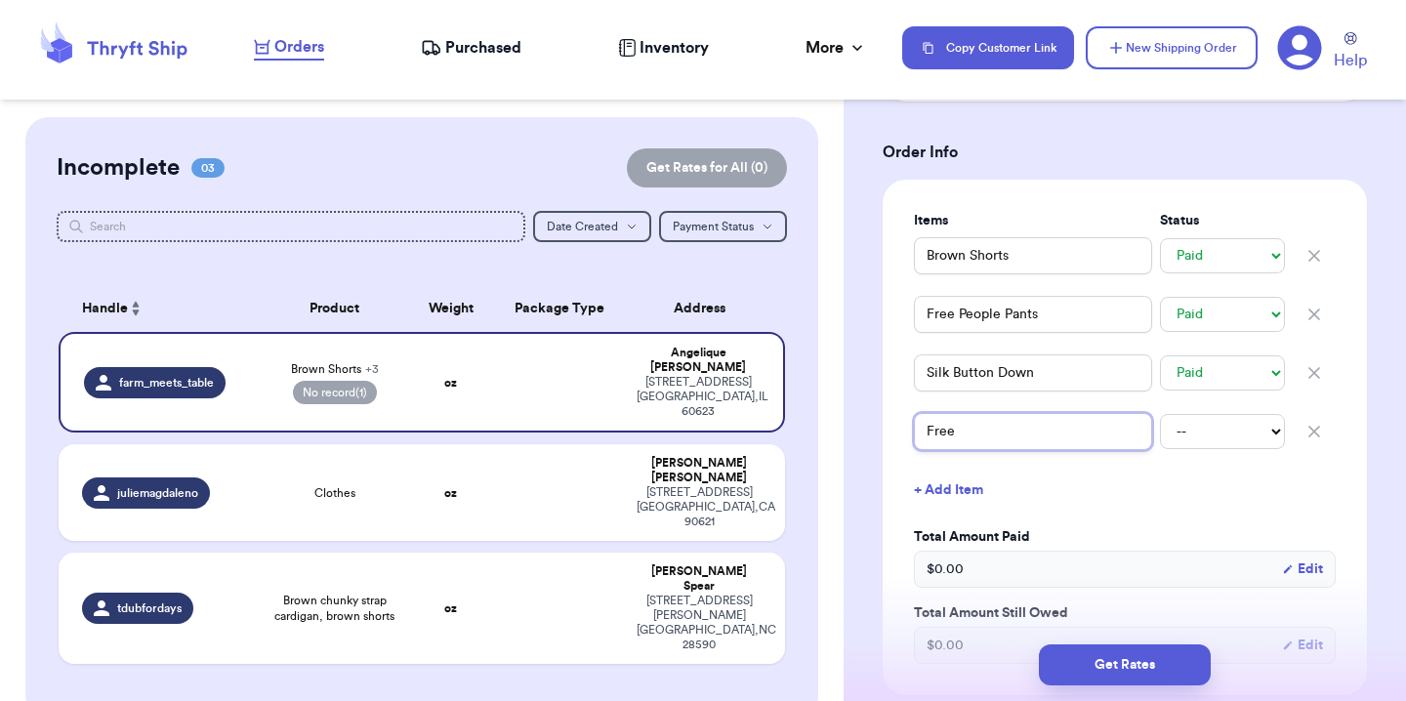
type input "Free"
type input "Free T"
type input "Free Te"
type input "Free Tee"
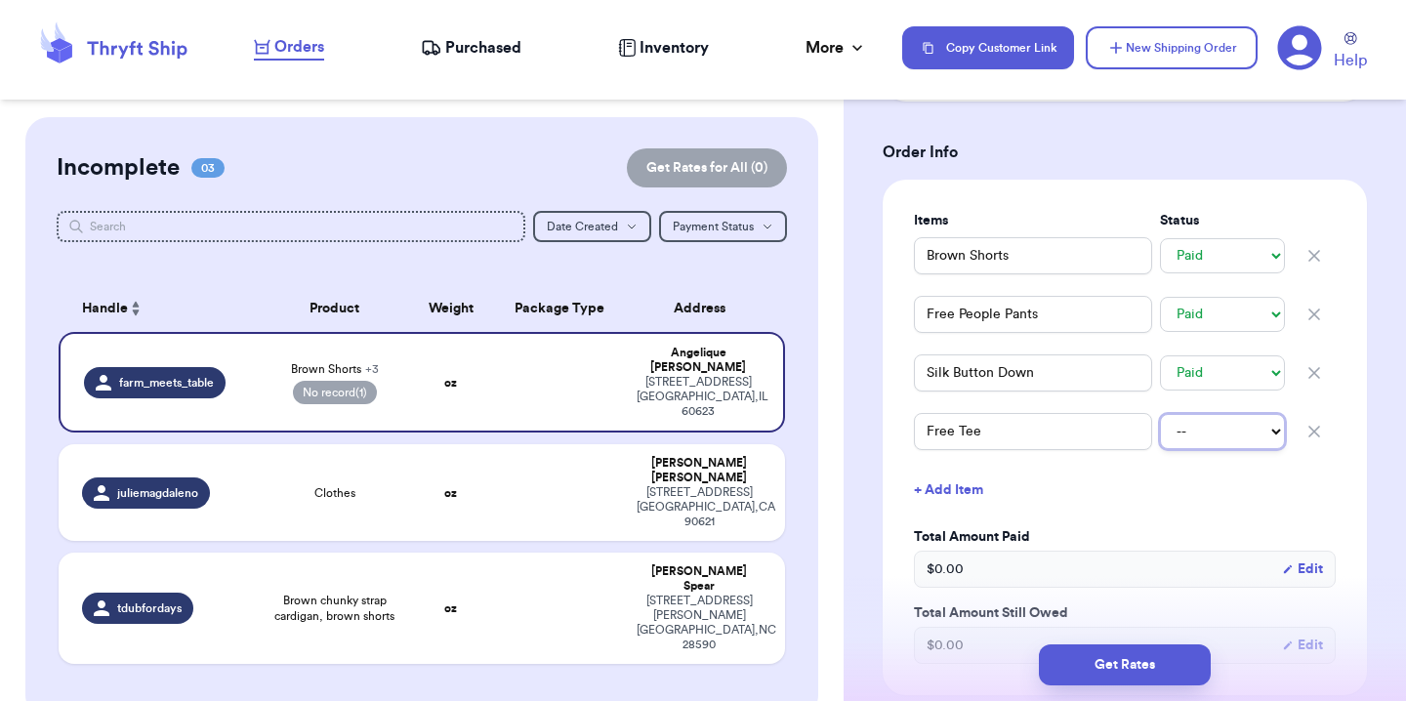
click at [1181, 442] on select "-- Paid Owes" at bounding box center [1222, 431] width 125 height 35
select select "paid"
click at [956, 497] on button "+ Add Item" at bounding box center [1124, 490] width 437 height 43
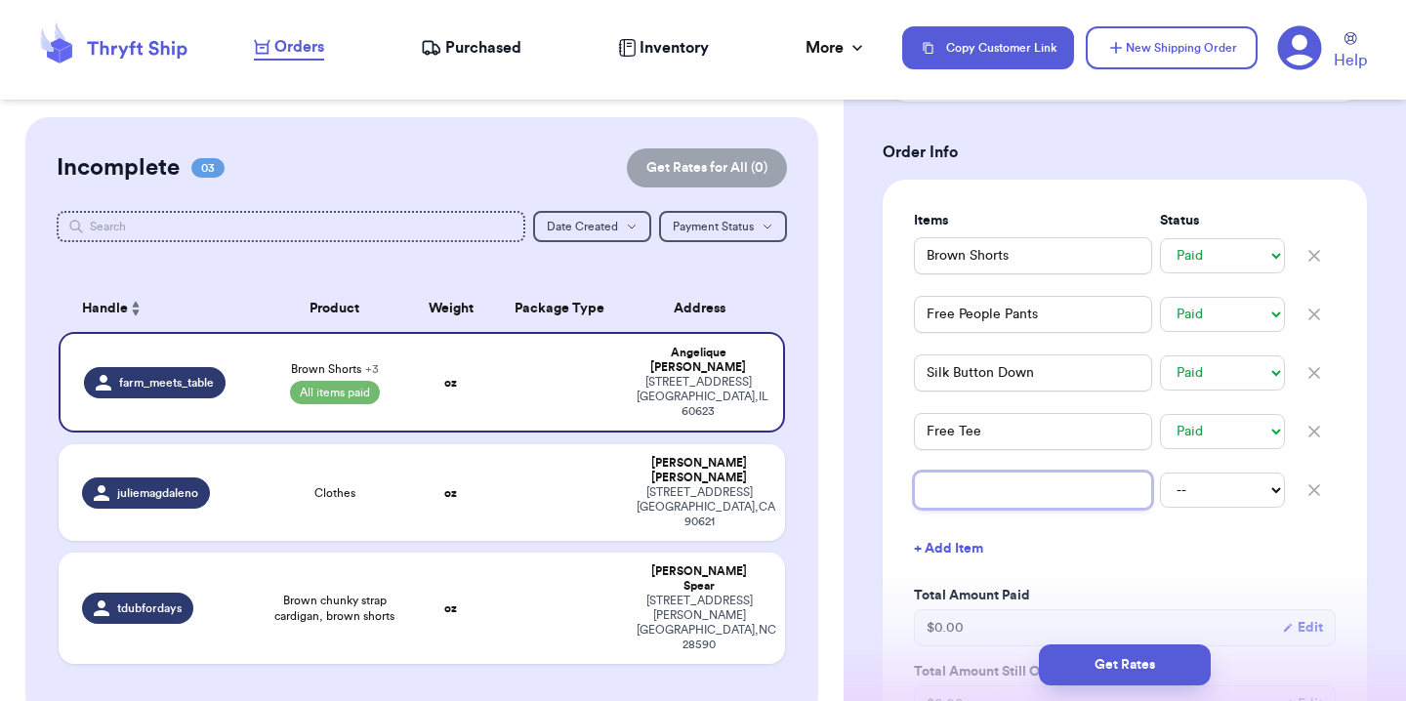
click at [958, 489] on input "text" at bounding box center [1033, 489] width 238 height 37
type input "S"
type input "St"
type input "Str"
type input "Stri"
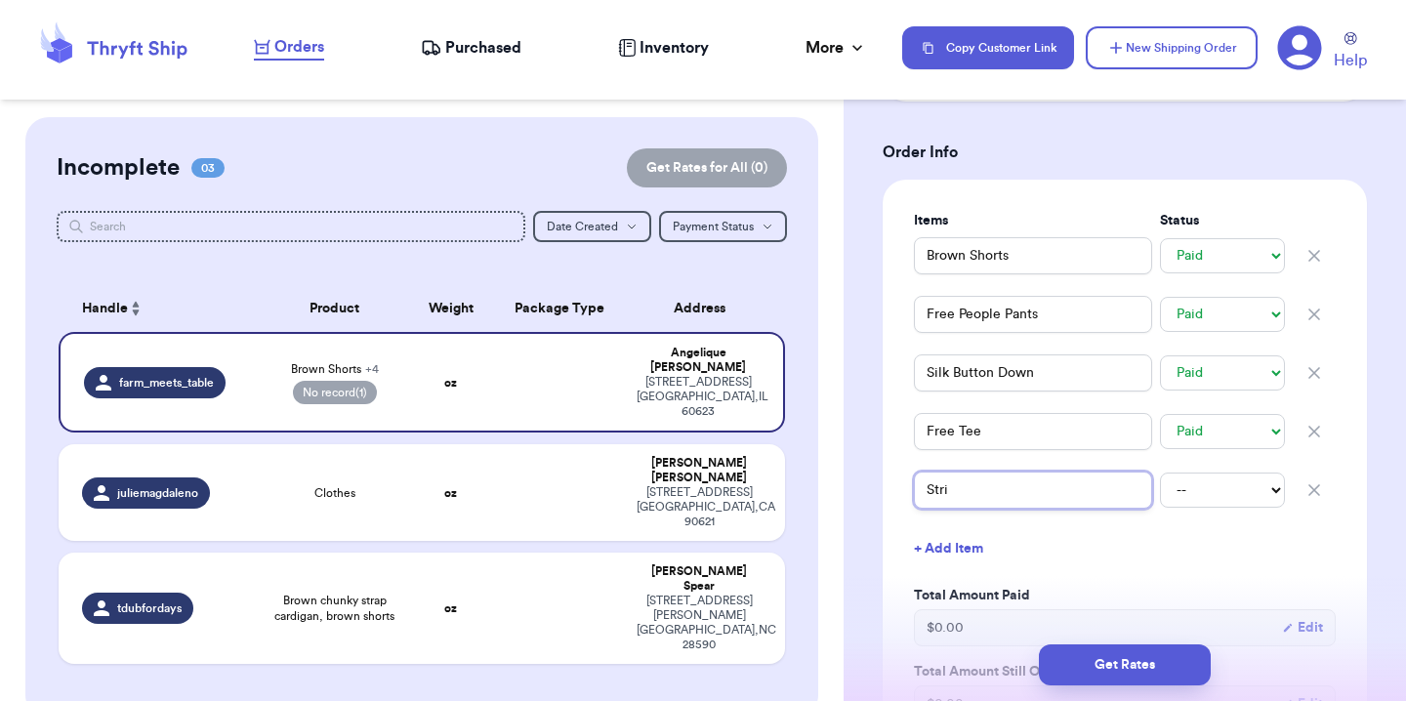
type input "Strip"
type input "Stripe"
type input "Stripe D"
type input "Stripe Dr"
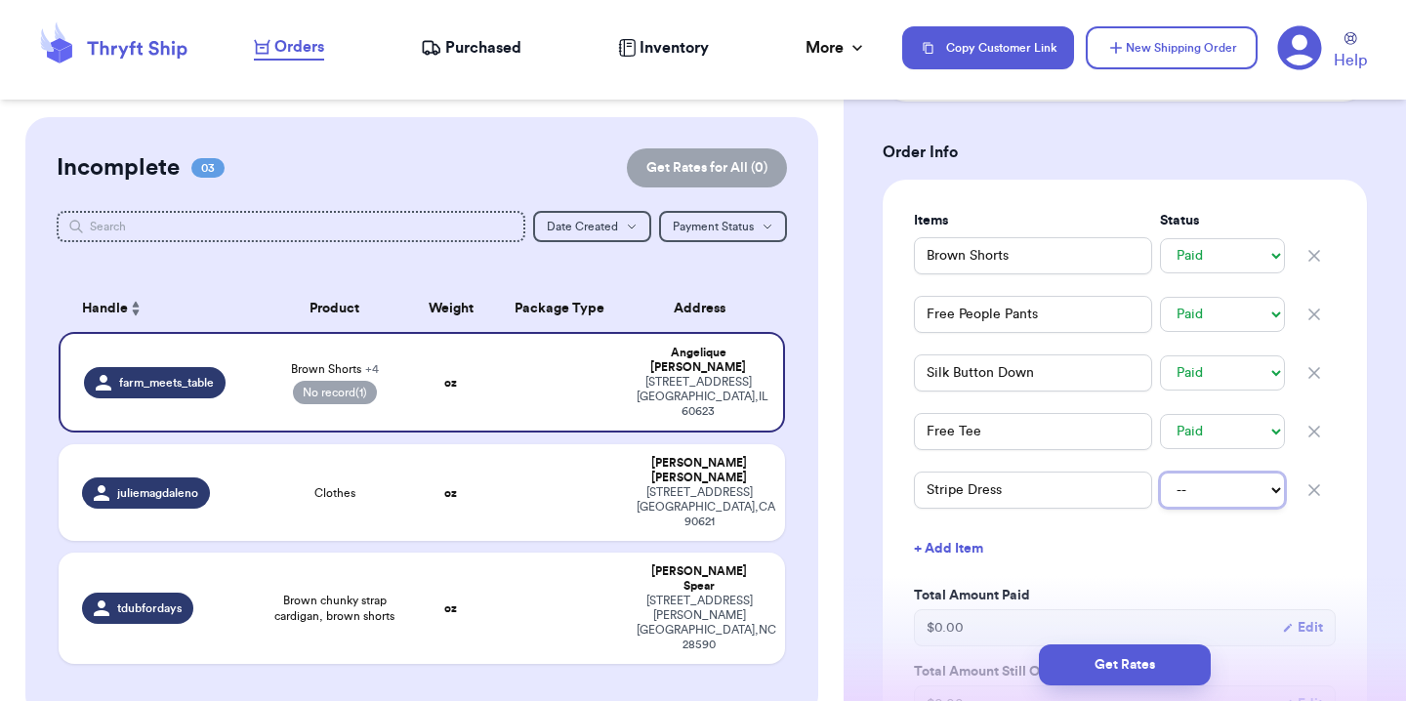
click at [1178, 496] on select "-- Paid Owes" at bounding box center [1222, 489] width 125 height 35
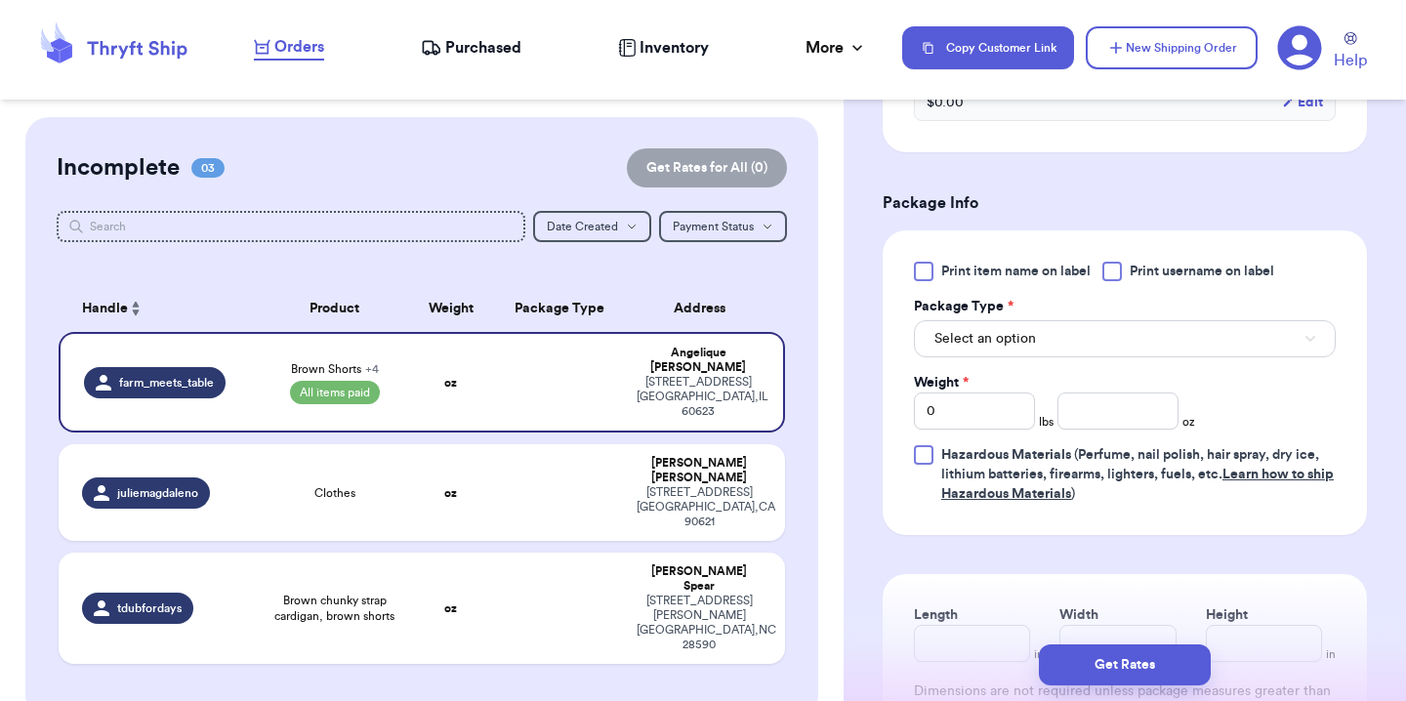
scroll to position [1307, 0]
click at [995, 334] on span "Select an option" at bounding box center [985, 338] width 102 height 20
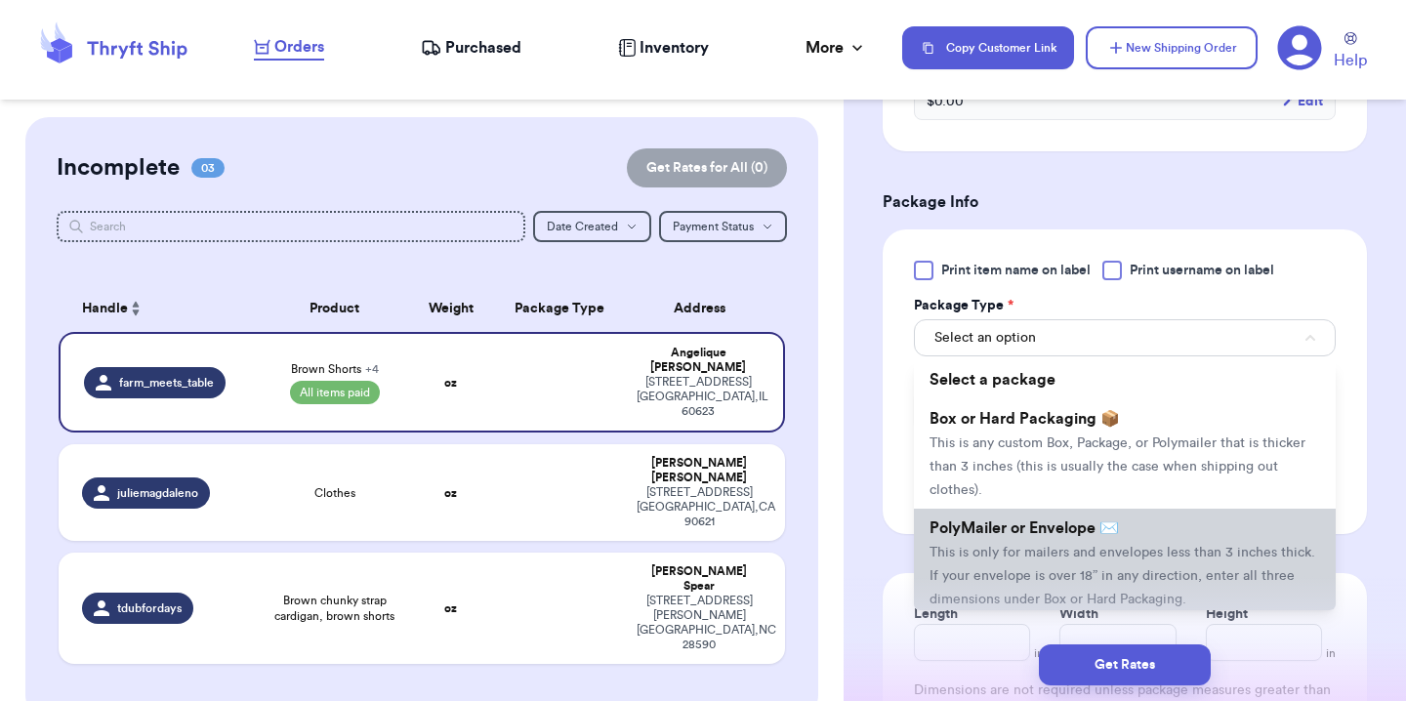
click at [1009, 561] on span "This is only for mailers and envelopes less than 3 inches thick. If your envelo…" at bounding box center [1122, 576] width 386 height 61
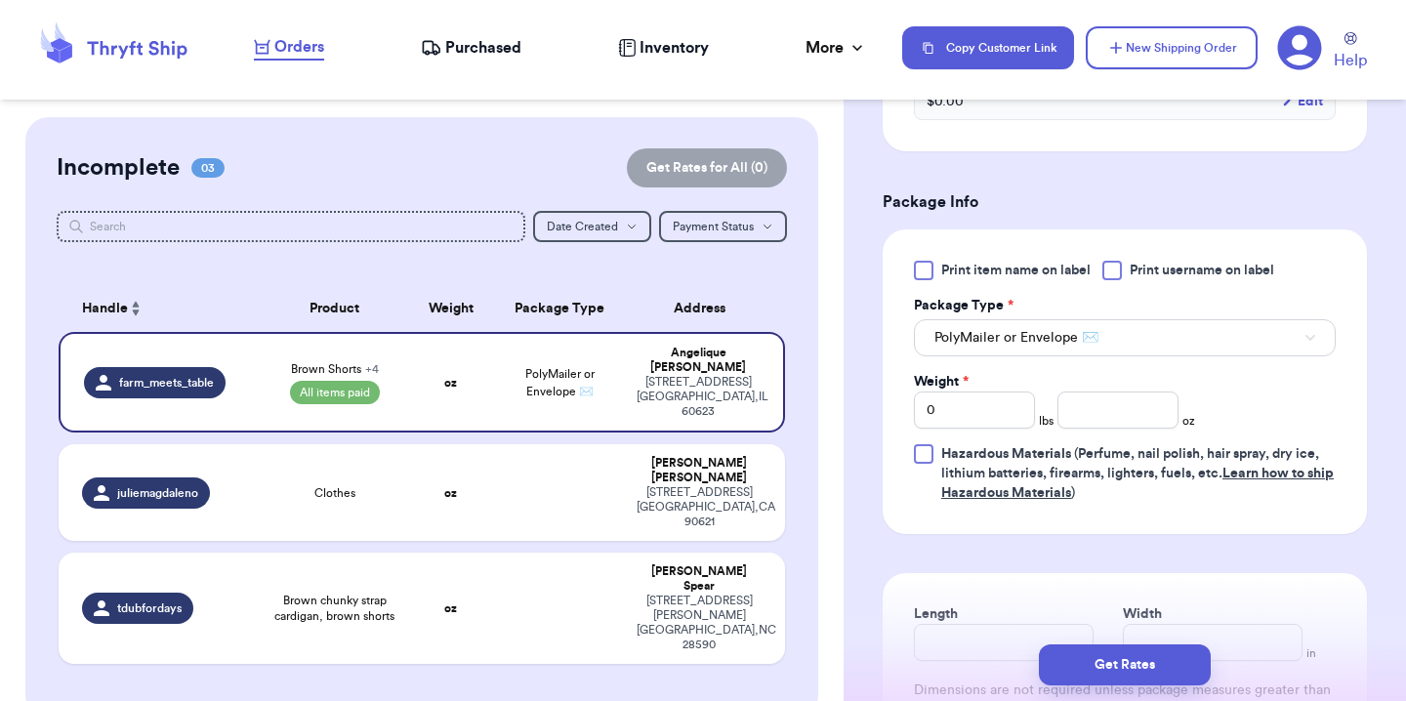
scroll to position [1446, 0]
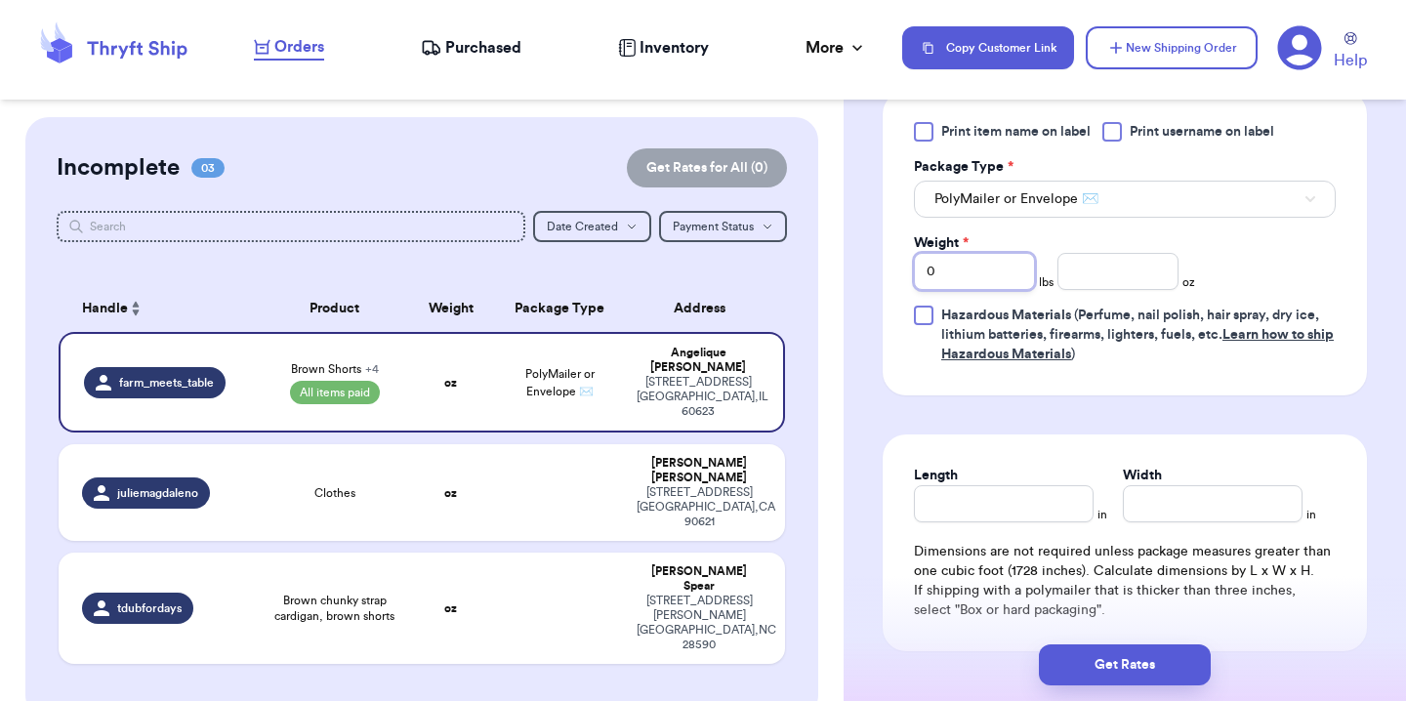
click at [986, 276] on input "0" at bounding box center [974, 271] width 121 height 37
click at [1004, 489] on input "Length" at bounding box center [1004, 503] width 180 height 37
click at [1181, 659] on button "Get Rates" at bounding box center [1125, 664] width 172 height 41
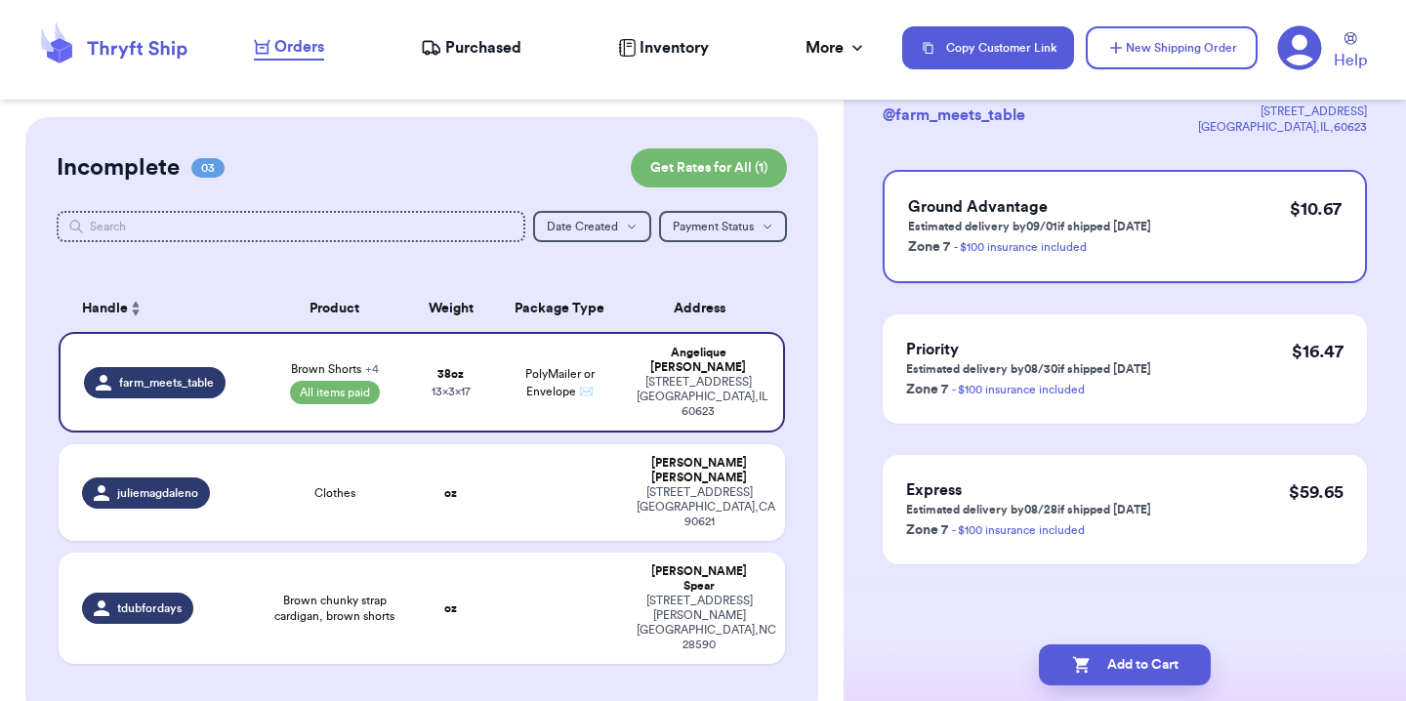
scroll to position [0, 0]
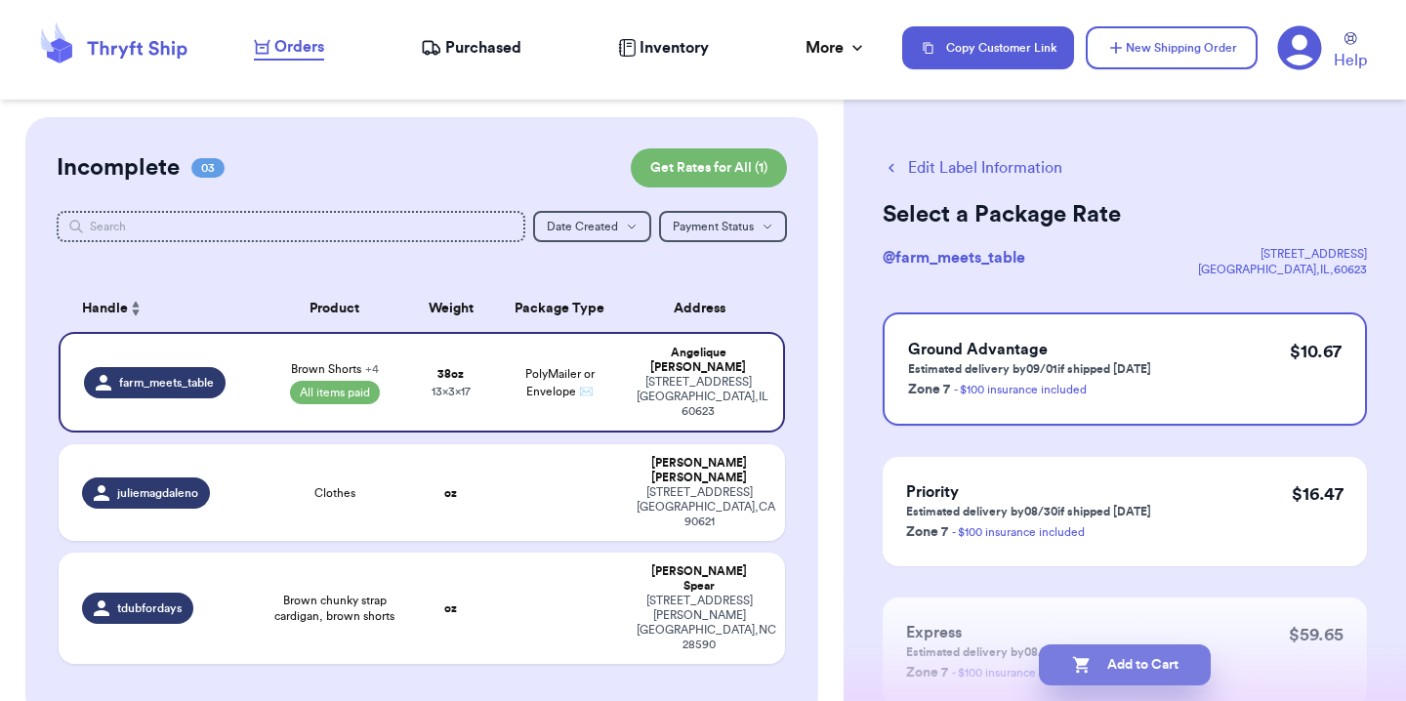
click at [1173, 649] on button "Add to Cart" at bounding box center [1125, 664] width 172 height 41
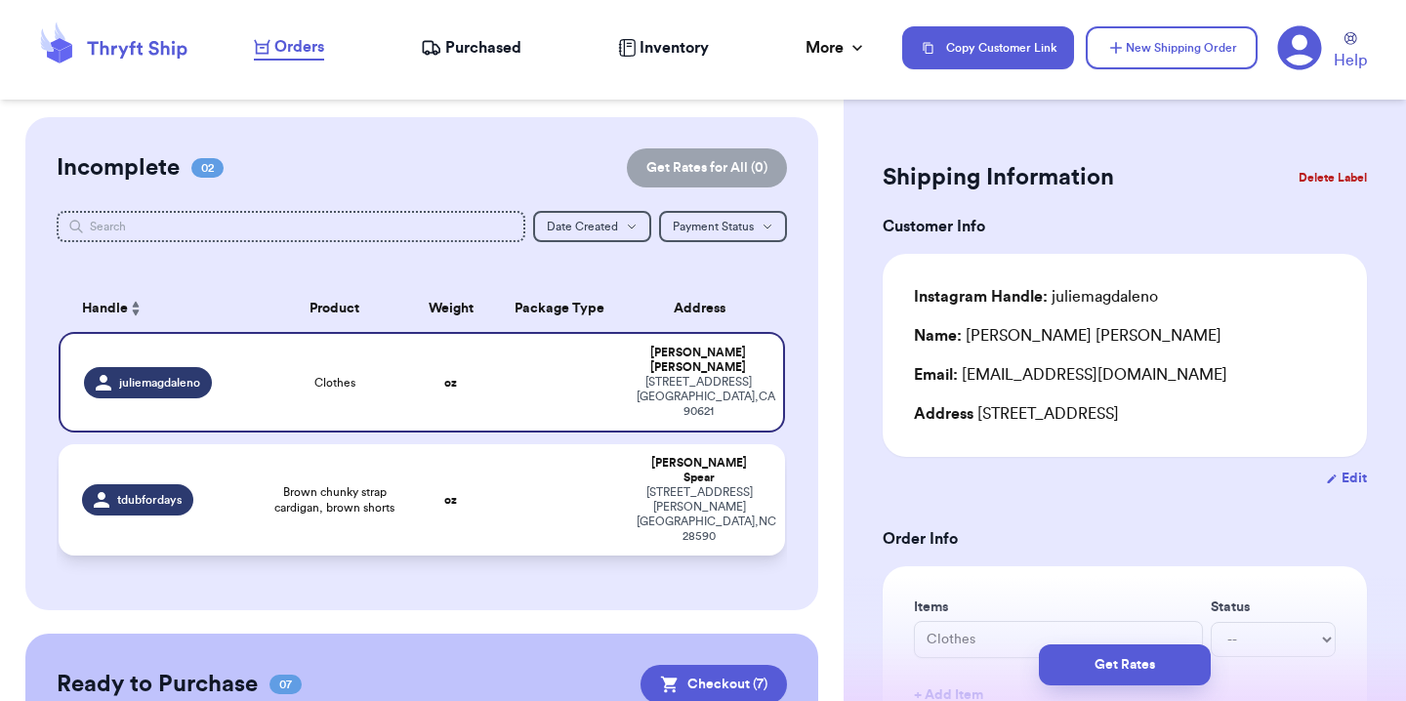
click at [246, 454] on td "tdubfordays" at bounding box center [160, 499] width 203 height 111
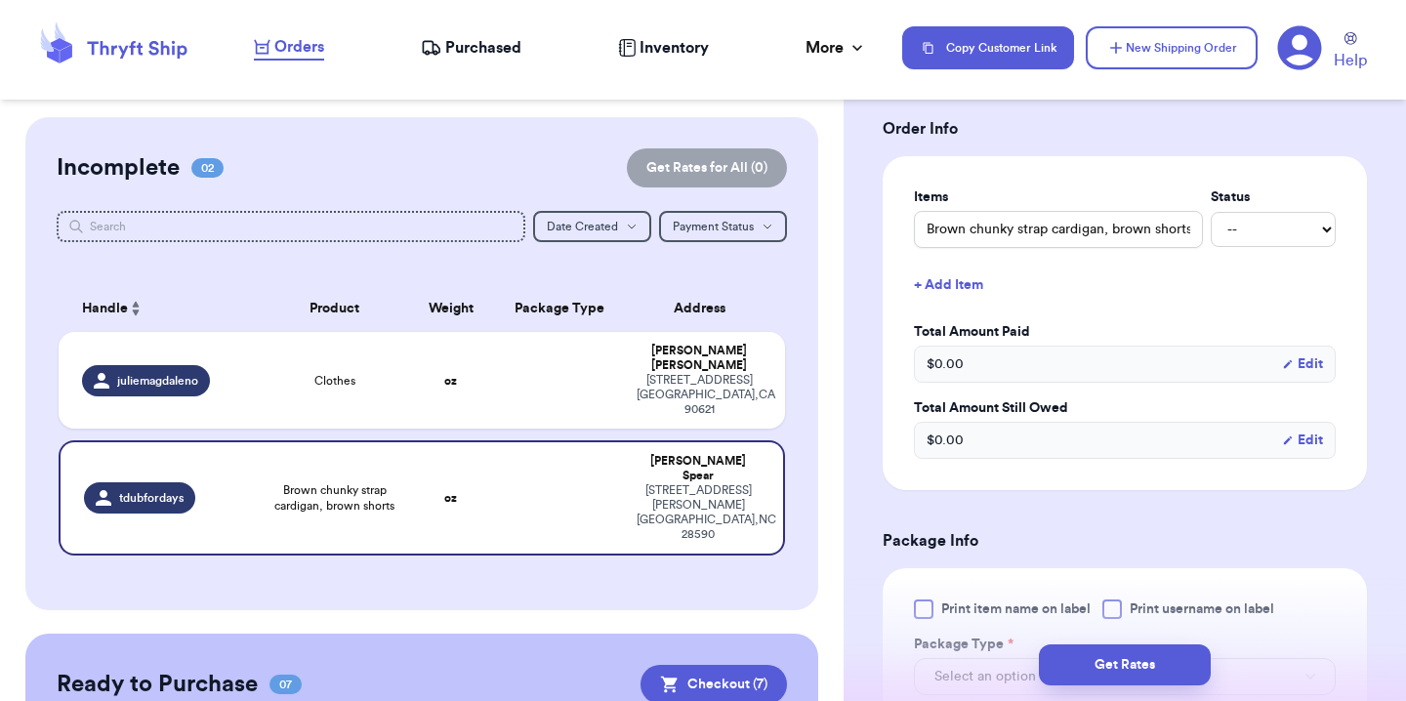
scroll to position [411, 0]
click at [973, 227] on input "Brown chunky strap cardigan, brown shorts" at bounding box center [1058, 228] width 289 height 37
click at [1060, 227] on input "Brown chunky strap cardigan, brown shorts" at bounding box center [1058, 228] width 289 height 37
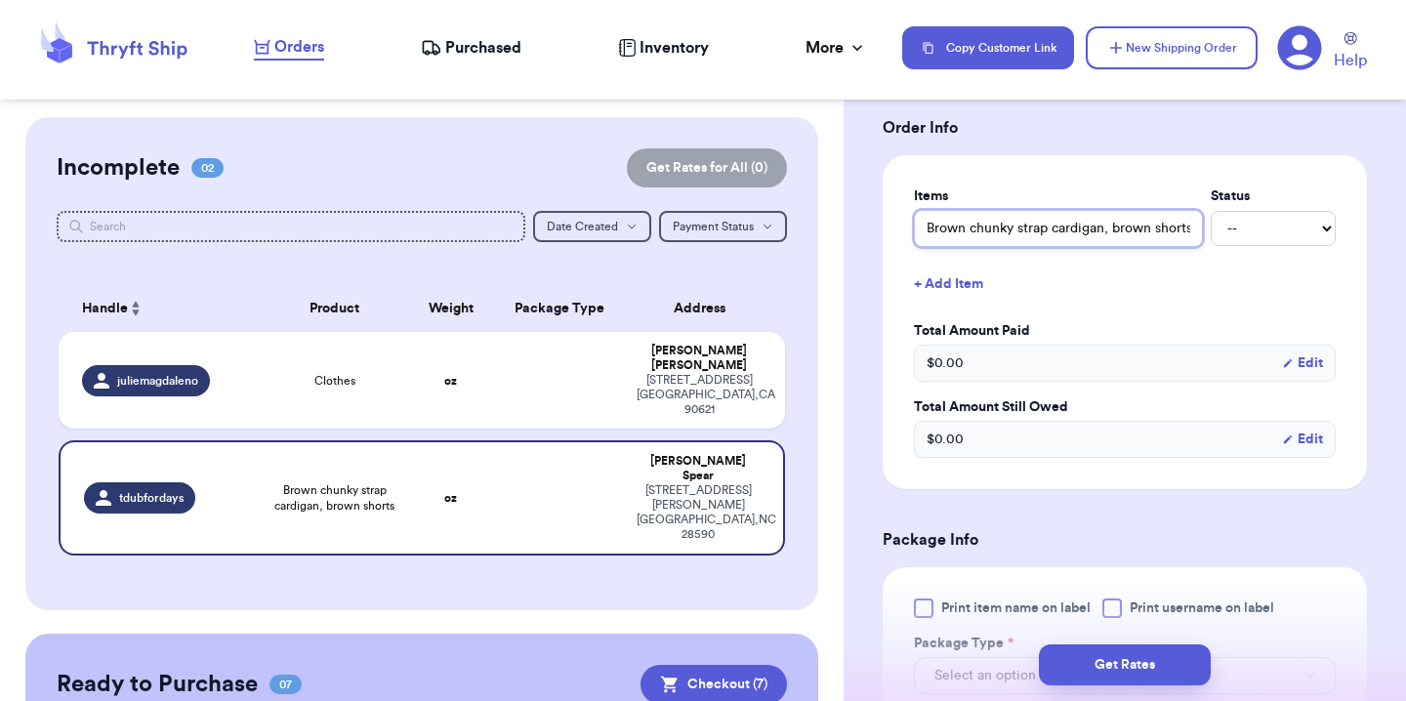
click at [1106, 227] on input "Brown chunky strap cardigan, brown shorts" at bounding box center [1058, 228] width 289 height 37
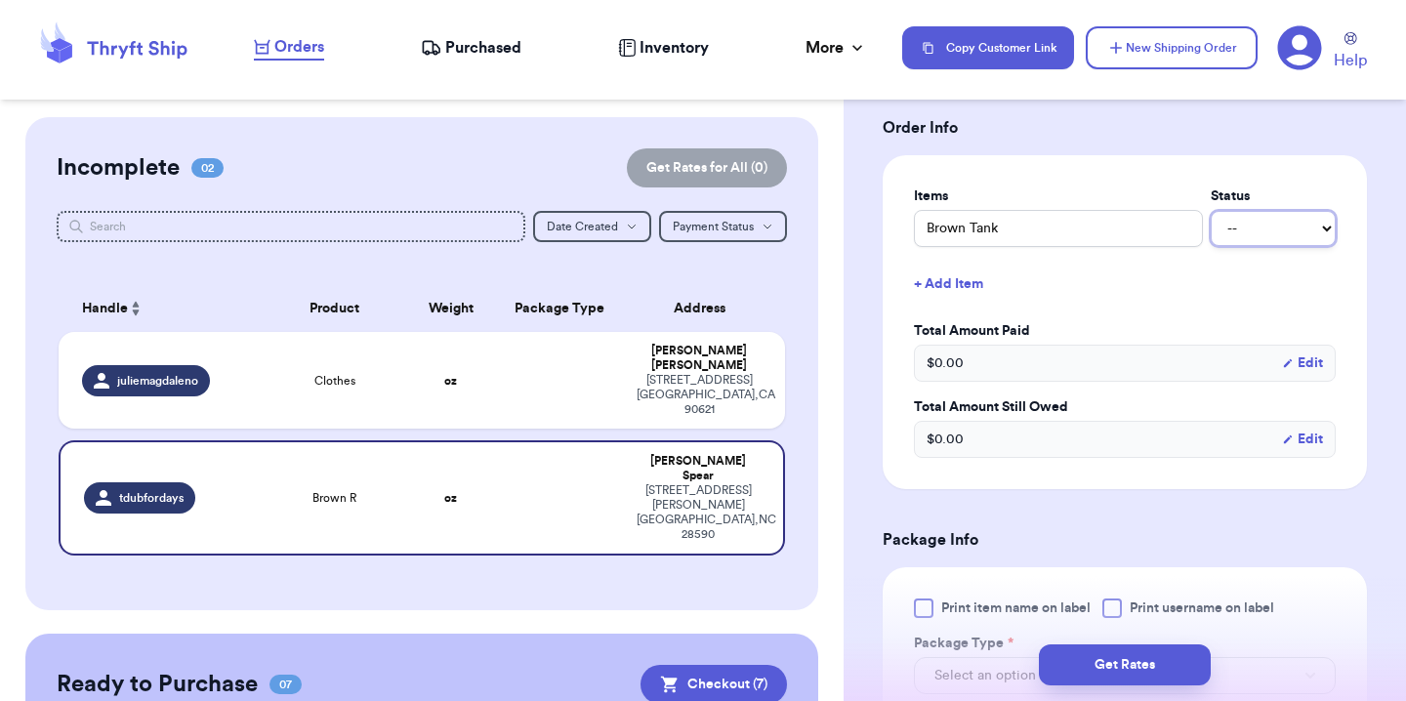
click at [1247, 219] on select "-- Paid Owes" at bounding box center [1272, 228] width 125 height 35
click at [959, 283] on button "+ Add Item" at bounding box center [1124, 284] width 437 height 43
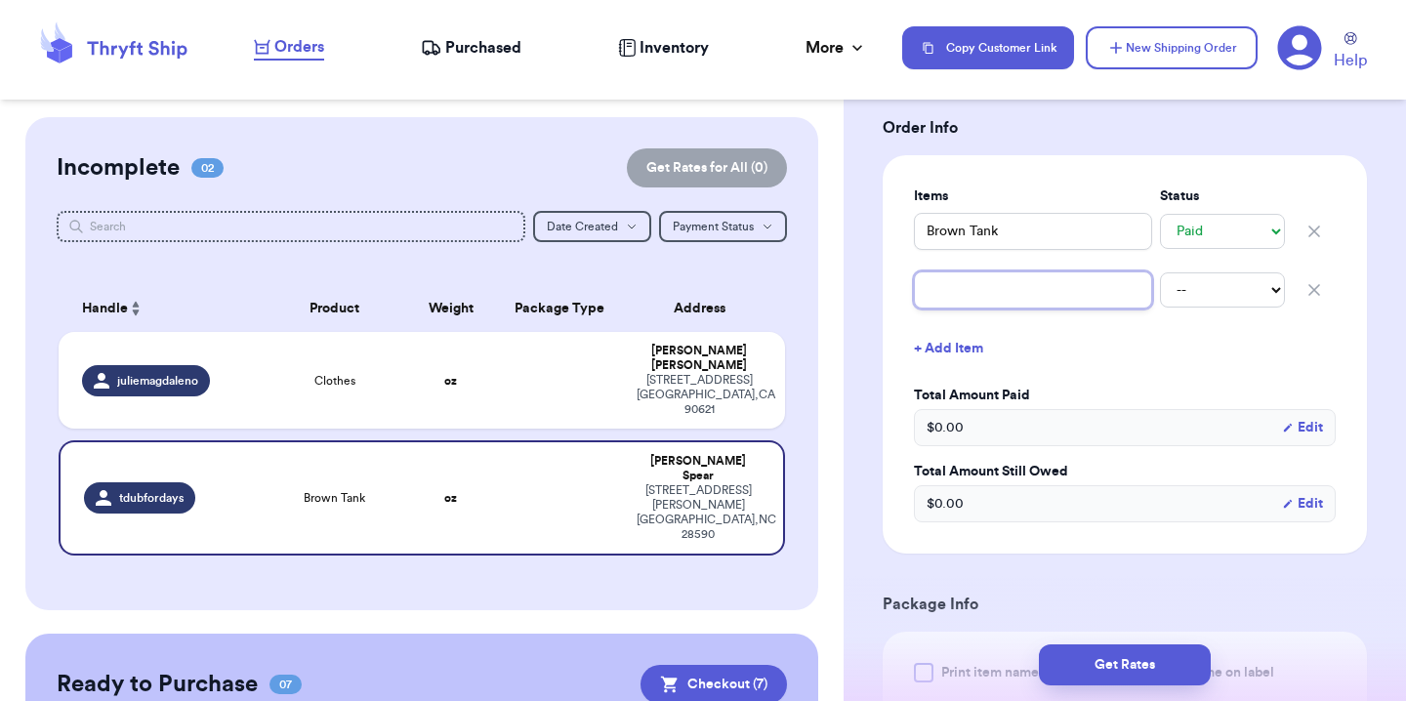
click at [969, 288] on input "text" at bounding box center [1033, 289] width 238 height 37
click at [1193, 288] on select "-- Paid Owes" at bounding box center [1222, 289] width 125 height 35
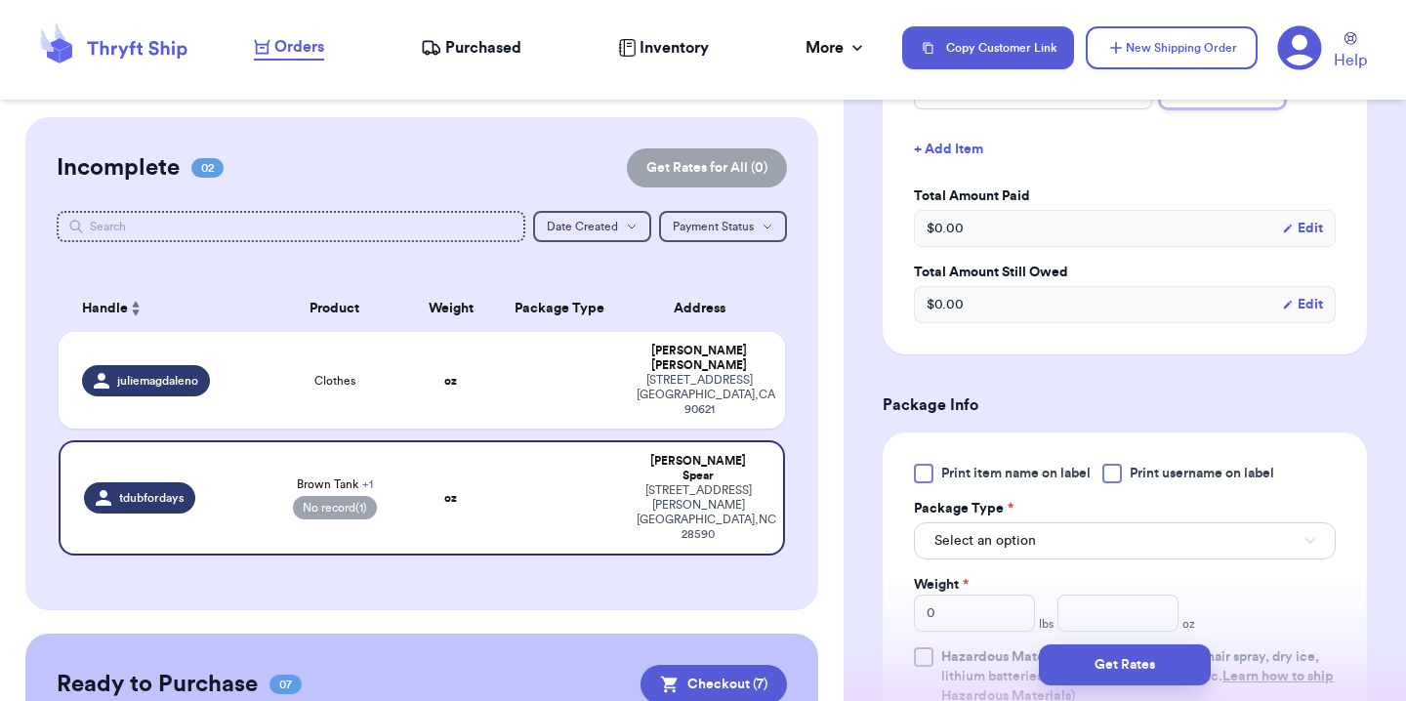
scroll to position [814, 0]
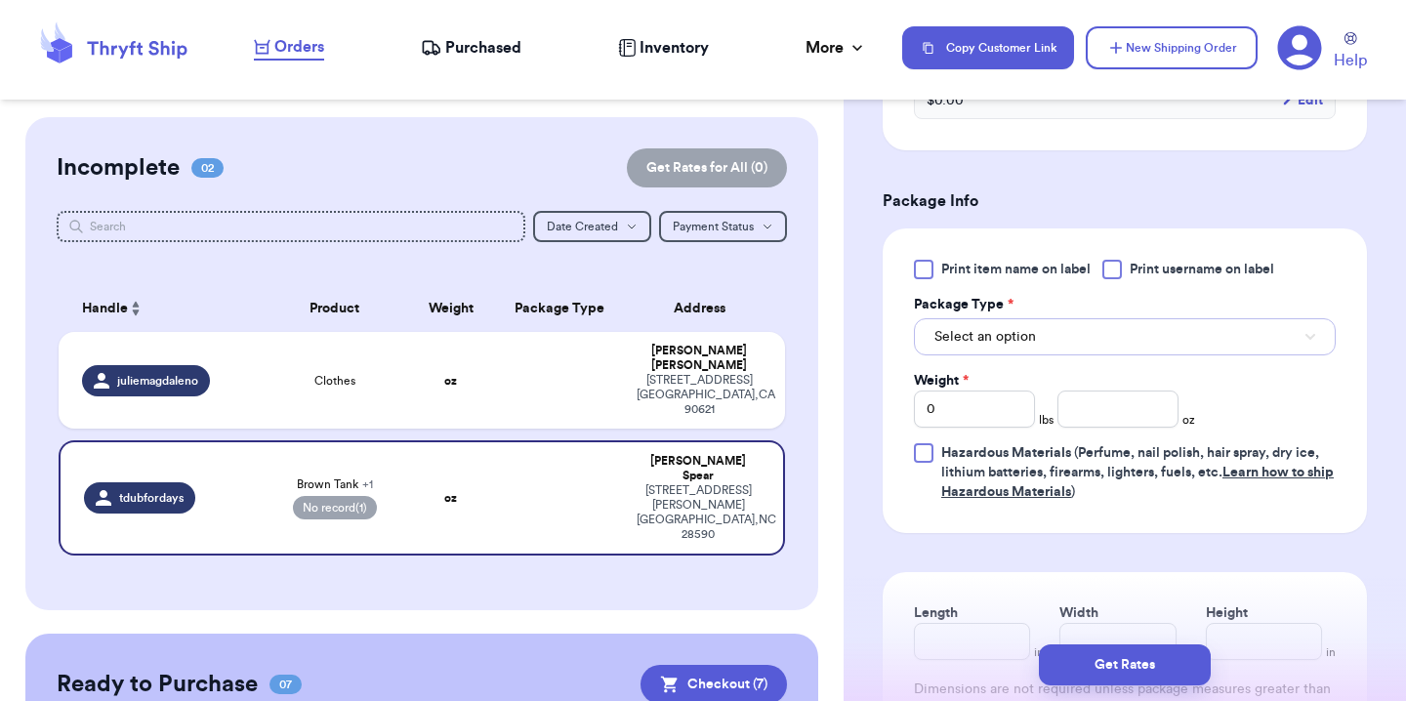
click at [1068, 331] on button "Select an option" at bounding box center [1125, 336] width 422 height 37
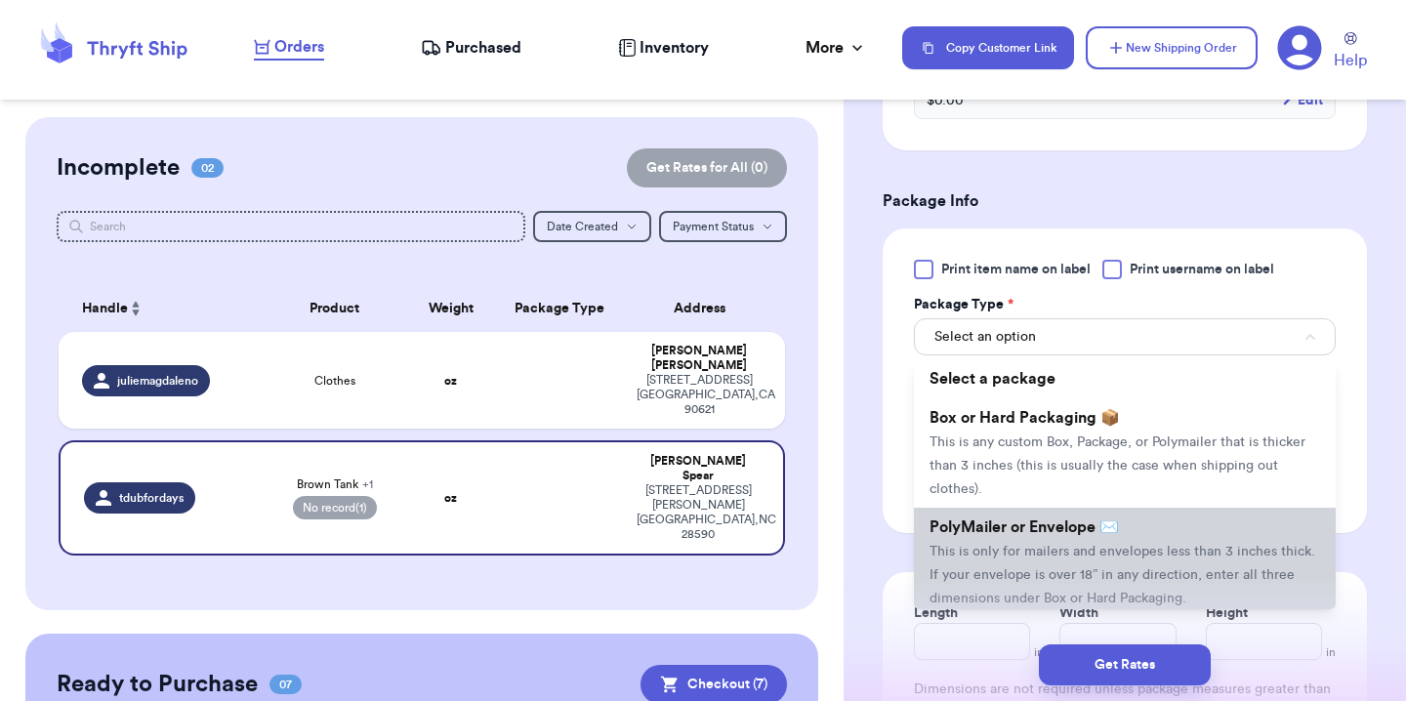
click at [1057, 539] on li "PolyMailer or Envelope ✉️ This is only for mailers and envelopes less than 3 in…" at bounding box center [1125, 562] width 422 height 109
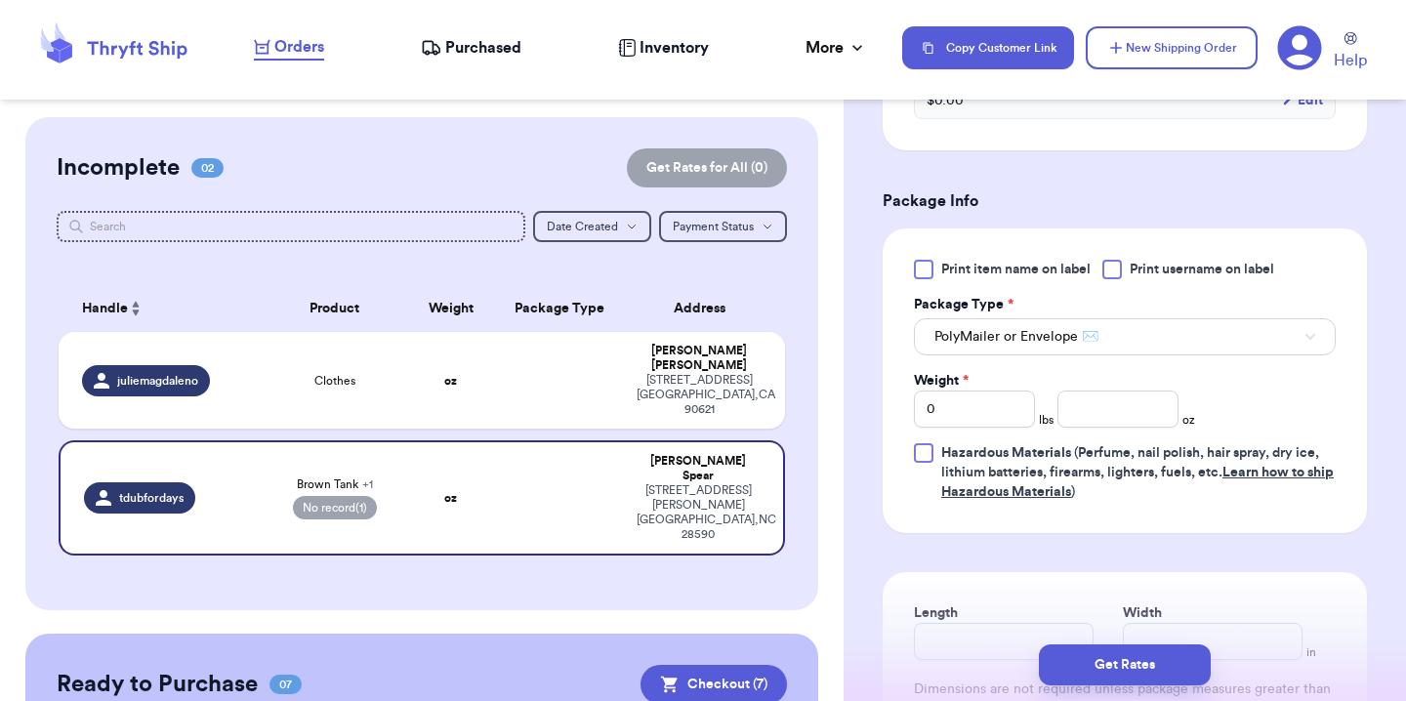
scroll to position [890, 0]
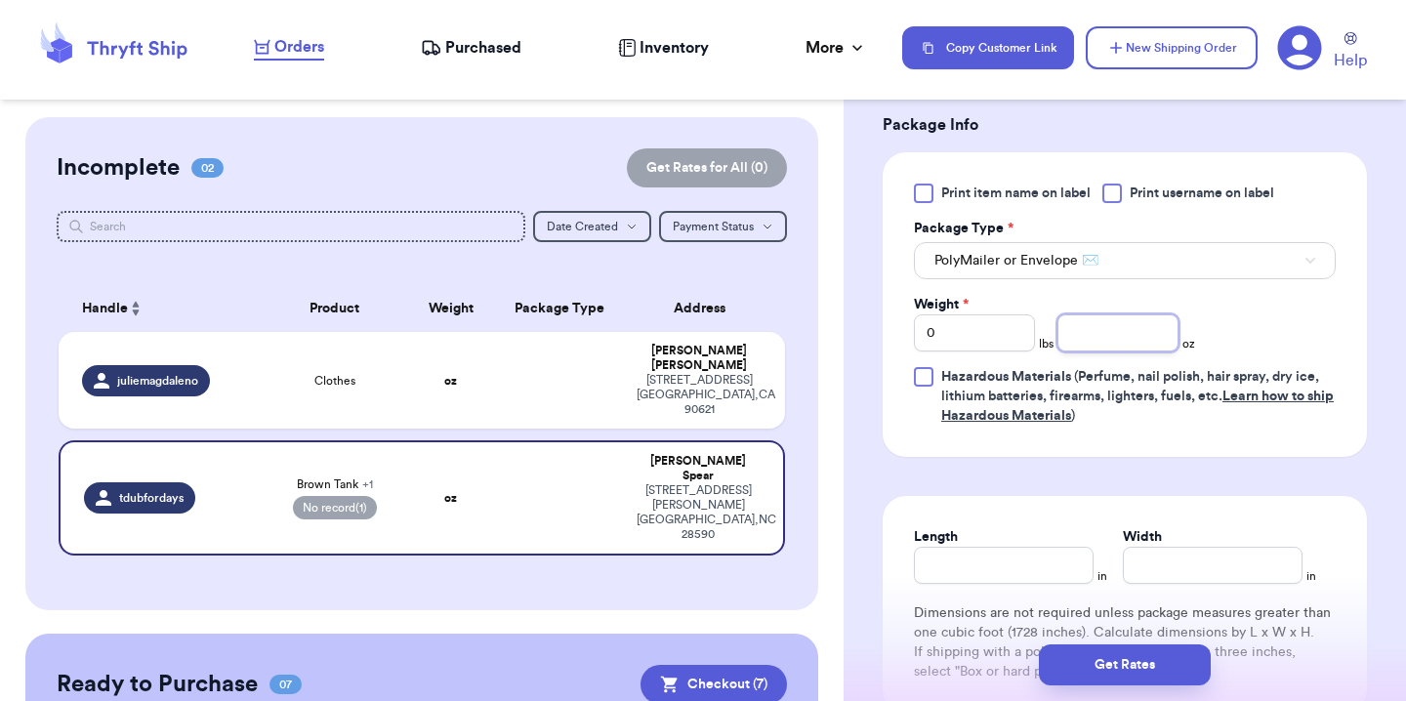
click at [1081, 330] on input "number" at bounding box center [1117, 332] width 121 height 37
click at [1212, 325] on div "Print item name on label Print username on label Package Type * PolyMailer or E…" at bounding box center [1125, 305] width 422 height 242
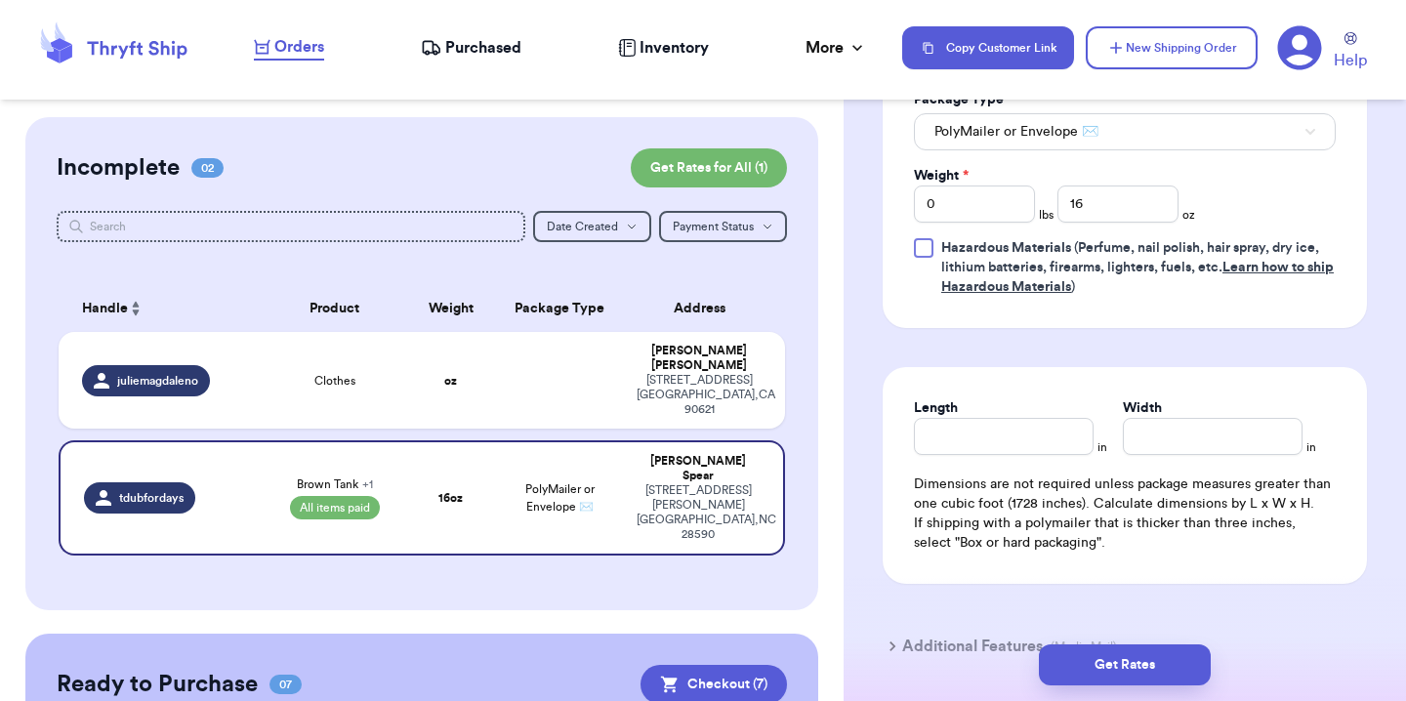
scroll to position [1049, 0]
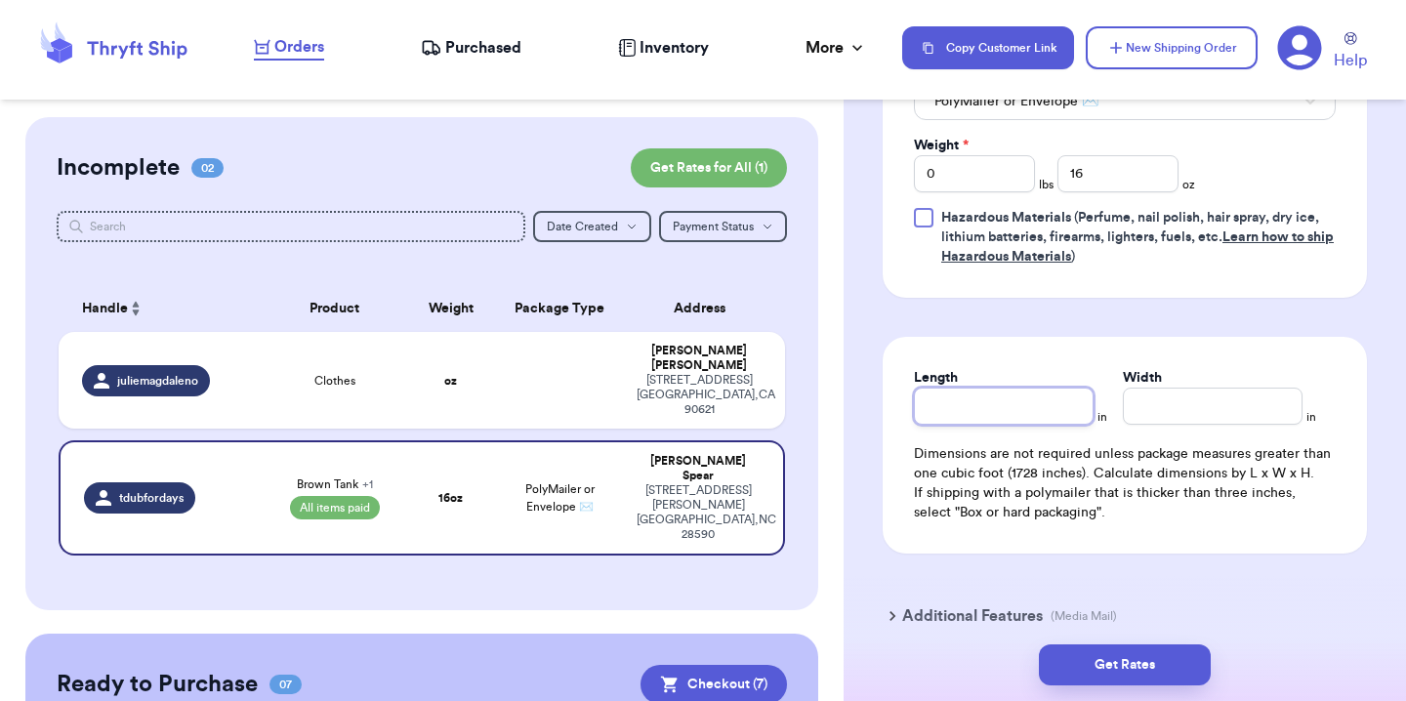
click at [1005, 414] on input "Length" at bounding box center [1004, 405] width 180 height 37
click at [1208, 614] on div "Additional Features (Media Mail)" at bounding box center [1113, 615] width 484 height 47
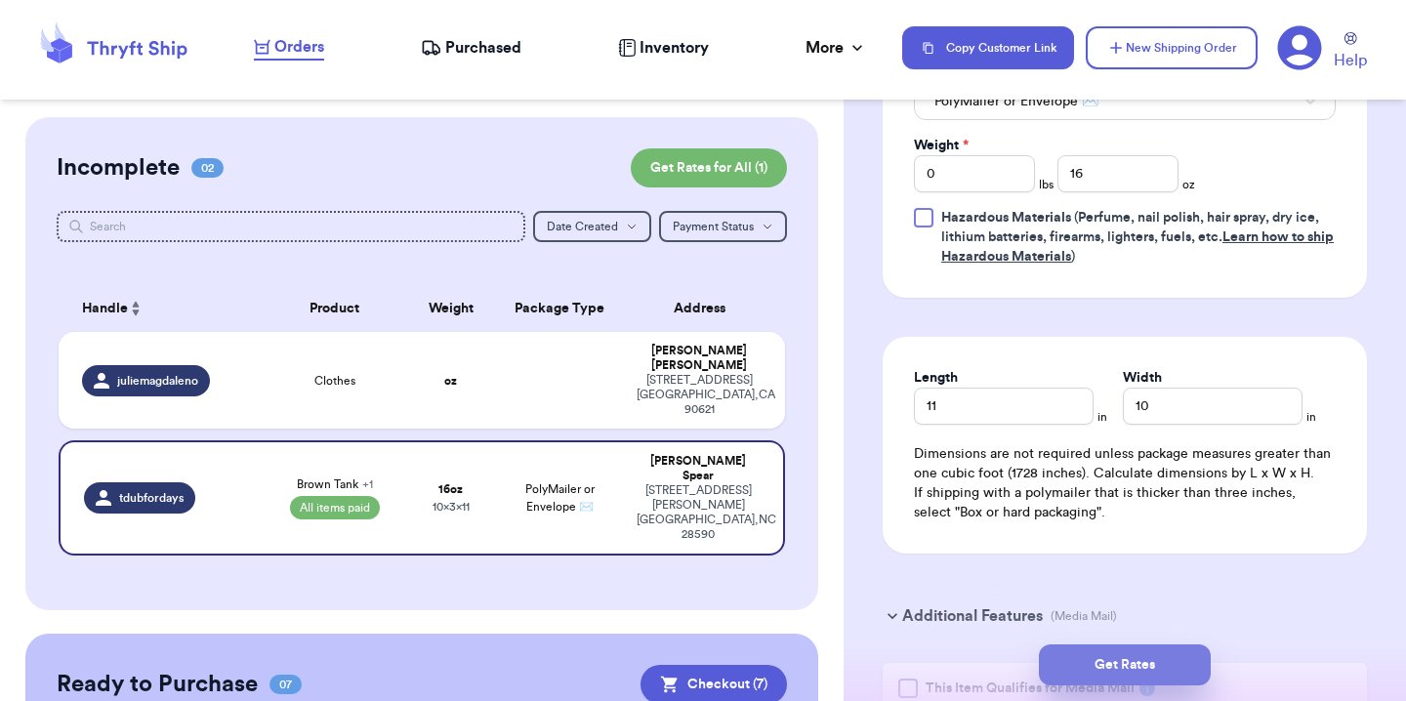
click at [1168, 666] on button "Get Rates" at bounding box center [1125, 664] width 172 height 41
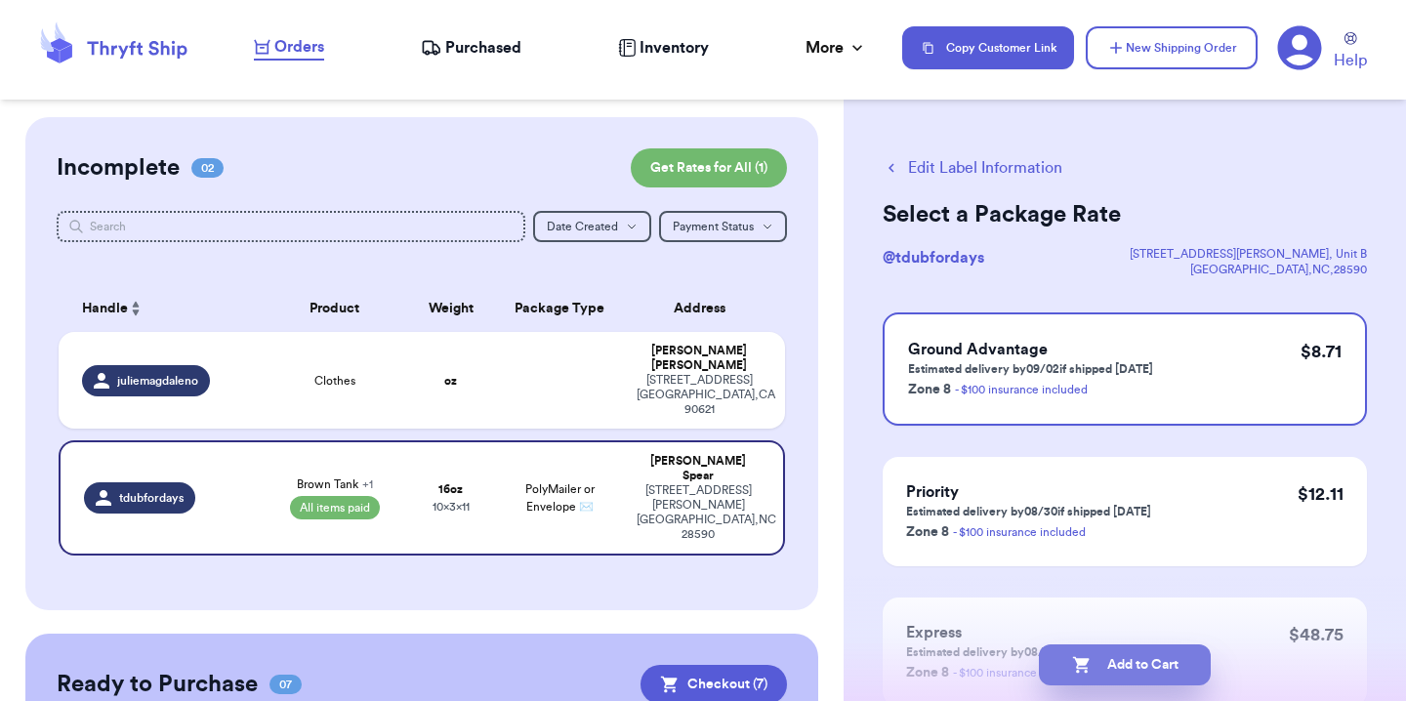
click at [1167, 657] on button "Add to Cart" at bounding box center [1125, 664] width 172 height 41
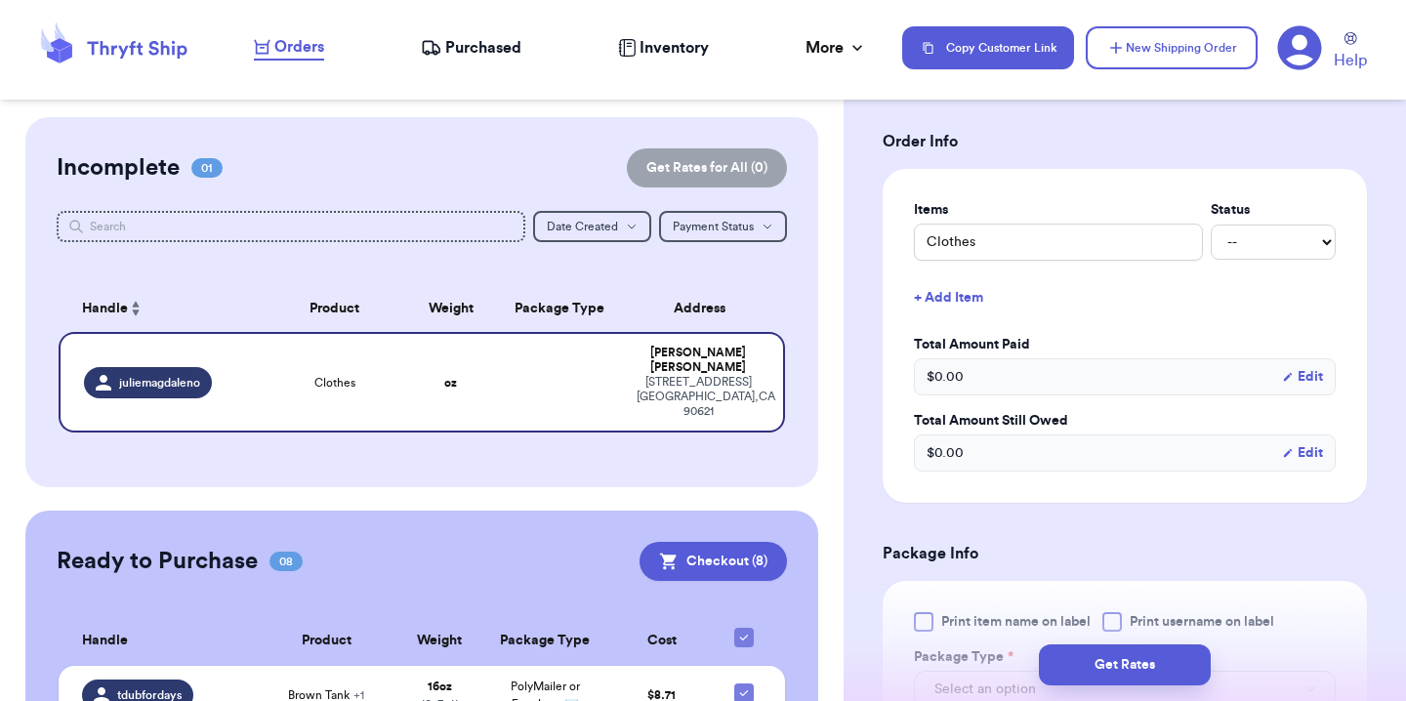
scroll to position [394, 0]
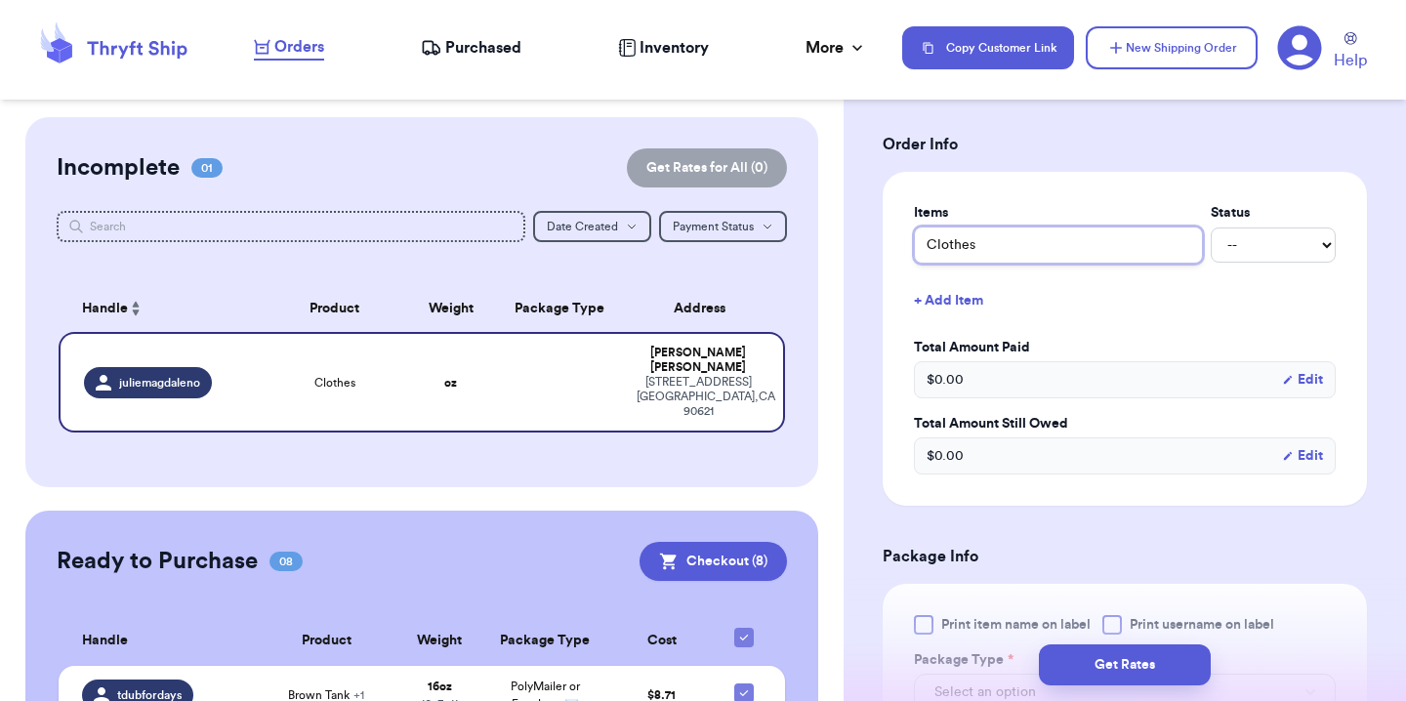
click at [992, 250] on input "Clothes" at bounding box center [1058, 244] width 289 height 37
click at [984, 249] on input "Clothes" at bounding box center [1058, 244] width 289 height 37
click at [1219, 236] on select "-- Paid Owes" at bounding box center [1272, 244] width 125 height 35
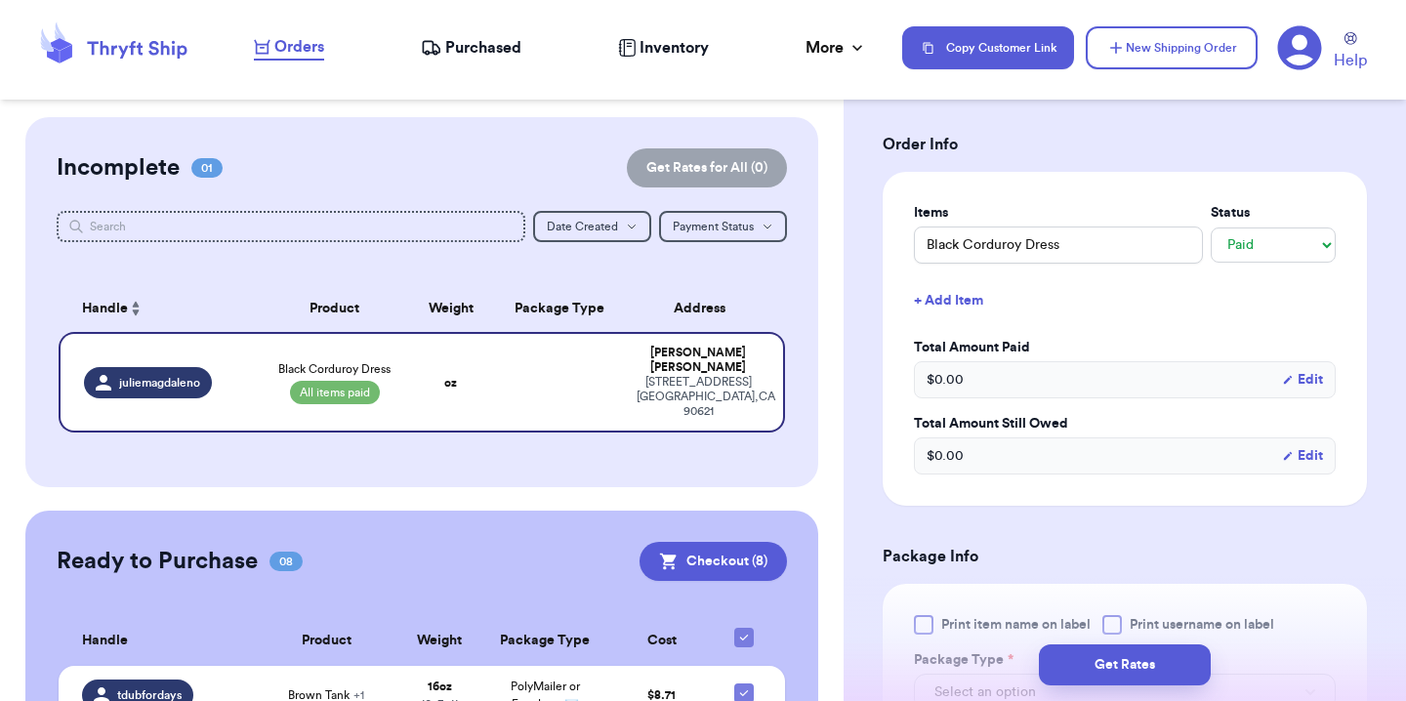
click at [968, 290] on button "+ Add Item" at bounding box center [1124, 300] width 437 height 43
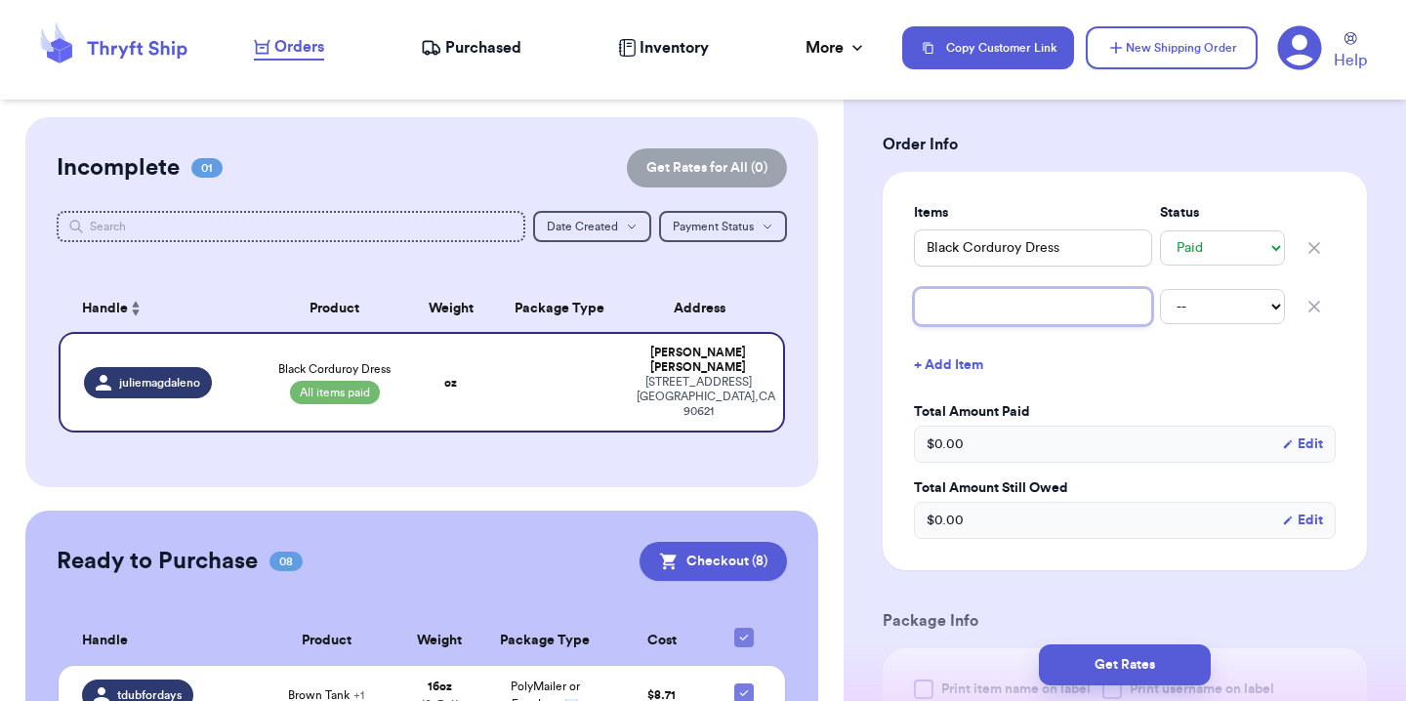
click at [964, 307] on input "text" at bounding box center [1033, 306] width 238 height 37
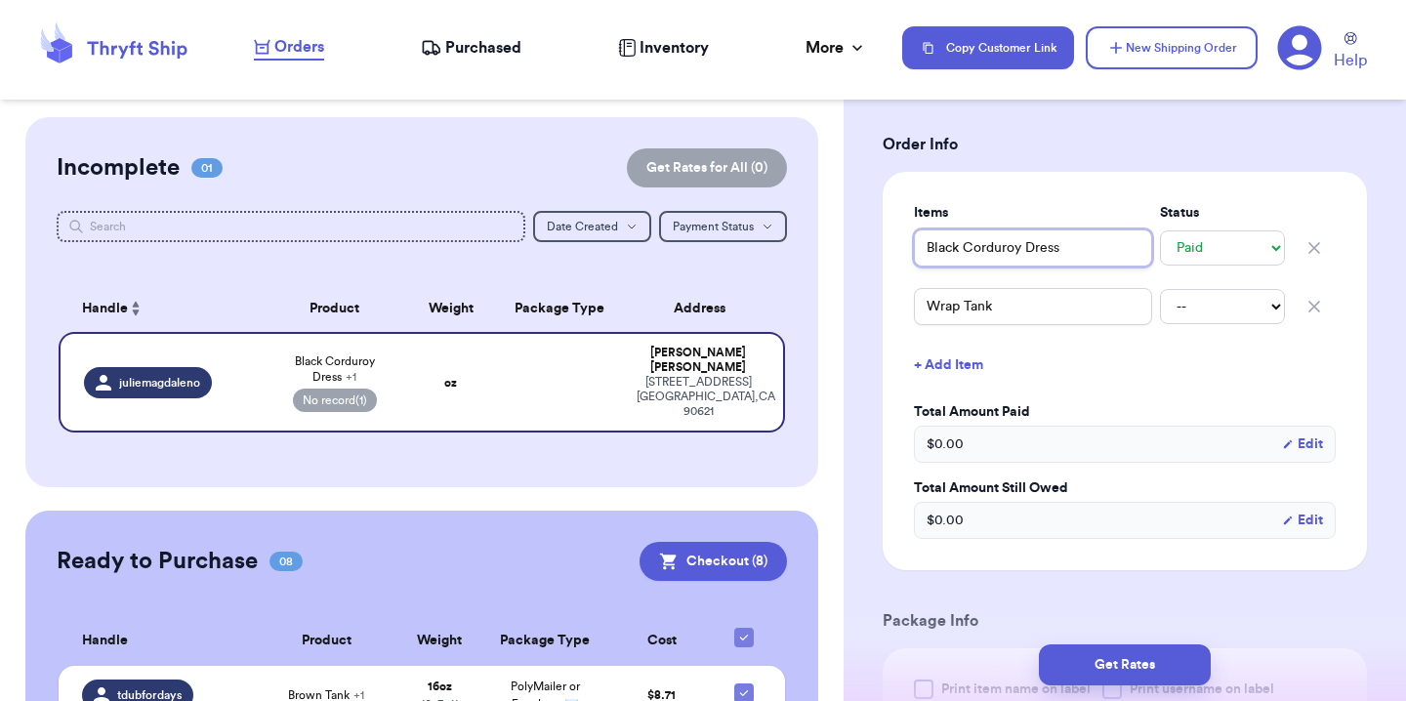
drag, startPoint x: 962, startPoint y: 252, endPoint x: 834, endPoint y: 253, distance: 128.8
click at [841, 252] on div "Customer Link New Order Incomplete 01 Get Rates for All ( 0 ) Get Rates for All…" at bounding box center [703, 350] width 1406 height 701
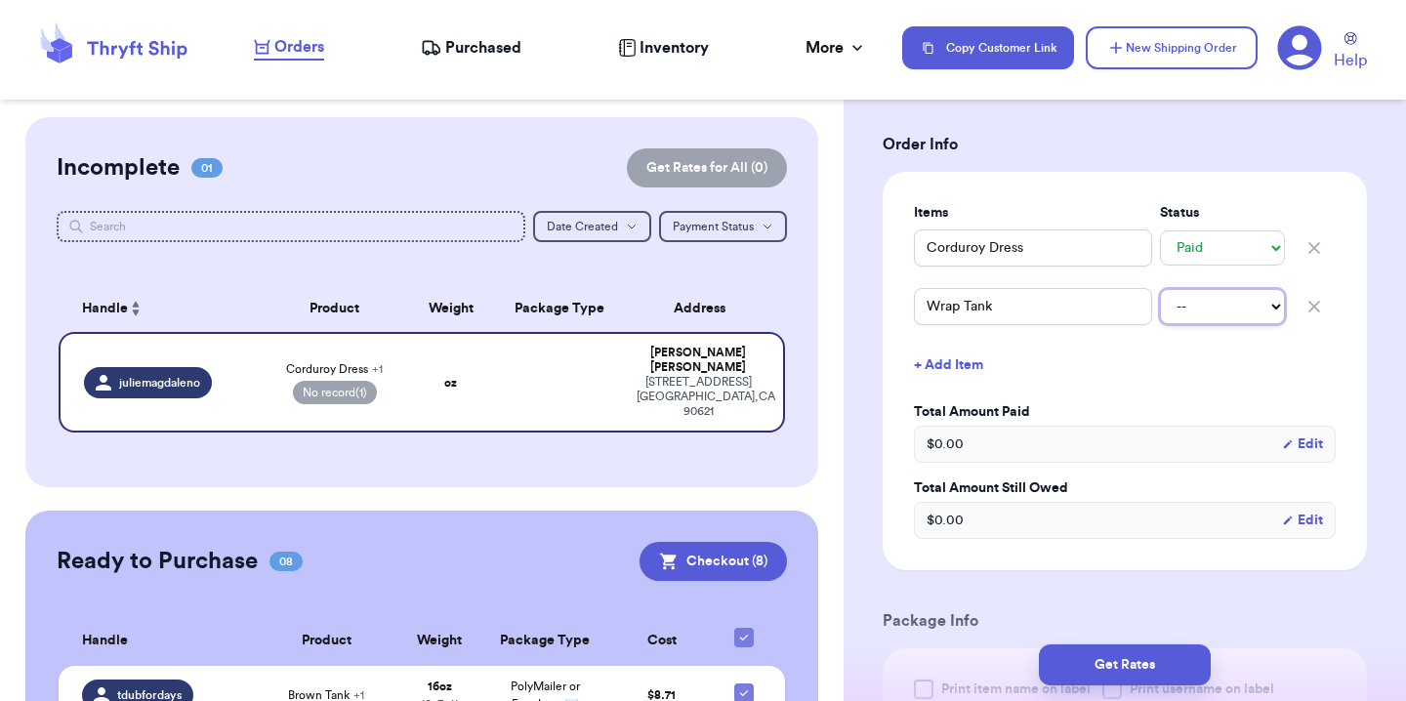
click at [1197, 315] on select "-- Paid Owes" at bounding box center [1222, 306] width 125 height 35
click at [964, 367] on button "+ Add Item" at bounding box center [1124, 365] width 437 height 43
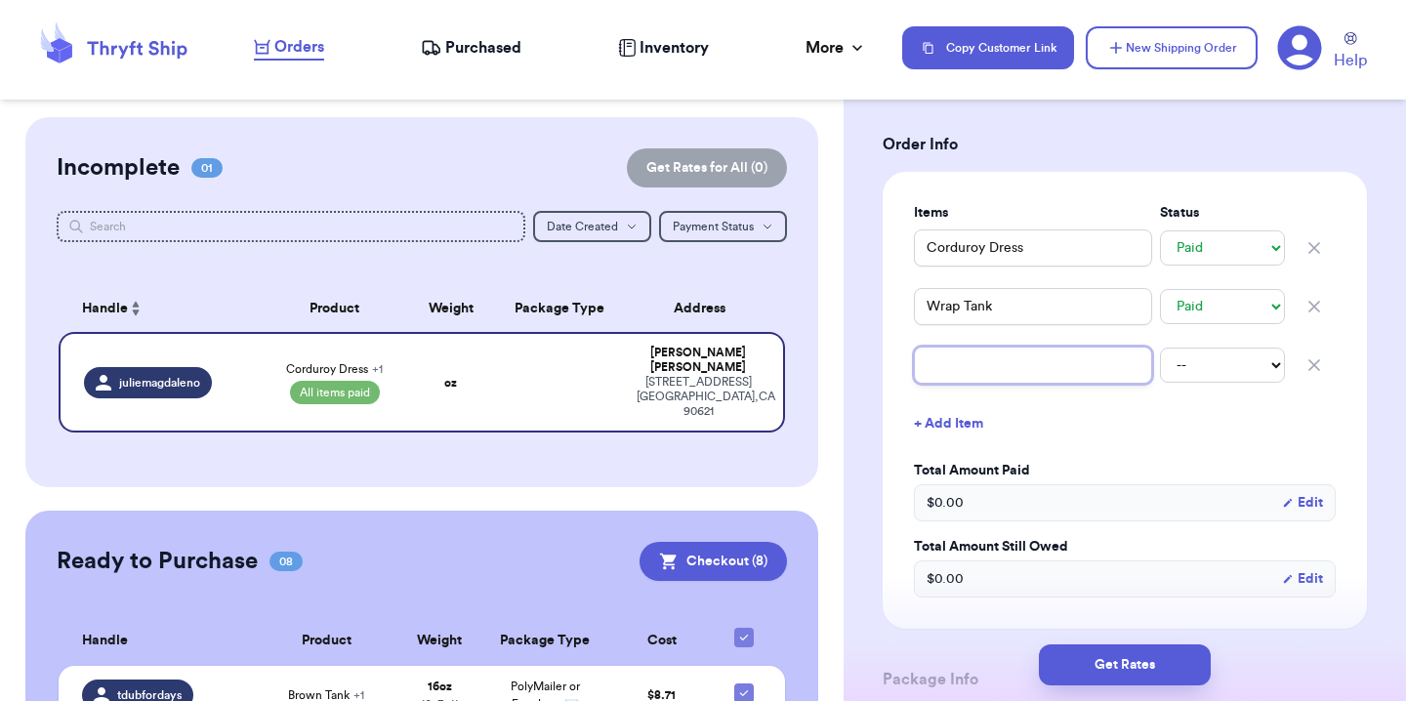
click at [965, 376] on input "text" at bounding box center [1033, 365] width 238 height 37
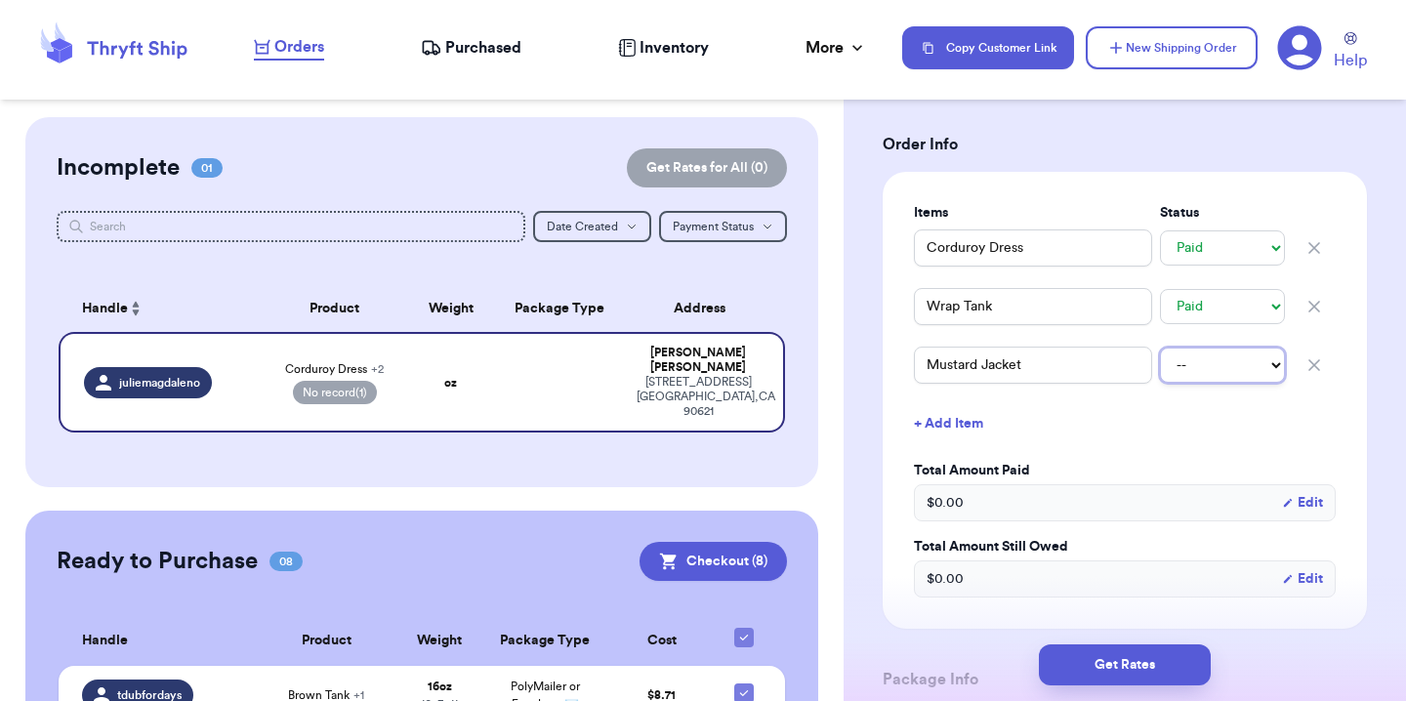
click at [1180, 365] on select "-- Paid Owes" at bounding box center [1222, 364] width 125 height 35
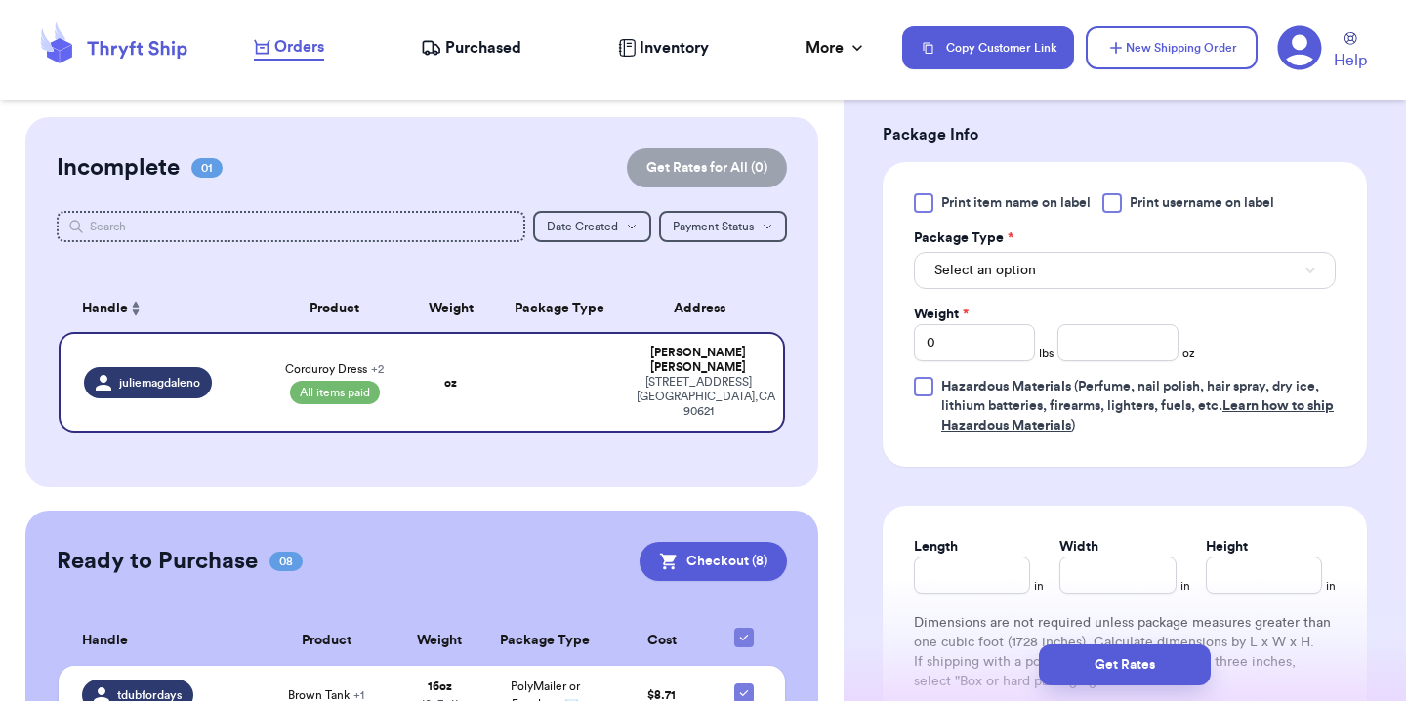
scroll to position [942, 0]
click at [1028, 274] on span "Select an option" at bounding box center [985, 268] width 102 height 20
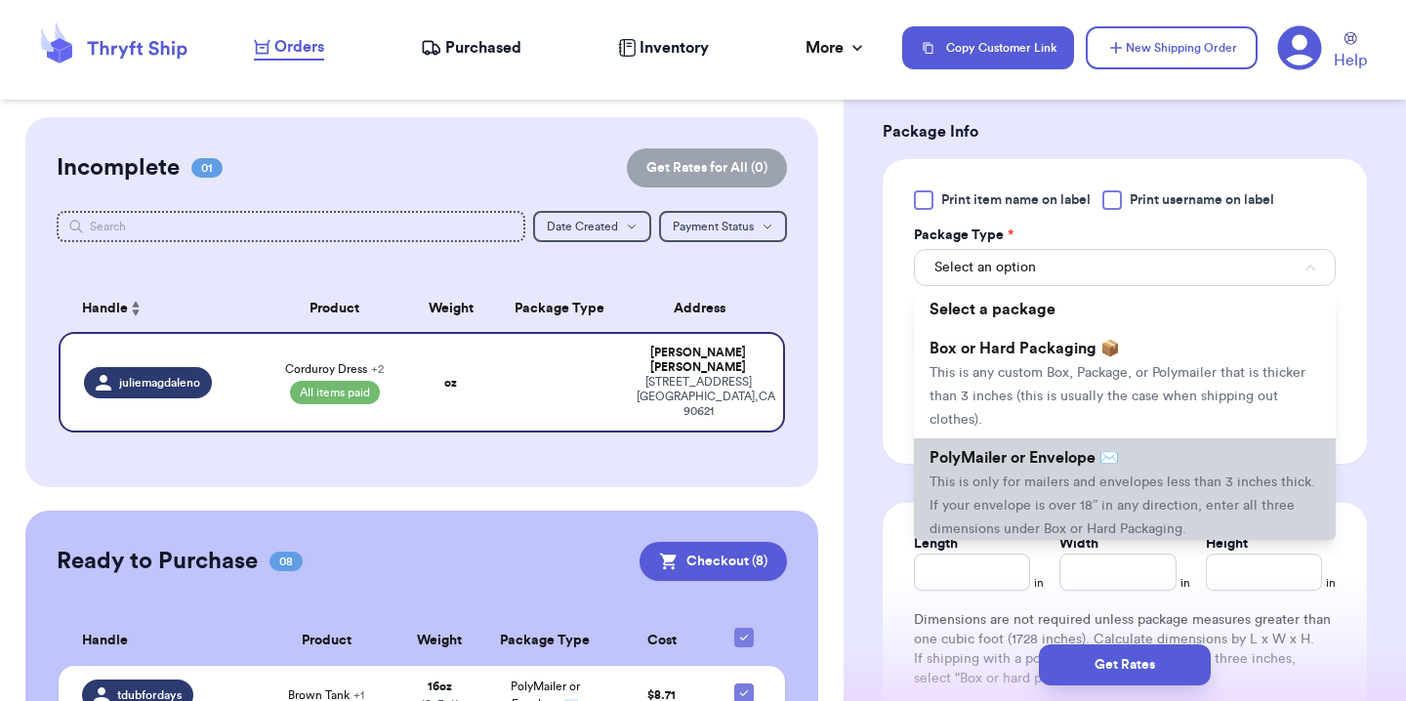
click at [1045, 478] on span "This is only for mailers and envelopes less than 3 inches thick. If your envelo…" at bounding box center [1122, 505] width 386 height 61
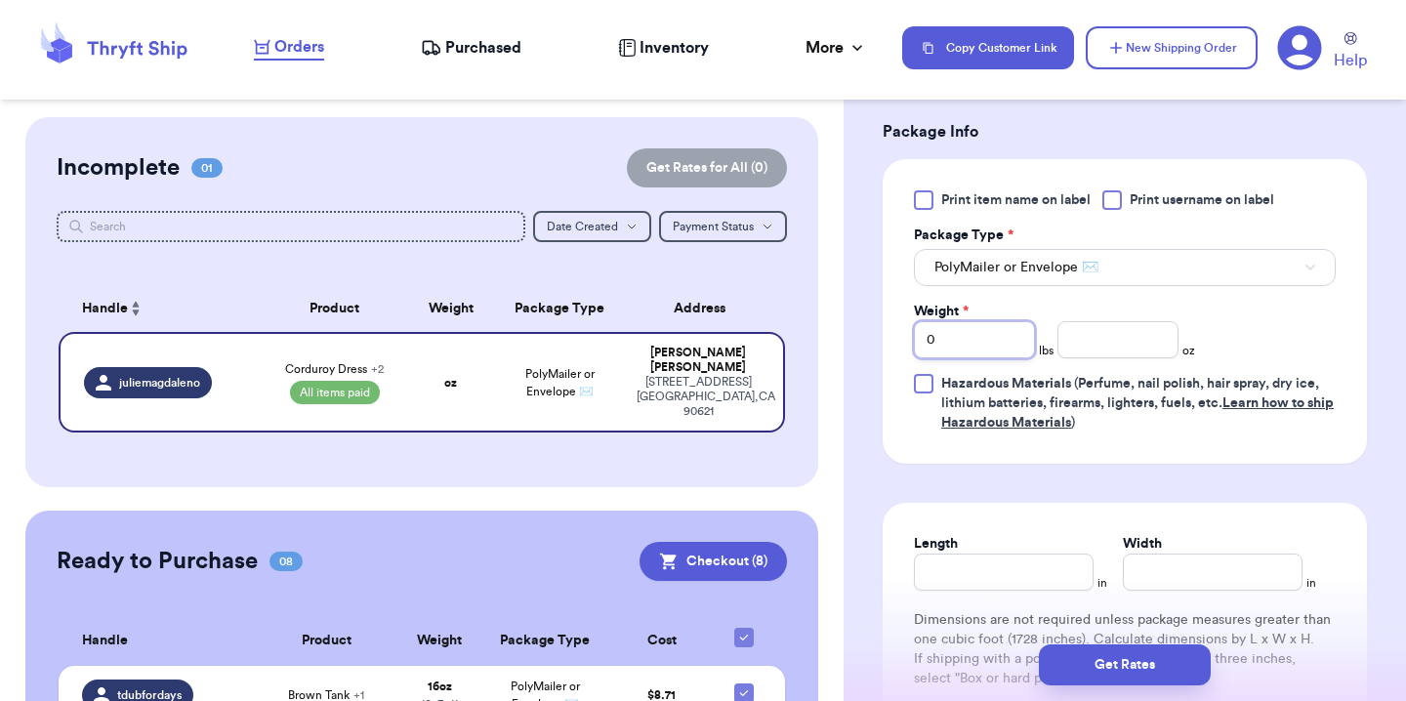
click at [999, 353] on input "0" at bounding box center [974, 339] width 121 height 37
click at [1209, 329] on div "Print item name on label Print username on label Package Type * PolyMailer or E…" at bounding box center [1125, 311] width 422 height 242
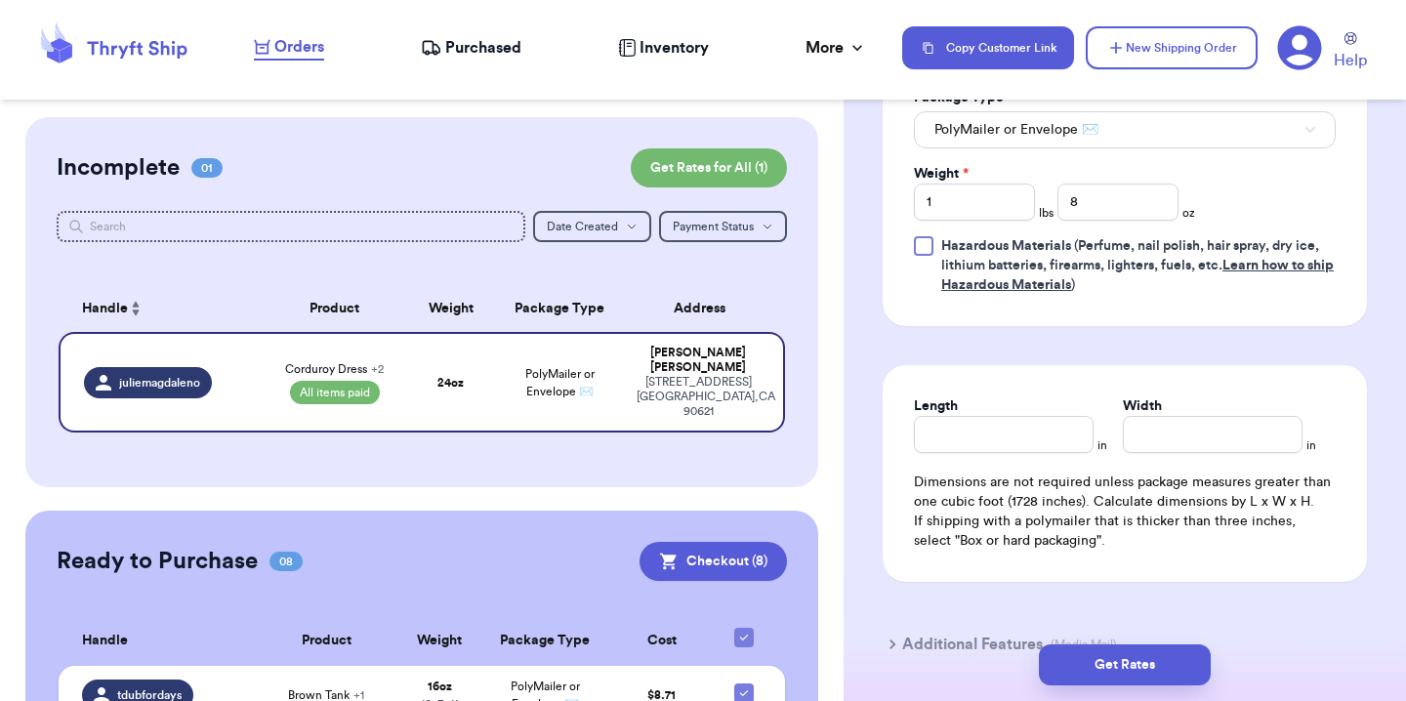
scroll to position [1081, 0]
click at [1039, 423] on input "Length" at bounding box center [1004, 433] width 180 height 37
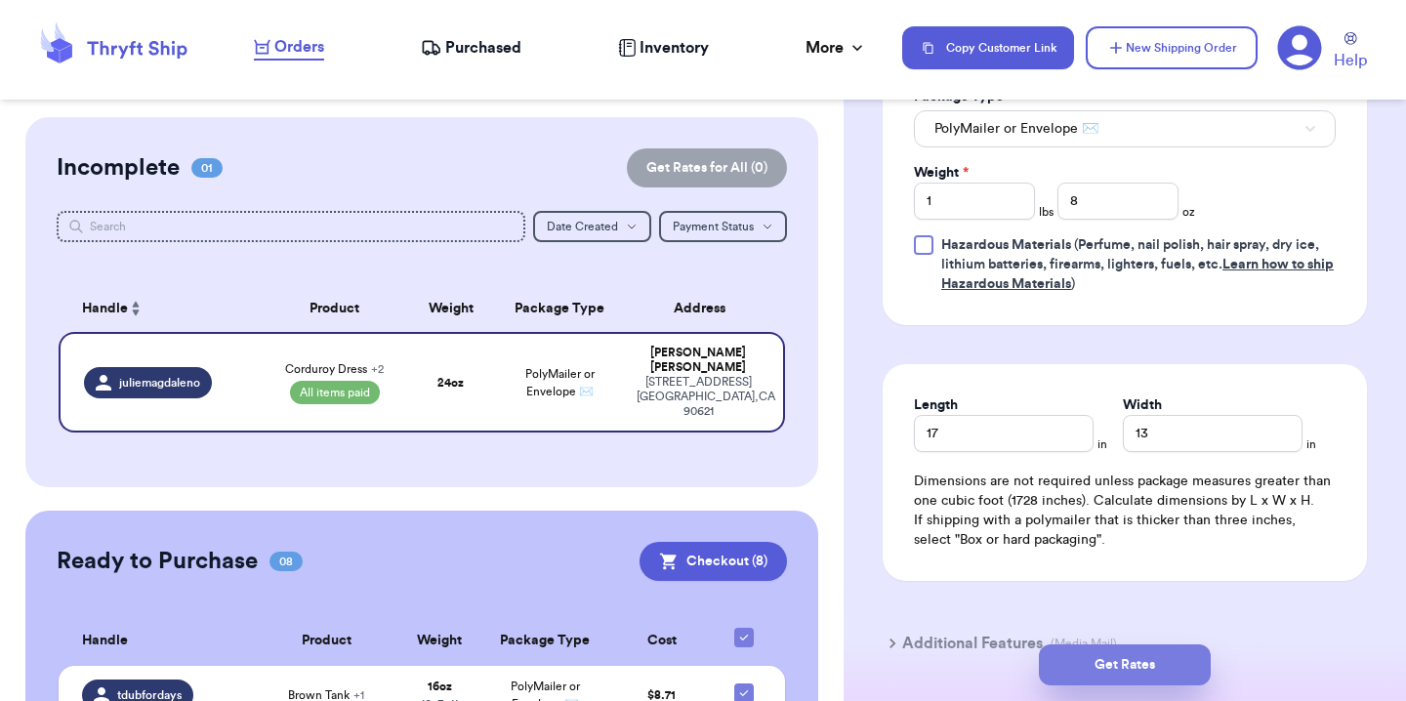
click at [1179, 653] on button "Get Rates" at bounding box center [1125, 664] width 172 height 41
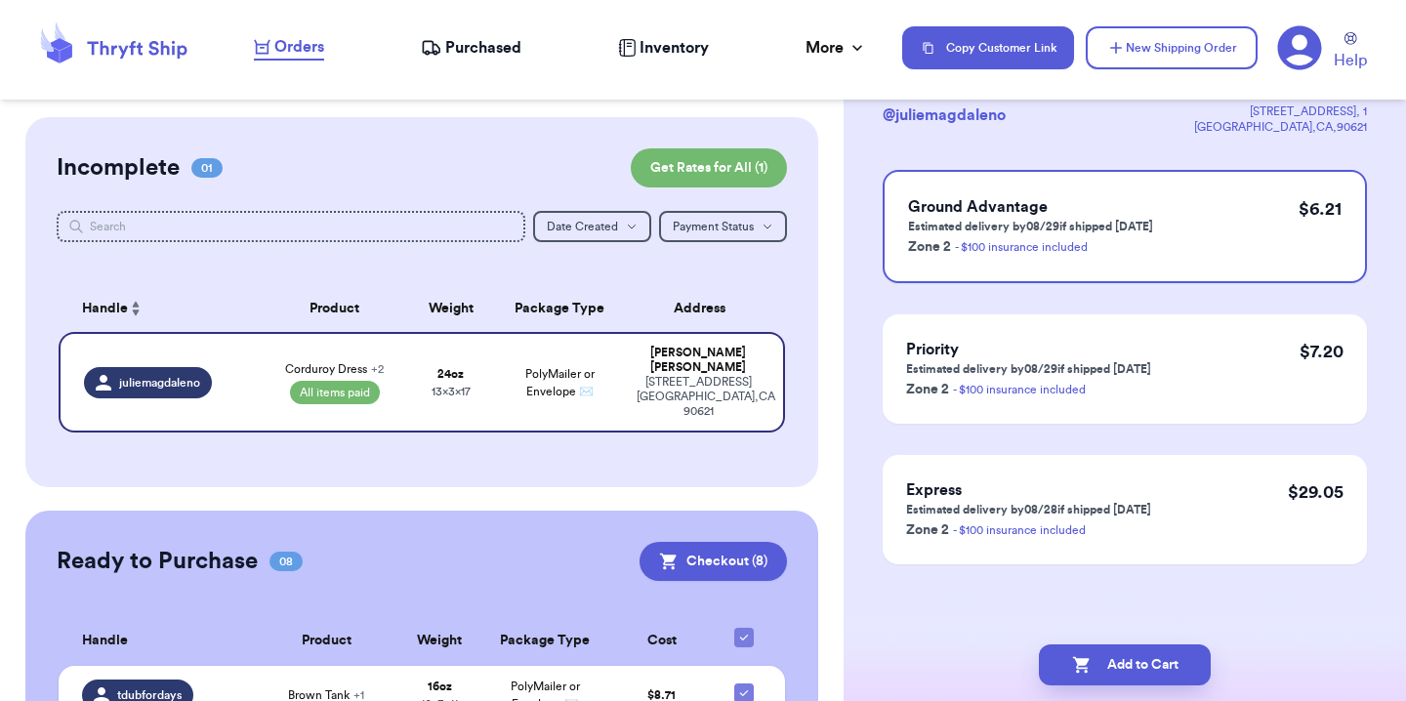
scroll to position [0, 0]
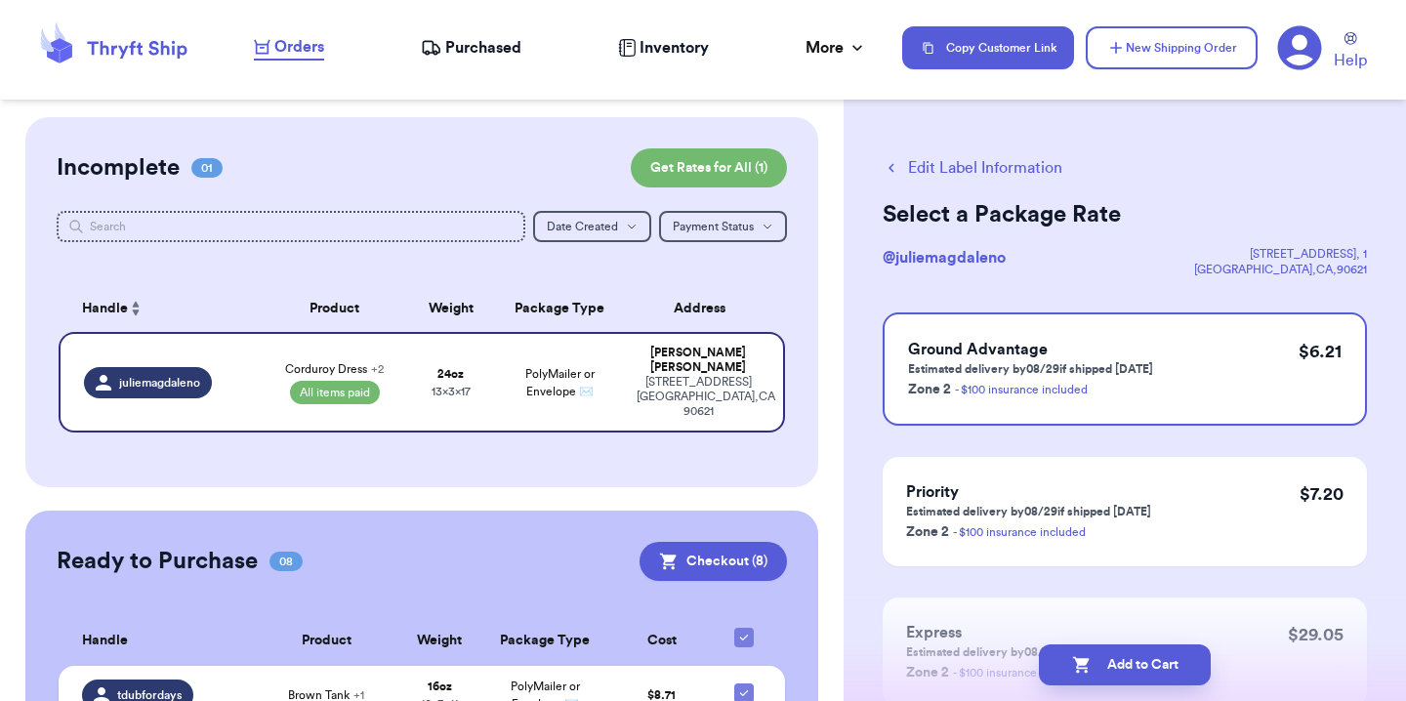
click at [1179, 653] on button "Add to Cart" at bounding box center [1125, 664] width 172 height 41
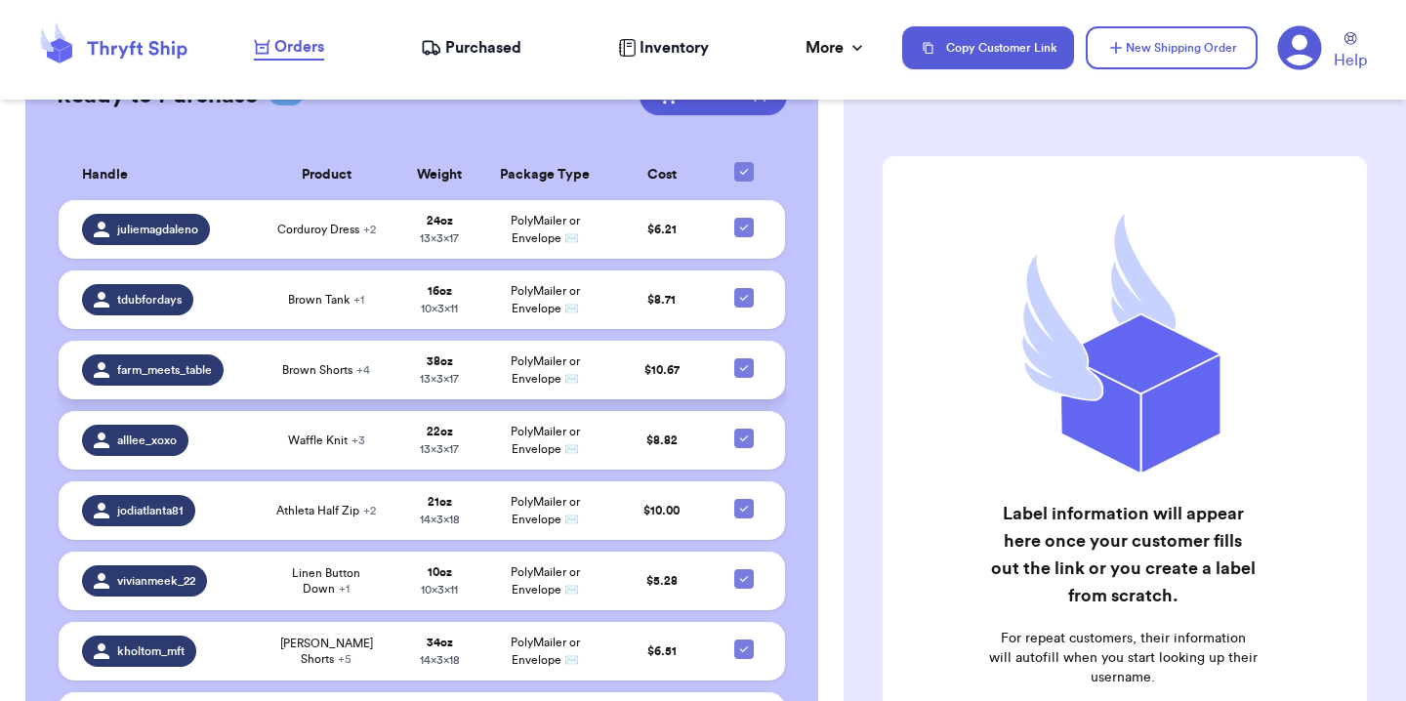
scroll to position [419, 0]
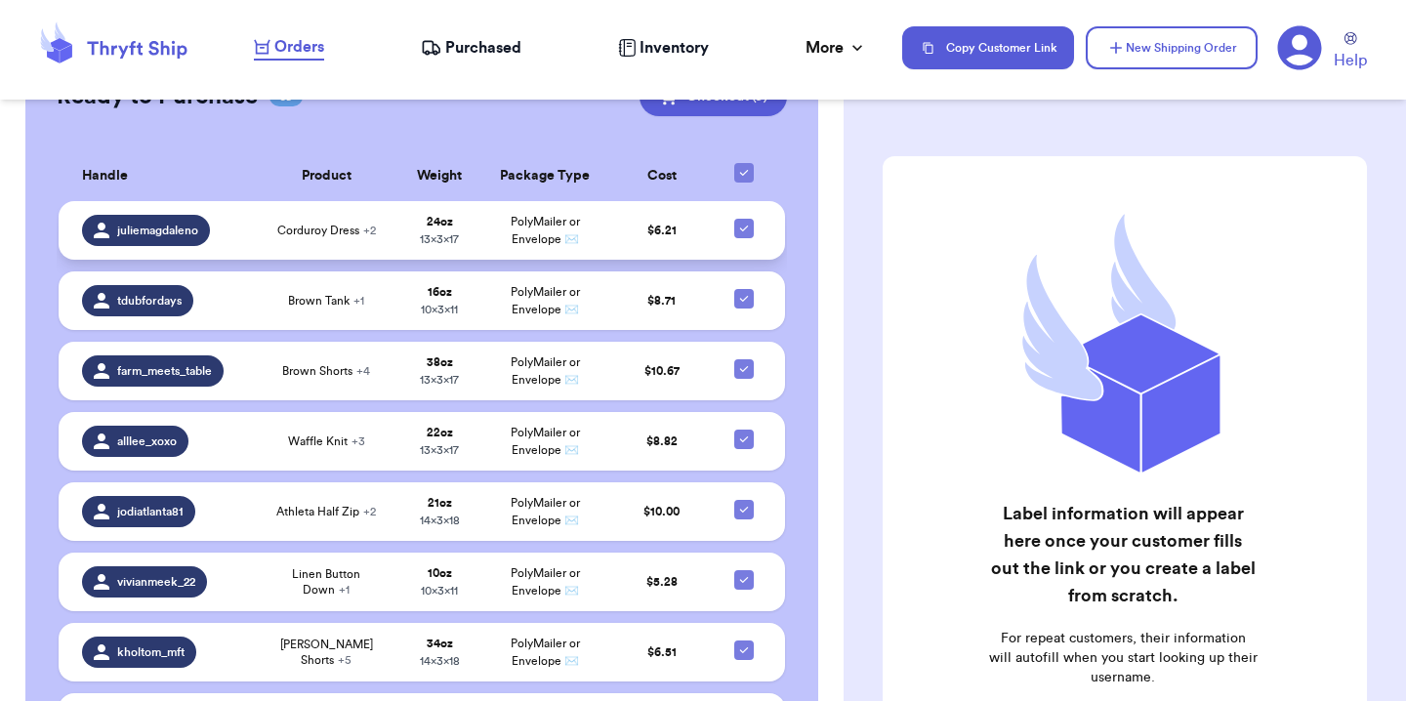
click at [731, 236] on td at bounding box center [749, 230] width 70 height 59
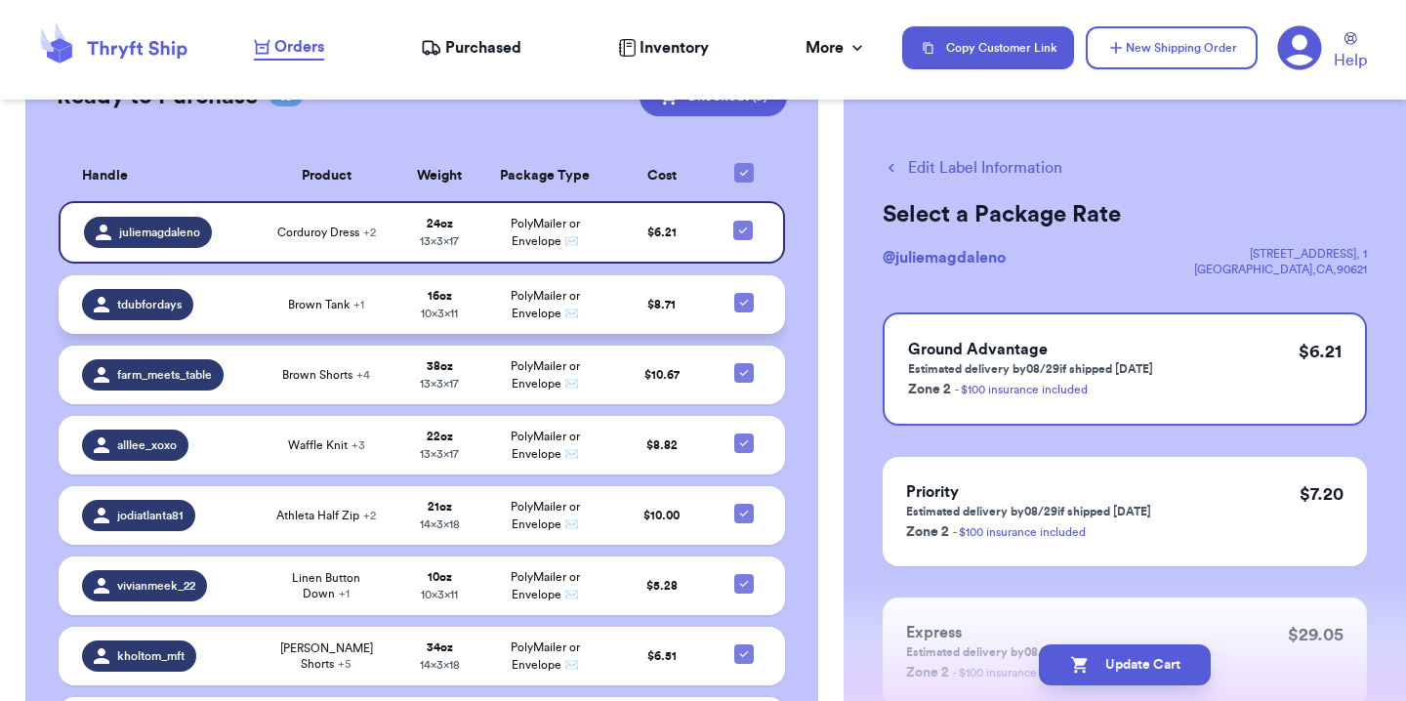
click at [736, 305] on icon at bounding box center [744, 303] width 16 height 16
click at [743, 293] on input "checkbox" at bounding box center [743, 292] width 1 height 1
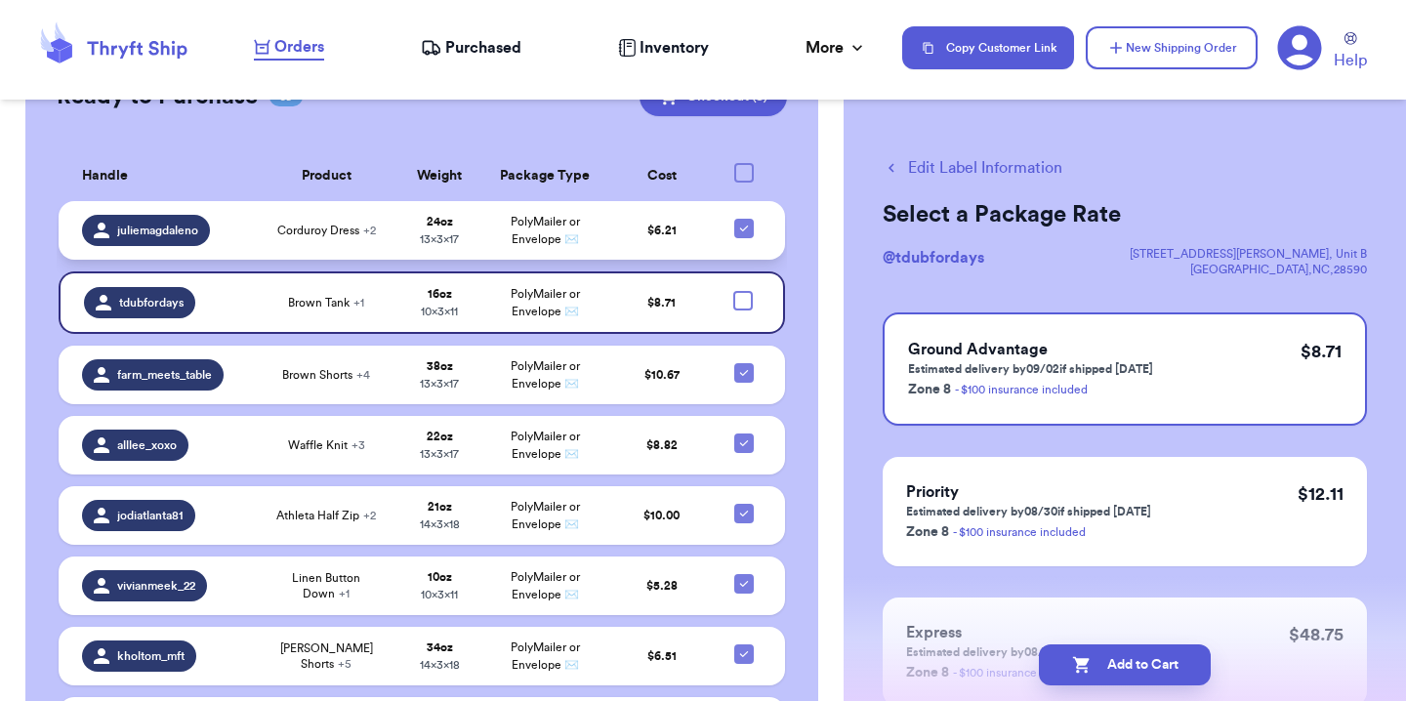
click at [736, 221] on icon at bounding box center [744, 229] width 16 height 16
click at [743, 218] on input "checkbox" at bounding box center [743, 218] width 1 height 1
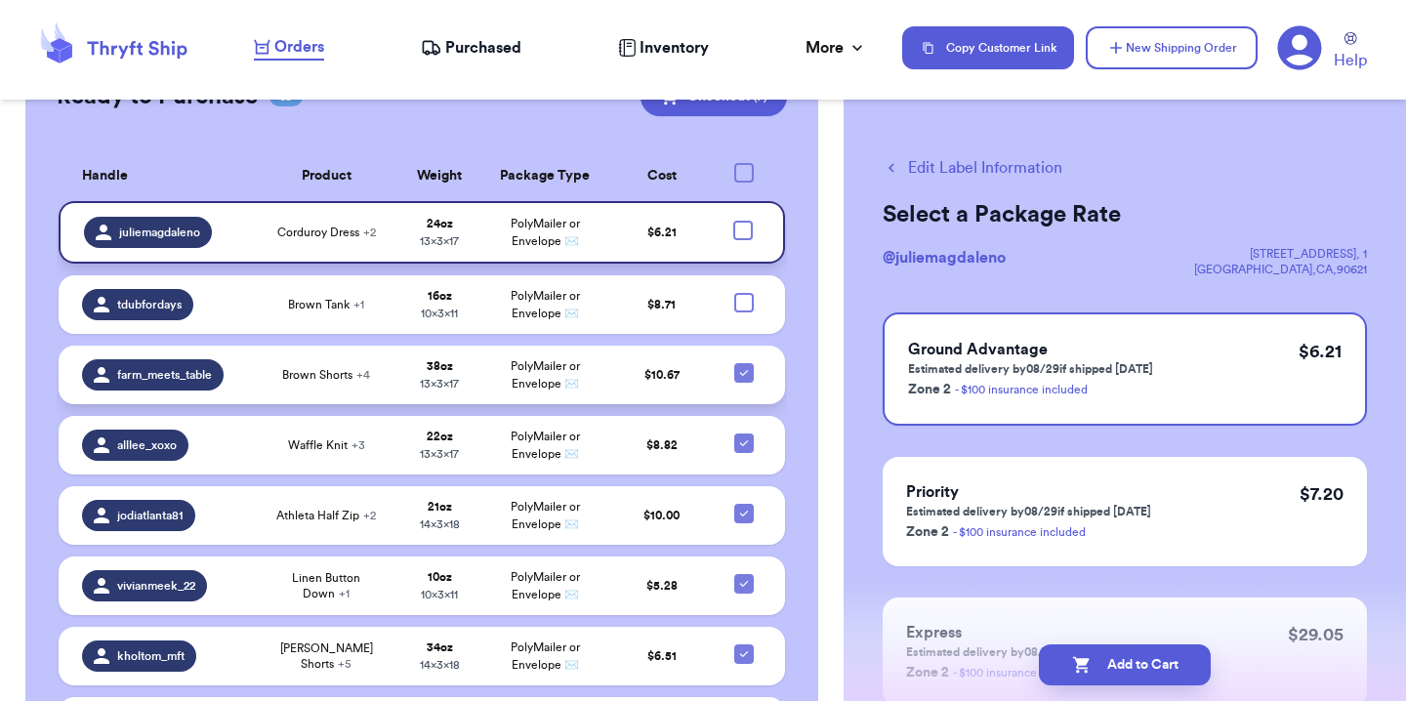
click at [736, 376] on icon at bounding box center [744, 373] width 16 height 16
click at [743, 363] on input "checkbox" at bounding box center [743, 362] width 1 height 1
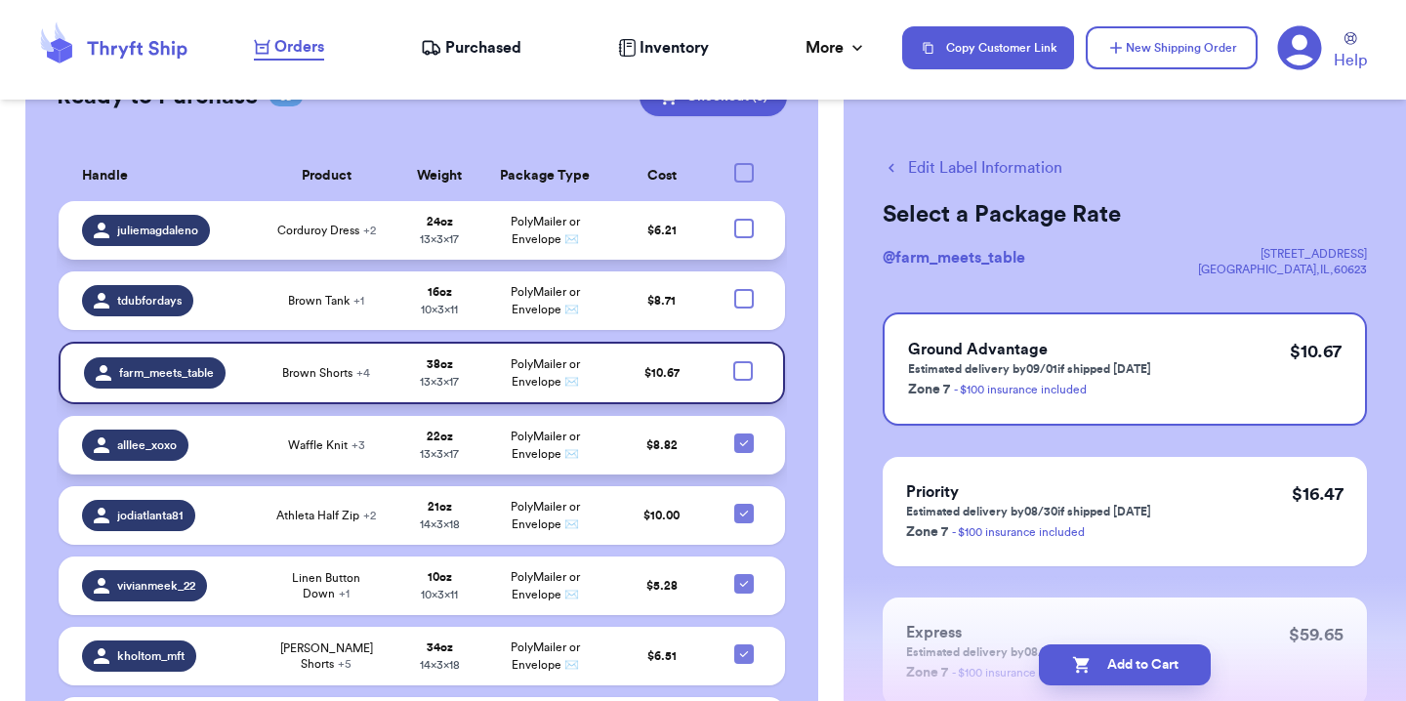
click at [736, 438] on icon at bounding box center [744, 443] width 16 height 16
click at [743, 433] on input "checkbox" at bounding box center [743, 432] width 1 height 1
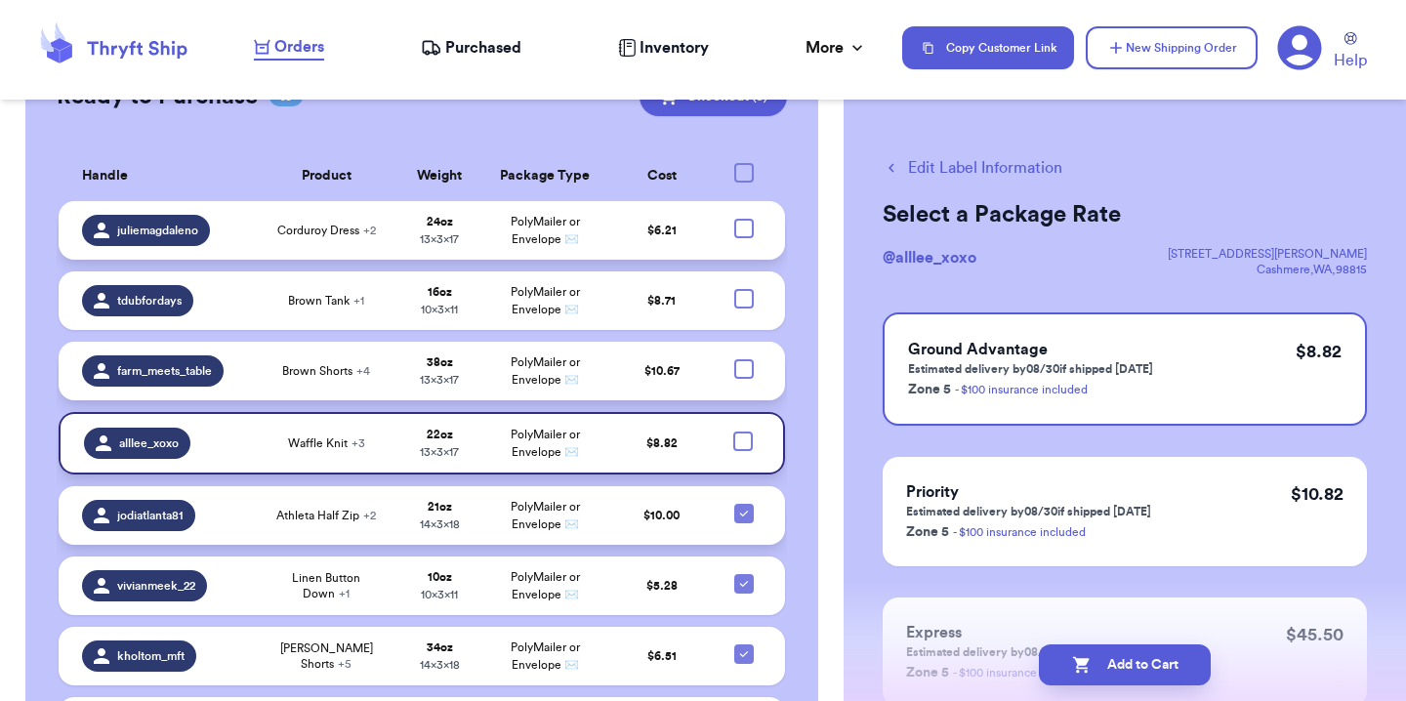
click at [736, 512] on icon at bounding box center [744, 514] width 16 height 16
click at [743, 504] on input "checkbox" at bounding box center [743, 503] width 1 height 1
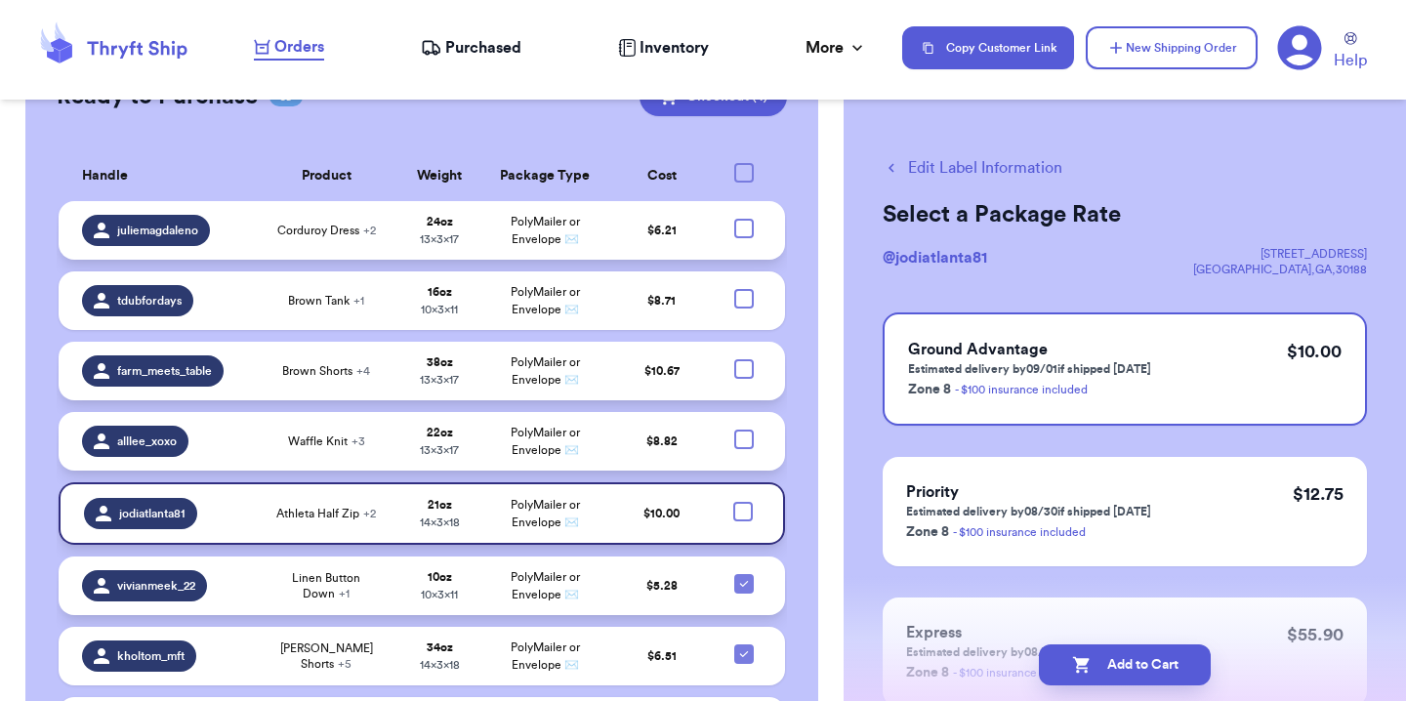
click at [736, 586] on icon at bounding box center [744, 584] width 16 height 16
click at [743, 574] on input "checkbox" at bounding box center [743, 573] width 1 height 1
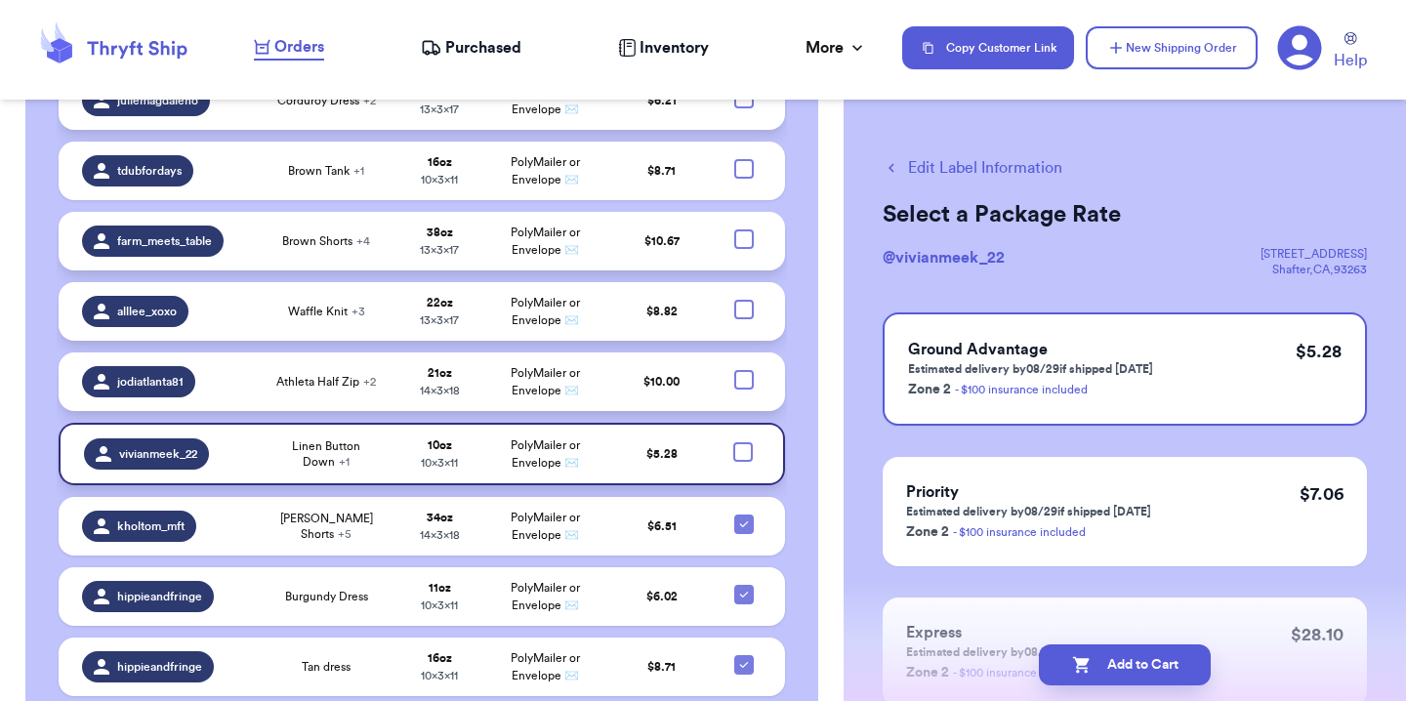
scroll to position [596, 0]
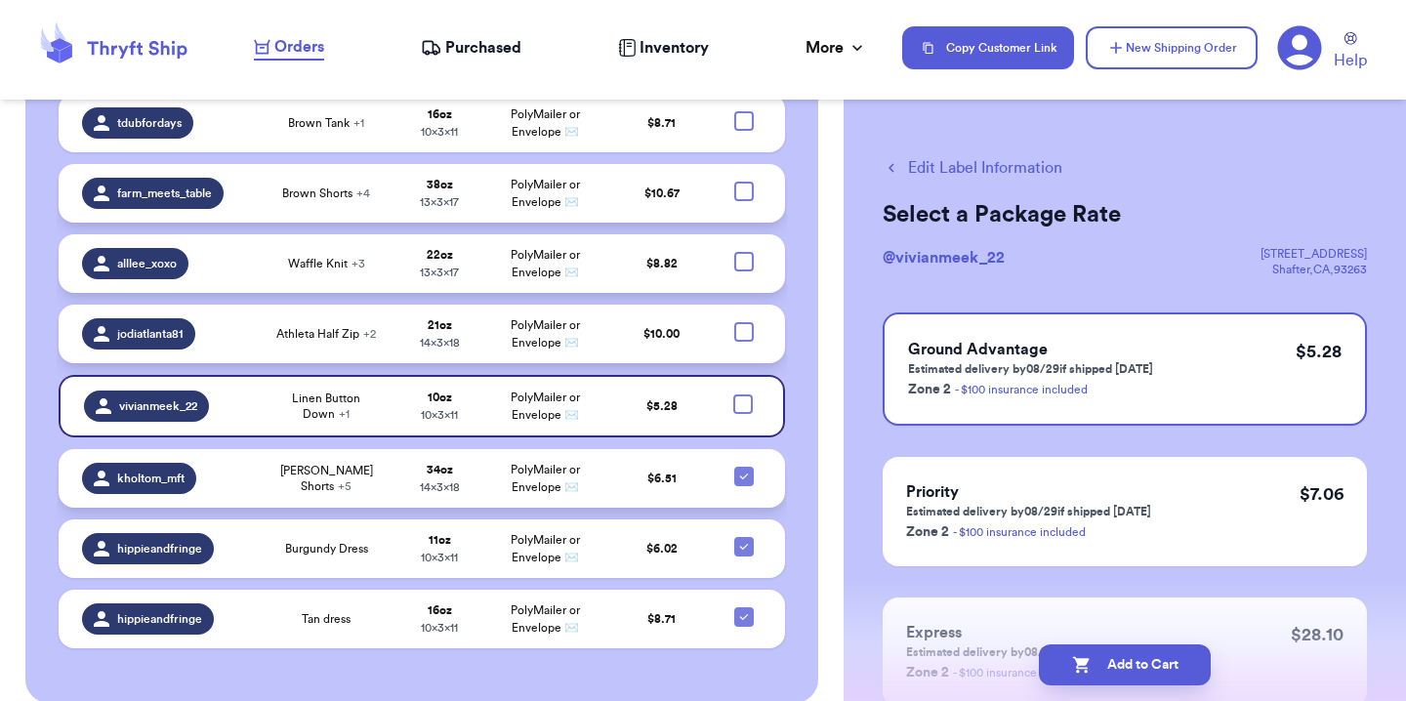
click at [736, 475] on icon at bounding box center [744, 477] width 16 height 16
click at [743, 467] on input "checkbox" at bounding box center [743, 466] width 1 height 1
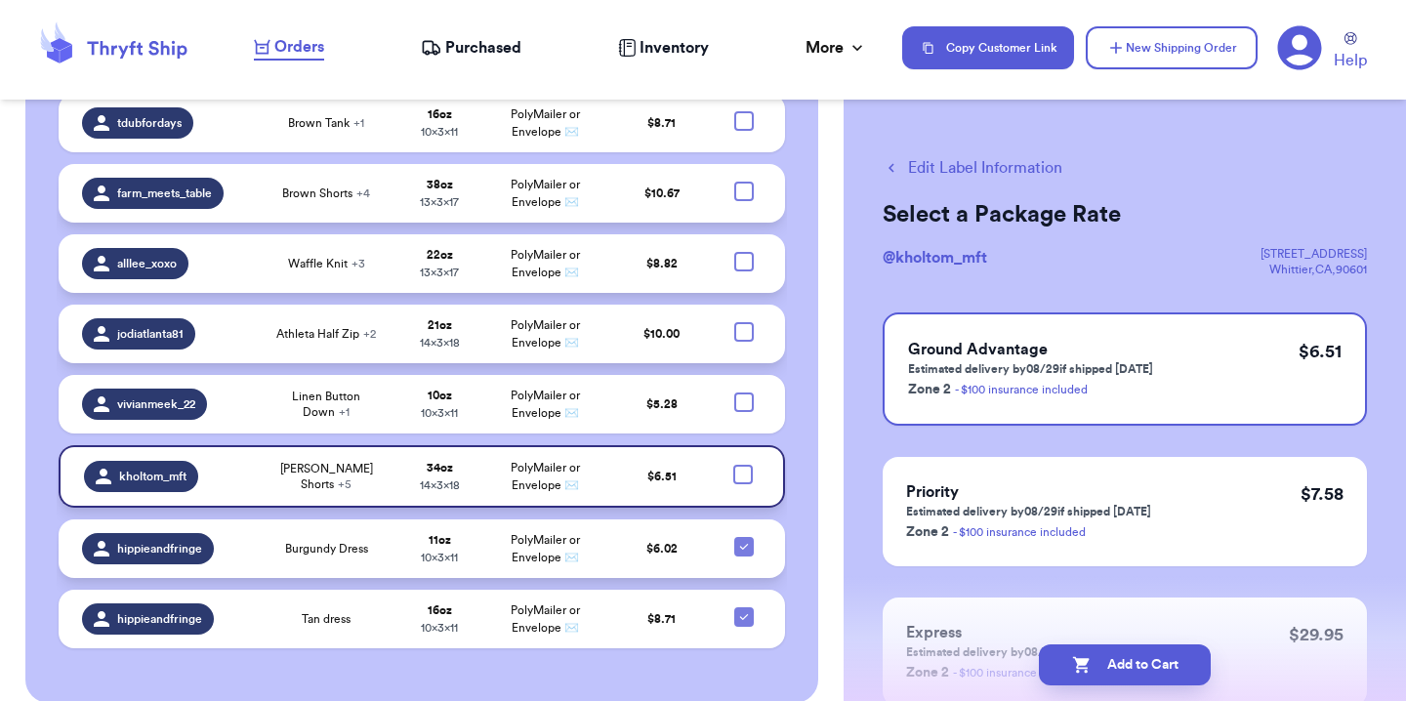
click at [734, 552] on div at bounding box center [744, 547] width 20 height 20
click at [743, 537] on input "checkbox" at bounding box center [743, 536] width 1 height 1
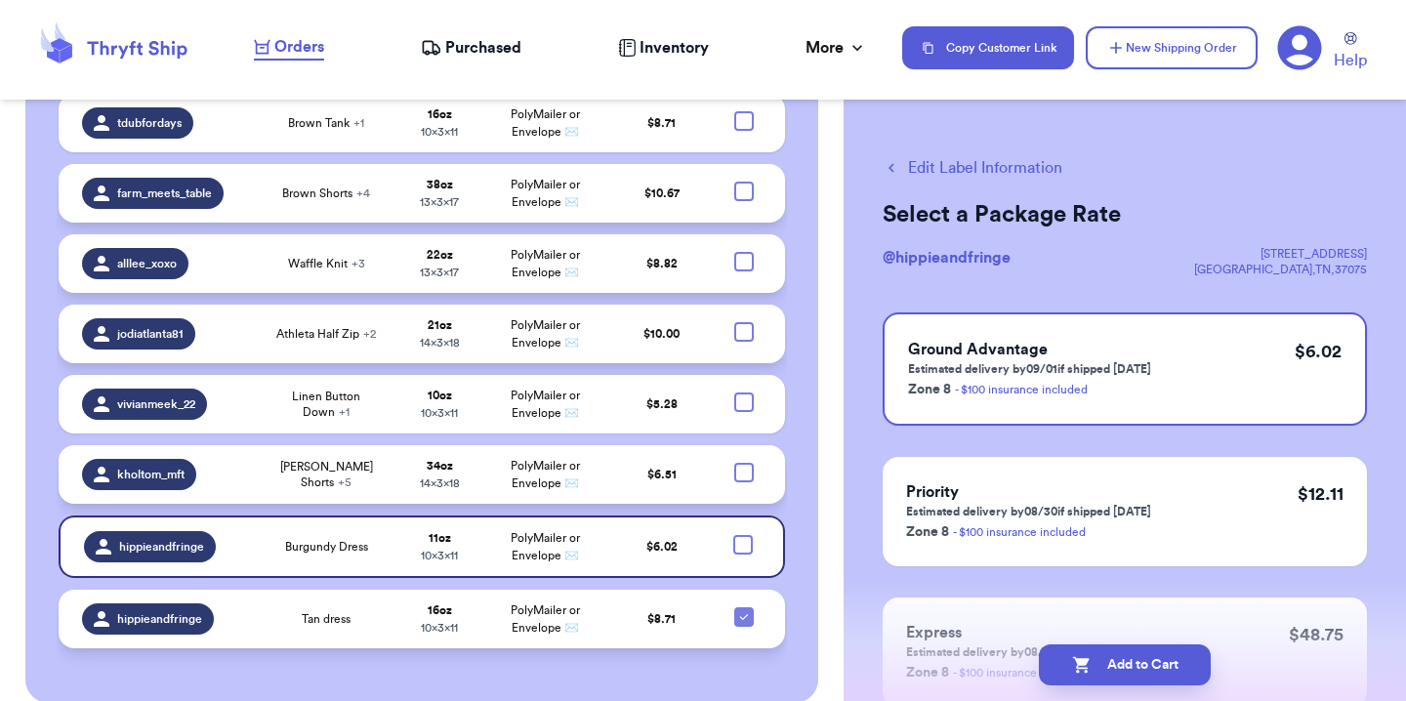
click at [736, 612] on icon at bounding box center [744, 617] width 16 height 16
click at [743, 607] on input "checkbox" at bounding box center [743, 606] width 1 height 1
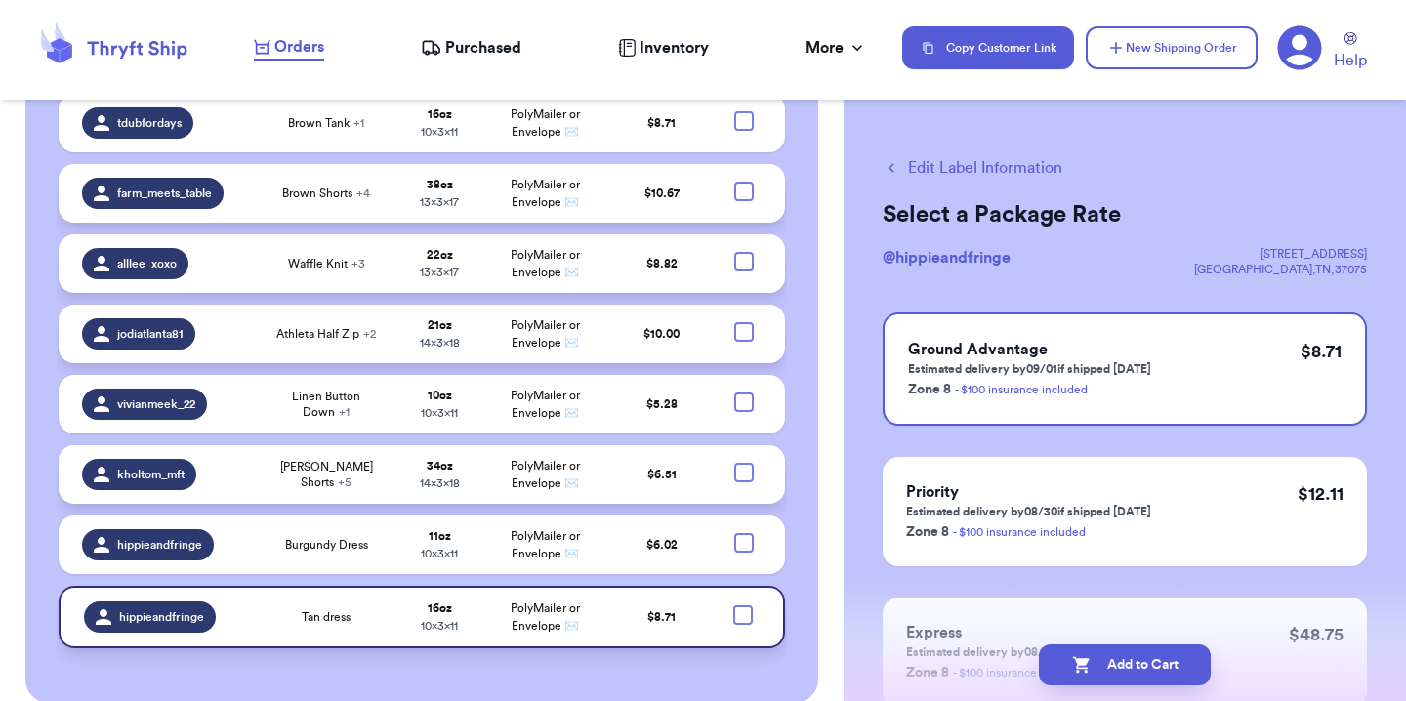
scroll to position [620, 0]
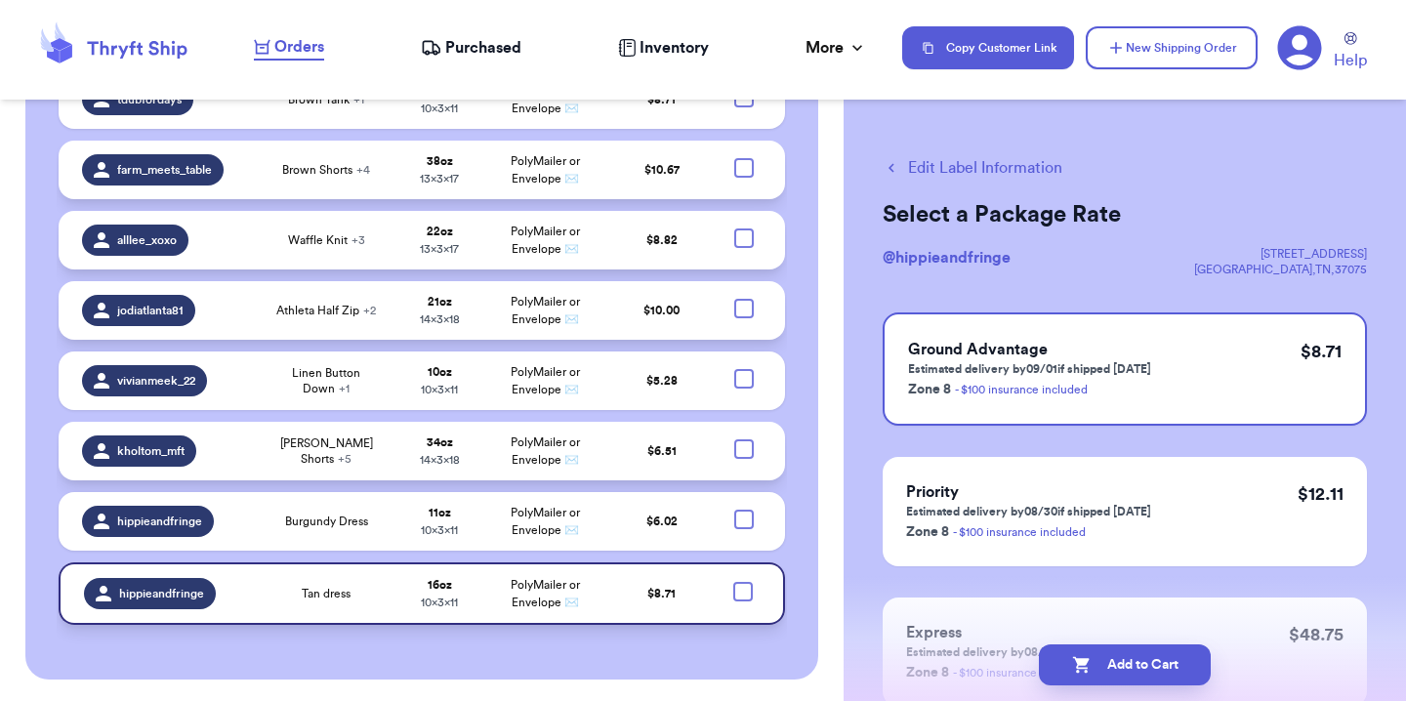
click at [737, 585] on div at bounding box center [743, 592] width 20 height 20
click at [742, 582] on input "checkbox" at bounding box center [742, 581] width 1 height 1
click at [735, 591] on icon at bounding box center [743, 592] width 16 height 16
click at [742, 582] on input "checkbox" at bounding box center [742, 581] width 1 height 1
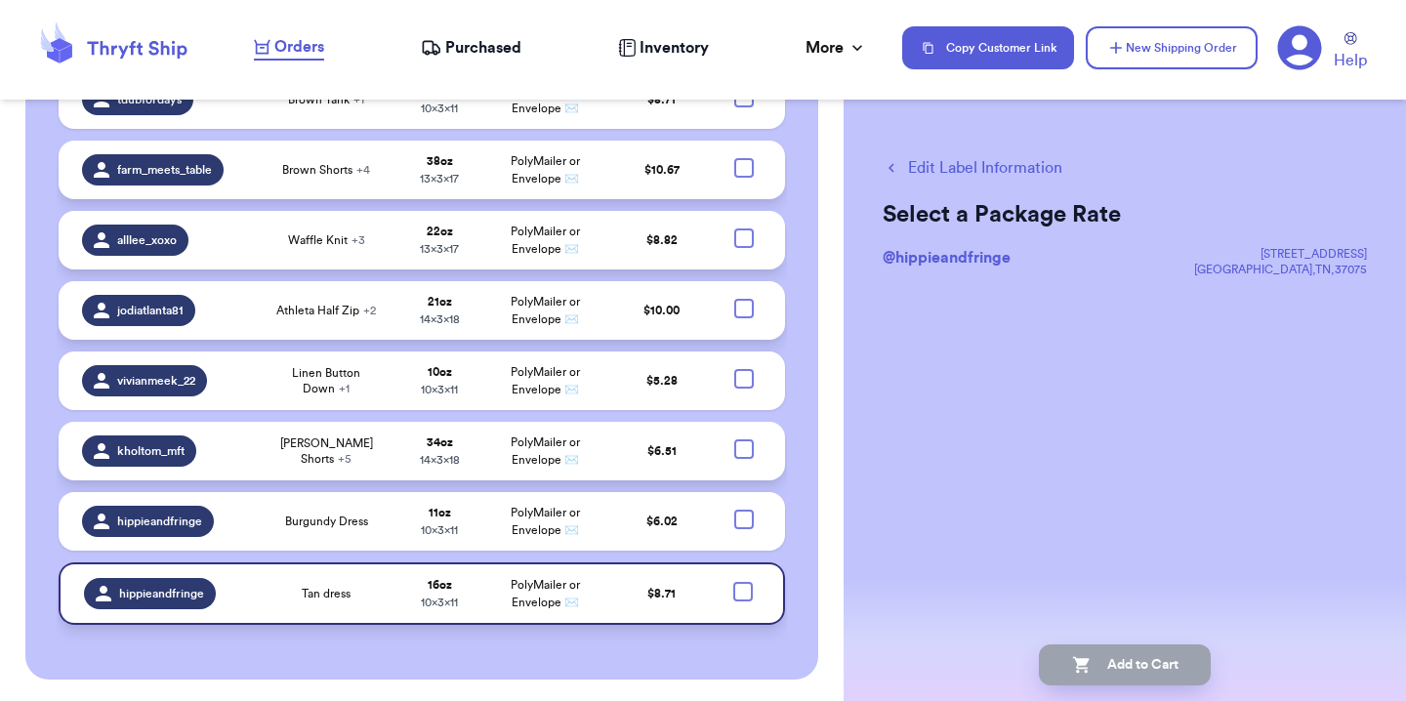
click at [293, 605] on td "Tan dress" at bounding box center [327, 593] width 142 height 62
click at [1010, 167] on button "Edit Label Information" at bounding box center [972, 167] width 180 height 23
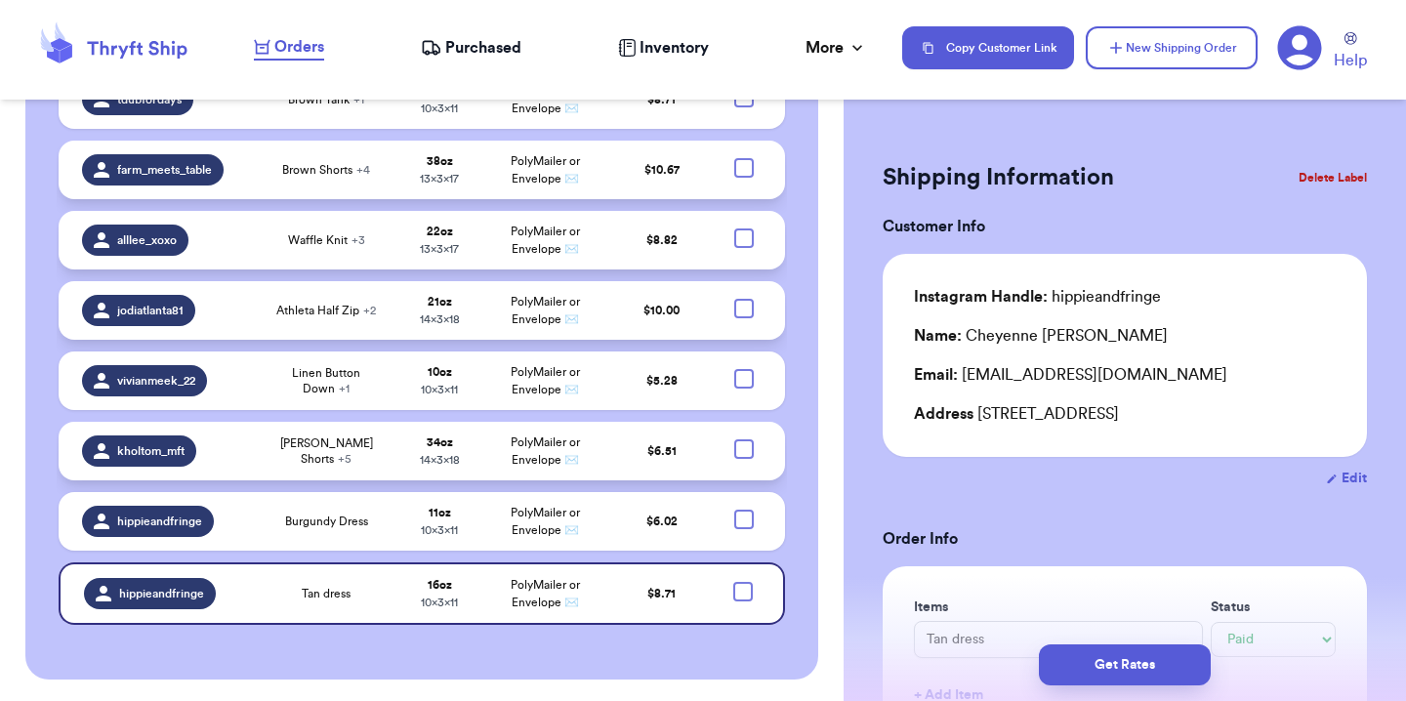
scroll to position [577, 0]
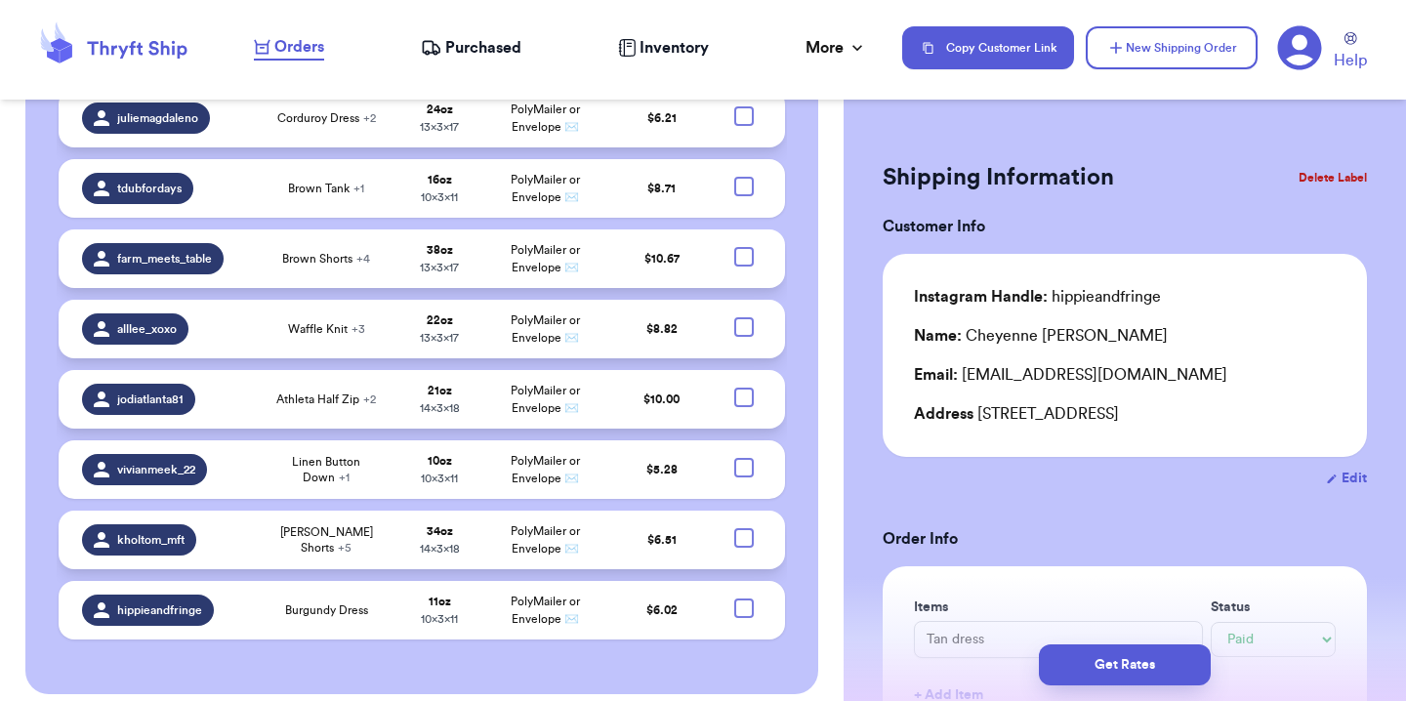
click at [1332, 173] on button "Delete Label" at bounding box center [1332, 177] width 84 height 43
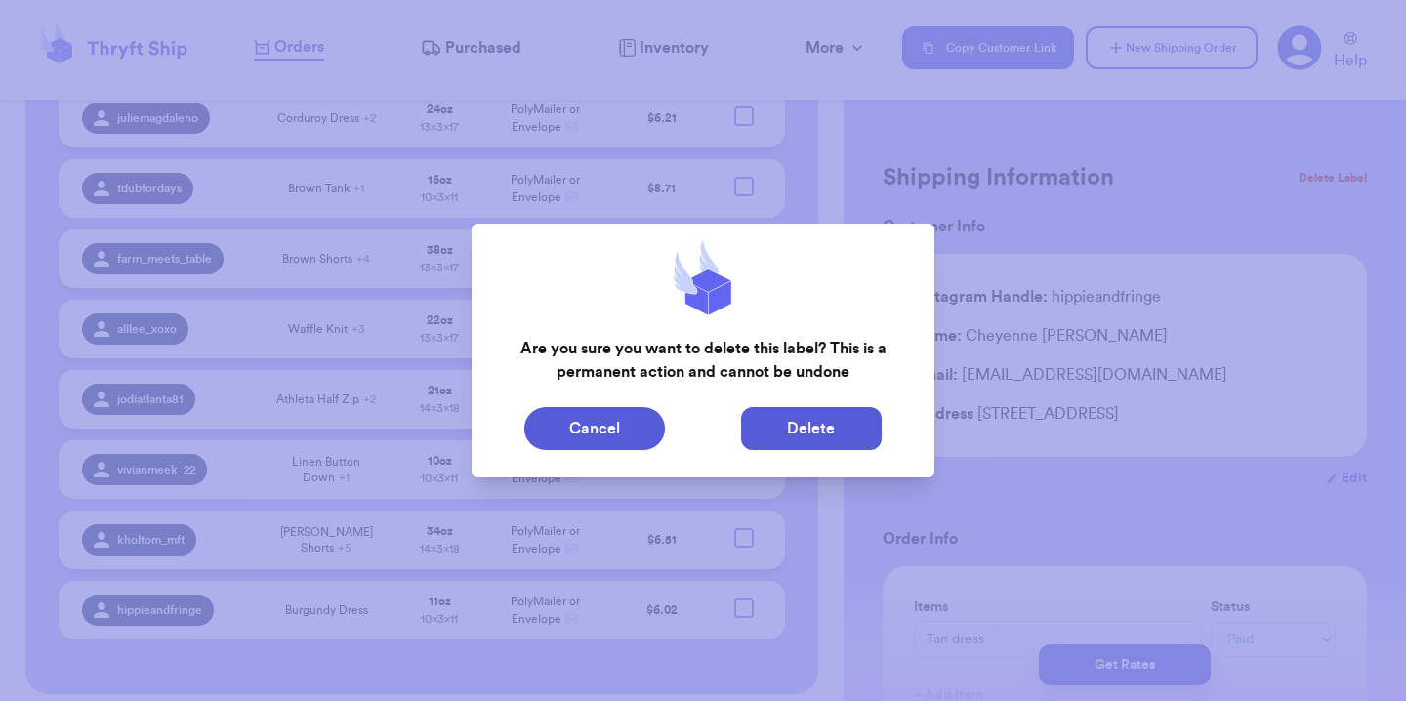
click at [844, 415] on button "Delete" at bounding box center [811, 428] width 141 height 43
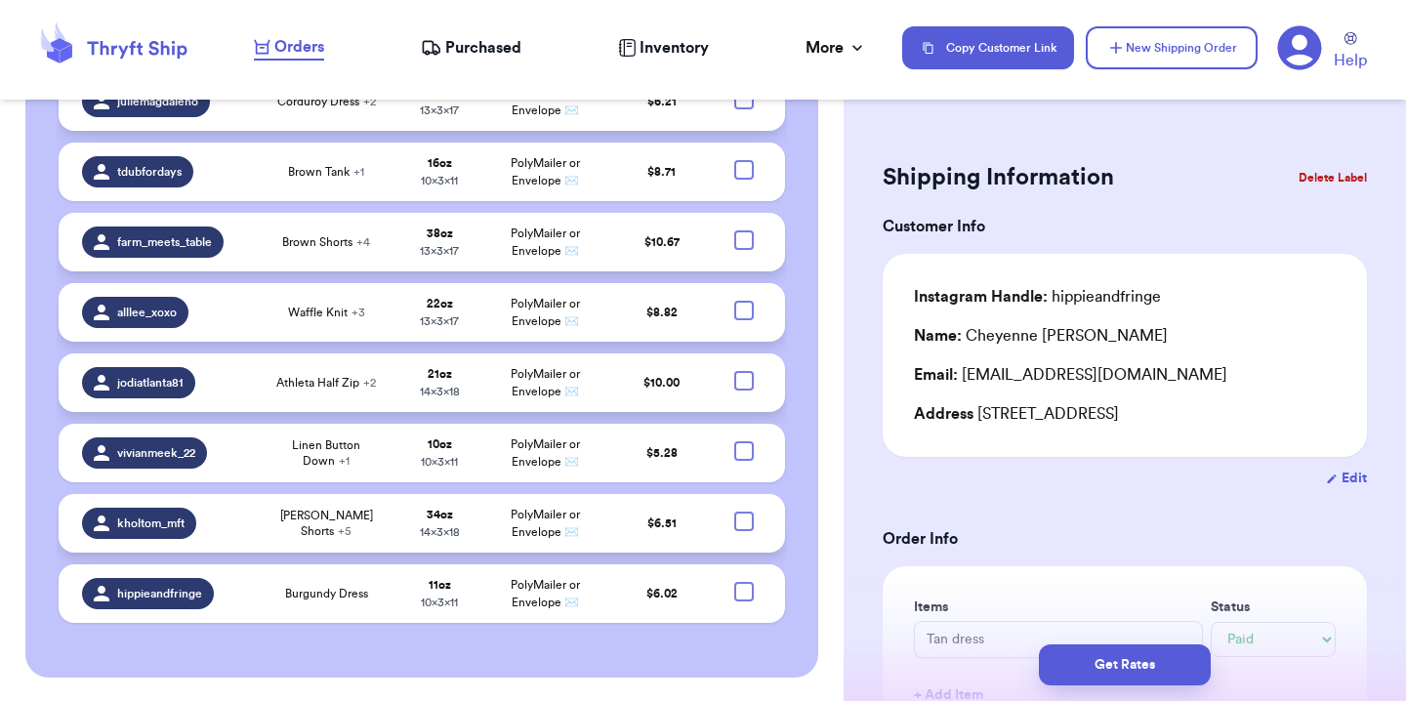
scroll to position [546, 0]
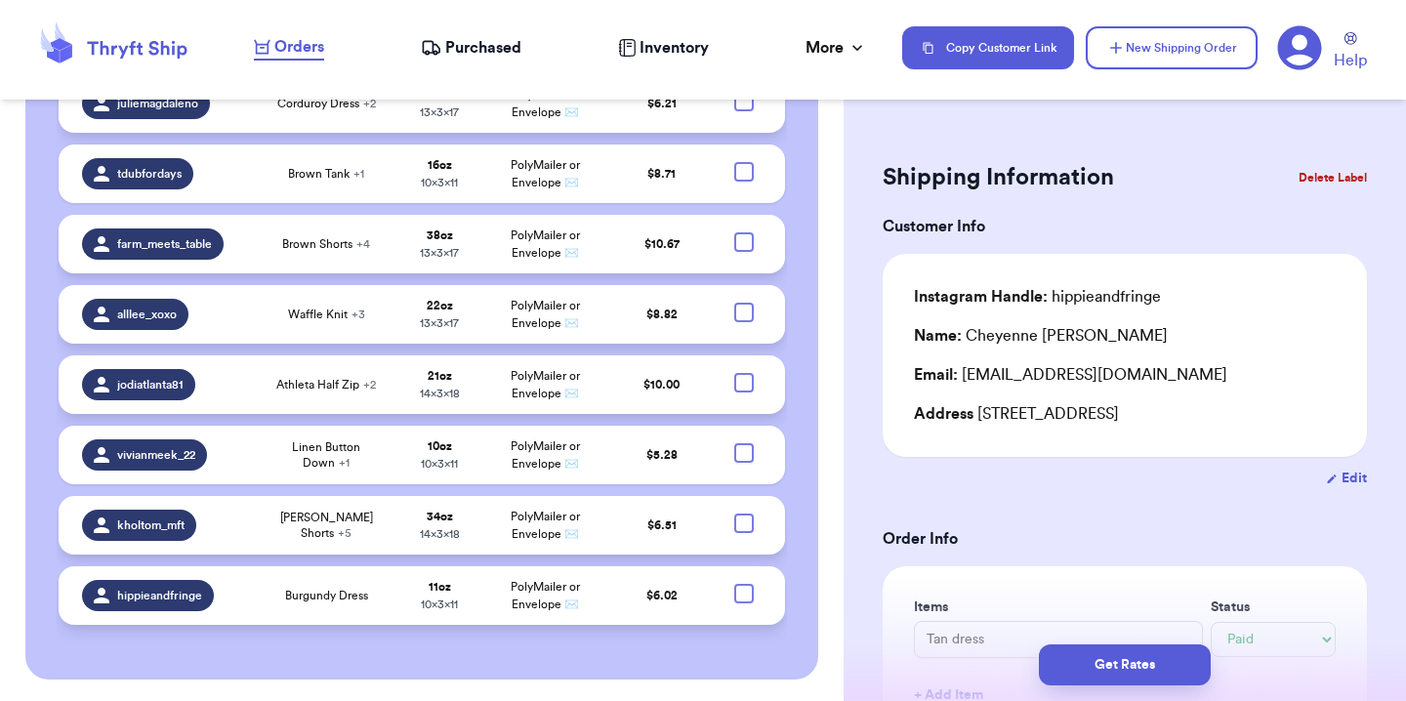
click at [734, 593] on div at bounding box center [744, 594] width 20 height 20
click at [743, 584] on input "checkbox" at bounding box center [743, 583] width 1 height 1
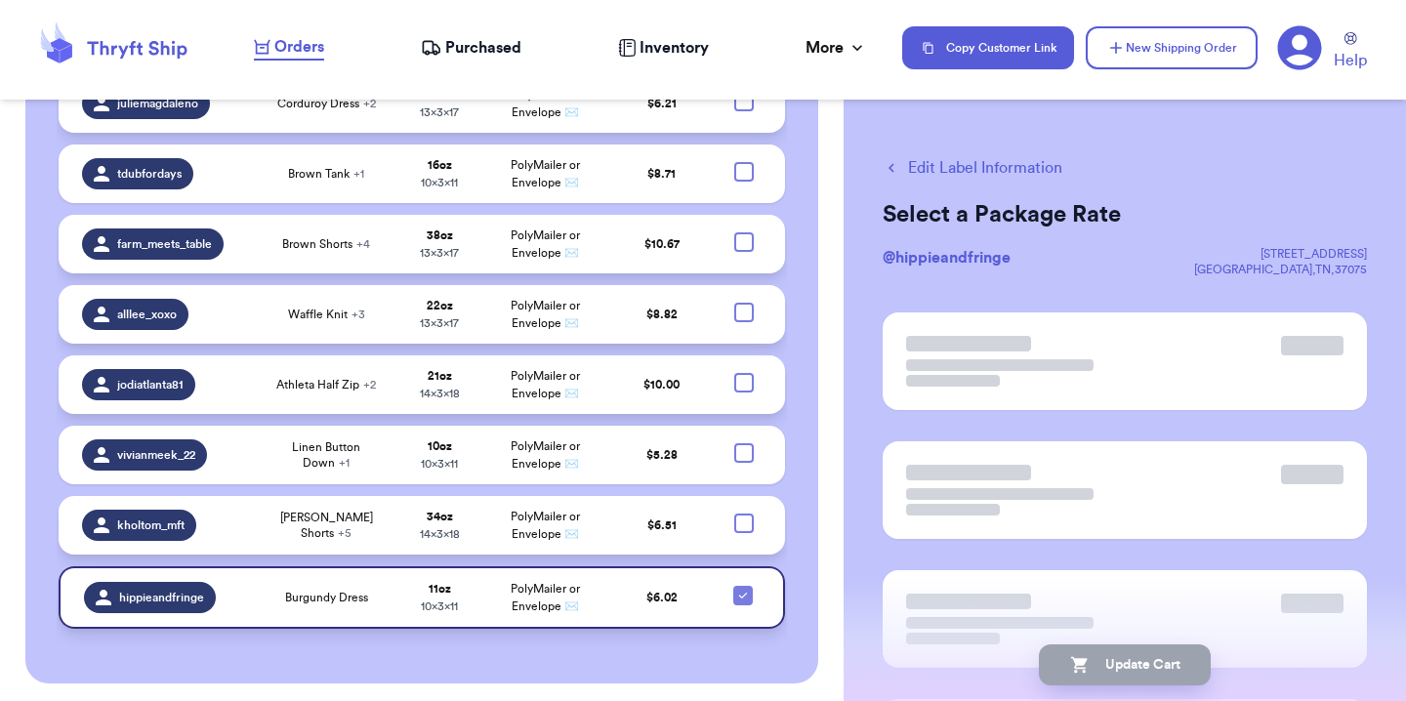
scroll to position [550, 0]
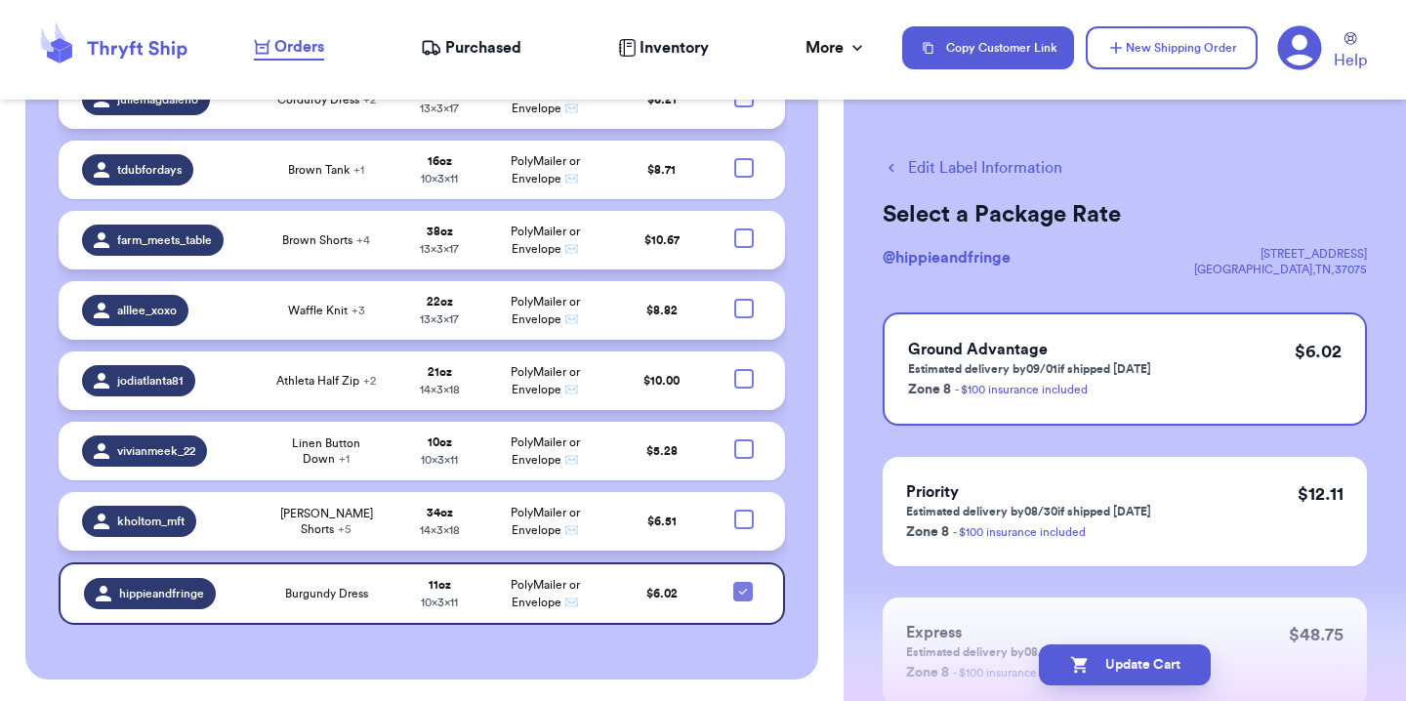
click at [740, 519] on td at bounding box center [749, 521] width 70 height 59
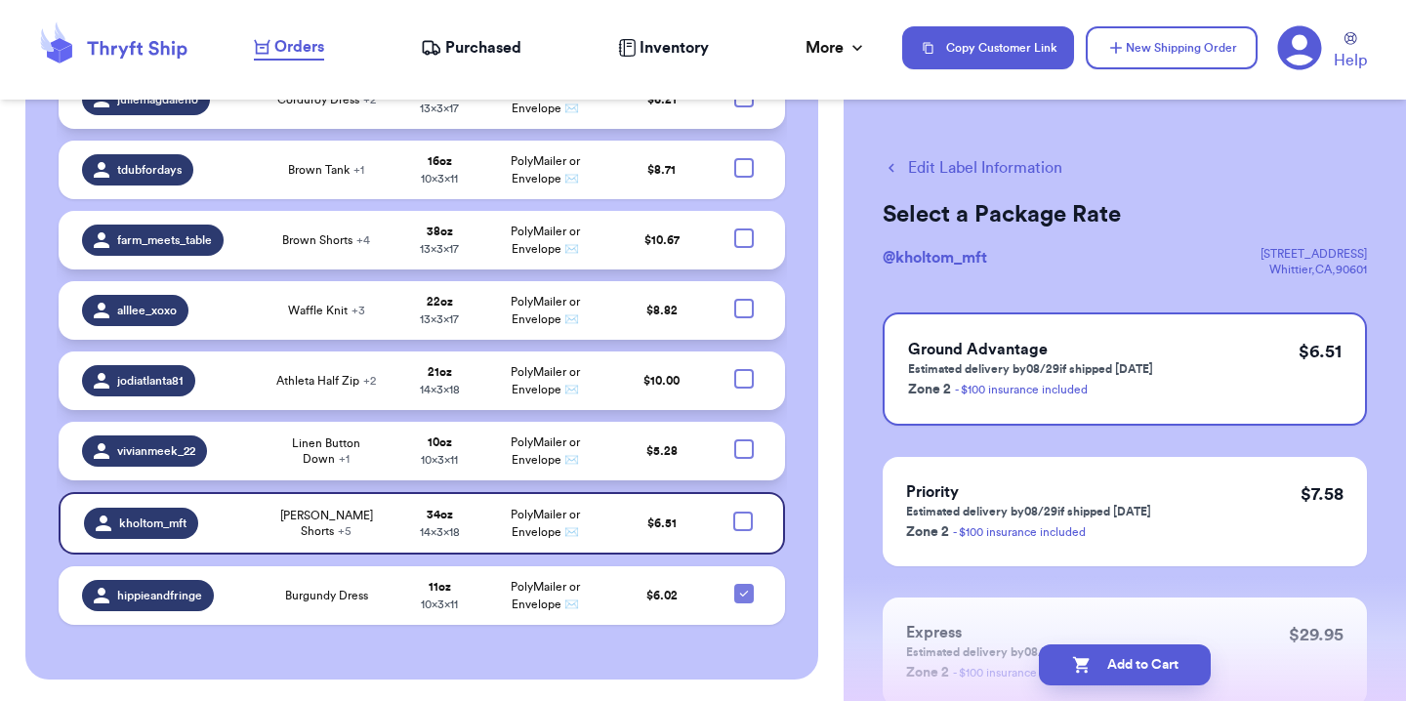
click at [737, 442] on div at bounding box center [744, 449] width 20 height 20
click at [743, 439] on input "checkbox" at bounding box center [743, 438] width 1 height 1
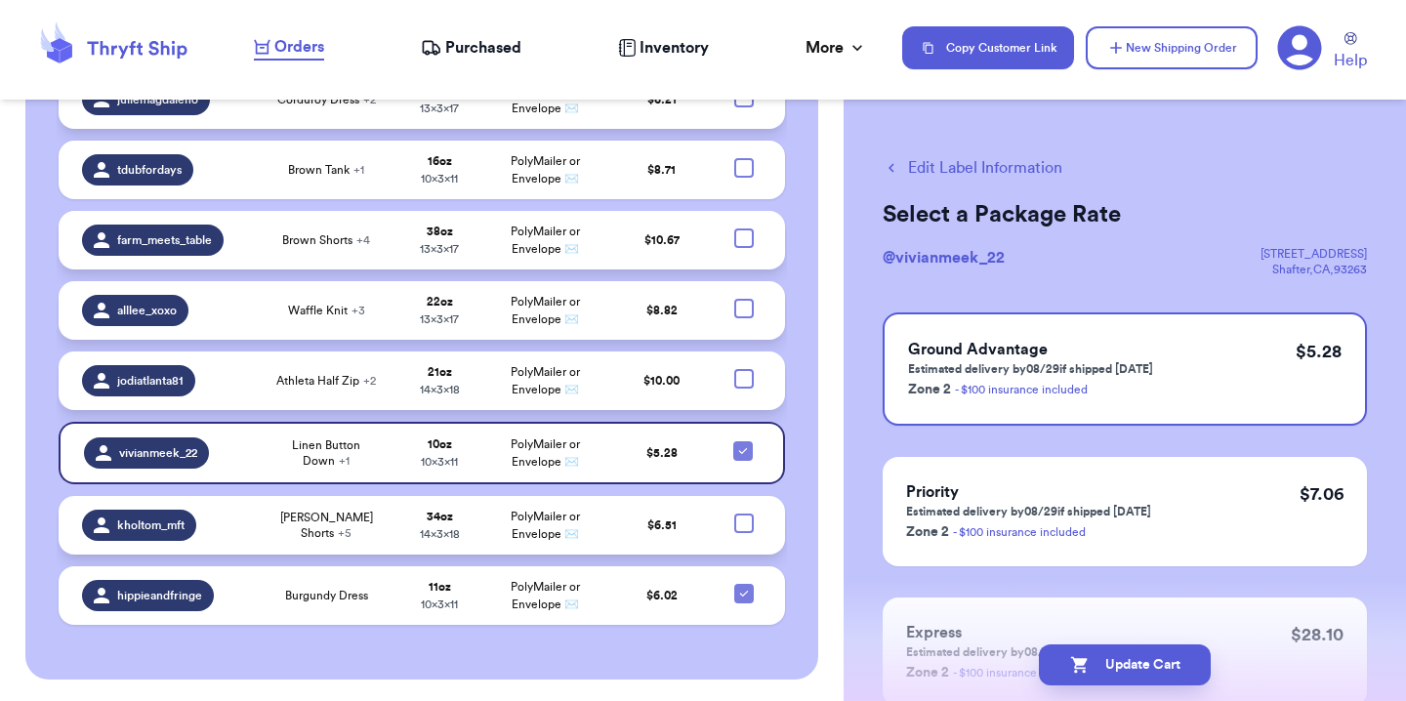
click at [736, 532] on td at bounding box center [749, 525] width 70 height 59
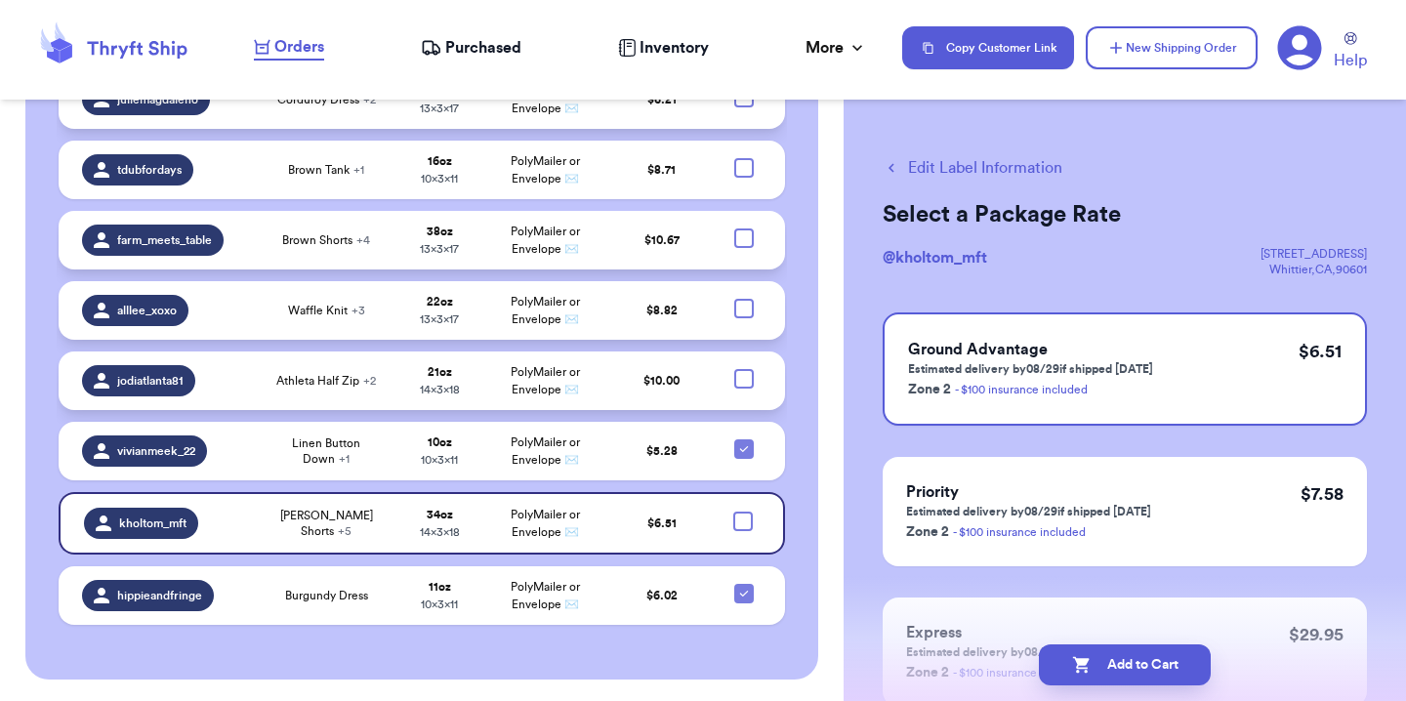
click at [733, 513] on div at bounding box center [743, 521] width 20 height 20
click at [742, 511] on input "checkbox" at bounding box center [742, 510] width 1 height 1
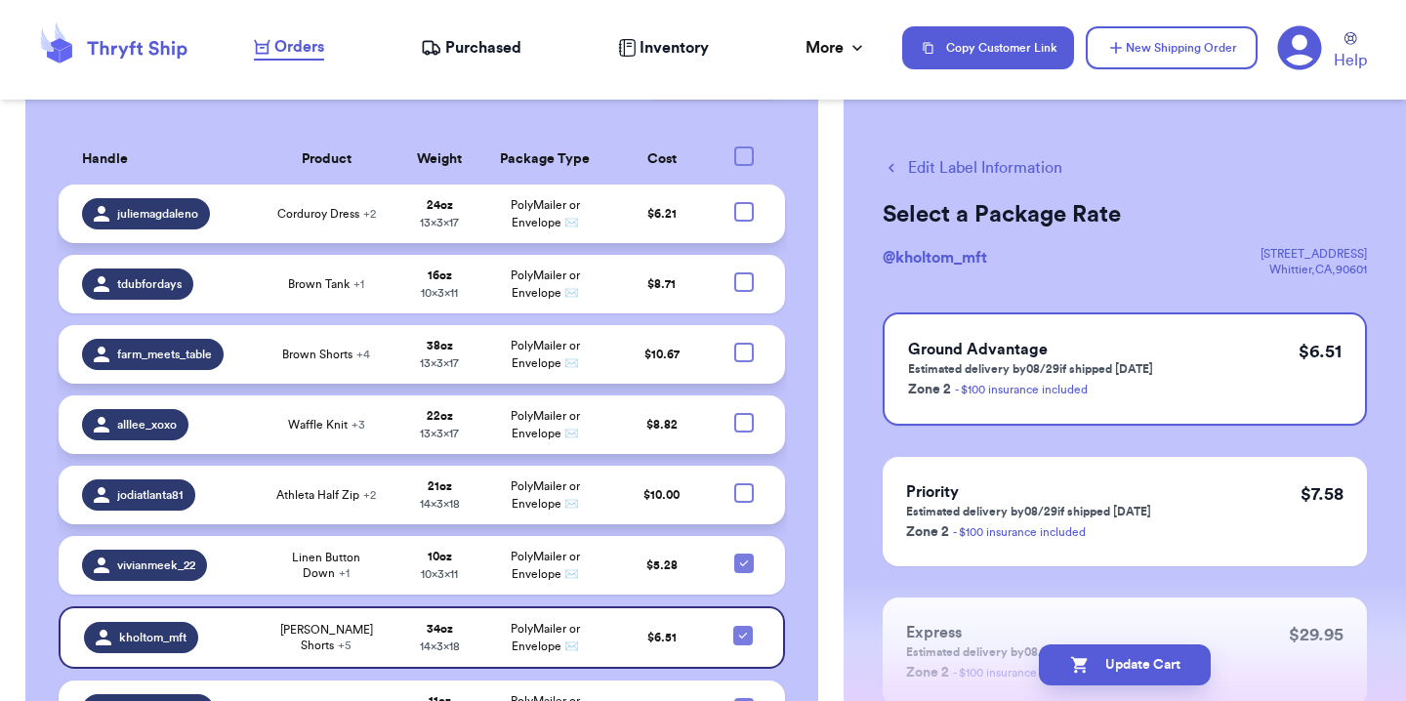
scroll to position [436, 0]
click at [736, 423] on div at bounding box center [744, 422] width 20 height 20
click at [743, 412] on input "checkbox" at bounding box center [743, 411] width 1 height 1
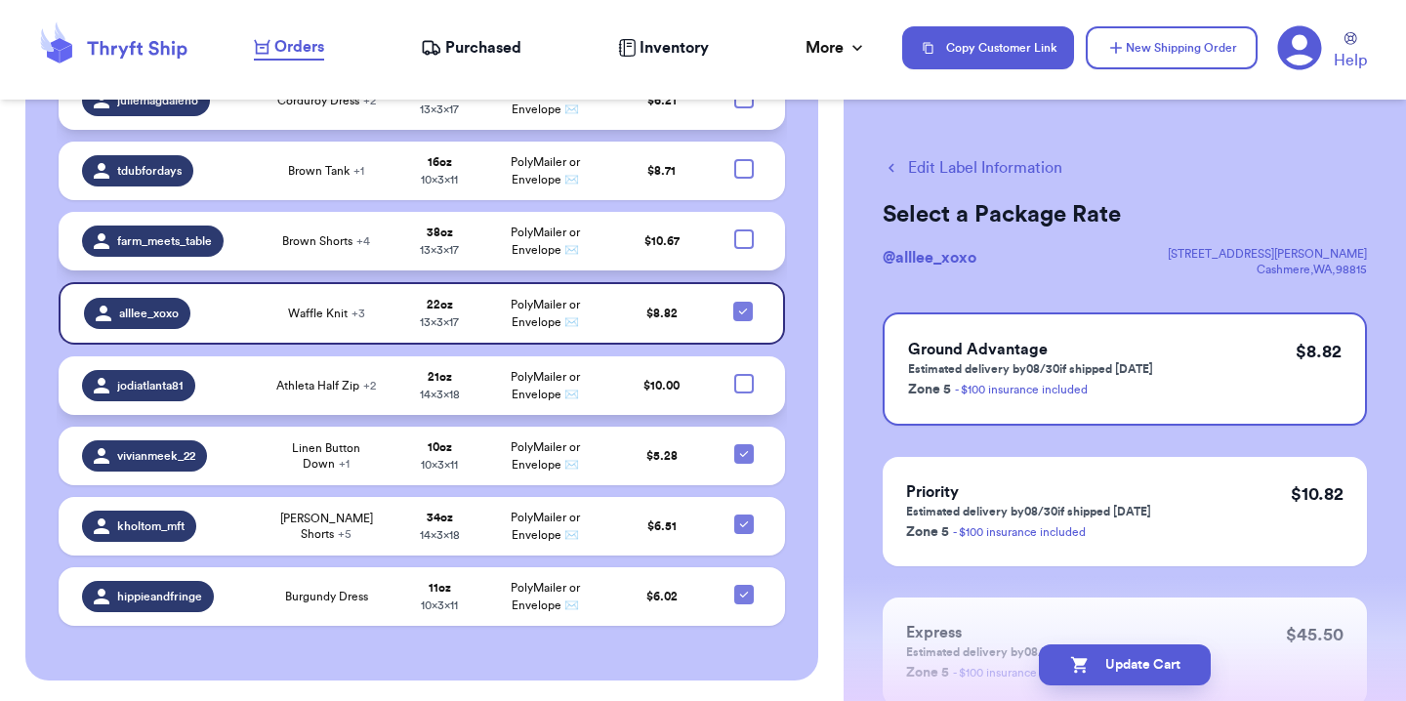
scroll to position [550, 0]
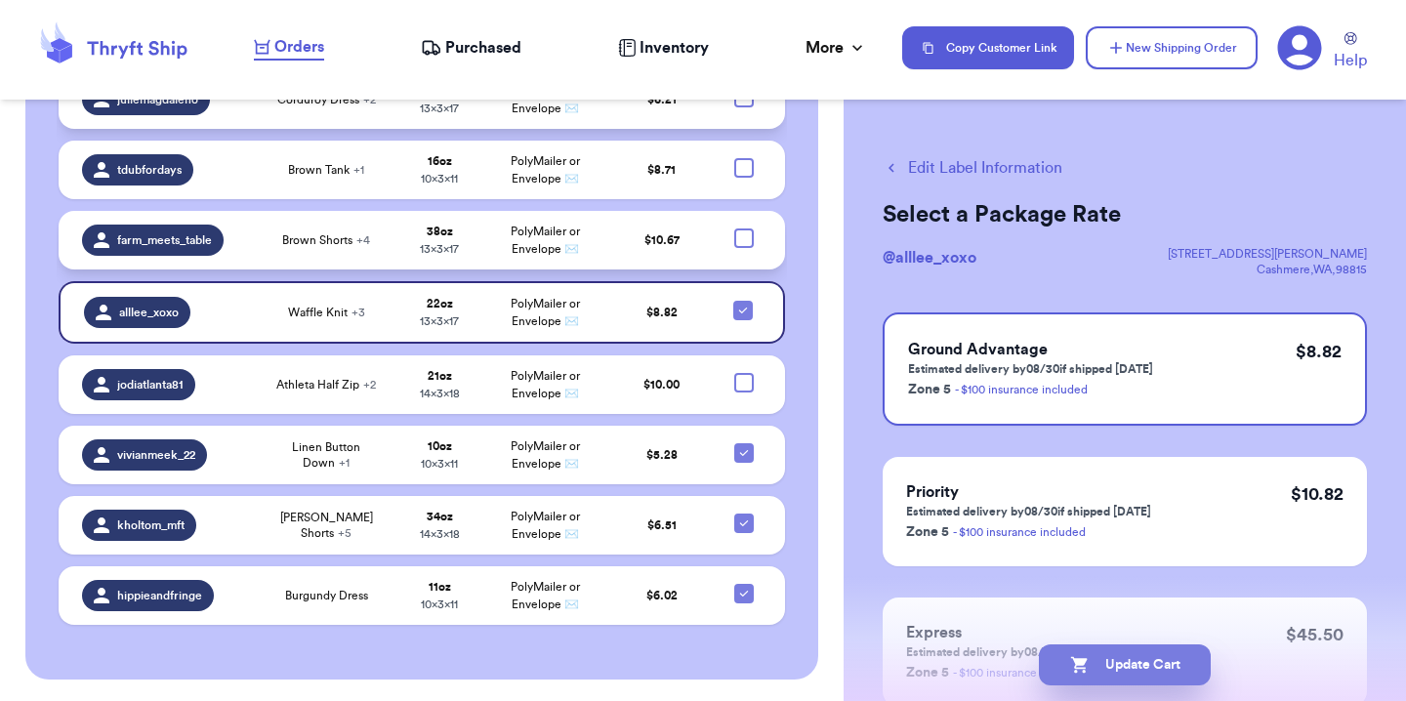
click at [1108, 667] on button "Update Cart" at bounding box center [1125, 664] width 172 height 41
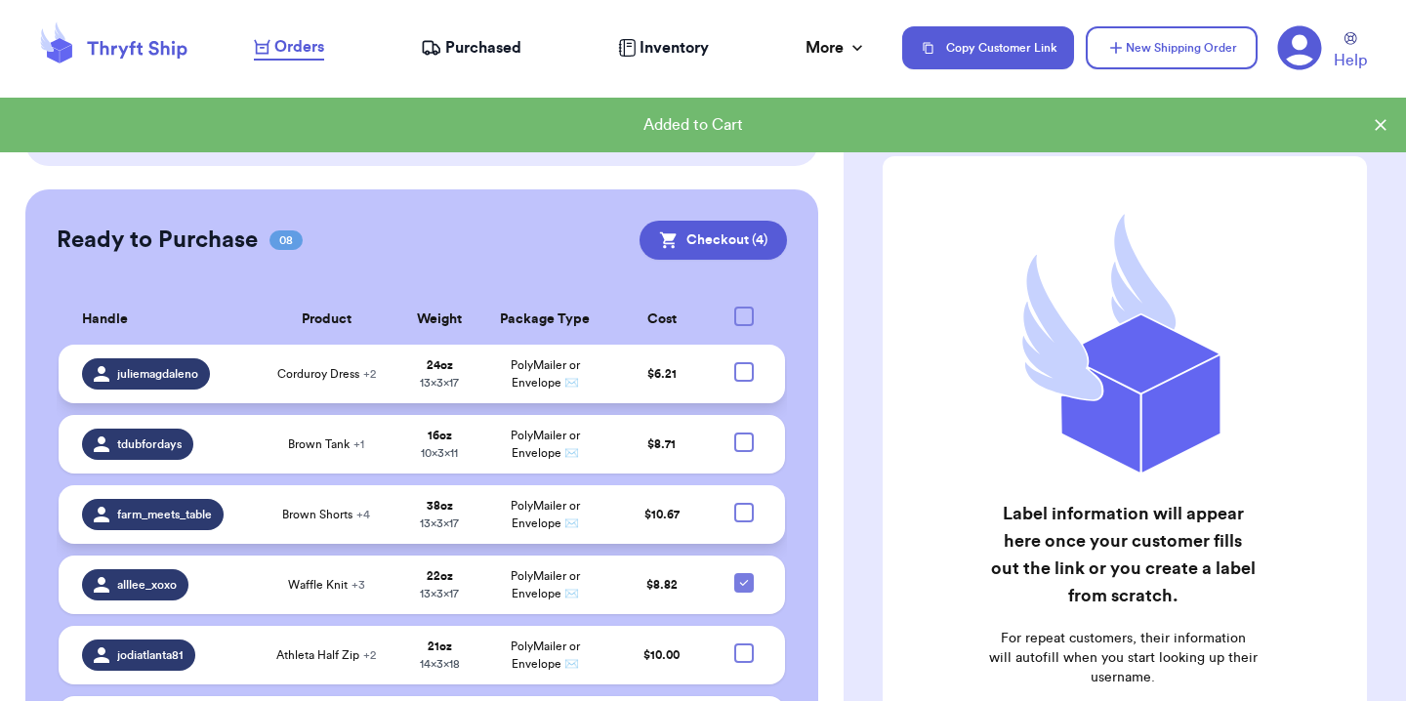
scroll to position [290, 0]
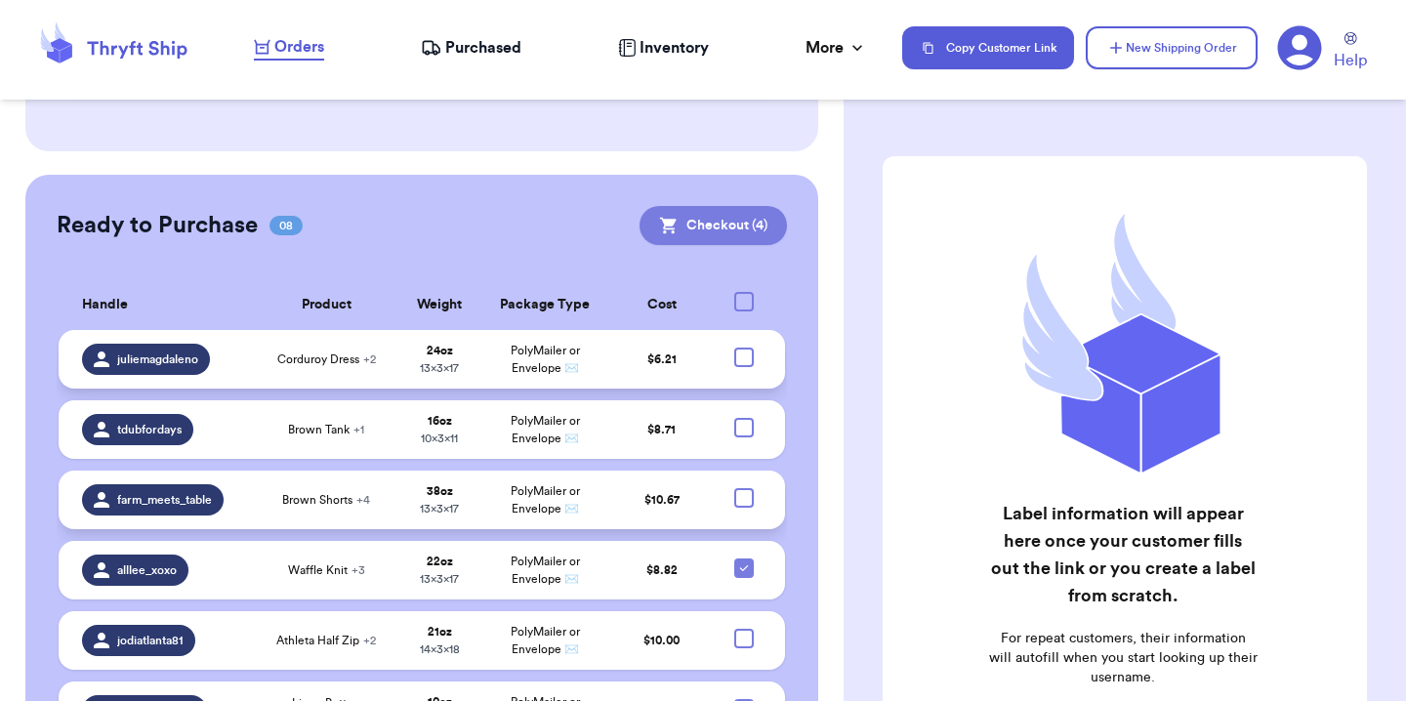
click at [737, 224] on button "Checkout ( 4 )" at bounding box center [712, 225] width 147 height 39
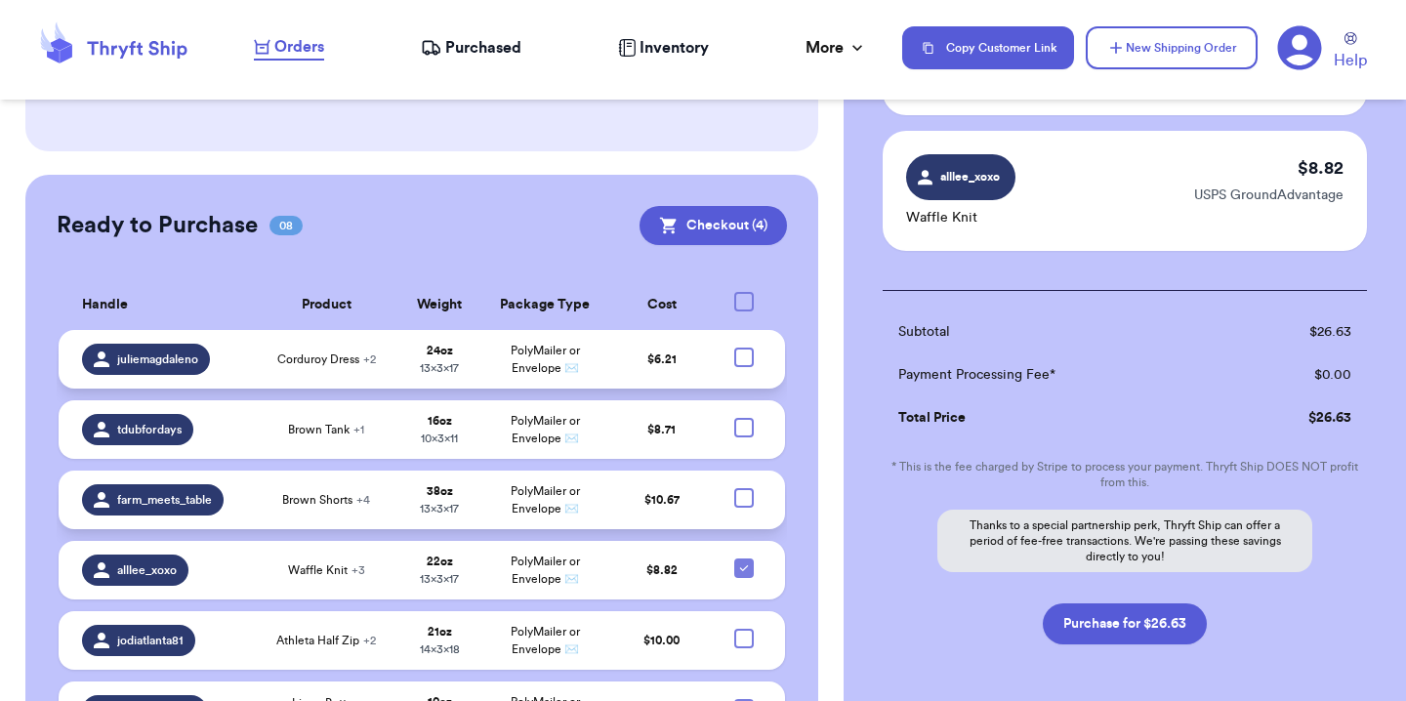
scroll to position [520, 0]
click at [1167, 625] on button "Purchase for $26.63" at bounding box center [1124, 621] width 164 height 41
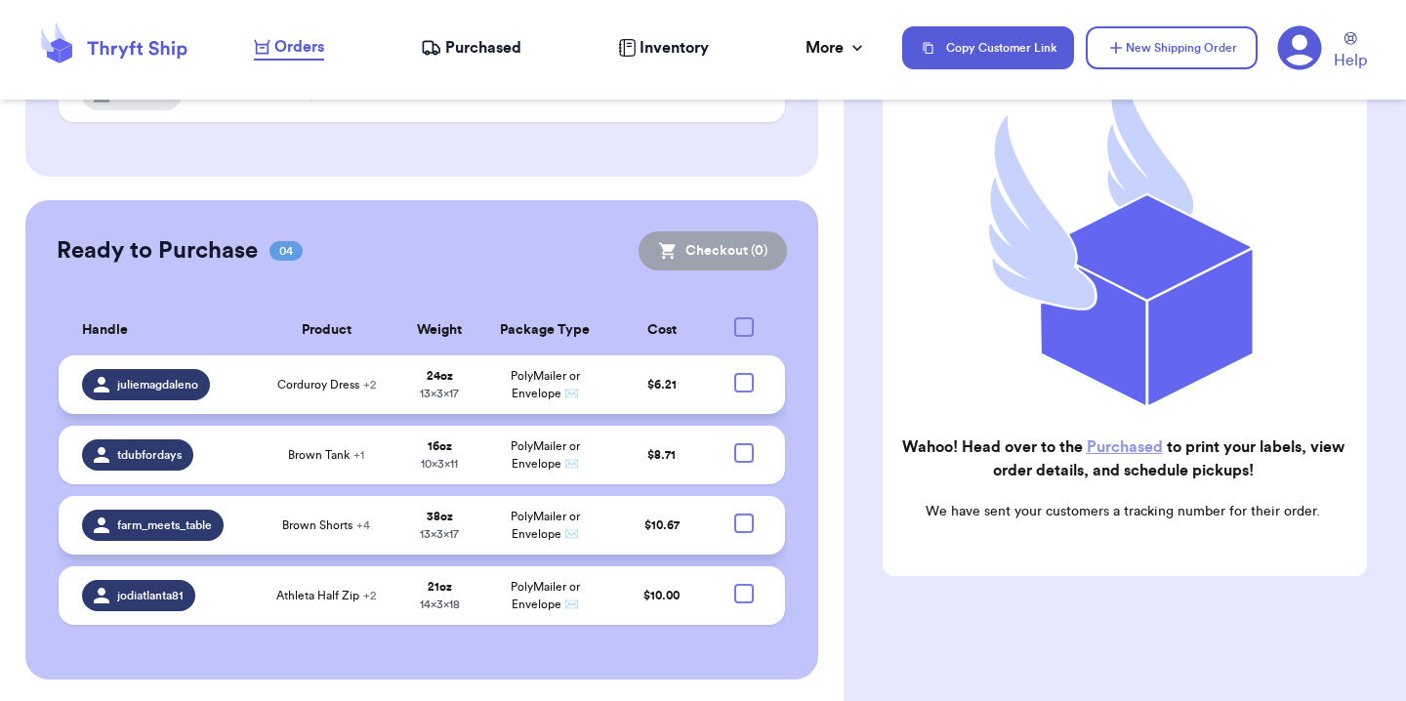
scroll to position [0, 0]
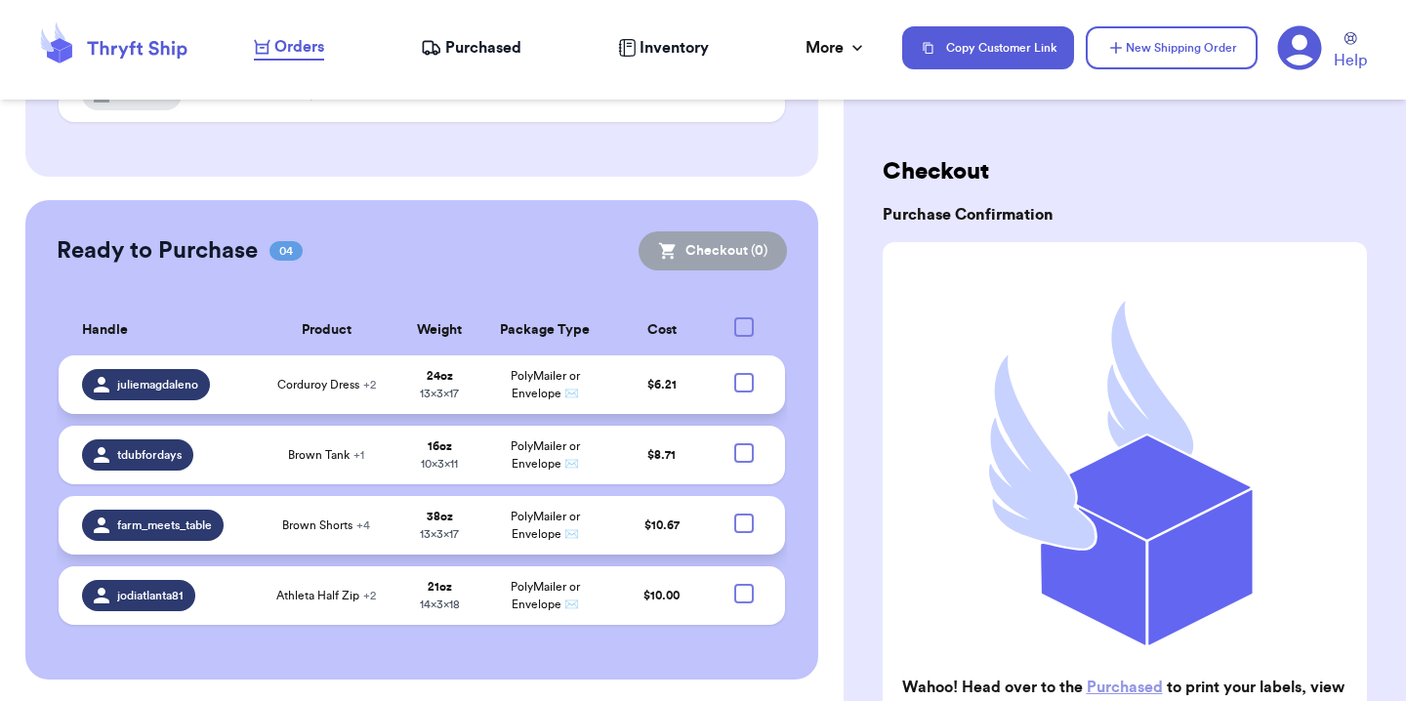
click at [494, 53] on span "Purchased" at bounding box center [483, 47] width 76 height 23
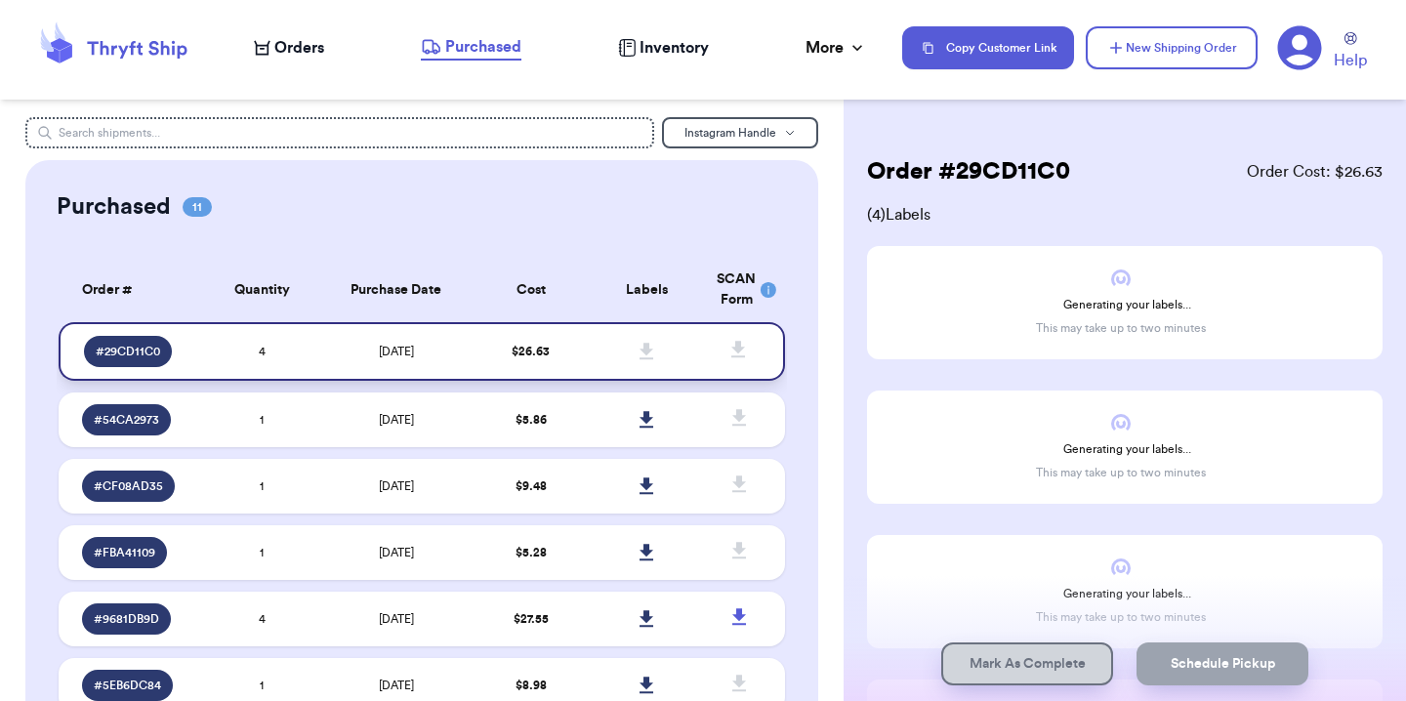
click at [459, 361] on td "8/27/2025" at bounding box center [396, 351] width 152 height 59
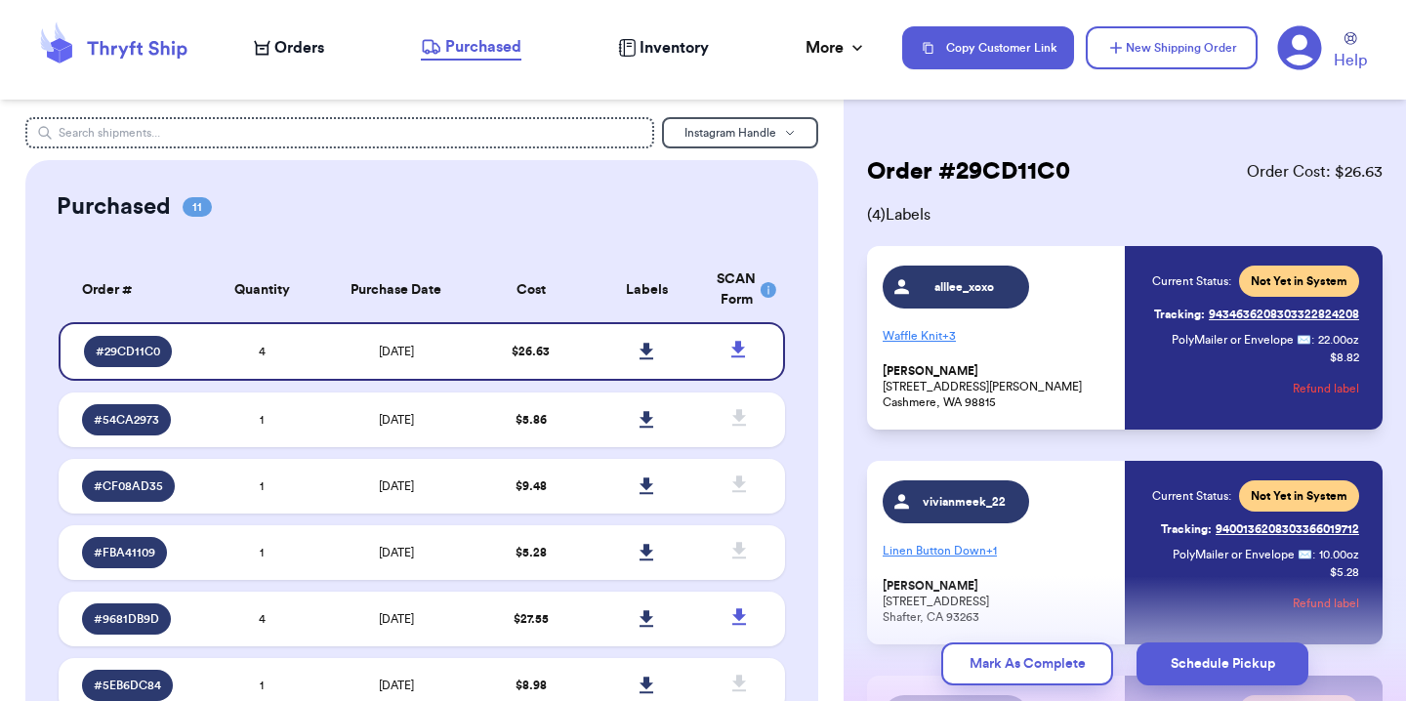
click at [494, 47] on span "Purchased" at bounding box center [483, 46] width 76 height 23
click at [639, 351] on icon at bounding box center [646, 351] width 14 height 17
click at [293, 54] on span "Orders" at bounding box center [299, 47] width 50 height 23
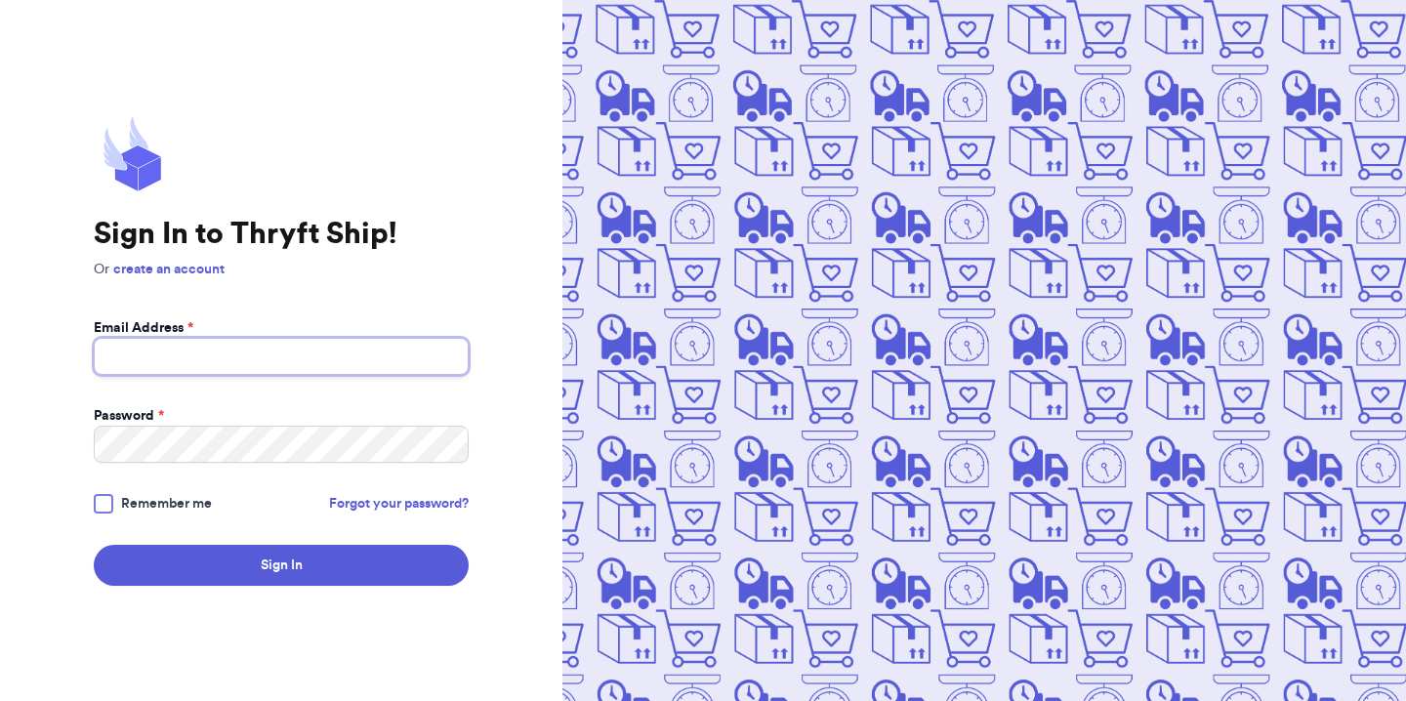
type input "[EMAIL_ADDRESS][DOMAIN_NAME]"
click at [113, 501] on label "Remember me" at bounding box center [153, 504] width 118 height 20
click at [0, 0] on input "Remember me" at bounding box center [0, 0] width 0 height 0
click at [190, 536] on form "Email Address * thethriftyhandmade@gmail.com Password * Remember me Forgot your…" at bounding box center [281, 451] width 375 height 267
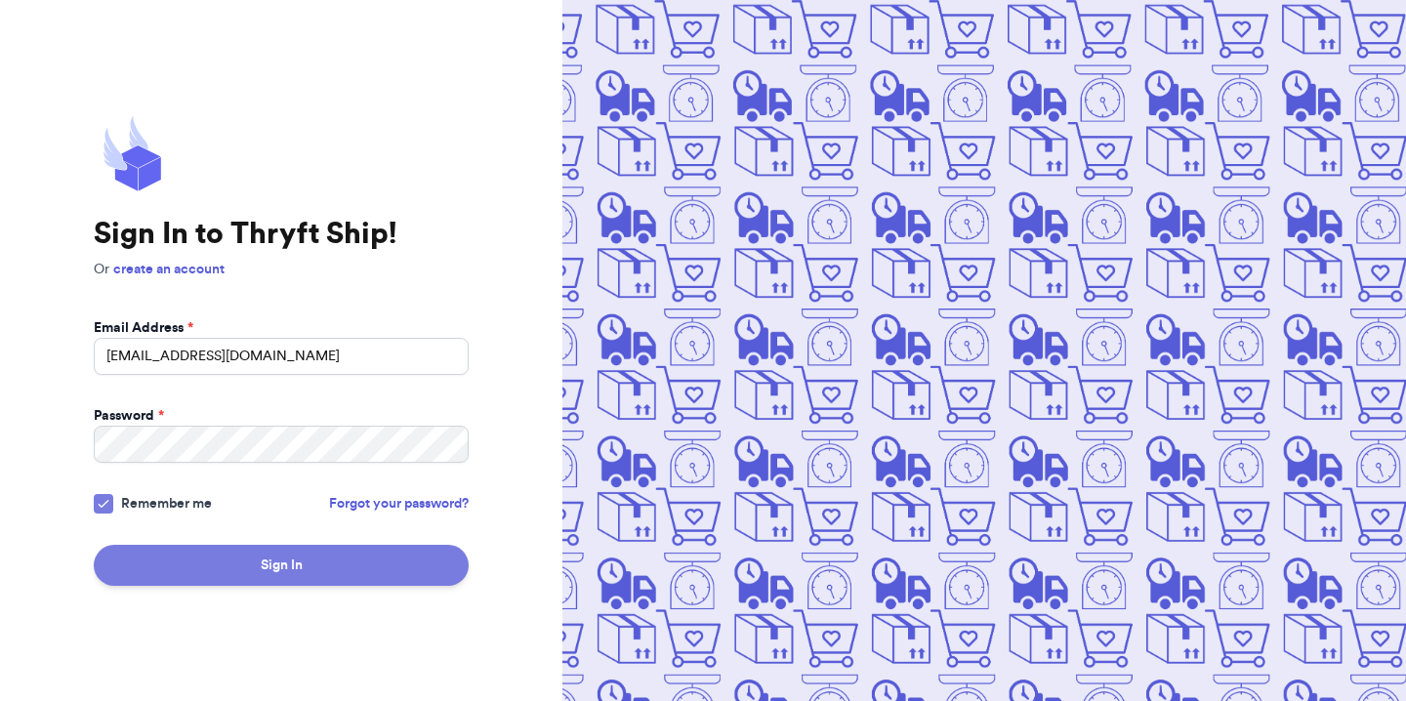
click at [218, 567] on button "Sign In" at bounding box center [281, 565] width 375 height 41
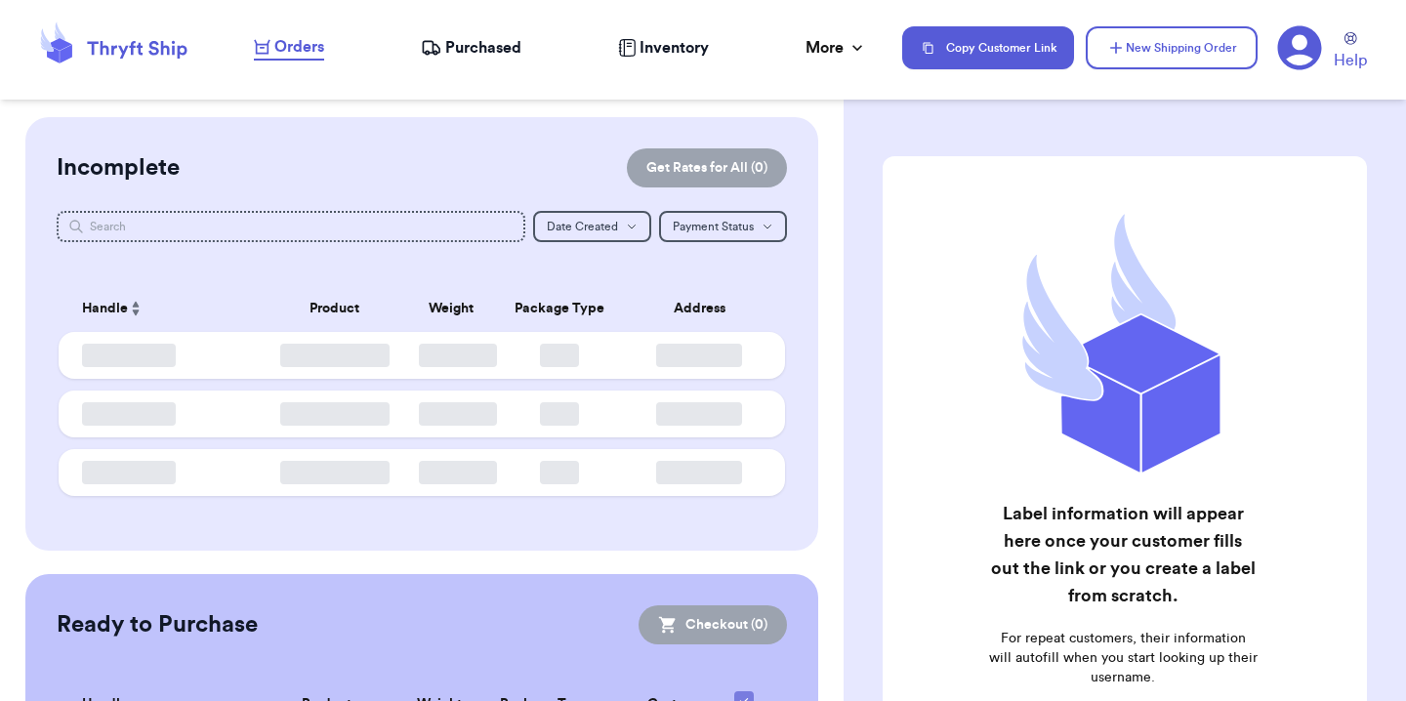
checkbox input "false"
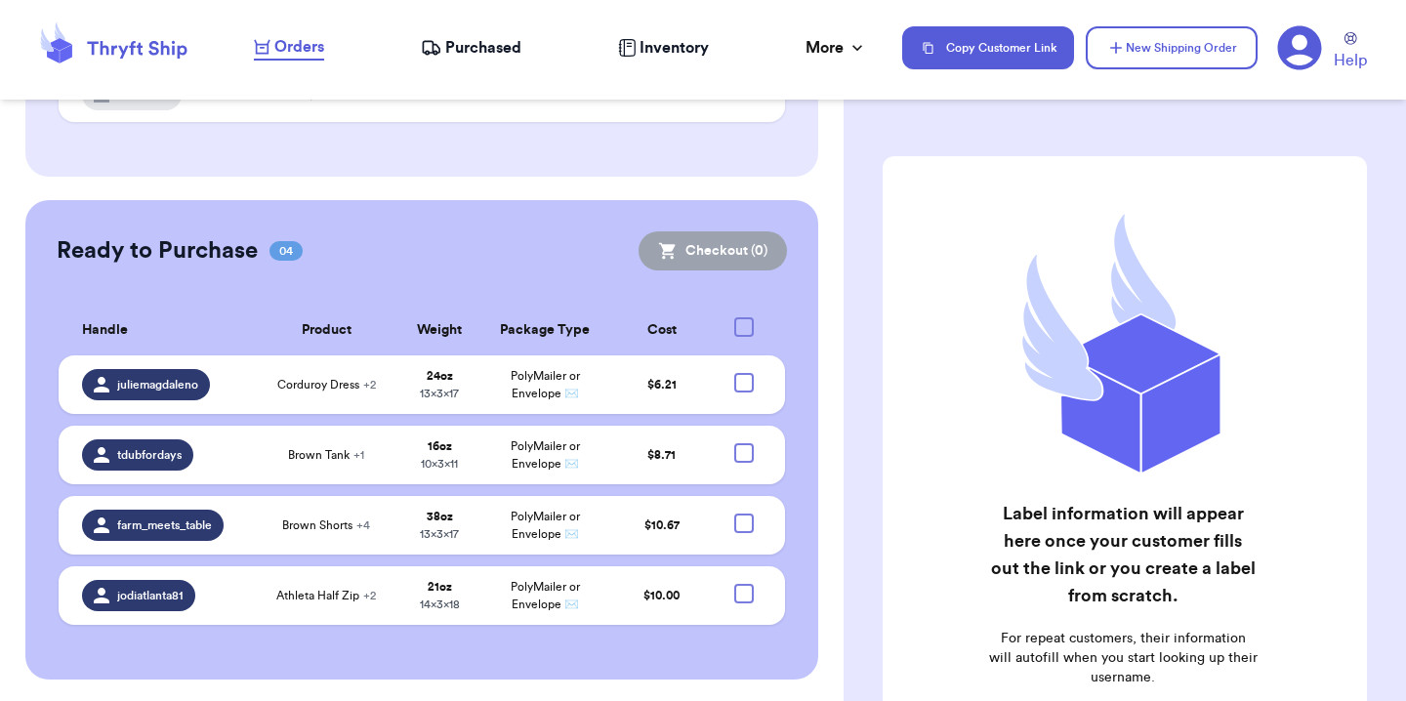
scroll to position [265, 0]
click at [734, 454] on div at bounding box center [744, 453] width 20 height 20
click at [743, 443] on input "checkbox" at bounding box center [743, 442] width 1 height 1
checkbox input "true"
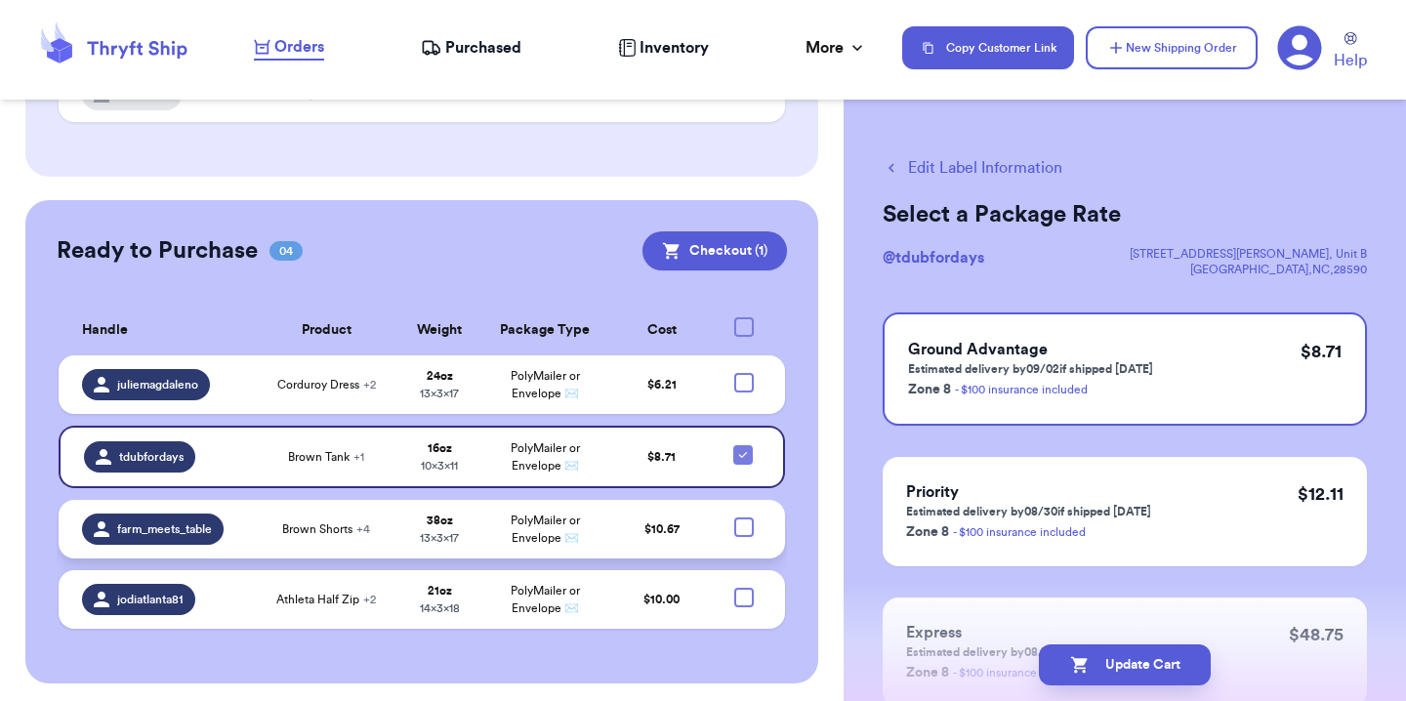
click at [734, 519] on div at bounding box center [744, 527] width 20 height 20
click at [743, 517] on input "checkbox" at bounding box center [743, 516] width 1 height 1
checkbox input "true"
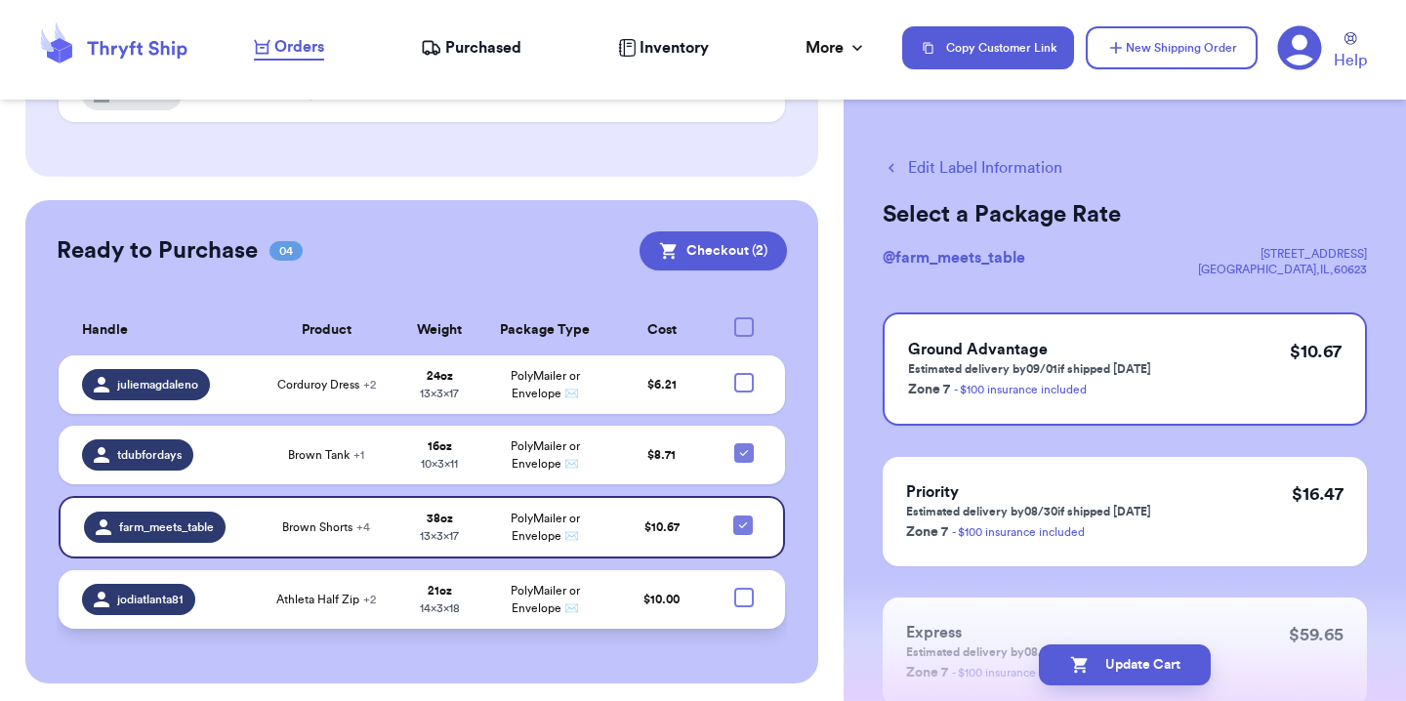
click at [734, 599] on div at bounding box center [744, 598] width 20 height 20
click at [743, 588] on input "checkbox" at bounding box center [743, 587] width 1 height 1
checkbox input "true"
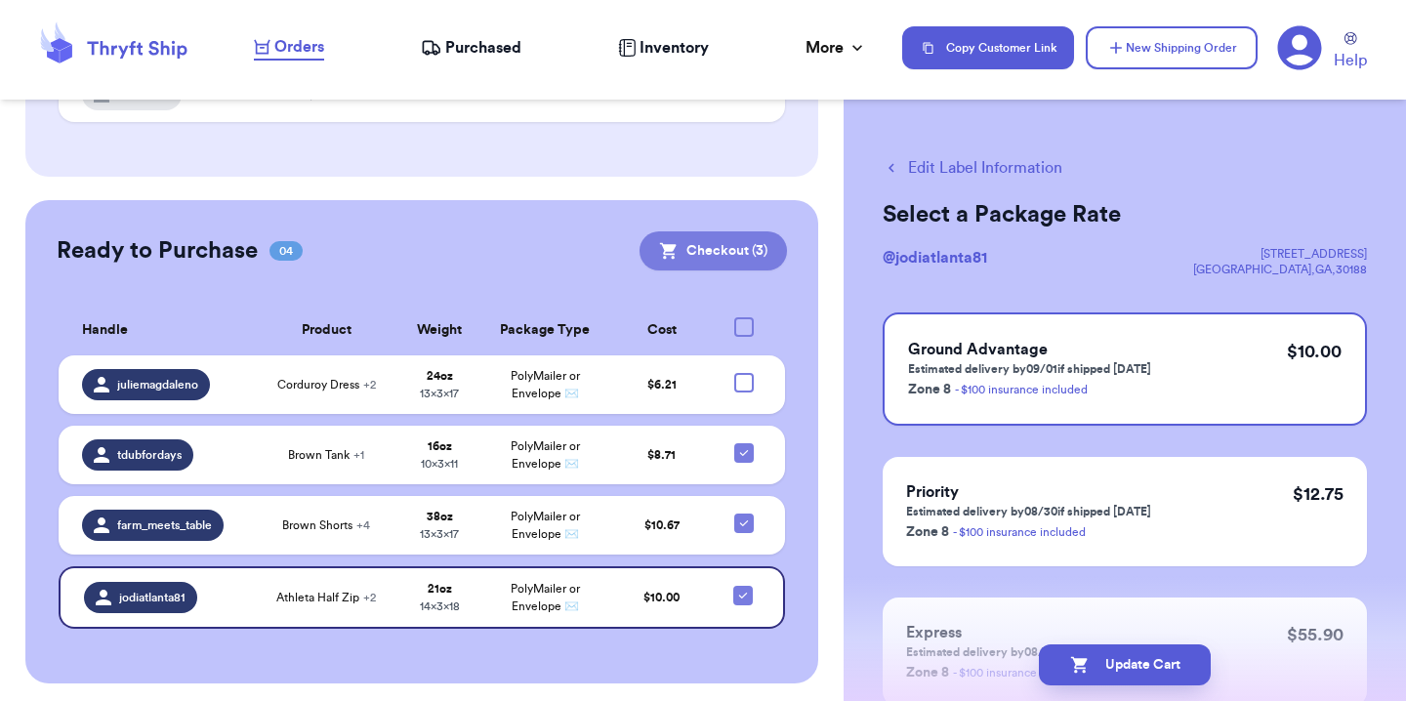
click at [749, 246] on button "Checkout ( 3 )" at bounding box center [712, 250] width 147 height 39
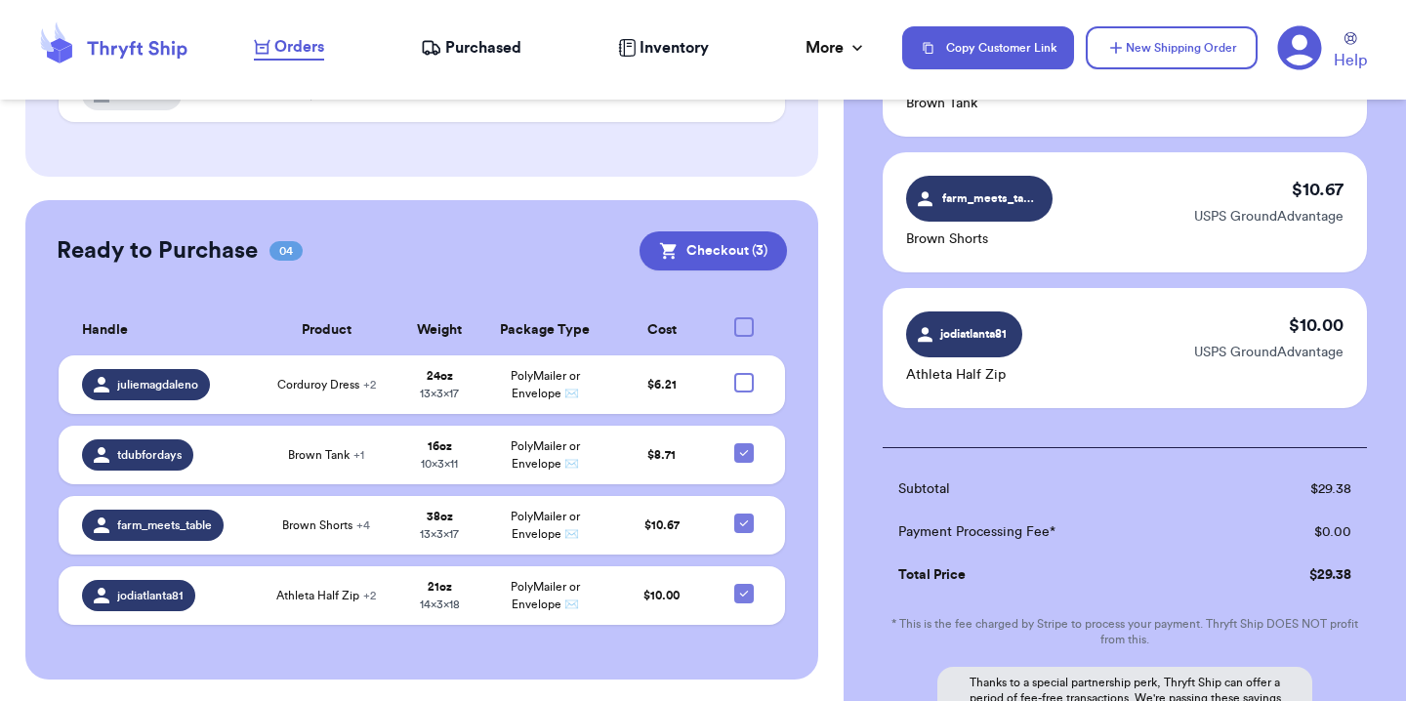
scroll to position [463, 0]
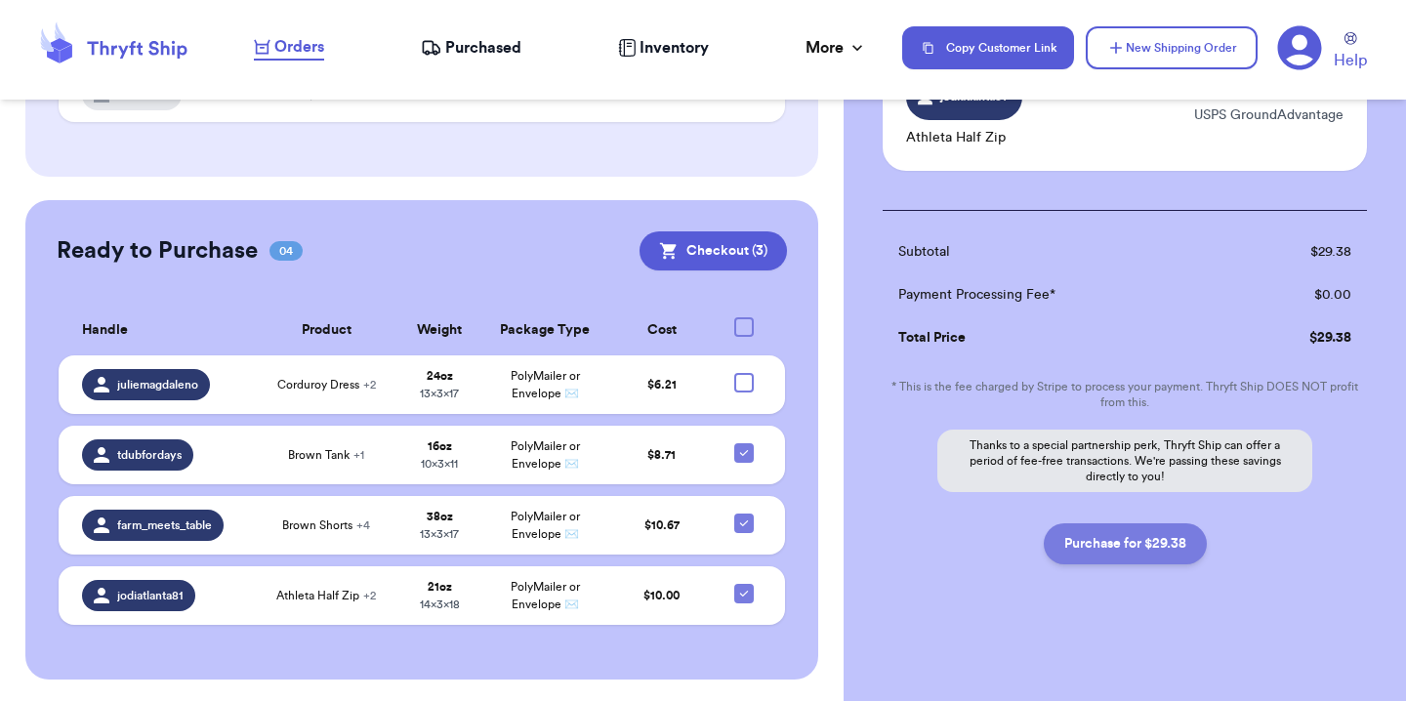
click at [1074, 545] on button "Purchase for $29.38" at bounding box center [1124, 543] width 163 height 41
checkbox input "false"
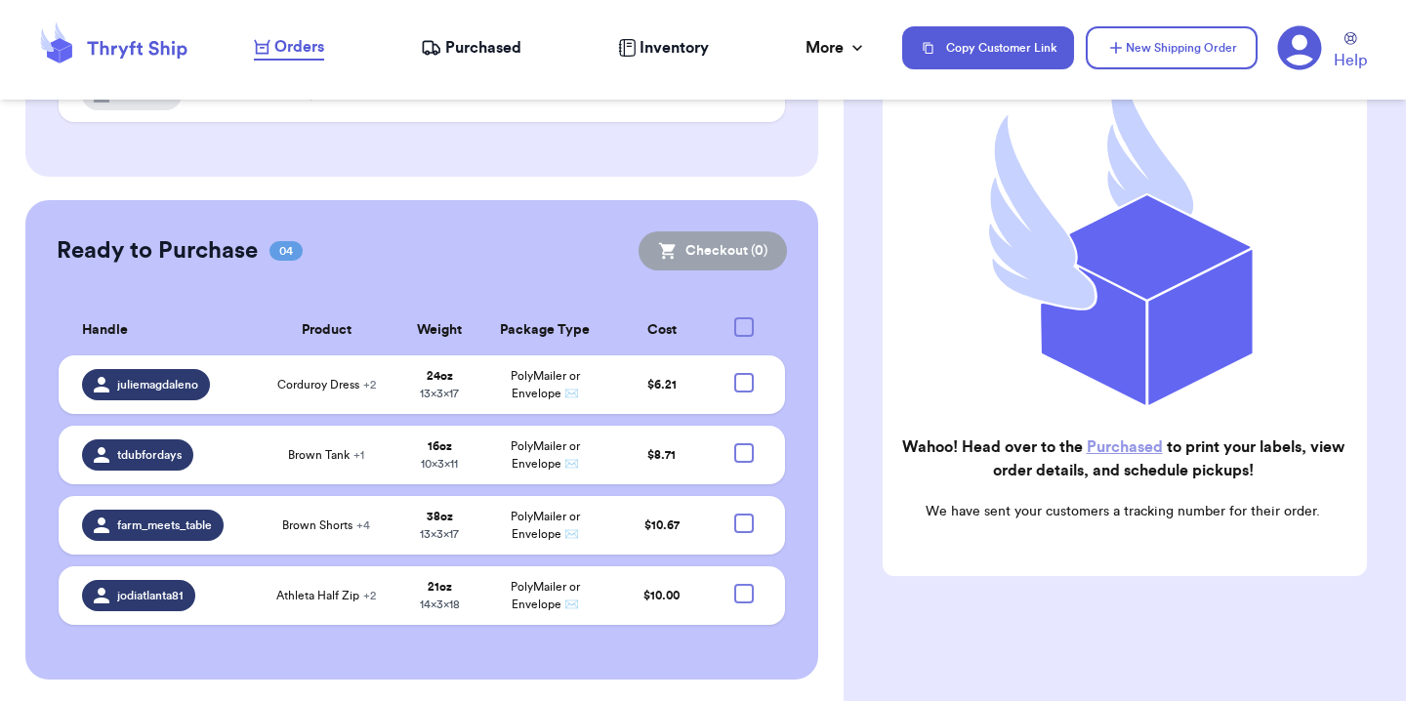
scroll to position [54, 0]
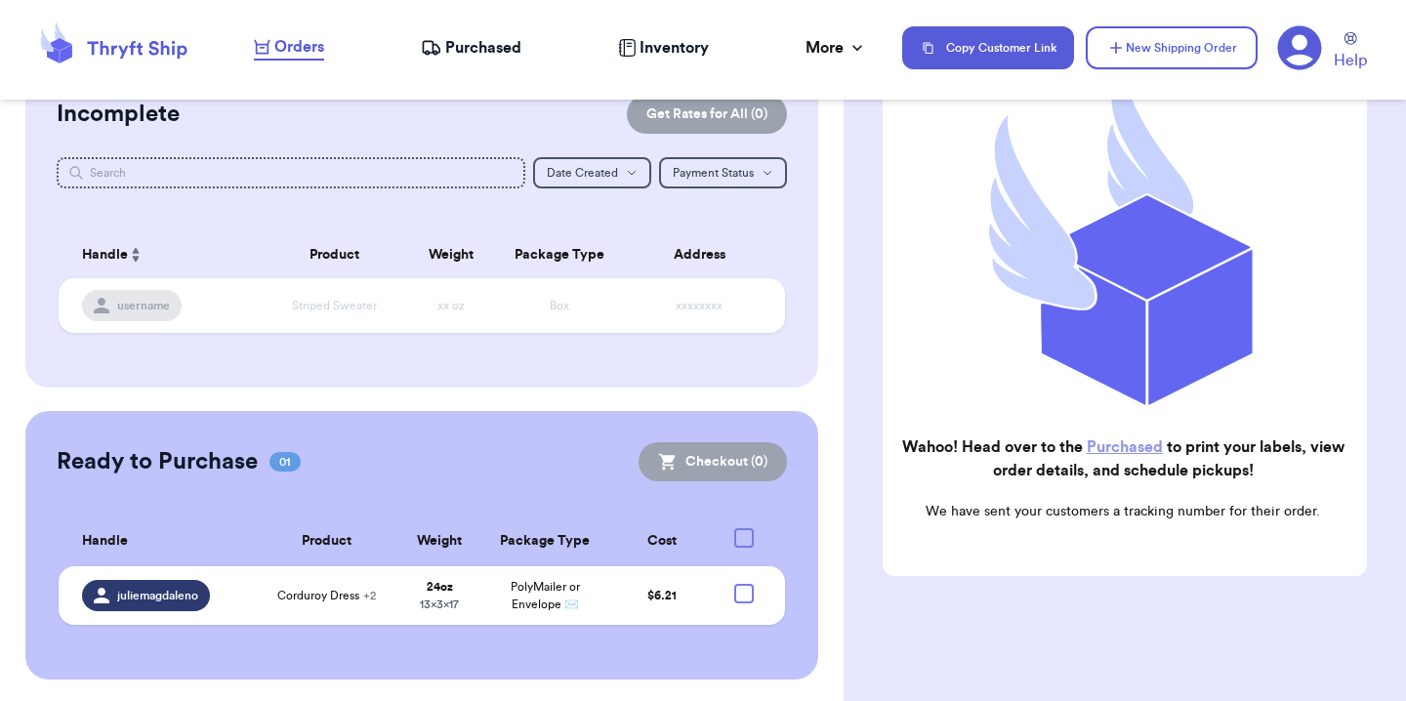
click at [510, 53] on span "Purchased" at bounding box center [483, 47] width 76 height 23
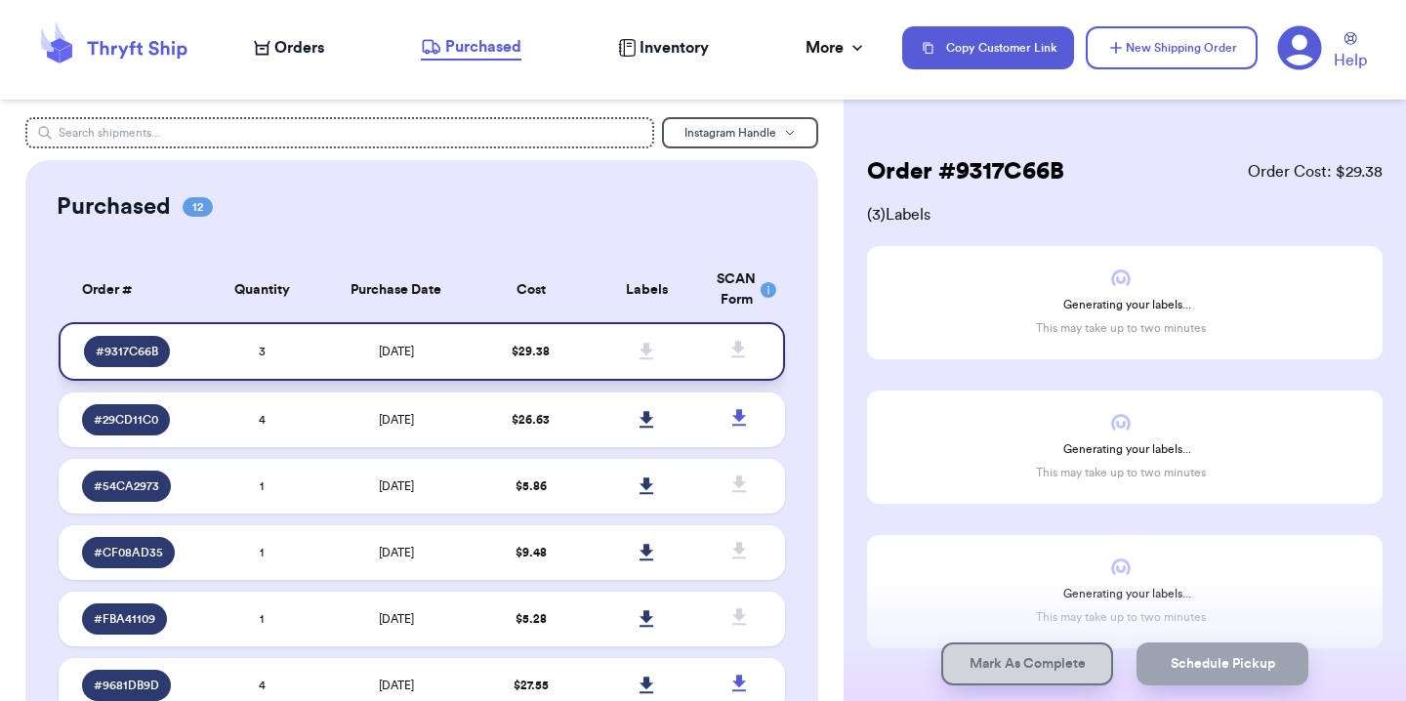
click at [452, 343] on td "8/27/2025" at bounding box center [396, 351] width 152 height 59
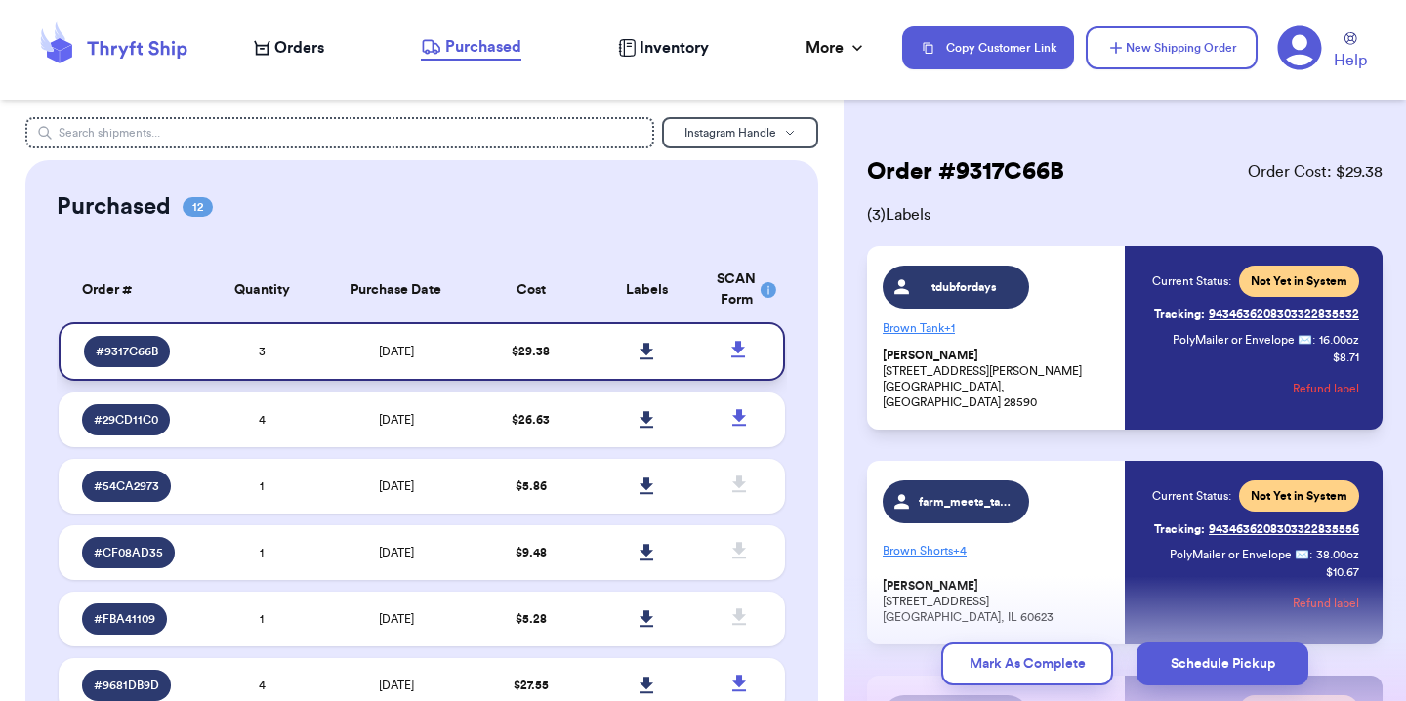
click at [641, 352] on icon at bounding box center [646, 352] width 15 height 18
